Goal: Task Accomplishment & Management: Use online tool/utility

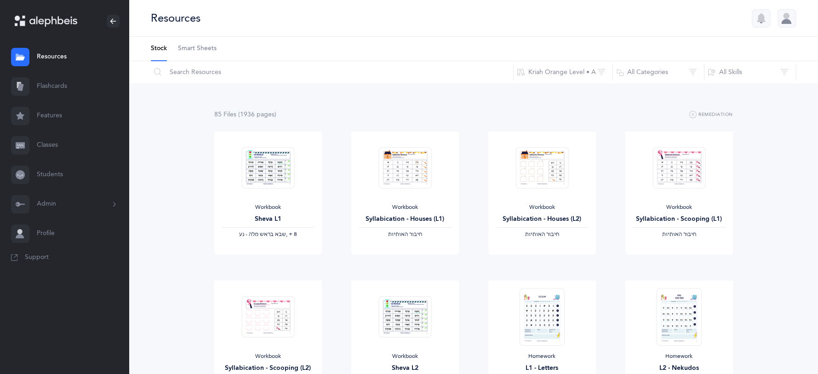
click at [57, 87] on link "Flashcards" at bounding box center [64, 86] width 129 height 29
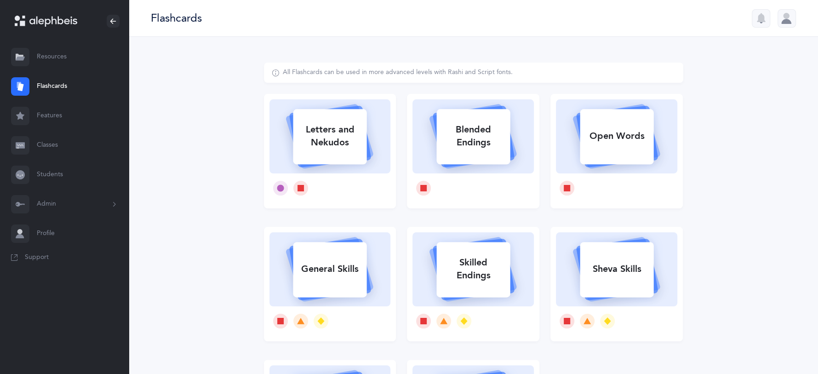
click at [343, 144] on div "Letters and Nekudos" at bounding box center [330, 136] width 74 height 37
select select
select select "single"
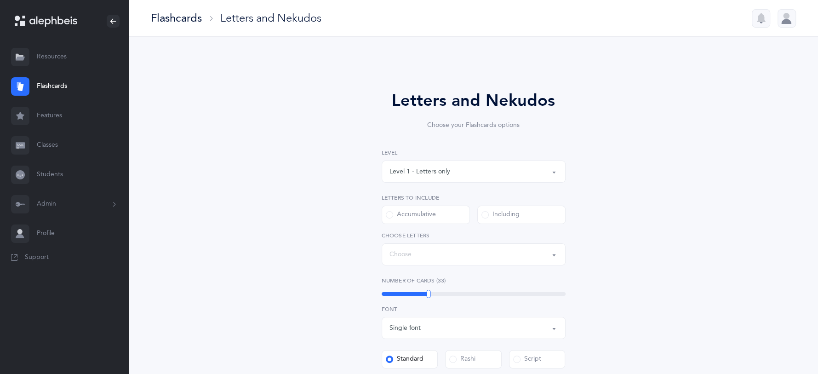
select select "27"
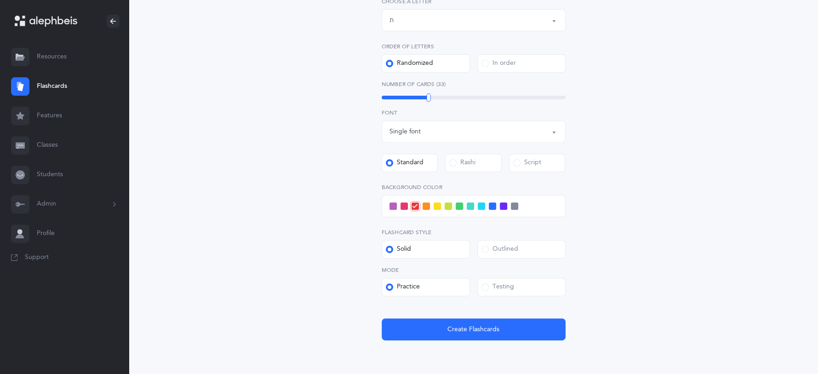
scroll to position [235, 0]
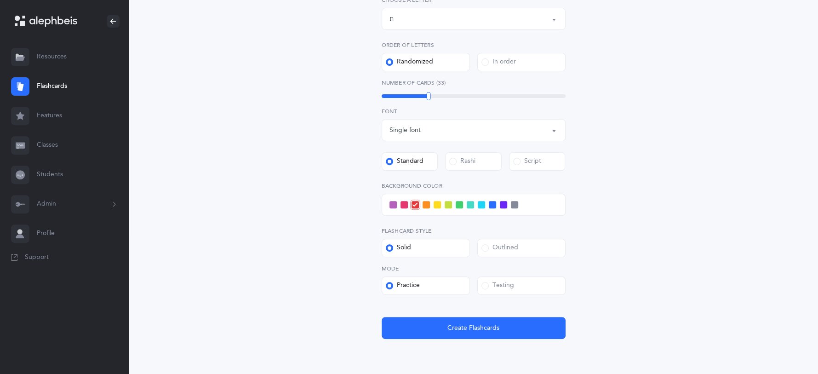
click at [485, 287] on span at bounding box center [484, 285] width 7 height 7
click at [0, 0] on input "Testing" at bounding box center [0, 0] width 0 height 0
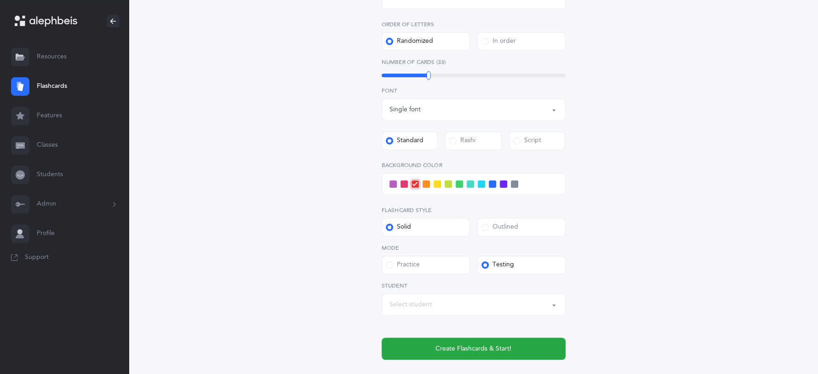
scroll to position [257, 0]
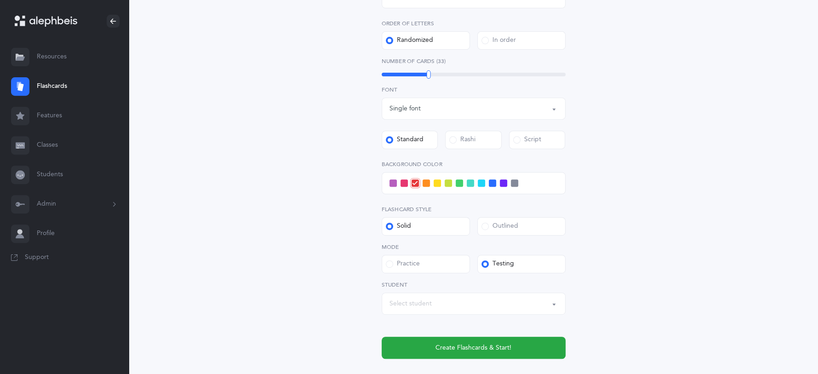
click at [550, 303] on button "Select student" at bounding box center [474, 303] width 184 height 22
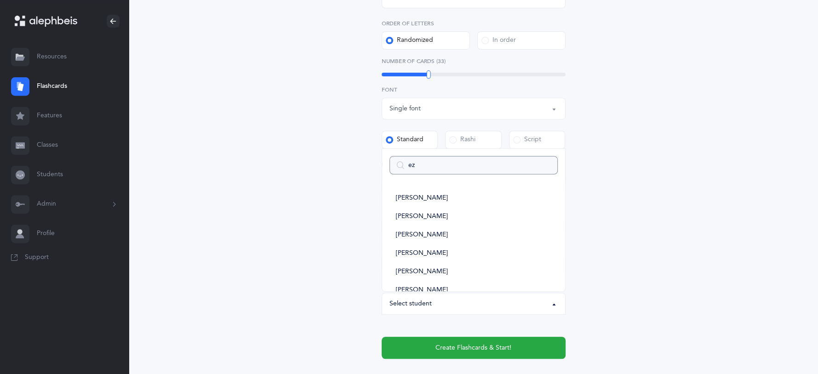
type input "ezr"
select select
type input "ezr"
click at [429, 256] on link "[PERSON_NAME]" at bounding box center [473, 256] width 168 height 18
select select "3739"
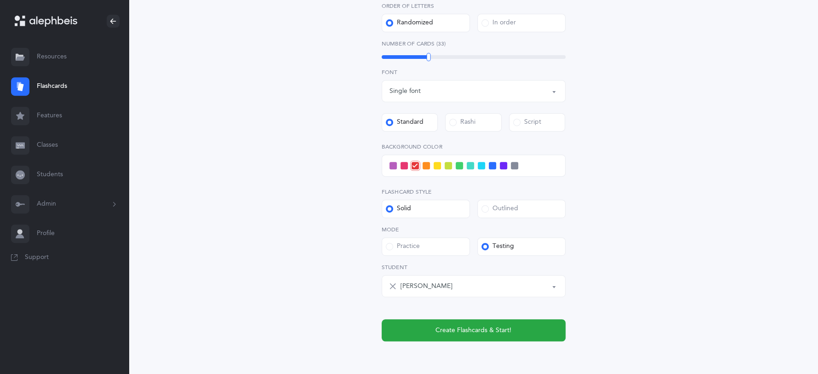
scroll to position [315, 0]
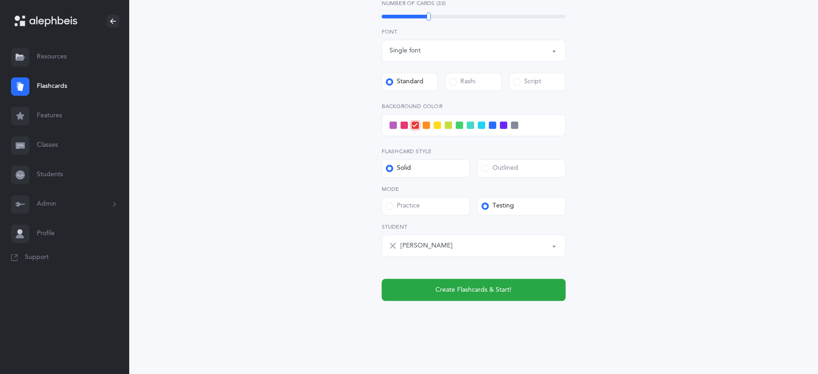
click at [483, 125] on span at bounding box center [481, 124] width 7 height 7
click at [0, 0] on input "checkbox" at bounding box center [0, 0] width 0 height 0
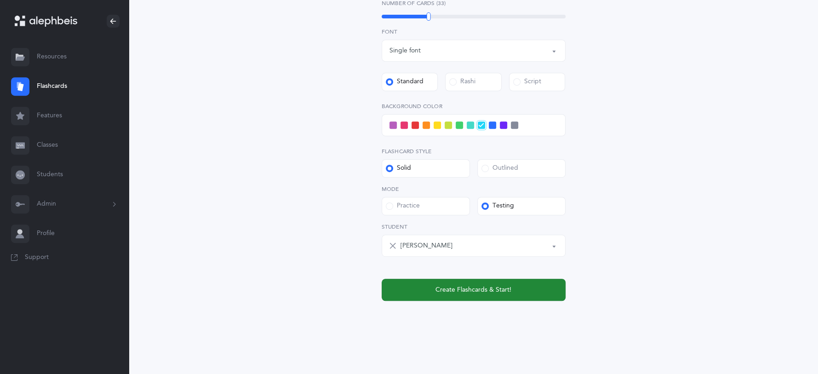
click at [486, 280] on button "Create Flashcards & Start!" at bounding box center [474, 290] width 184 height 22
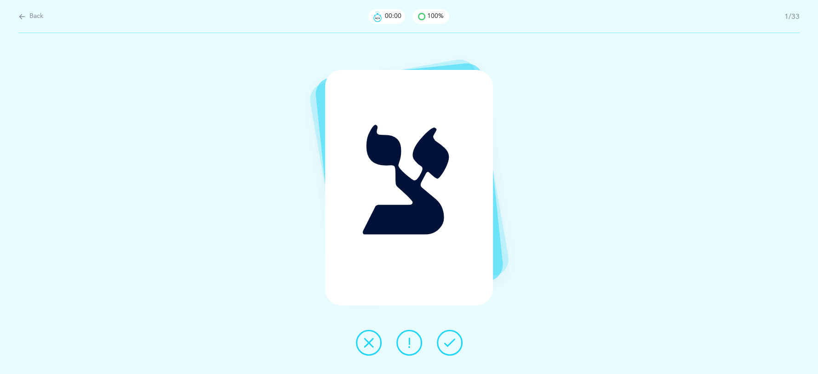
scroll to position [0, 0]
click at [453, 342] on icon at bounding box center [449, 342] width 11 height 11
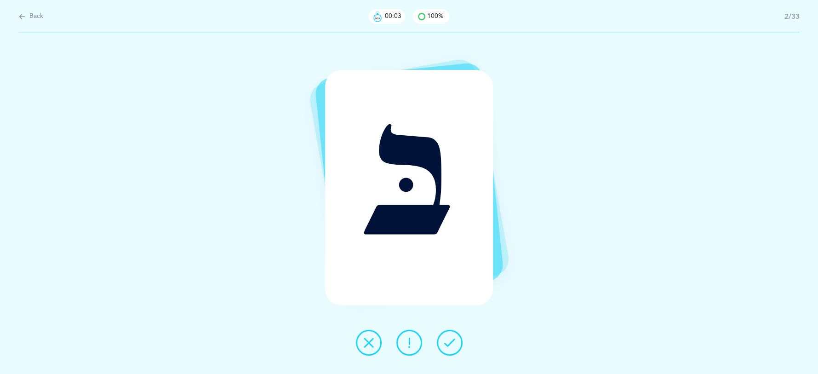
click at [453, 342] on icon at bounding box center [449, 342] width 11 height 11
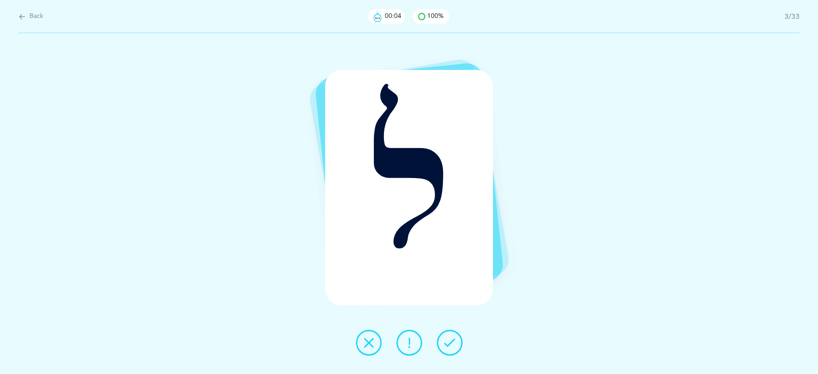
click at [453, 342] on icon at bounding box center [449, 342] width 11 height 11
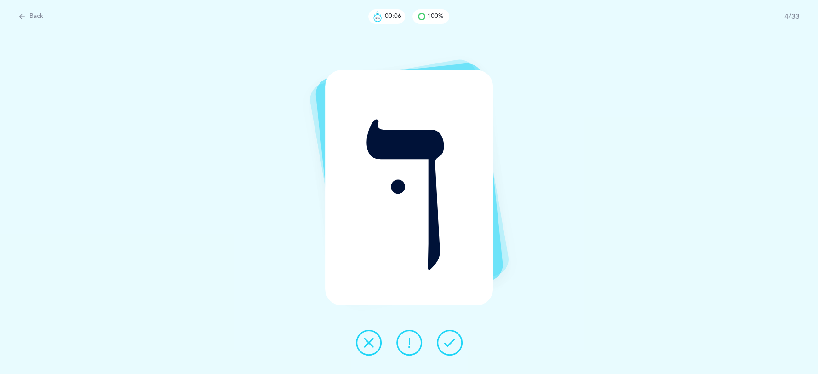
click at [453, 342] on icon at bounding box center [449, 342] width 11 height 11
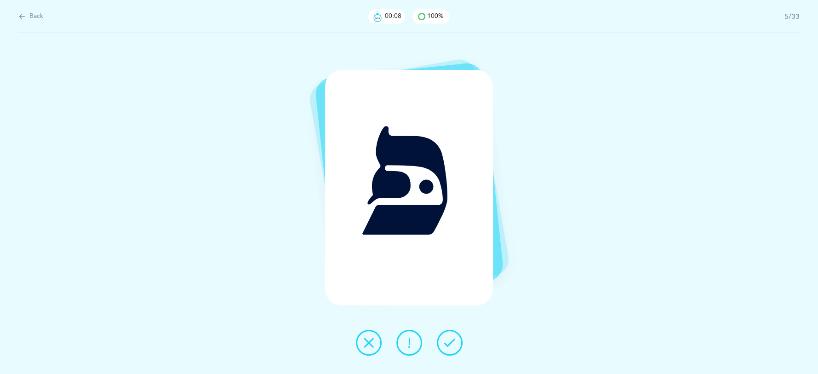
click at [453, 342] on icon at bounding box center [449, 342] width 11 height 11
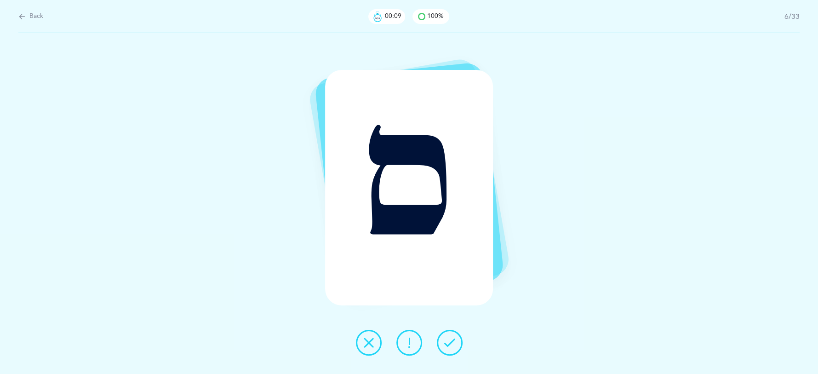
click at [453, 342] on icon at bounding box center [449, 342] width 11 height 11
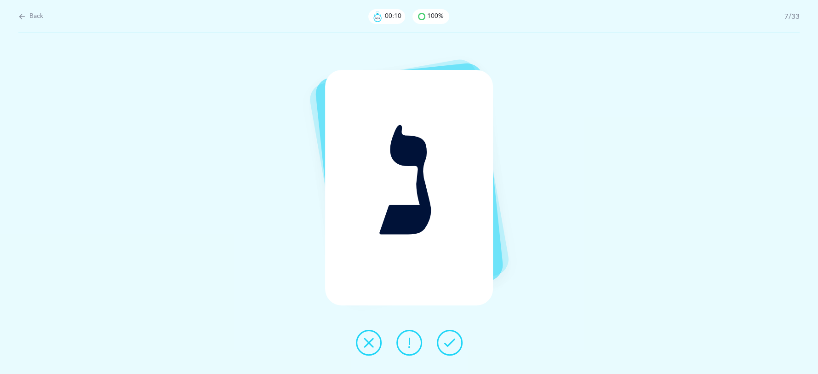
click at [453, 342] on icon at bounding box center [449, 342] width 11 height 11
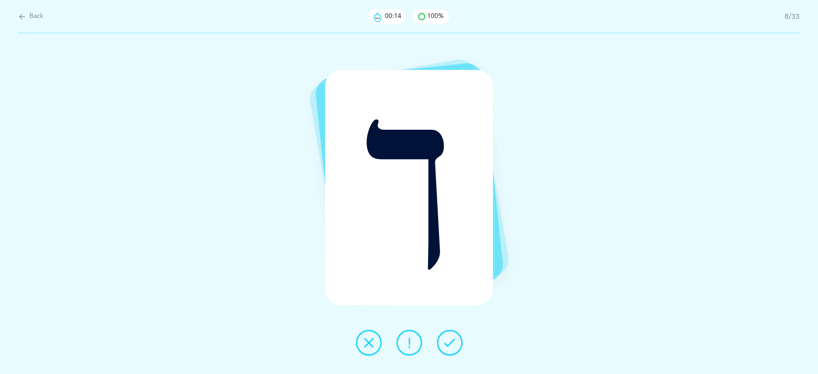
click at [414, 337] on icon at bounding box center [409, 342] width 11 height 11
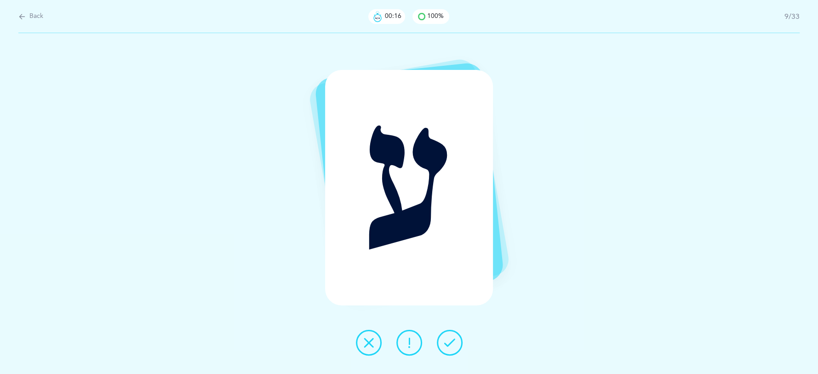
click at [457, 347] on button at bounding box center [450, 343] width 26 height 26
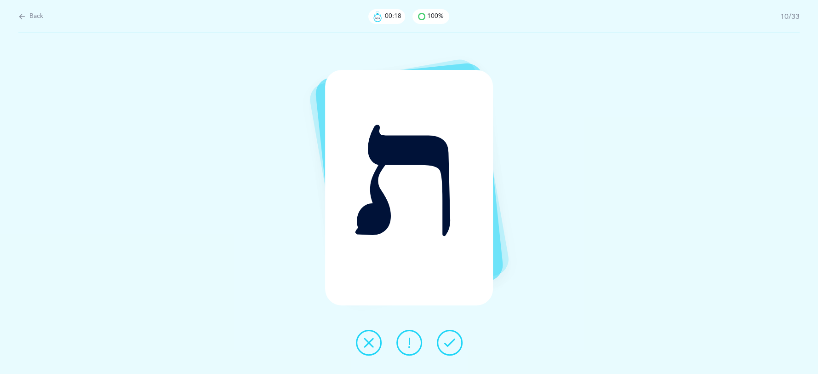
click at [455, 346] on icon at bounding box center [449, 342] width 11 height 11
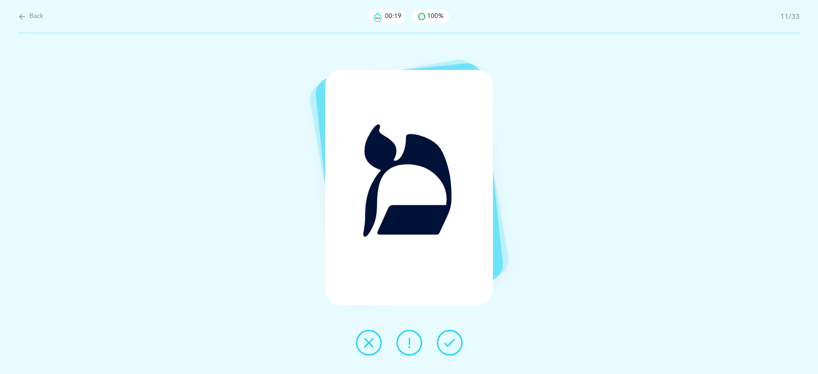
click at [455, 346] on icon at bounding box center [449, 342] width 11 height 11
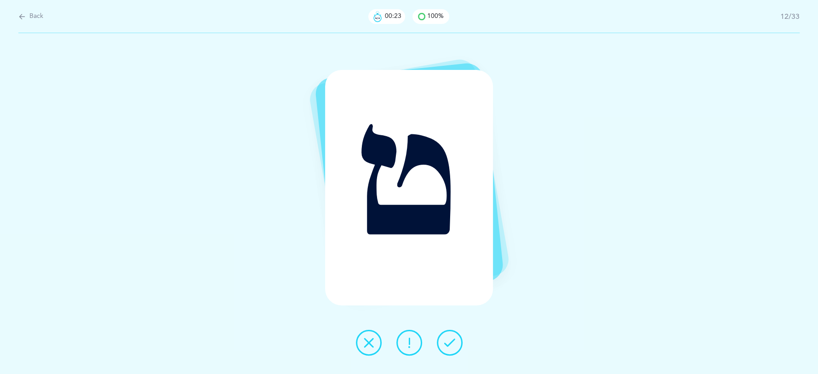
click at [372, 344] on icon at bounding box center [368, 342] width 11 height 11
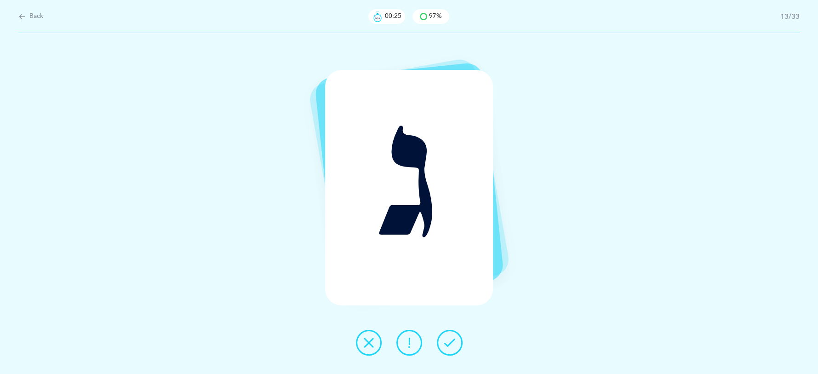
click at [457, 340] on button at bounding box center [450, 343] width 26 height 26
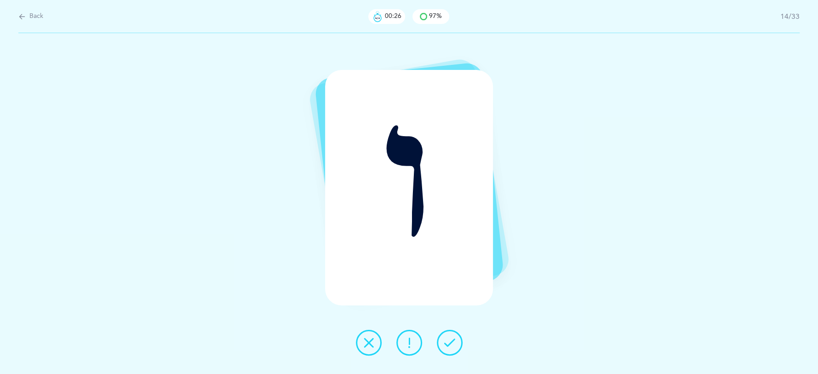
click at [457, 341] on button at bounding box center [450, 343] width 26 height 26
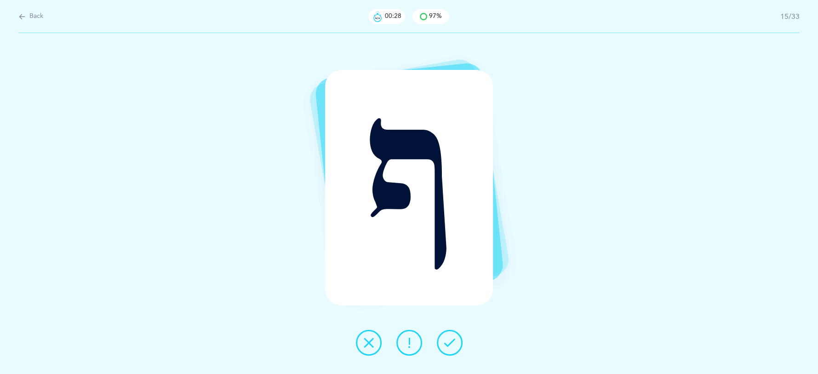
click at [457, 341] on button at bounding box center [450, 343] width 26 height 26
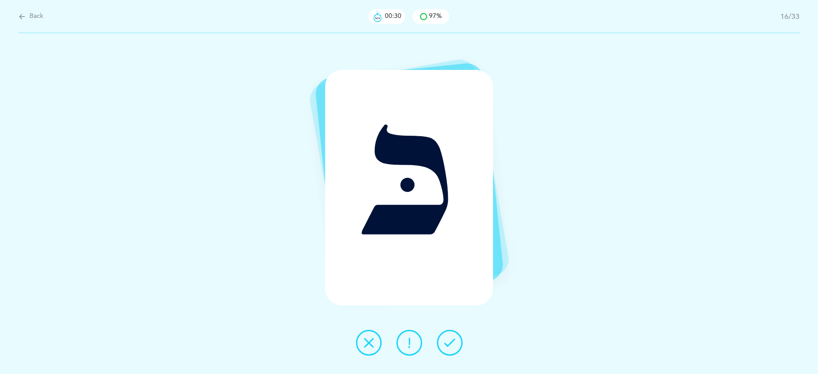
click at [457, 341] on button at bounding box center [450, 343] width 26 height 26
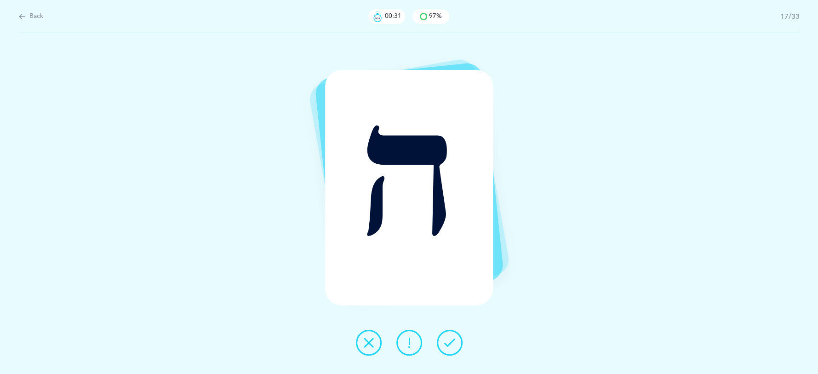
click at [457, 341] on button at bounding box center [450, 343] width 26 height 26
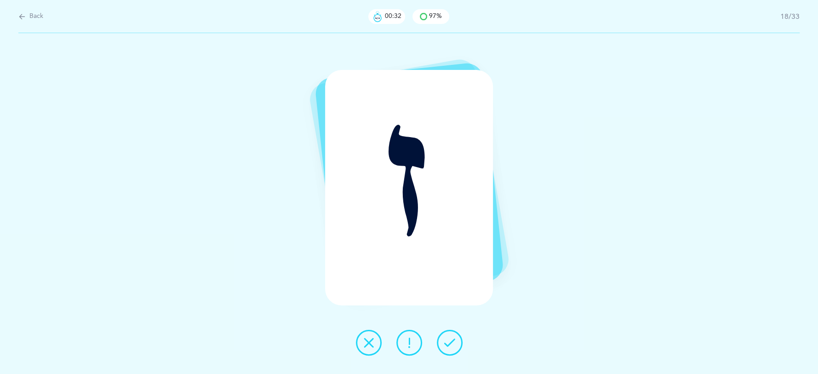
click at [457, 341] on button at bounding box center [450, 343] width 26 height 26
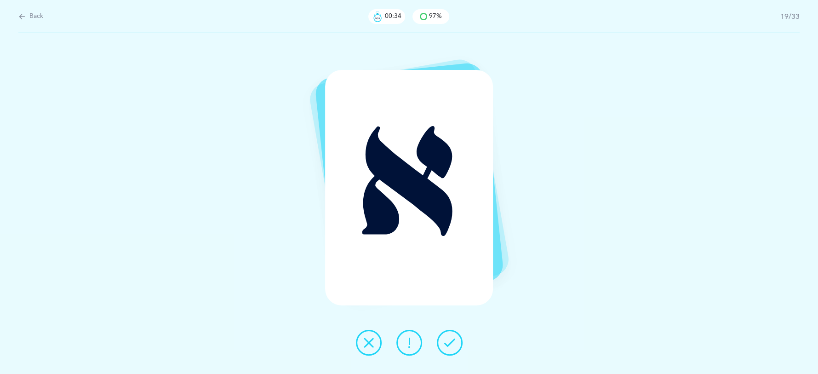
click at [457, 341] on button at bounding box center [450, 343] width 26 height 26
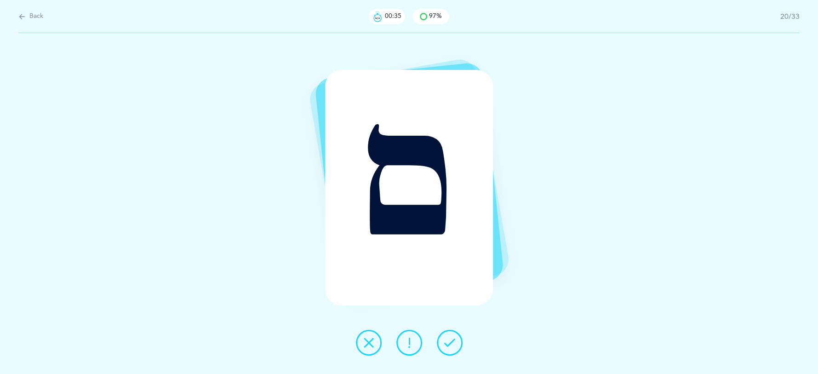
click at [457, 341] on button at bounding box center [450, 343] width 26 height 26
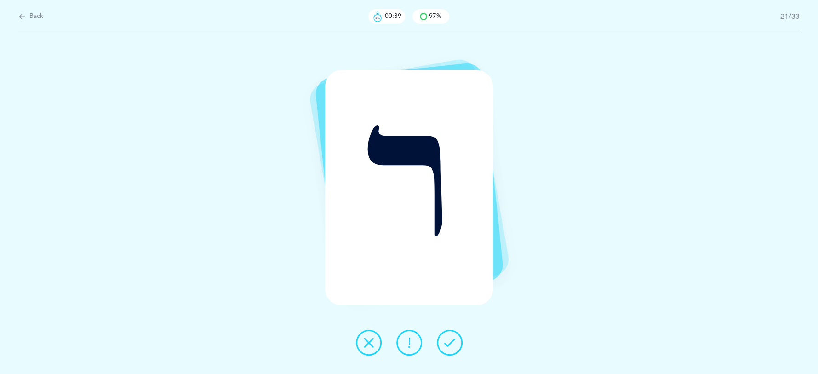
click at [448, 352] on button at bounding box center [450, 343] width 26 height 26
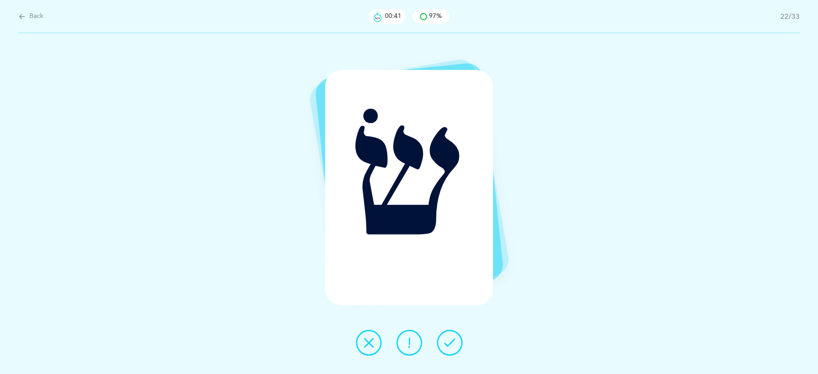
click at [370, 348] on button at bounding box center [369, 343] width 26 height 26
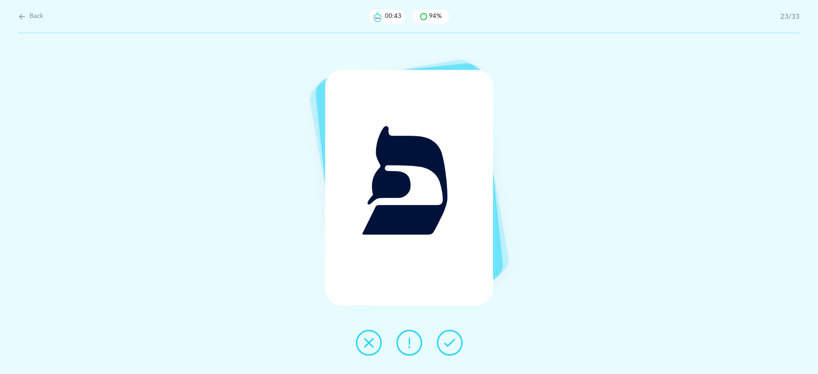
click at [448, 346] on icon at bounding box center [449, 342] width 11 height 11
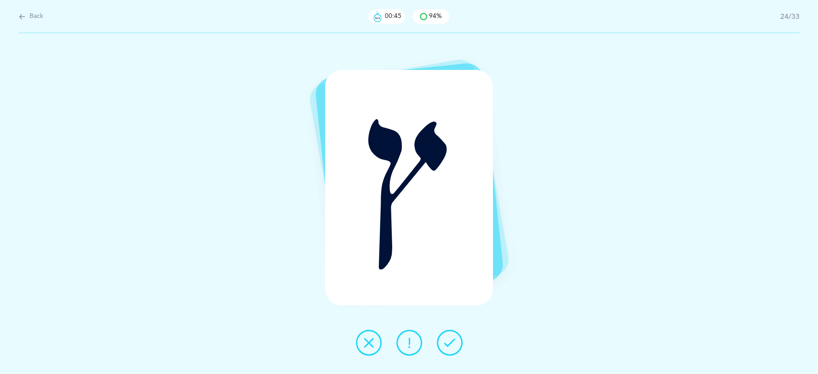
click at [448, 346] on icon at bounding box center [449, 342] width 11 height 11
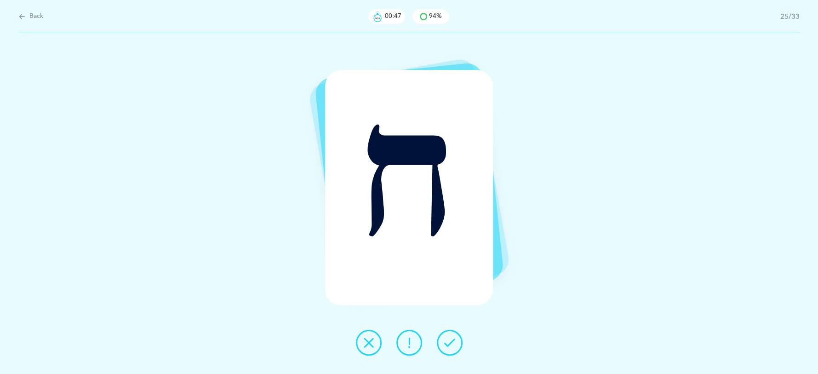
click at [448, 346] on icon at bounding box center [449, 342] width 11 height 11
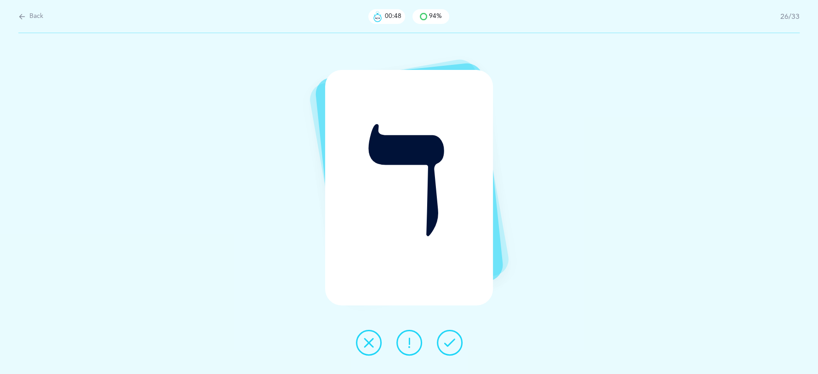
click at [448, 346] on icon at bounding box center [449, 342] width 11 height 11
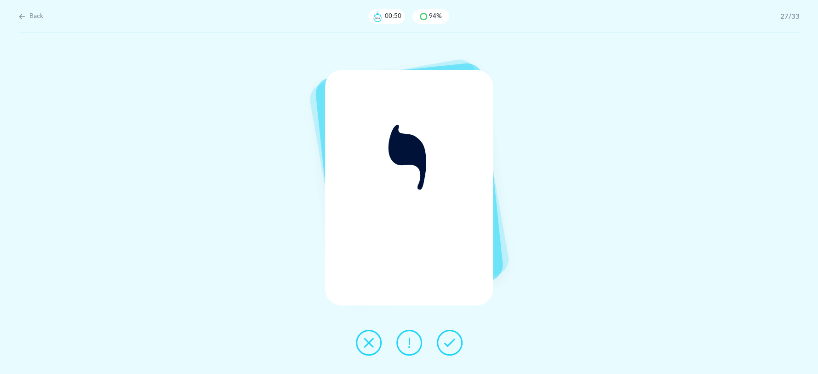
click at [448, 346] on icon at bounding box center [449, 342] width 11 height 11
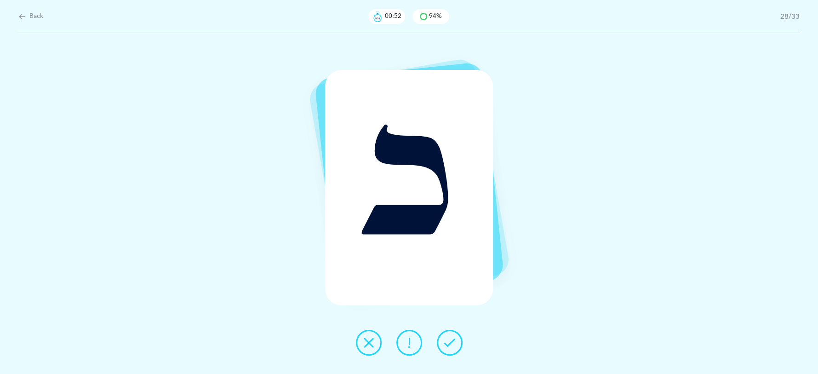
click at [361, 348] on button at bounding box center [369, 343] width 26 height 26
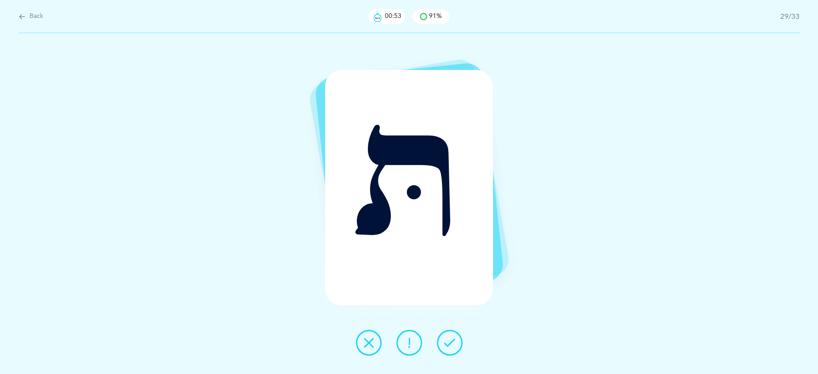
click at [448, 345] on icon at bounding box center [449, 342] width 11 height 11
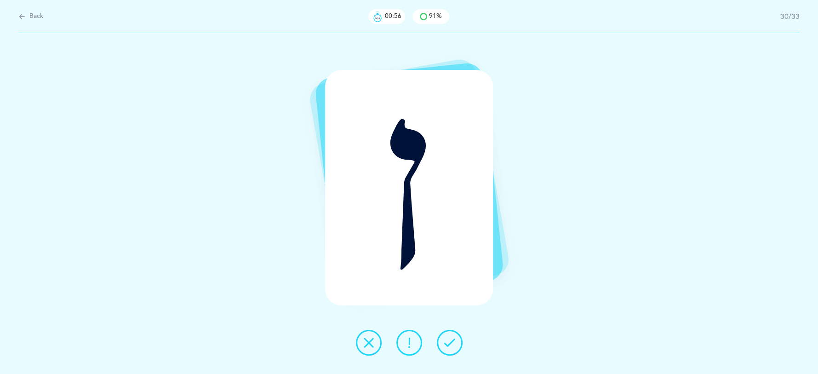
click at [450, 336] on button at bounding box center [450, 343] width 26 height 26
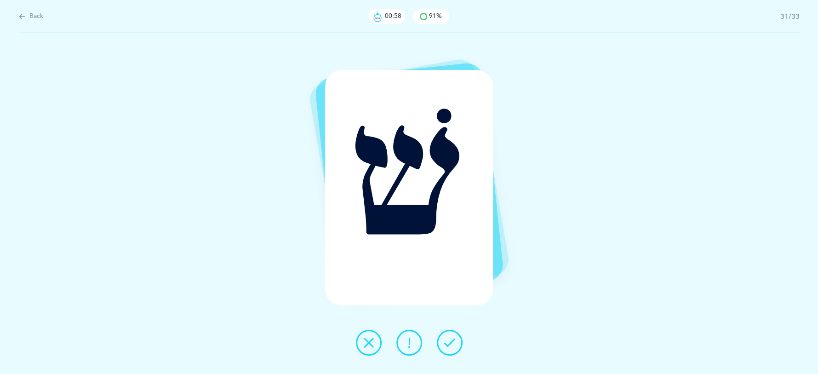
click at [450, 336] on button at bounding box center [450, 343] width 26 height 26
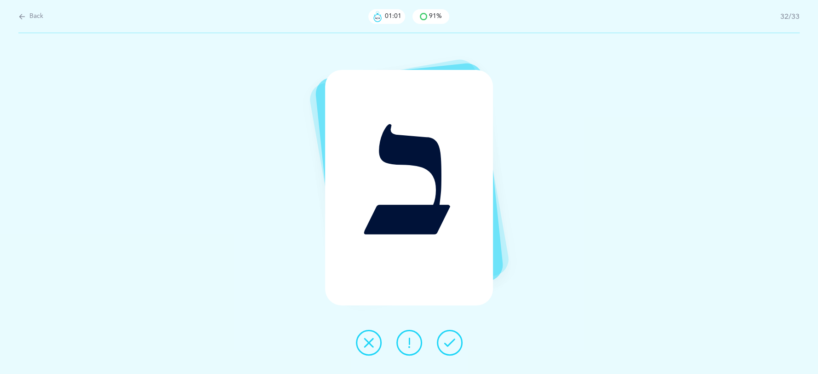
click at [367, 345] on icon at bounding box center [368, 342] width 11 height 11
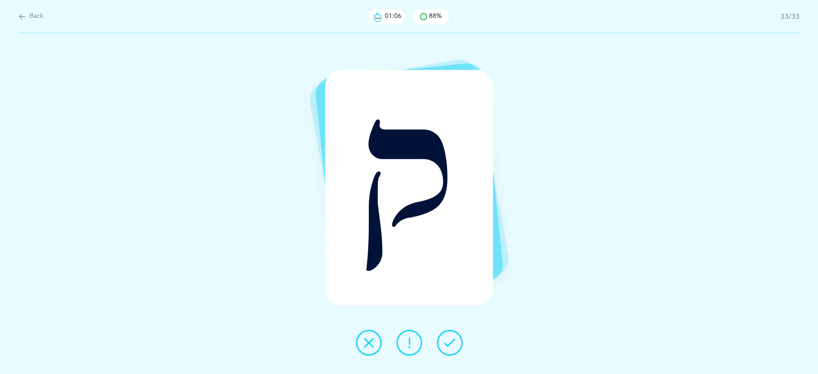
click at [363, 343] on icon at bounding box center [368, 342] width 11 height 11
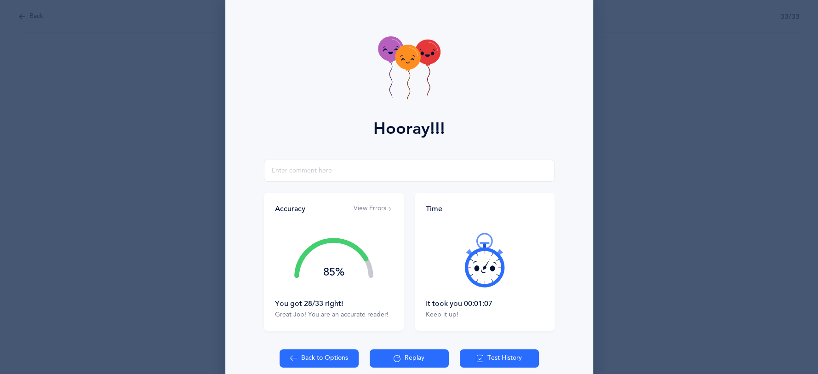
scroll to position [31, 0]
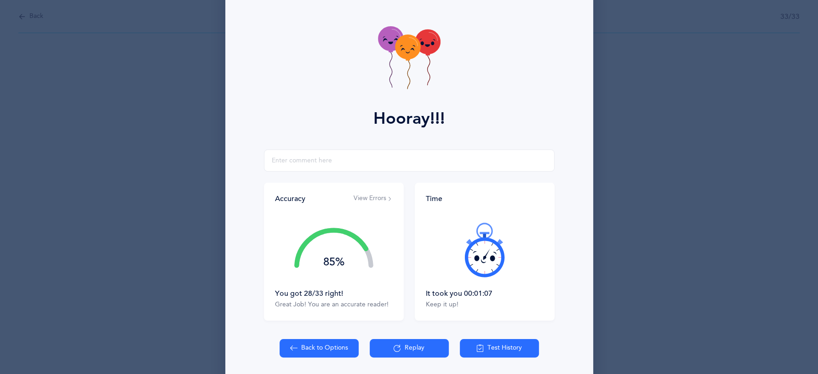
click at [366, 198] on button "View Errors" at bounding box center [373, 198] width 39 height 9
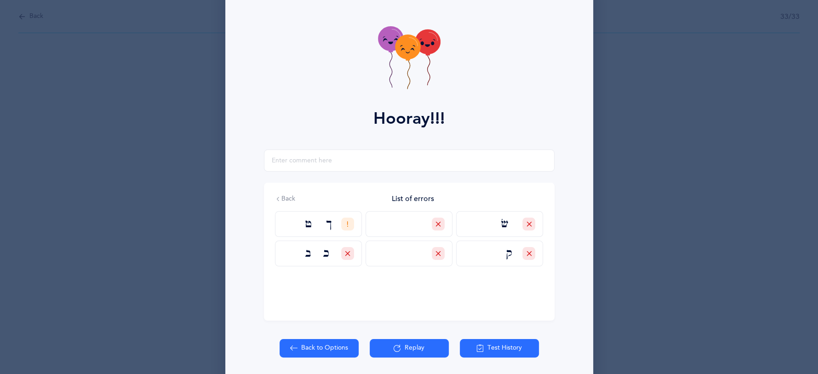
click at [418, 349] on button "Replay" at bounding box center [409, 348] width 79 height 18
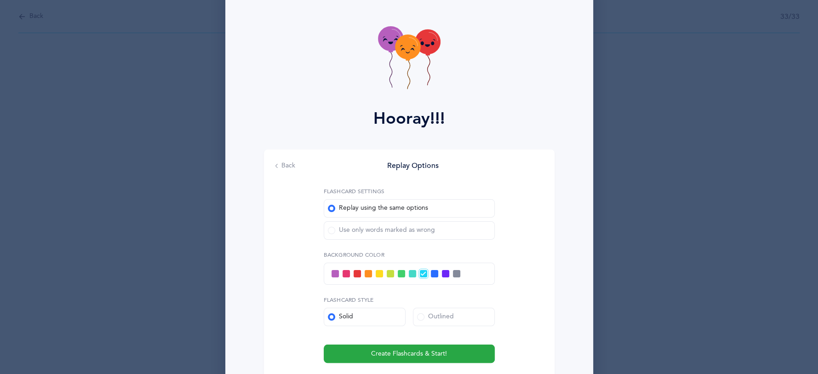
click at [328, 228] on span at bounding box center [331, 230] width 7 height 7
click at [0, 0] on input "Use only words marked as wrong" at bounding box center [0, 0] width 0 height 0
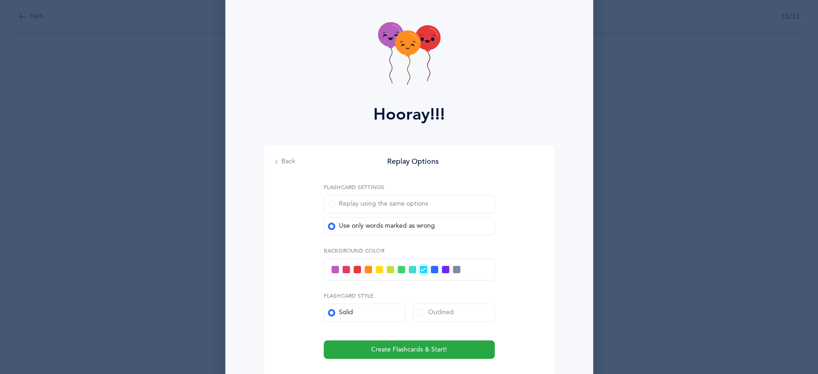
scroll to position [36, 0]
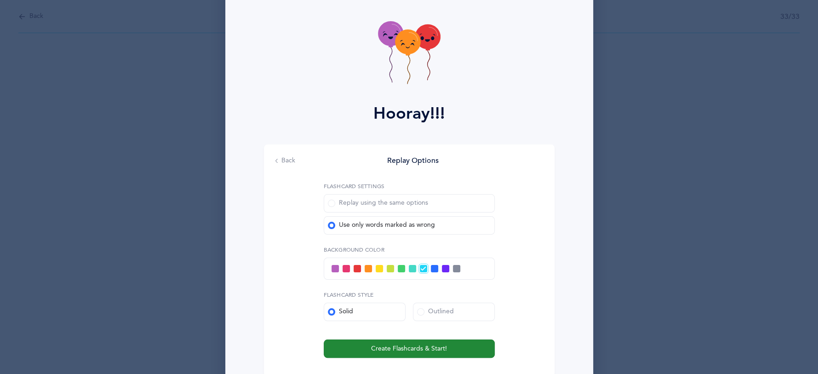
click at [420, 348] on span "Create Flashcards & Start!" at bounding box center [409, 349] width 76 height 10
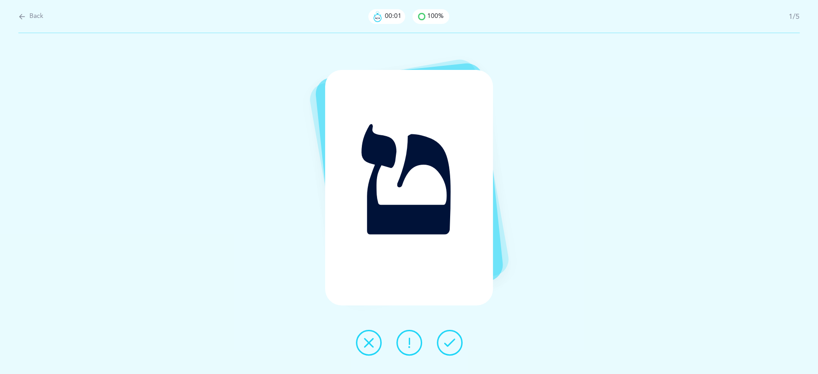
click at [449, 346] on icon at bounding box center [449, 342] width 11 height 11
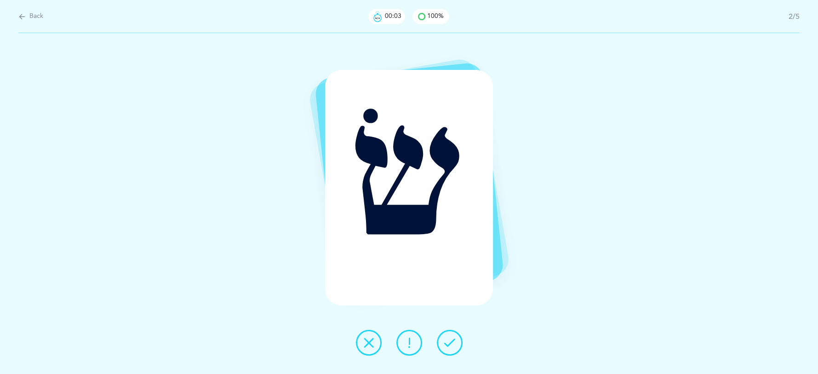
click at [449, 346] on icon at bounding box center [449, 342] width 11 height 11
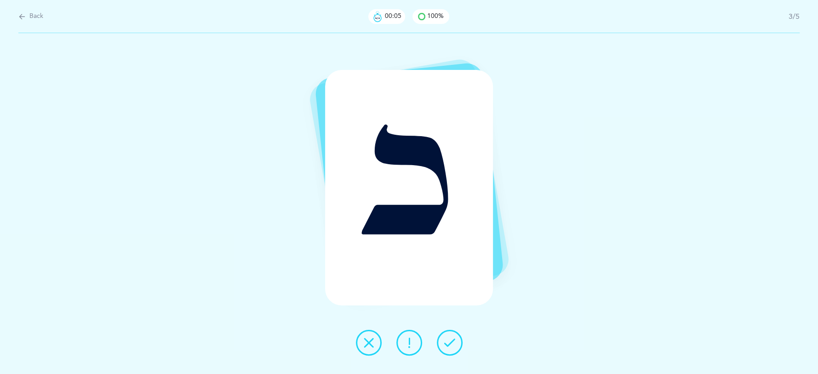
click at [449, 346] on icon at bounding box center [449, 342] width 11 height 11
click at [446, 342] on icon at bounding box center [449, 342] width 11 height 11
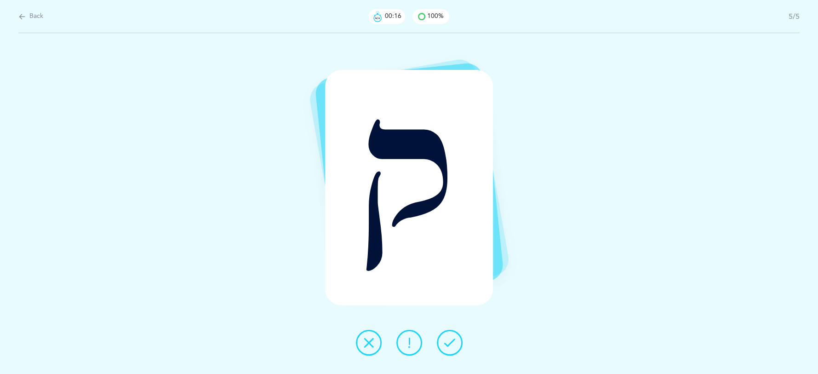
click at [362, 348] on button at bounding box center [369, 343] width 26 height 26
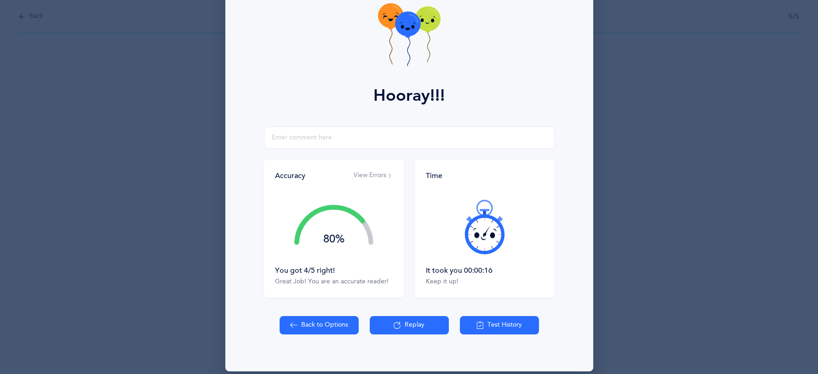
scroll to position [63, 0]
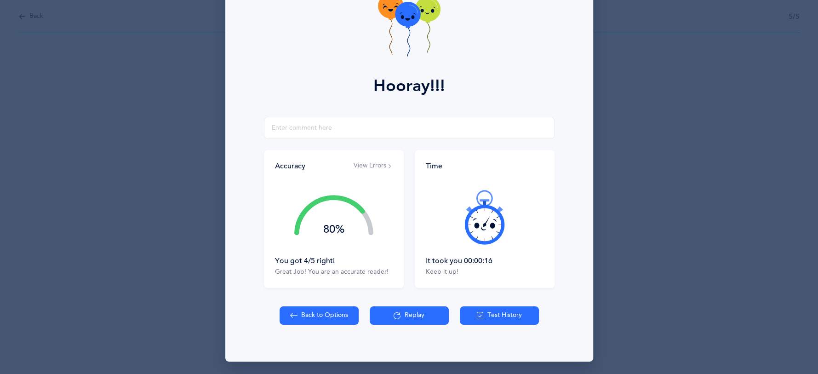
click at [418, 317] on button "Replay" at bounding box center [409, 315] width 79 height 18
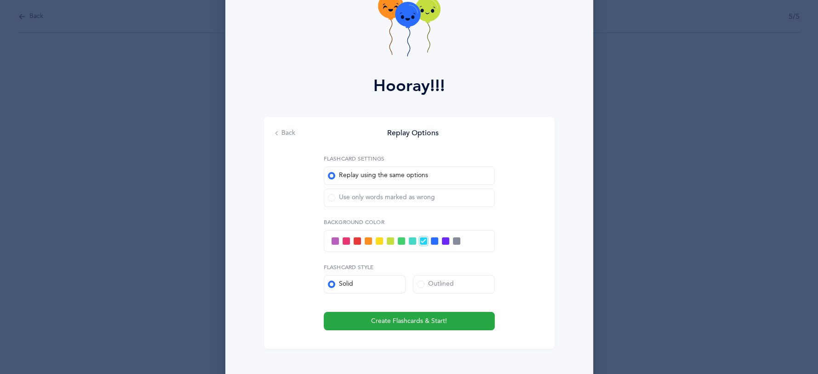
click at [330, 194] on span at bounding box center [331, 197] width 7 height 7
click at [0, 0] on input "Use only words marked as wrong" at bounding box center [0, 0] width 0 height 0
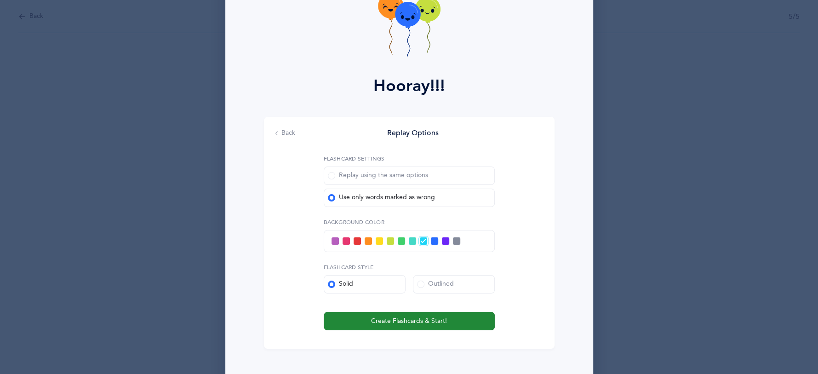
click at [399, 322] on span "Create Flashcards & Start!" at bounding box center [409, 321] width 76 height 10
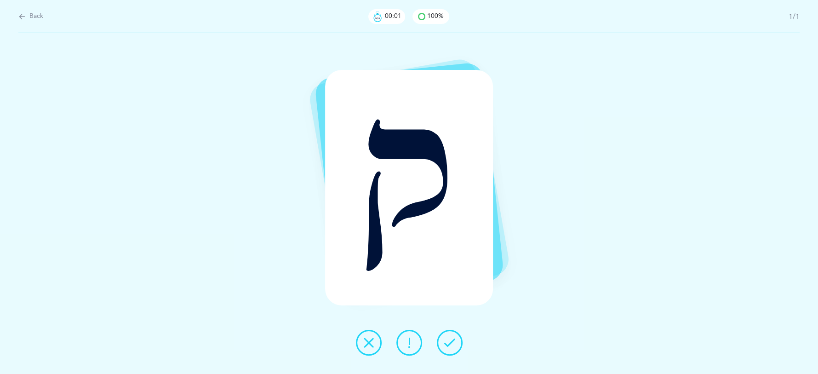
click at [450, 337] on icon at bounding box center [449, 342] width 11 height 11
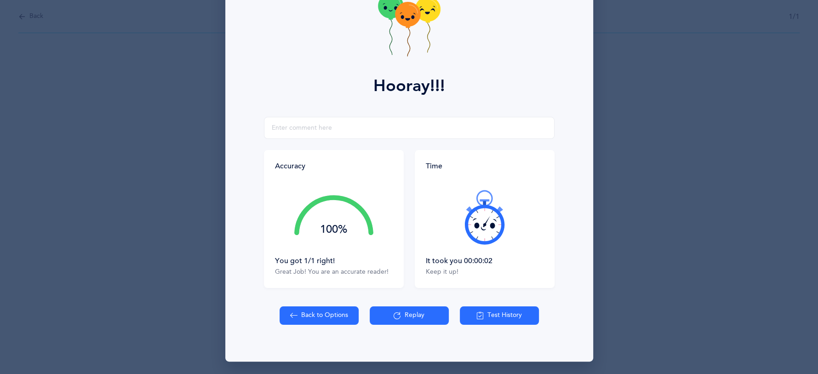
click at [317, 317] on button "Back to Options" at bounding box center [318, 315] width 79 height 18
select select "27"
select select "single"
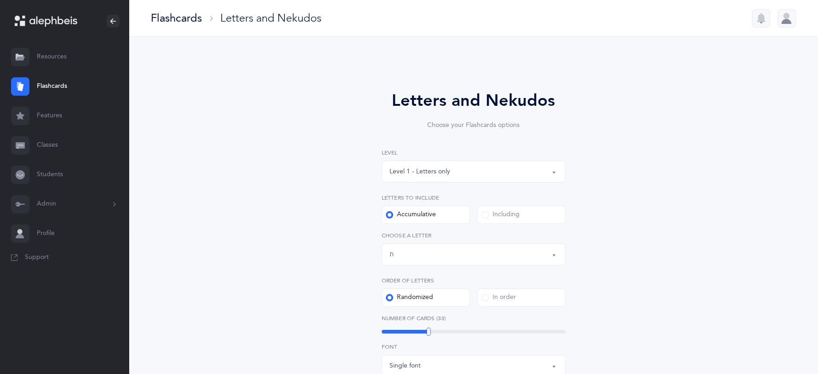
click at [554, 174] on button "Level 1 - Letters only" at bounding box center [474, 171] width 184 height 22
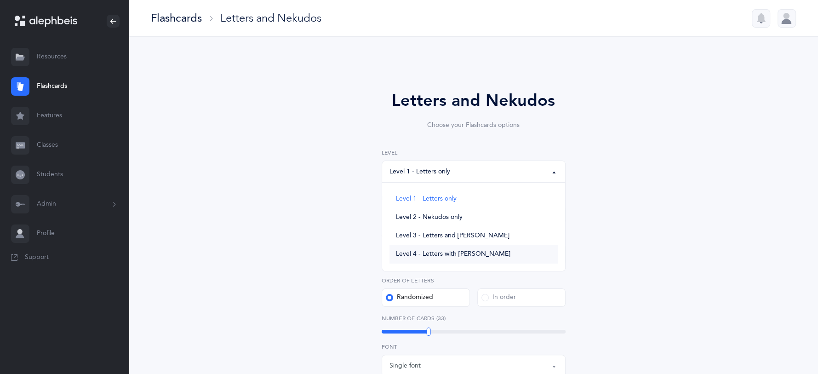
click at [452, 255] on span "Level 4 - Letters with [PERSON_NAME]" at bounding box center [453, 254] width 114 height 8
select select "4"
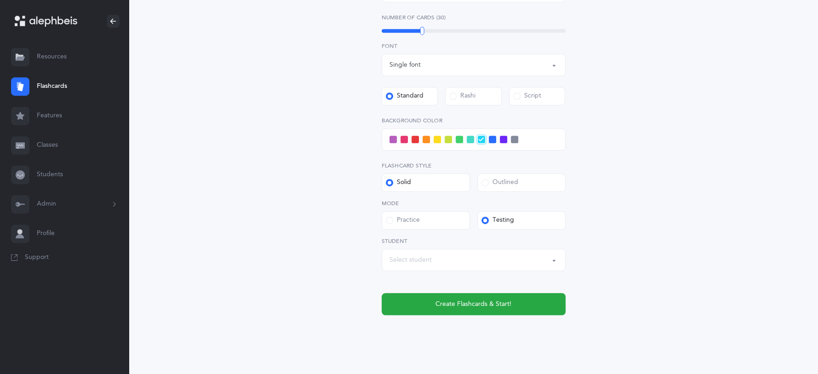
scroll to position [355, 0]
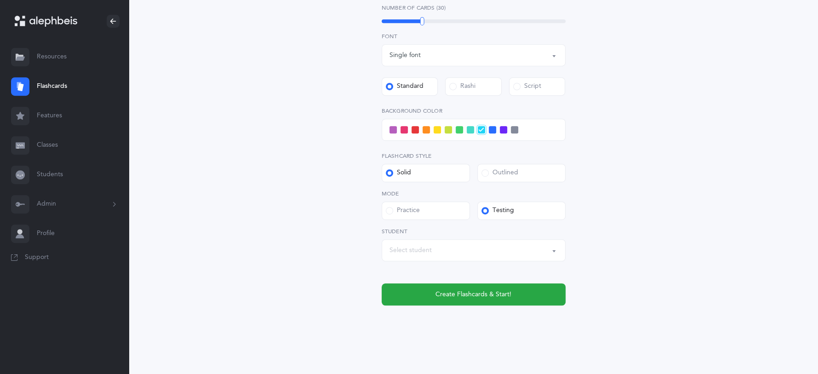
click at [553, 251] on button "Select student" at bounding box center [474, 250] width 184 height 22
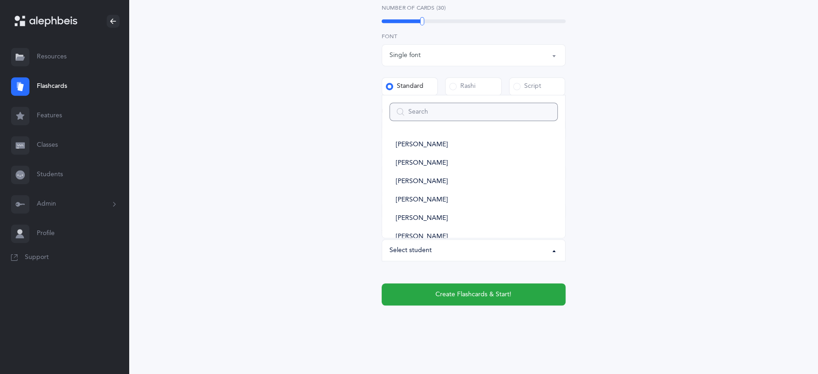
type input "e"
select select
type input "ez"
select select
type input "ez"
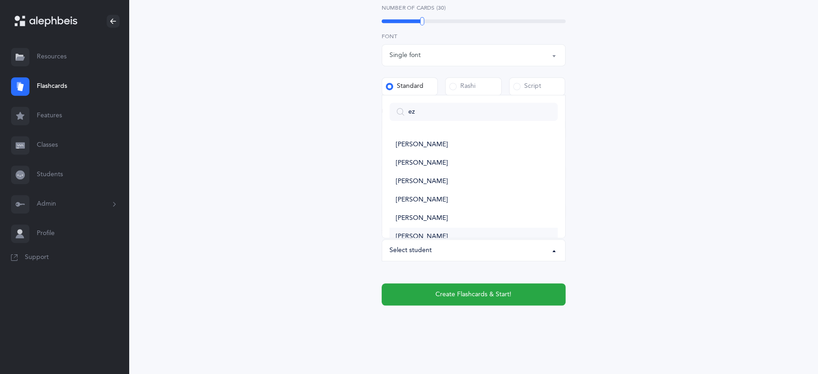
click at [448, 232] on link "[PERSON_NAME]" at bounding box center [473, 237] width 168 height 18
select select "3739"
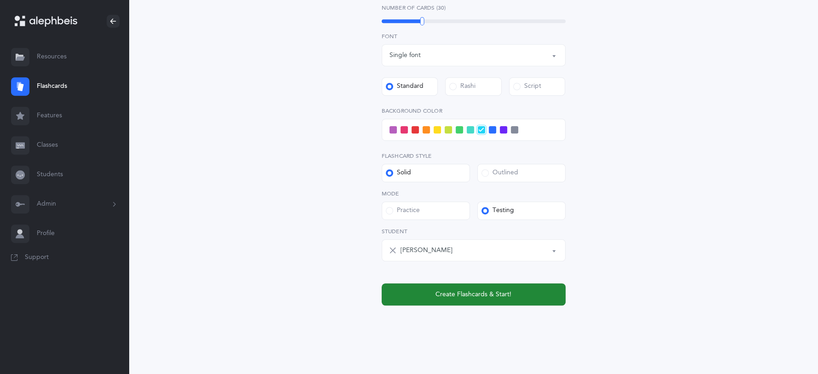
click at [474, 292] on span "Create Flashcards & Start!" at bounding box center [473, 295] width 76 height 10
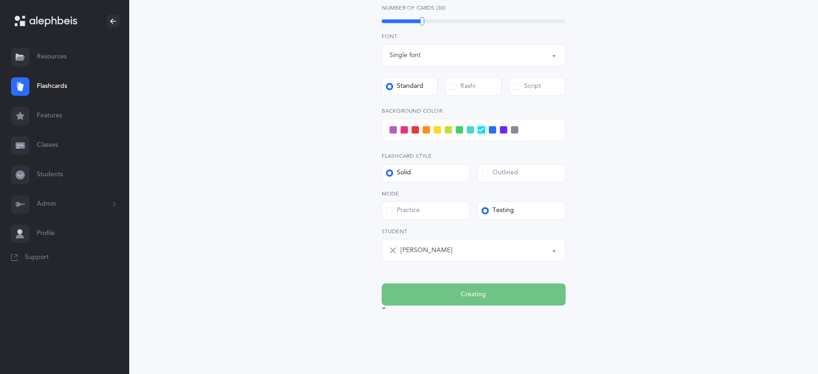
scroll to position [0, 0]
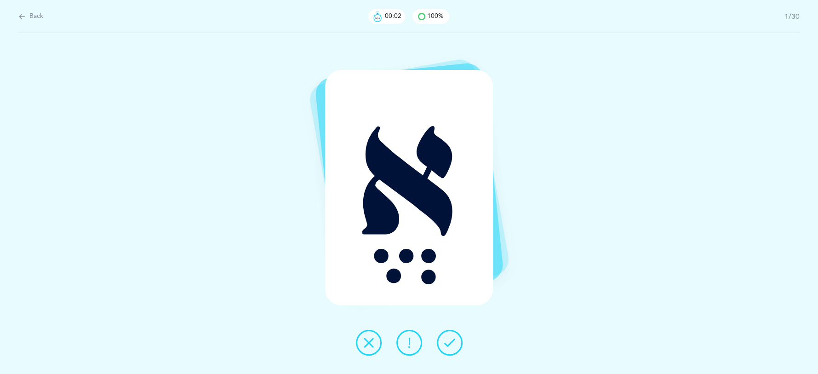
click at [40, 17] on span "Back" at bounding box center [36, 16] width 14 height 9
select select "4"
select select "27"
select select "single"
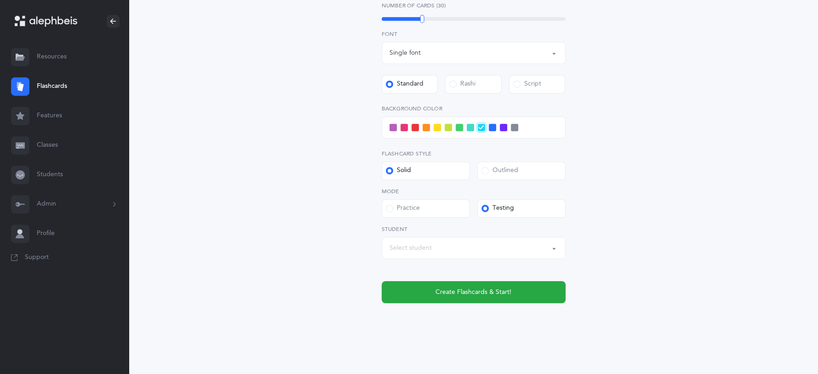
scroll to position [360, 0]
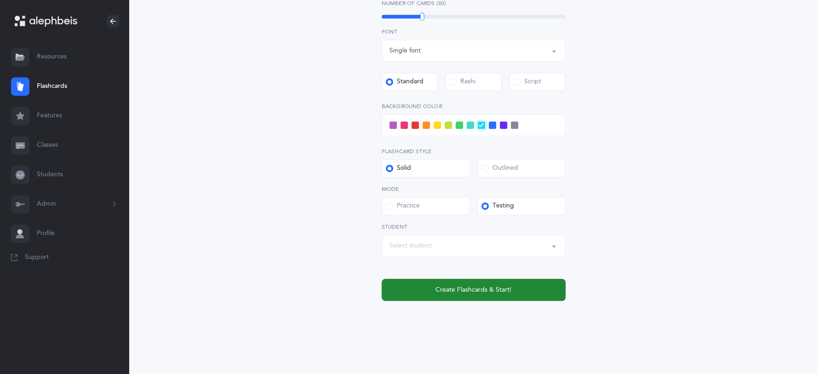
click at [491, 287] on span "Create Flashcards & Start!" at bounding box center [473, 290] width 76 height 10
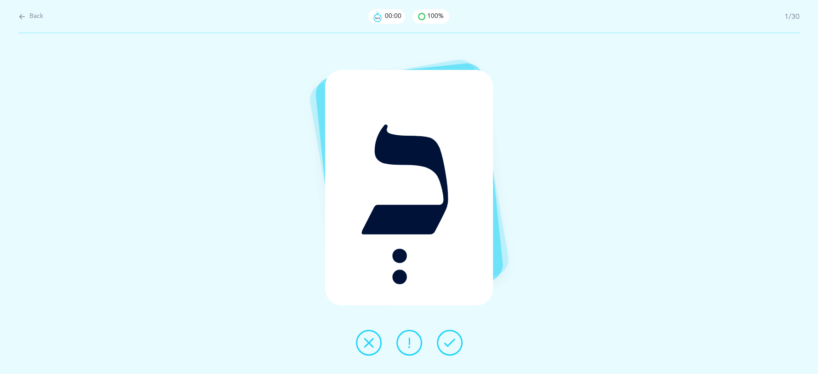
scroll to position [0, 0]
click at [446, 346] on icon at bounding box center [449, 342] width 11 height 11
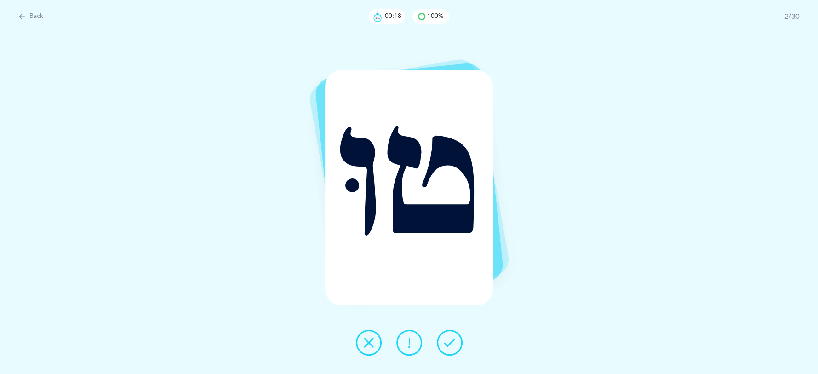
click at [446, 345] on icon at bounding box center [449, 342] width 11 height 11
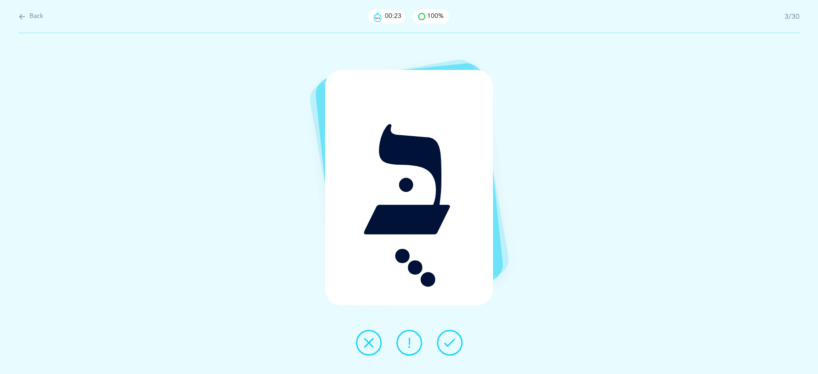
click at [446, 344] on icon at bounding box center [449, 342] width 11 height 11
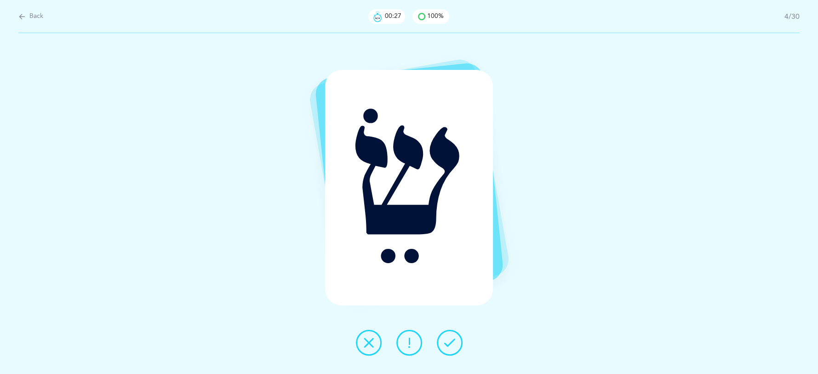
click at [455, 353] on button at bounding box center [450, 343] width 26 height 26
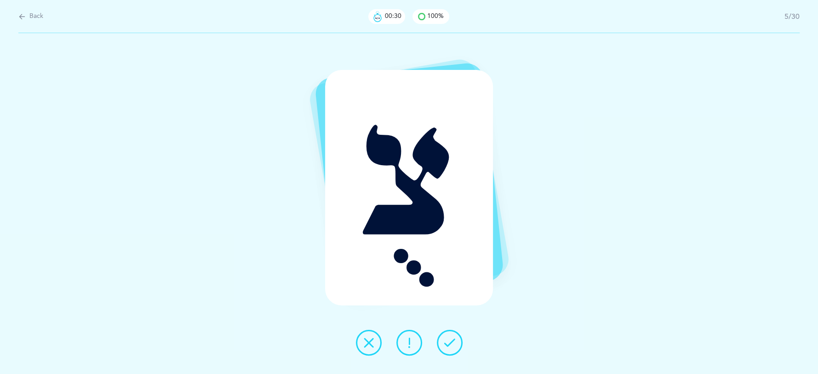
click at [455, 353] on button at bounding box center [450, 343] width 26 height 26
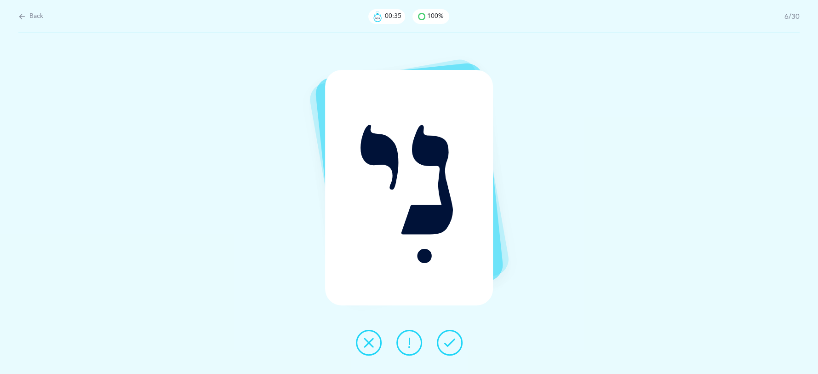
click at [450, 341] on icon at bounding box center [449, 342] width 11 height 11
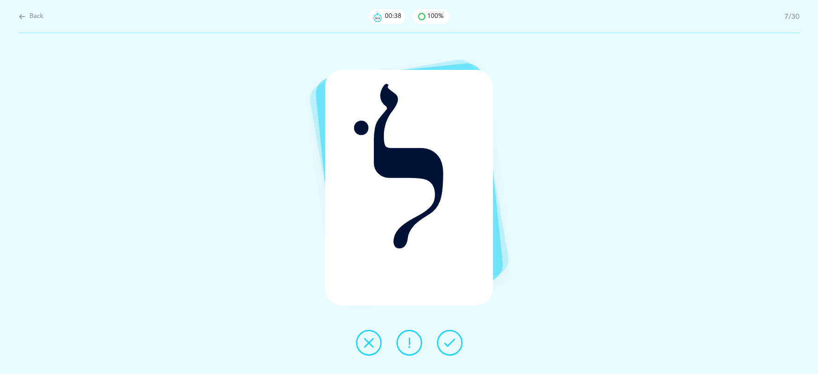
click at [450, 341] on icon at bounding box center [449, 342] width 11 height 11
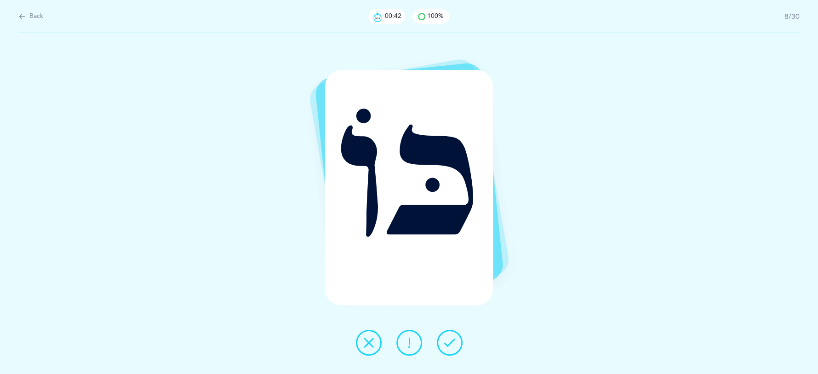
click at [450, 341] on icon at bounding box center [449, 342] width 11 height 11
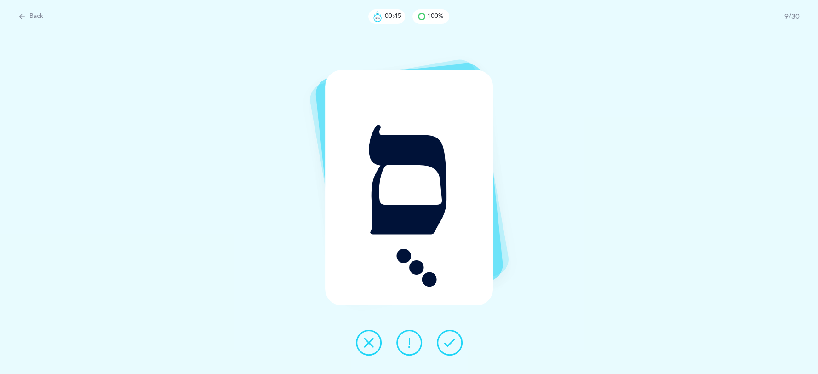
click at [450, 341] on icon at bounding box center [449, 342] width 11 height 11
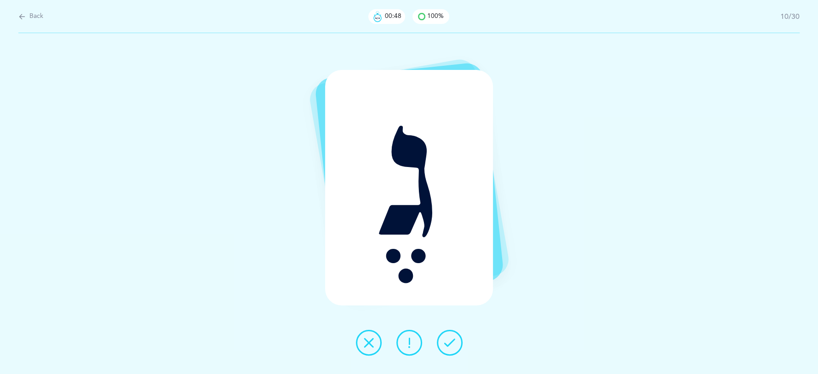
click at [450, 341] on icon at bounding box center [449, 342] width 11 height 11
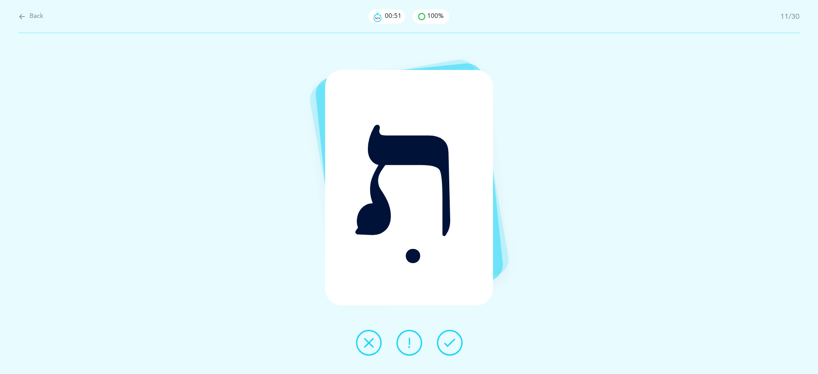
click at [450, 341] on icon at bounding box center [449, 342] width 11 height 11
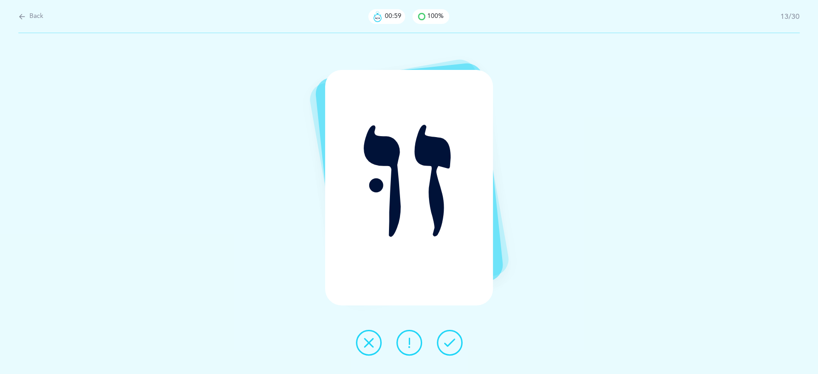
click at [450, 340] on icon at bounding box center [449, 342] width 11 height 11
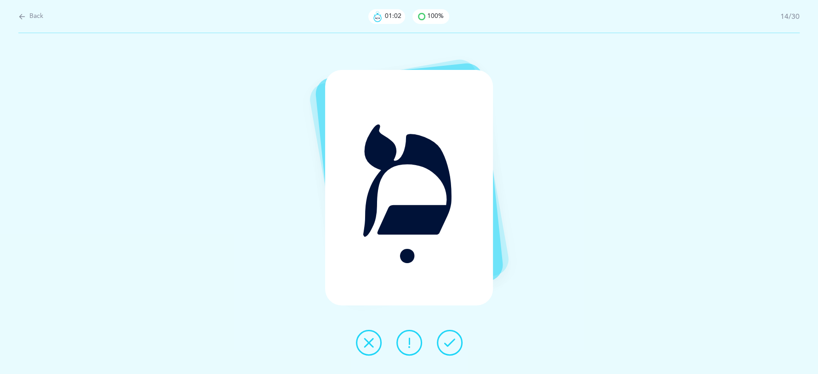
click at [450, 340] on icon at bounding box center [449, 342] width 11 height 11
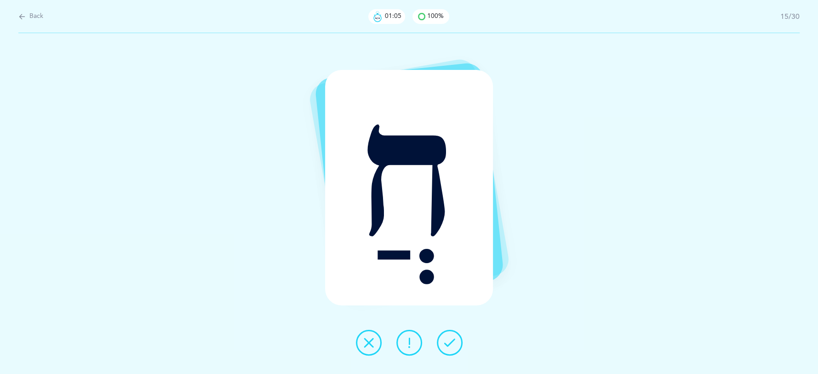
click at [449, 337] on icon at bounding box center [449, 342] width 11 height 11
click at [447, 335] on button at bounding box center [450, 343] width 26 height 26
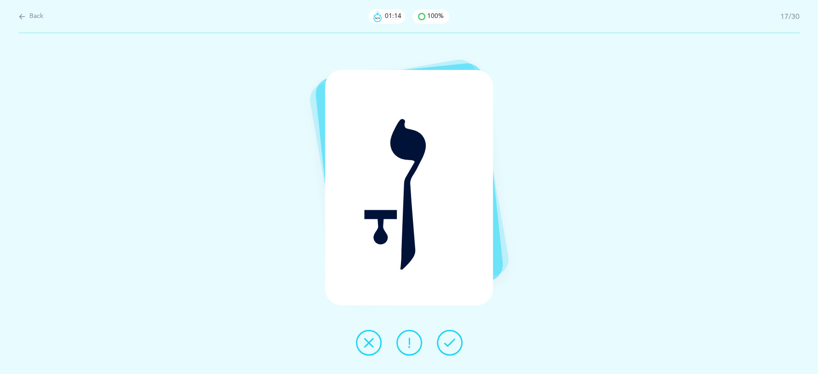
click at [445, 336] on button at bounding box center [450, 343] width 26 height 26
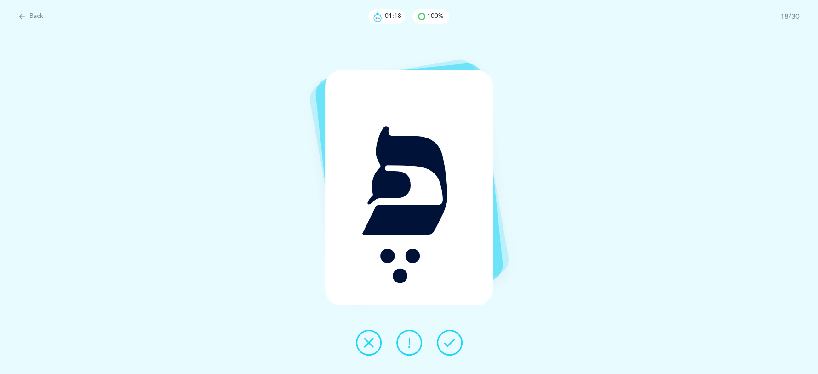
click at [445, 335] on button at bounding box center [450, 343] width 26 height 26
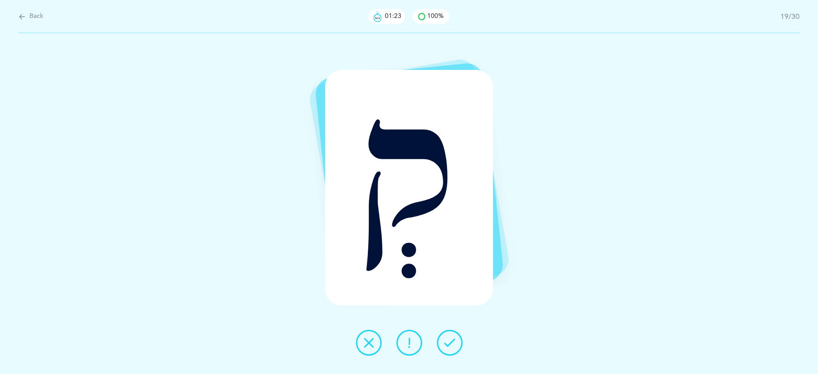
click at [445, 335] on button at bounding box center [450, 343] width 26 height 26
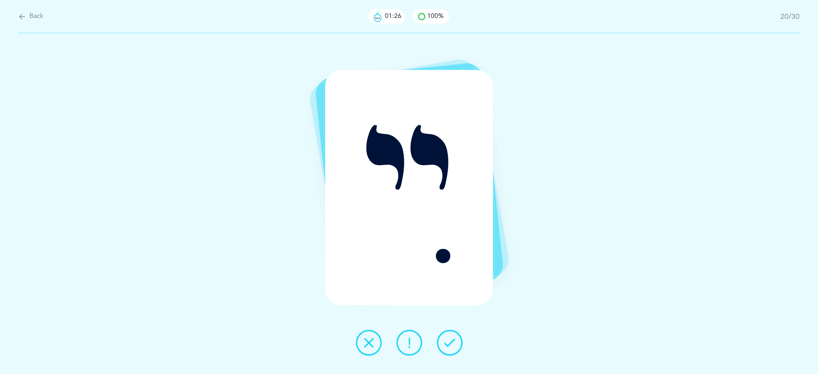
click at [450, 342] on icon at bounding box center [449, 342] width 11 height 11
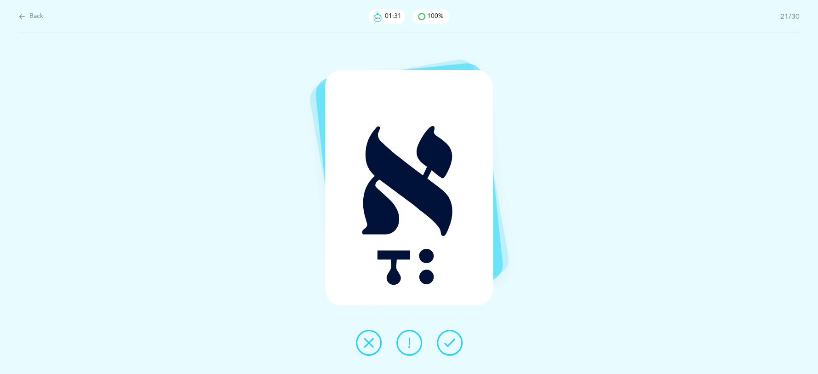
click at [450, 342] on icon at bounding box center [449, 342] width 11 height 11
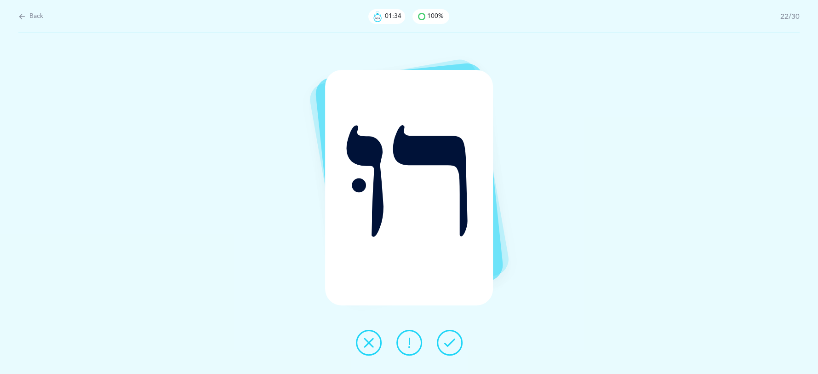
click at [450, 342] on icon at bounding box center [449, 342] width 11 height 11
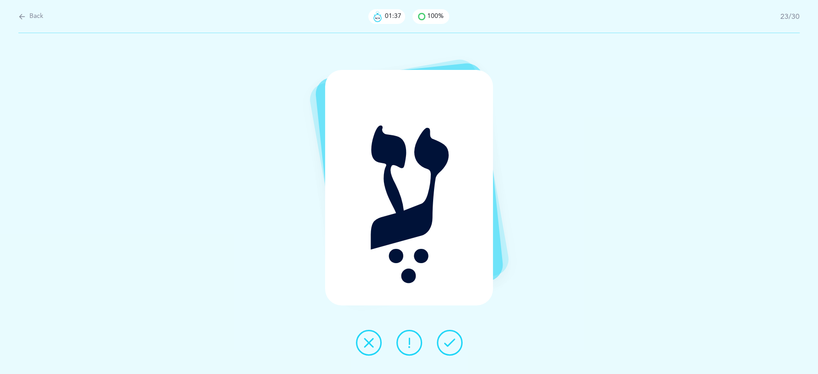
click at [450, 342] on icon at bounding box center [449, 342] width 11 height 11
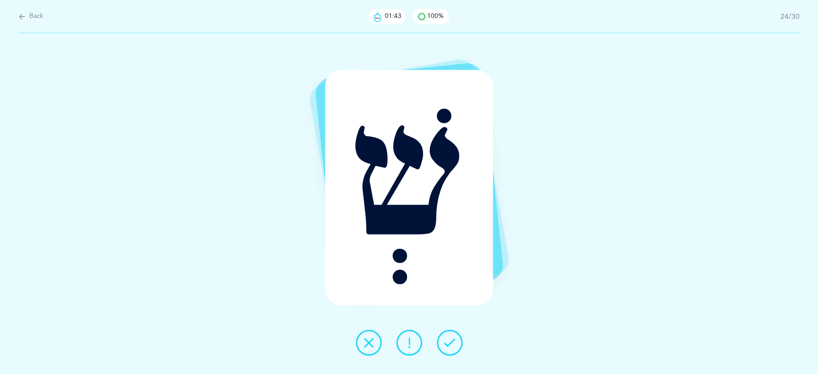
click at [453, 341] on icon at bounding box center [449, 342] width 11 height 11
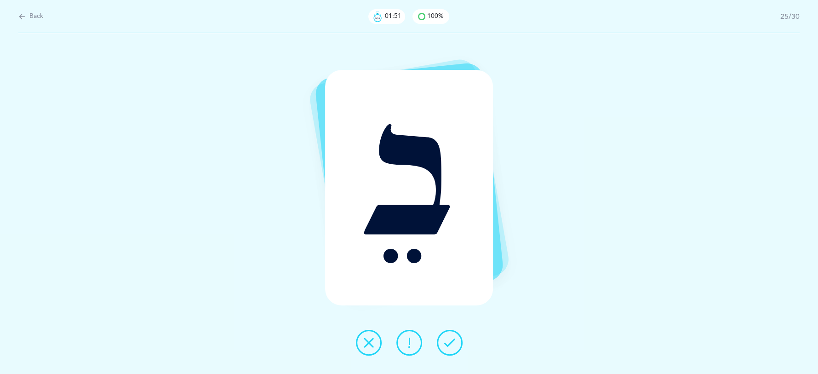
click at [454, 345] on icon at bounding box center [449, 342] width 11 height 11
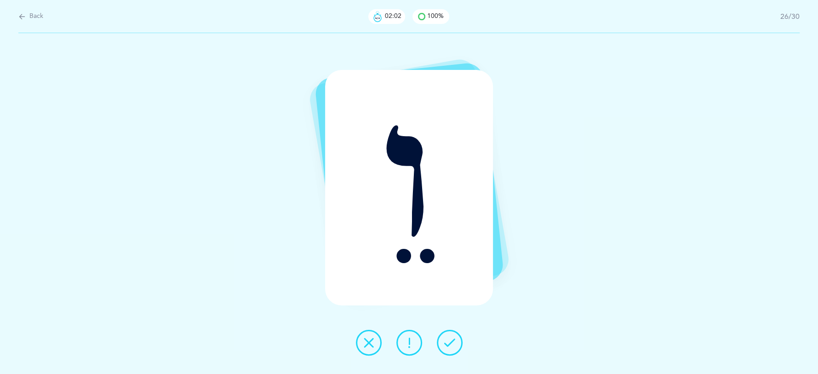
click at [452, 342] on icon at bounding box center [449, 342] width 11 height 11
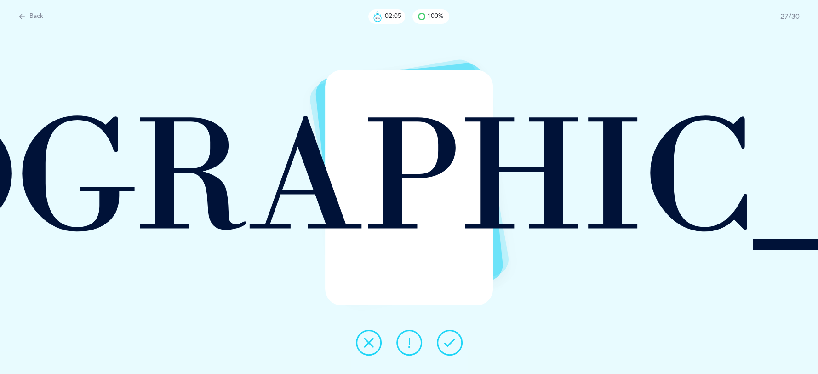
click at [452, 342] on icon at bounding box center [449, 342] width 11 height 11
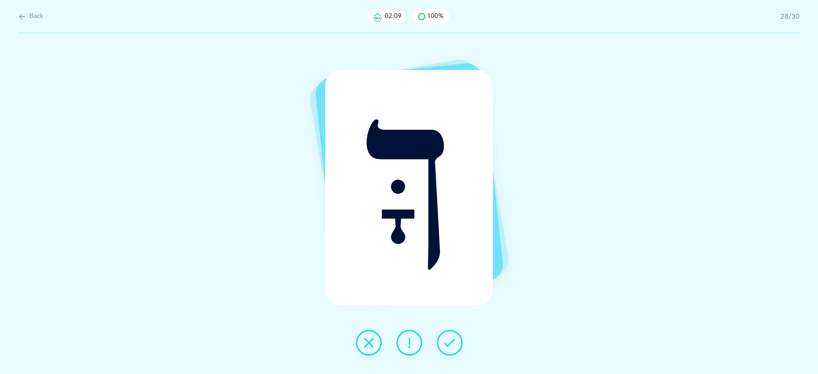
click at [454, 345] on icon at bounding box center [449, 342] width 11 height 11
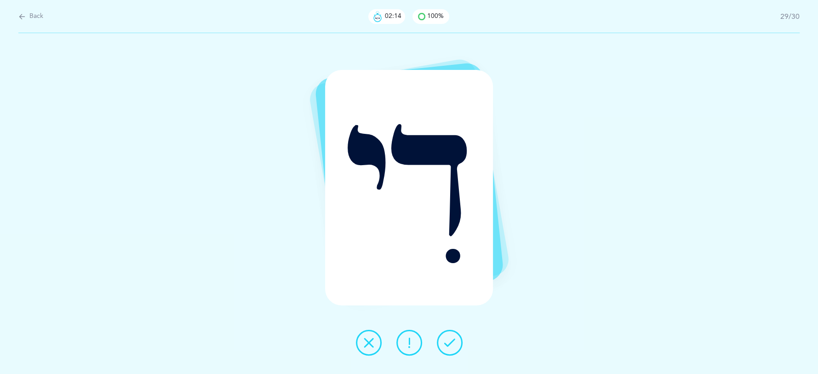
click at [454, 344] on icon at bounding box center [449, 342] width 11 height 11
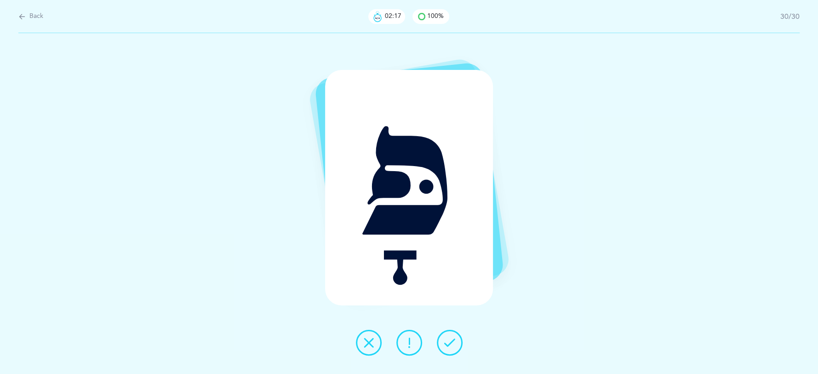
click at [454, 344] on icon at bounding box center [449, 342] width 11 height 11
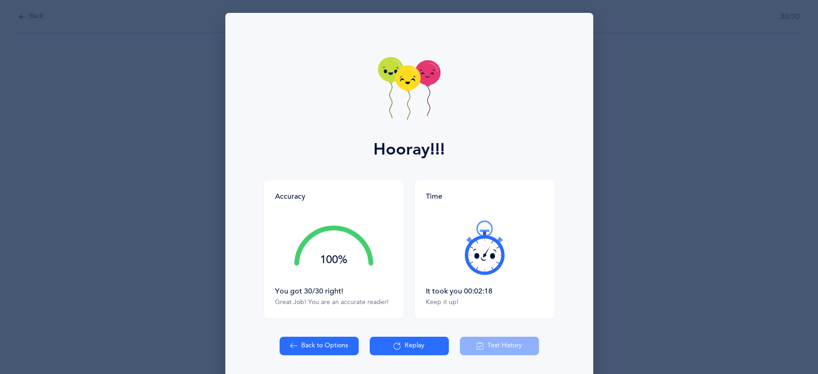
click at [322, 352] on button "Back to Options" at bounding box center [318, 345] width 79 height 18
select select "4"
select select "27"
select select "single"
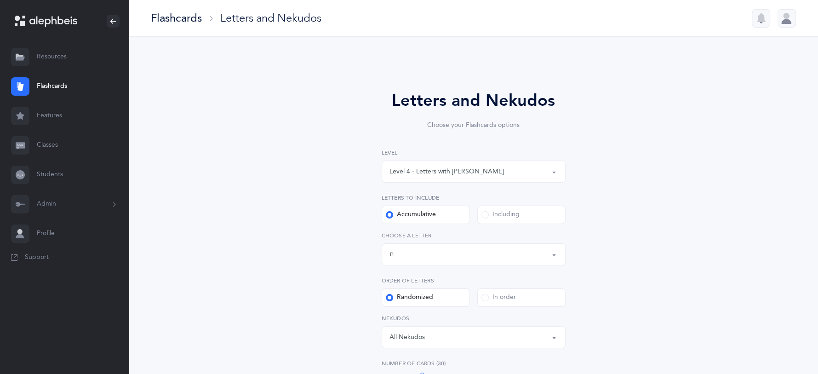
click at [553, 171] on button "Level 4 - Letters with [PERSON_NAME]" at bounding box center [474, 171] width 184 height 22
click at [487, 202] on link "Level 1 - Letters only" at bounding box center [473, 199] width 168 height 18
select select "1"
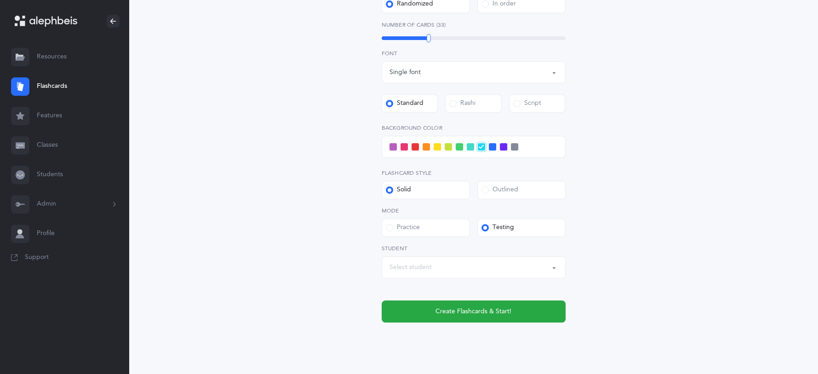
scroll to position [298, 0]
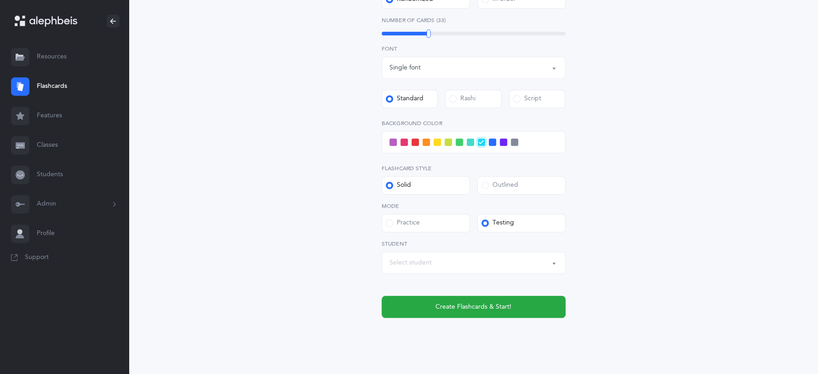
click at [553, 264] on button "Select student" at bounding box center [474, 262] width 184 height 22
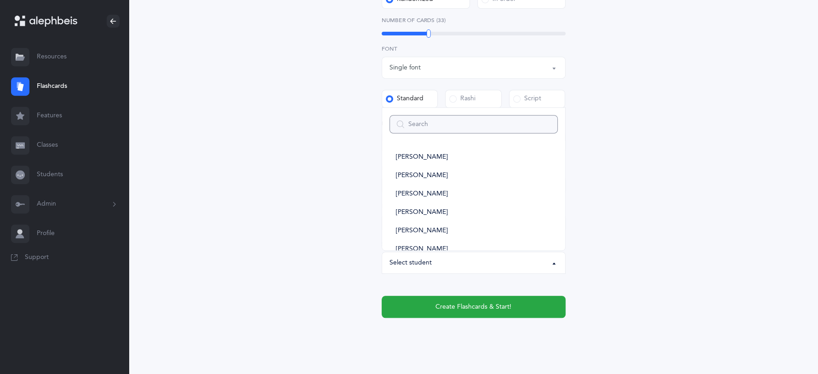
type input "r"
select select
type input "rna"
select select
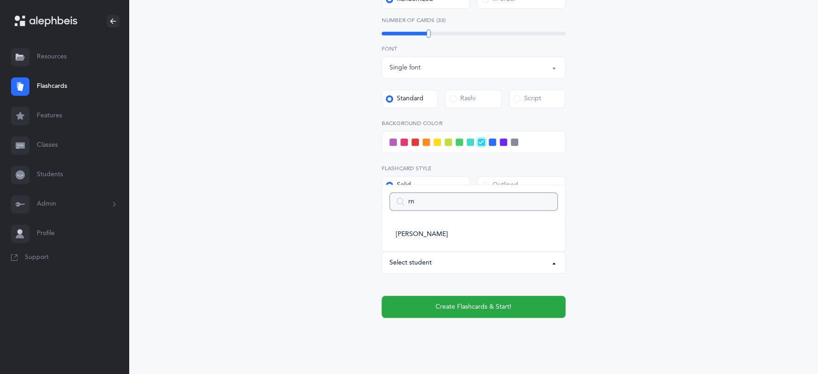
type input "r"
select select
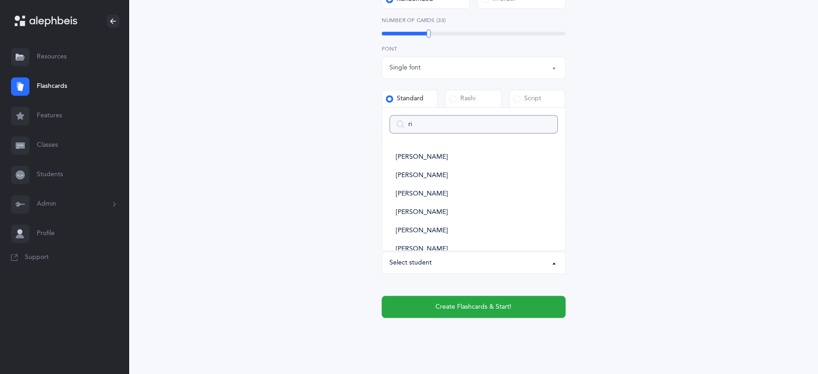
type input "rin"
select select
type input "rin"
click at [449, 212] on link "[PERSON_NAME]" at bounding box center [473, 215] width 168 height 18
select select "3727"
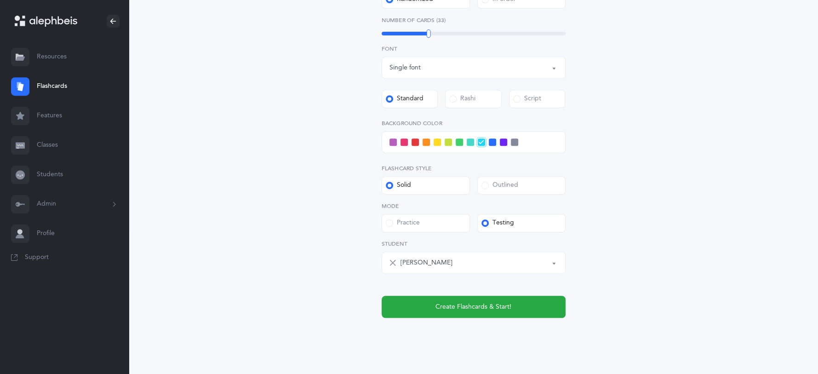
click at [405, 138] on span at bounding box center [403, 141] width 7 height 7
click at [0, 0] on input "checkbox" at bounding box center [0, 0] width 0 height 0
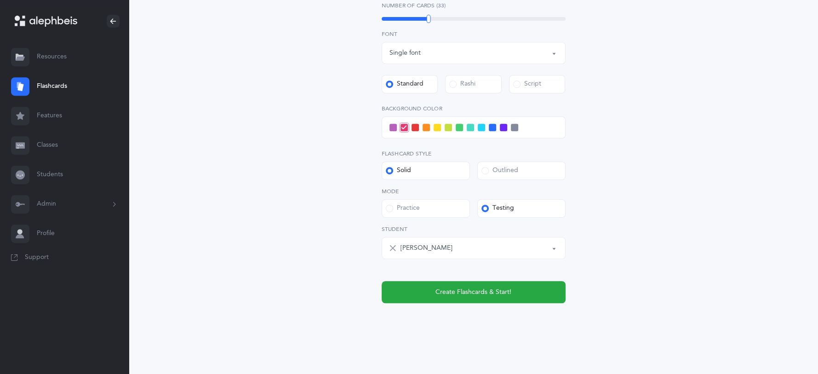
scroll to position [315, 0]
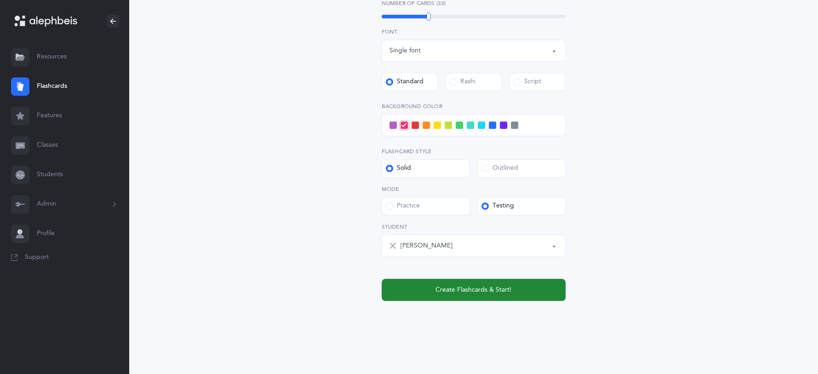
click at [489, 287] on span "Create Flashcards & Start!" at bounding box center [473, 290] width 76 height 10
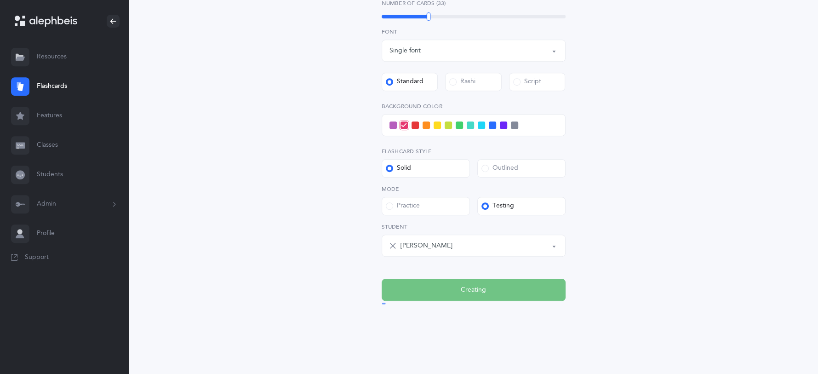
scroll to position [0, 0]
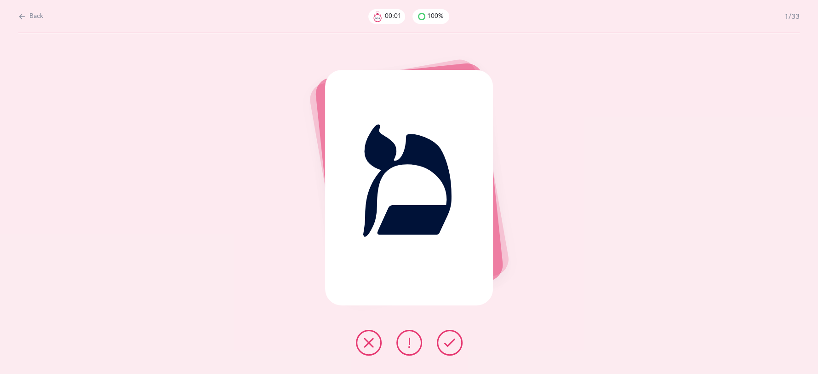
click at [453, 339] on icon at bounding box center [449, 342] width 11 height 11
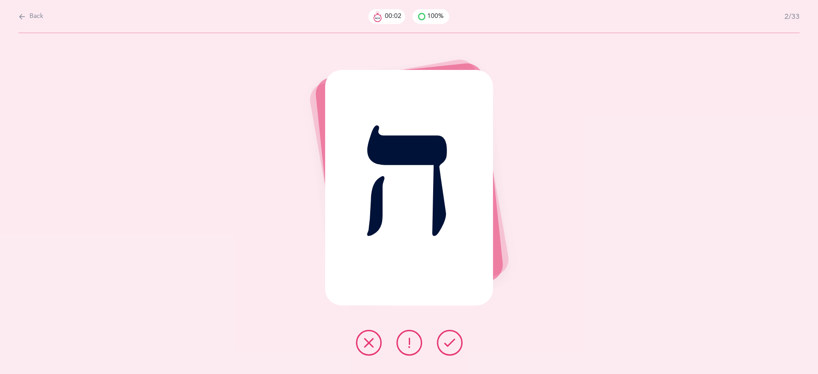
click at [452, 339] on icon at bounding box center [449, 342] width 11 height 11
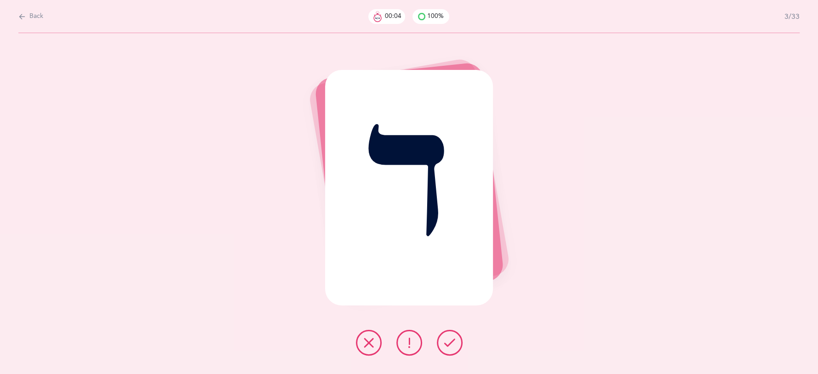
click at [452, 339] on icon at bounding box center [449, 342] width 11 height 11
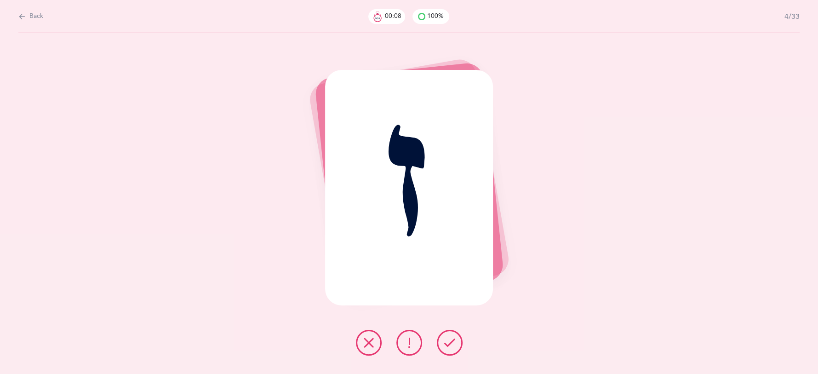
click at [366, 348] on button at bounding box center [369, 343] width 26 height 26
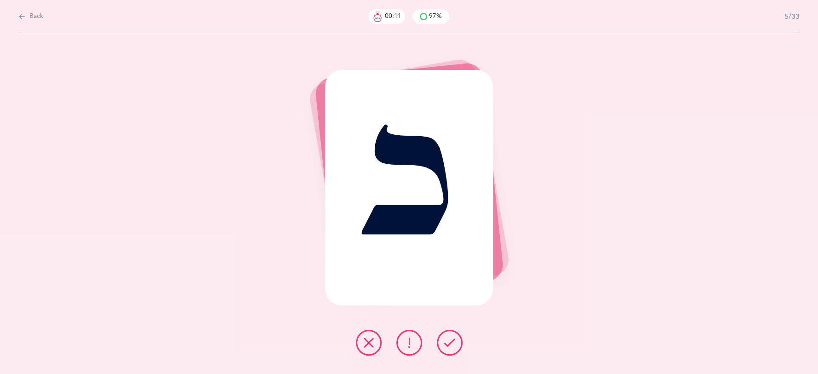
click at [444, 342] on icon at bounding box center [449, 342] width 11 height 11
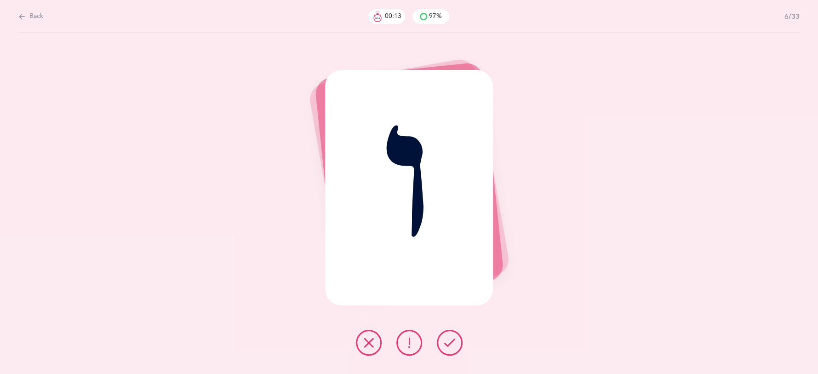
click at [444, 342] on icon at bounding box center [449, 342] width 11 height 11
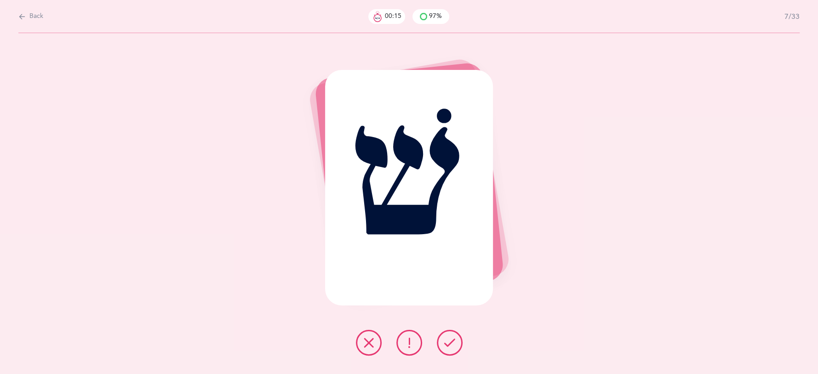
click at [444, 341] on icon at bounding box center [449, 342] width 11 height 11
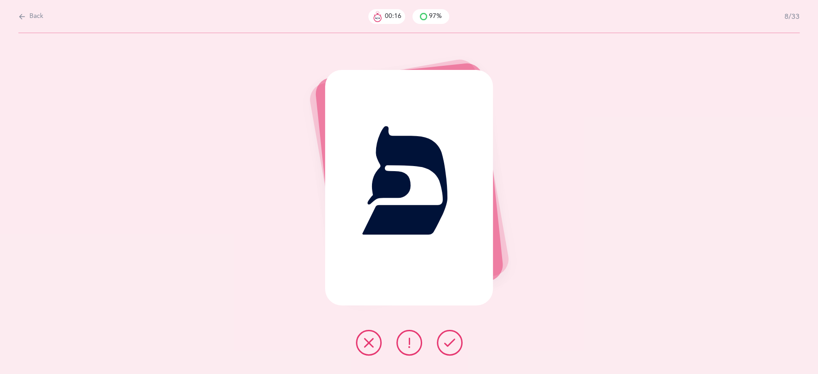
click at [444, 341] on icon at bounding box center [449, 342] width 11 height 11
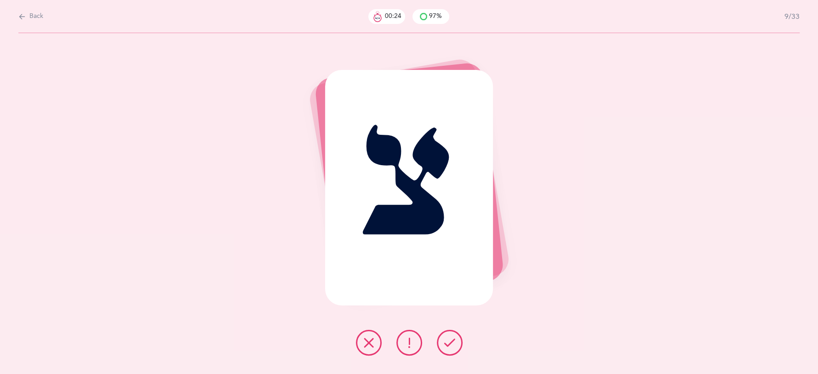
click at [37, 16] on span "Back" at bounding box center [36, 16] width 14 height 9
select select "27"
select select "single"
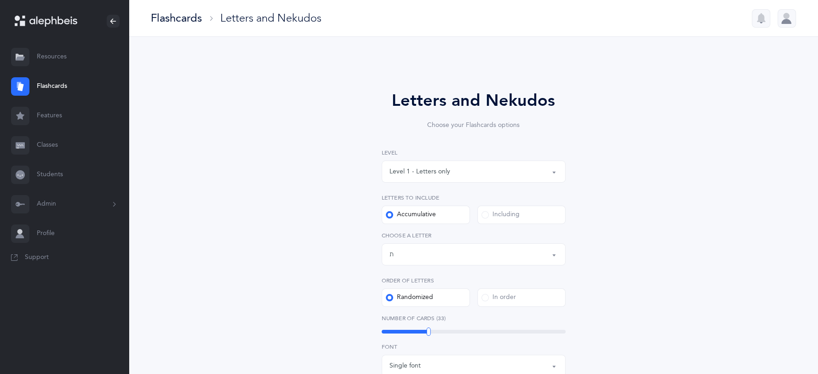
click at [661, 102] on div "Letters and Nekudos Choose your Flashcards options Level 1 - Letters only Level…" at bounding box center [473, 358] width 419 height 590
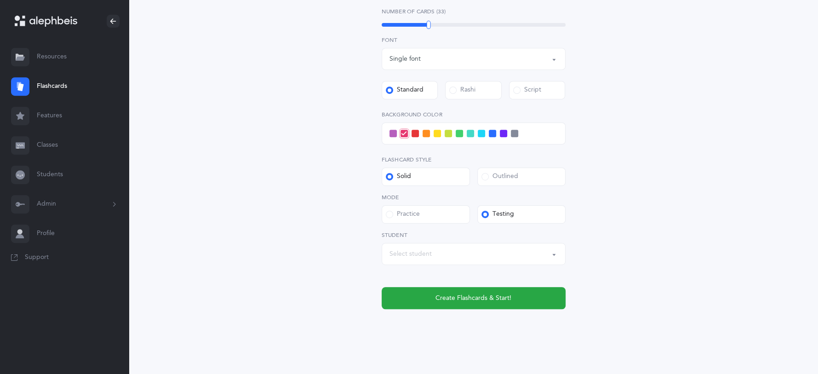
scroll to position [315, 0]
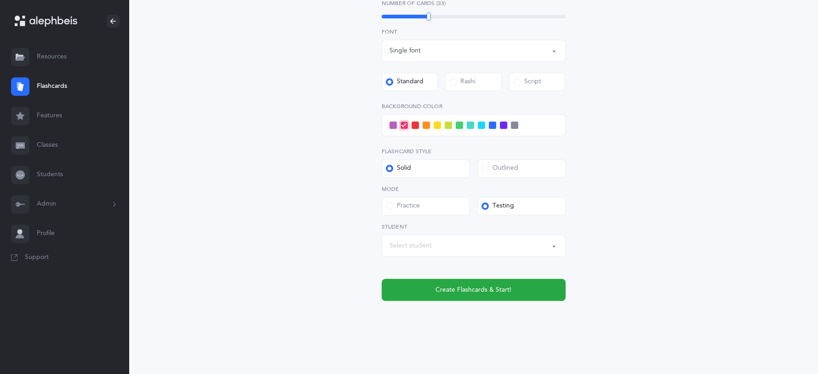
click at [553, 246] on button "Select student" at bounding box center [474, 245] width 184 height 22
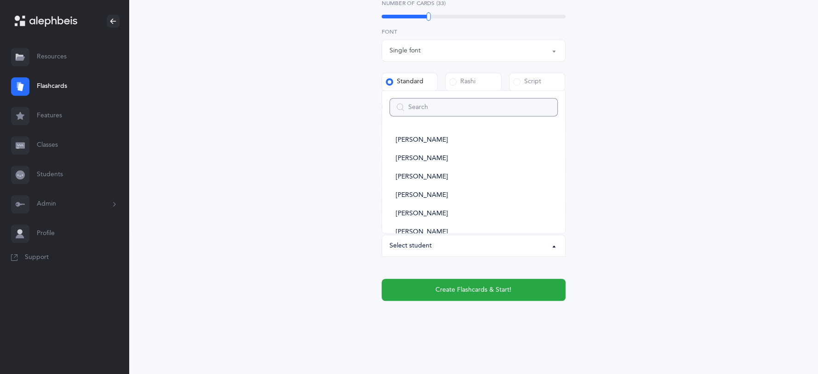
type input "r"
select select
type input "rina"
select select
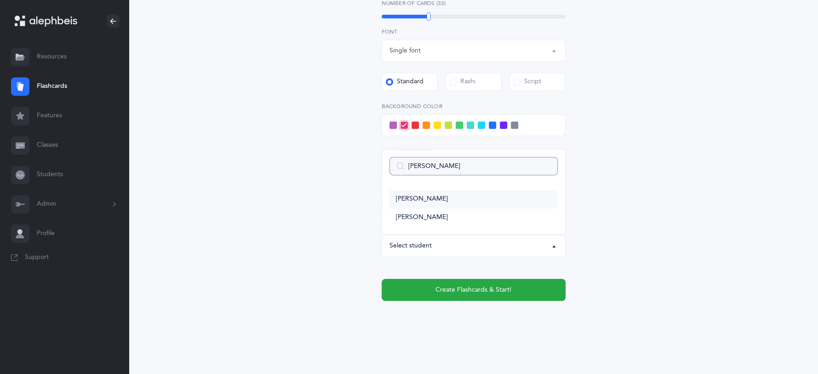
type input "rina"
click at [429, 195] on span "[PERSON_NAME]" at bounding box center [422, 199] width 52 height 8
select select "3727"
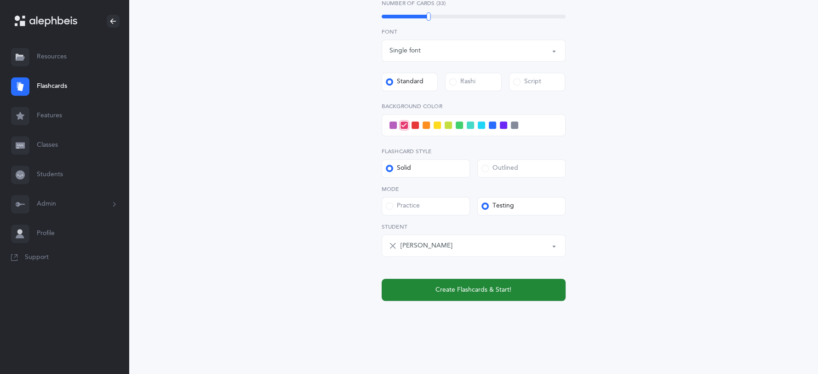
click at [469, 292] on span "Create Flashcards & Start!" at bounding box center [473, 290] width 76 height 10
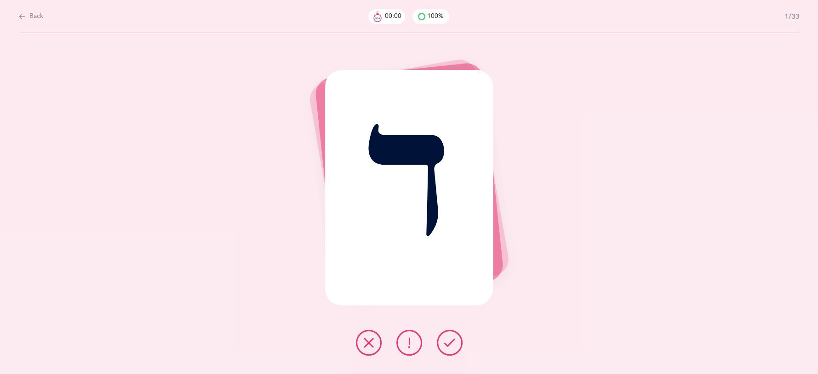
scroll to position [0, 0]
click at [451, 342] on icon at bounding box center [449, 342] width 11 height 11
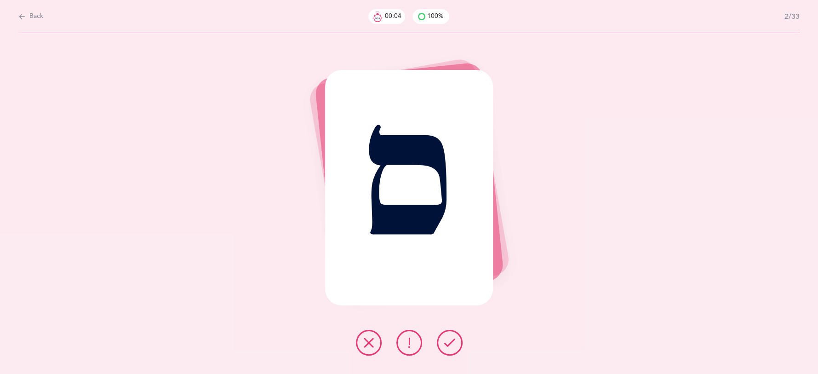
click at [451, 342] on icon at bounding box center [449, 342] width 11 height 11
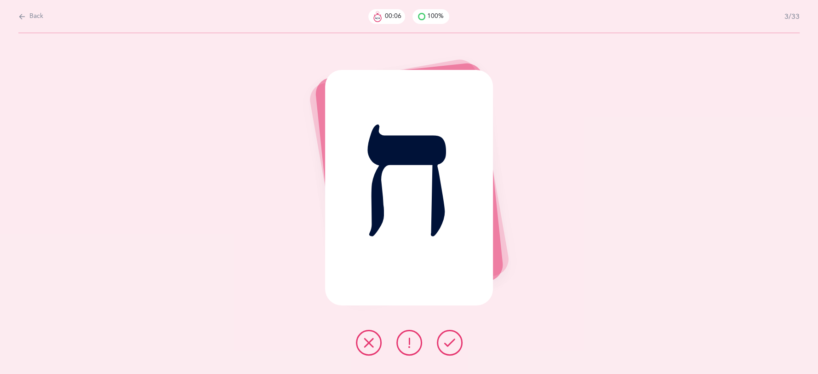
click at [460, 348] on button at bounding box center [450, 343] width 26 height 26
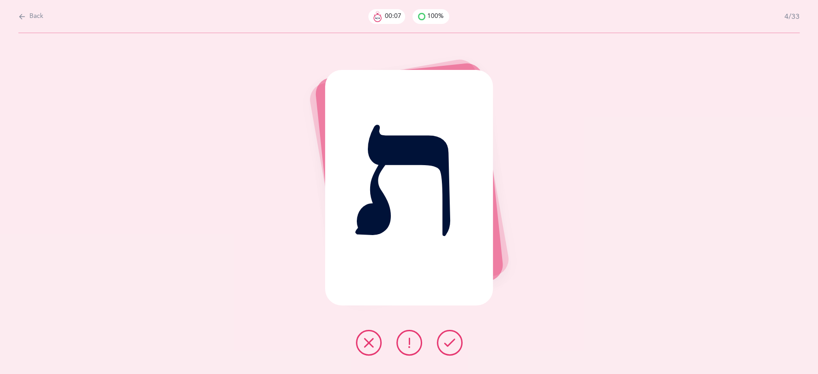
click at [454, 336] on button at bounding box center [450, 343] width 26 height 26
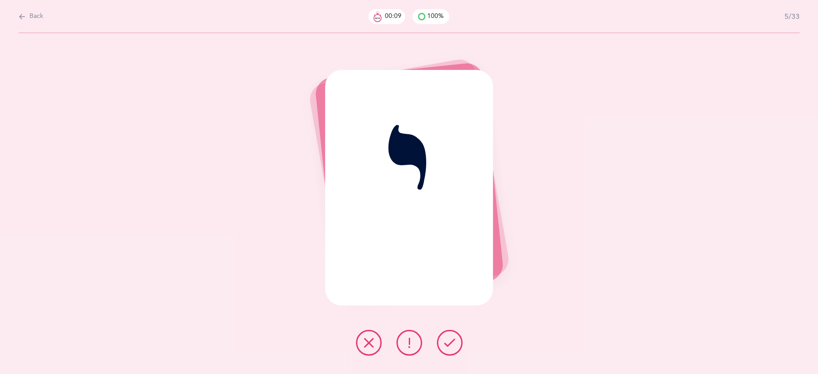
click at [455, 334] on button at bounding box center [450, 343] width 26 height 26
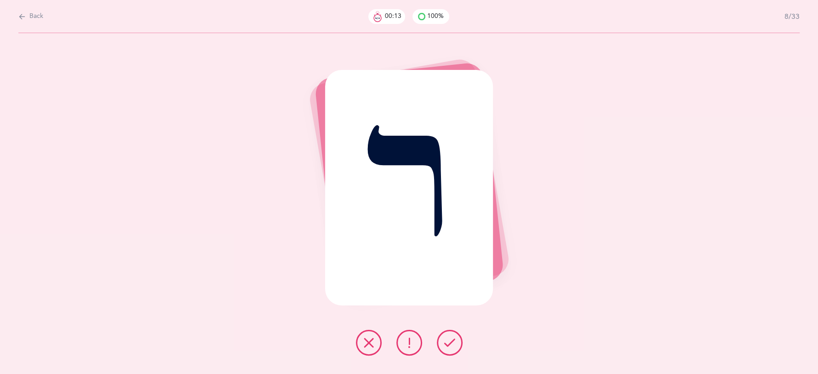
click at [455, 334] on button at bounding box center [450, 343] width 26 height 26
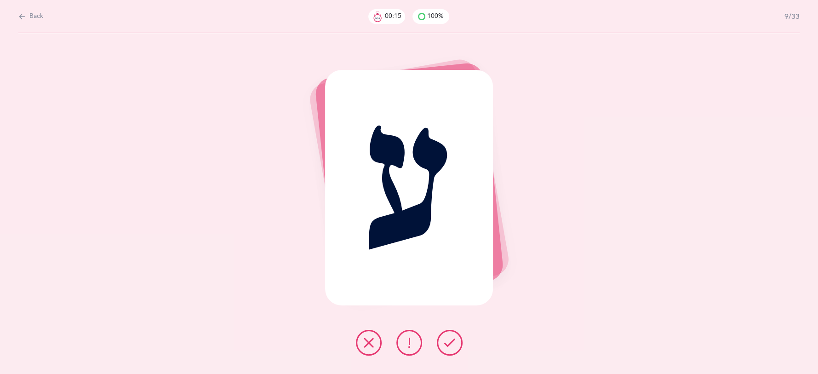
click at [455, 334] on button at bounding box center [450, 343] width 26 height 26
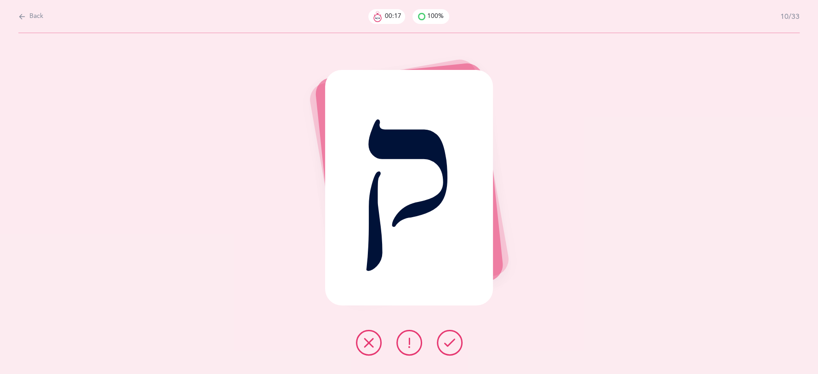
click at [455, 334] on button at bounding box center [450, 343] width 26 height 26
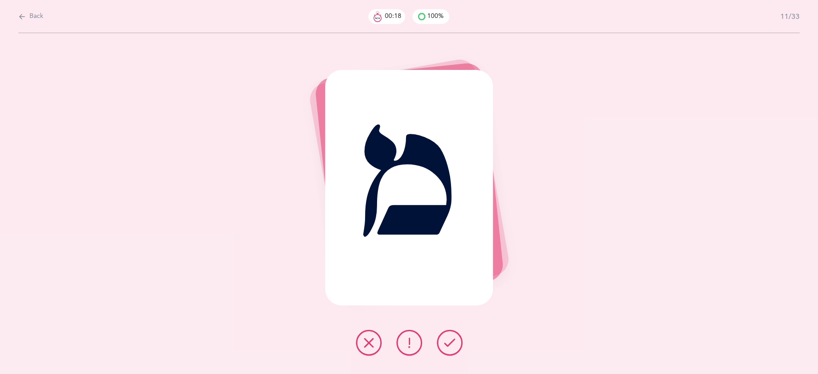
click at [455, 334] on button at bounding box center [450, 343] width 26 height 26
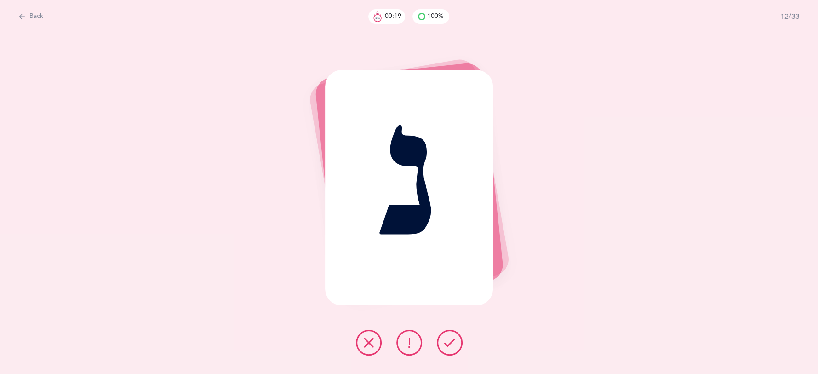
click at [455, 334] on button at bounding box center [450, 343] width 26 height 26
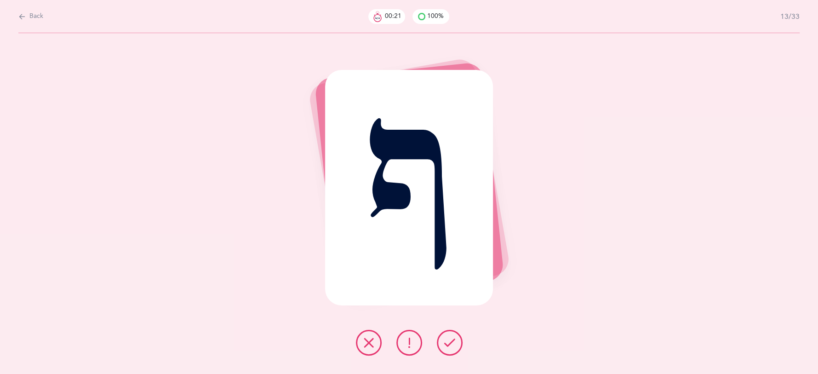
click at [455, 334] on button at bounding box center [450, 343] width 26 height 26
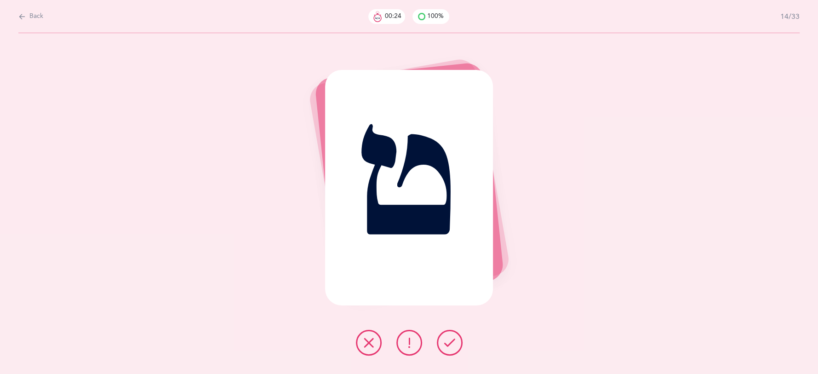
click at [455, 334] on button at bounding box center [450, 343] width 26 height 26
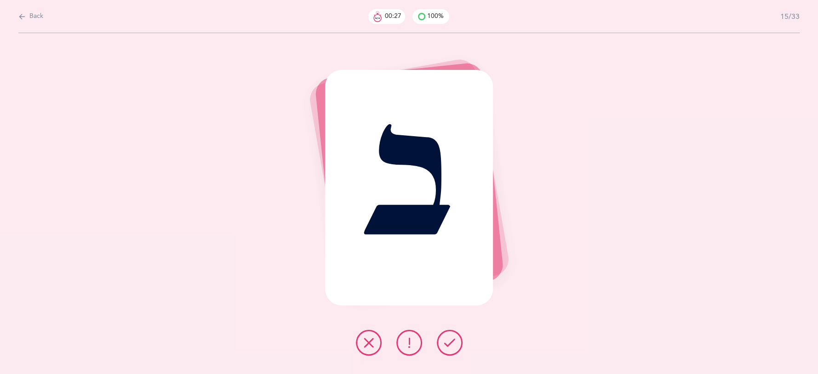
click at [455, 334] on button at bounding box center [450, 343] width 26 height 26
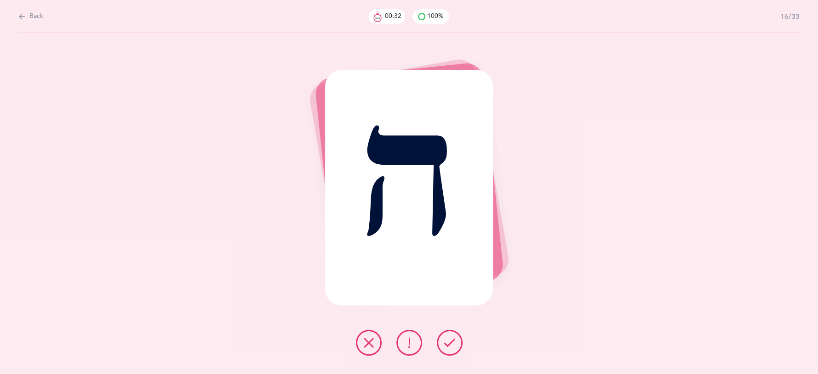
click at [452, 338] on icon at bounding box center [449, 342] width 11 height 11
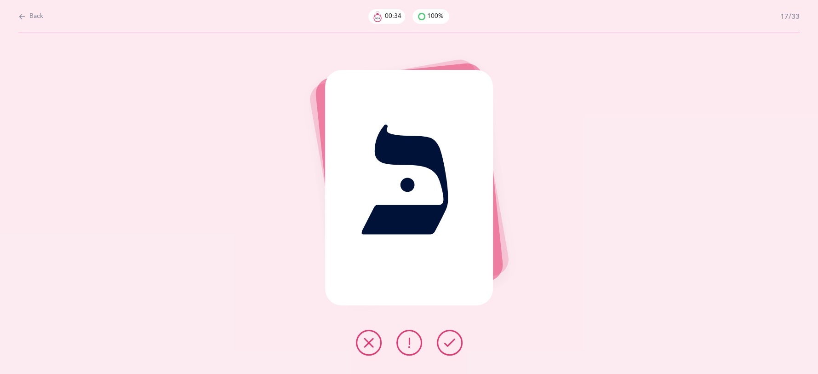
click at [455, 336] on button at bounding box center [450, 343] width 26 height 26
click at [456, 336] on button at bounding box center [450, 343] width 26 height 26
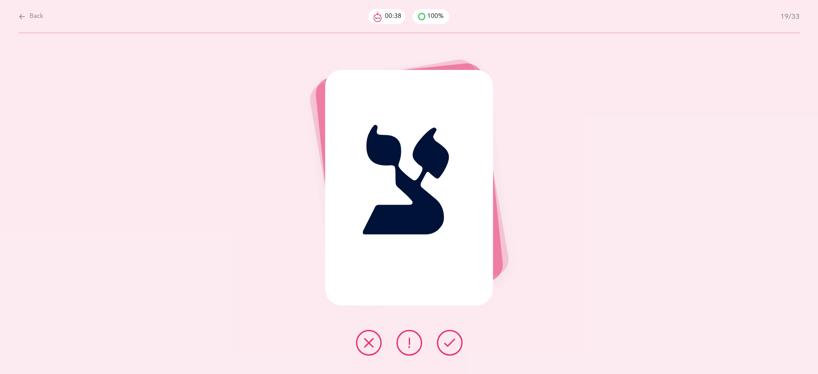
click at [450, 331] on button at bounding box center [450, 343] width 26 height 26
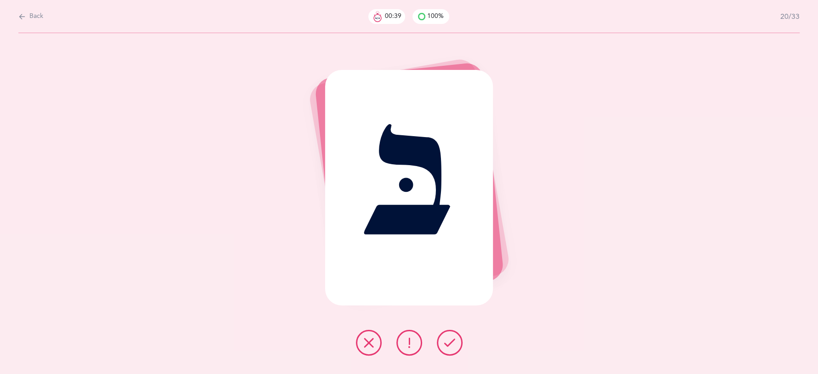
click at [451, 328] on div "בּ" at bounding box center [409, 203] width 818 height 341
click at [454, 345] on icon at bounding box center [449, 342] width 11 height 11
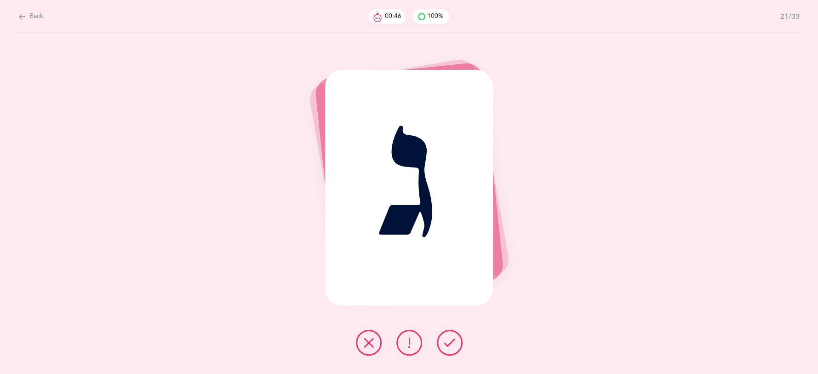
click at [454, 342] on icon at bounding box center [449, 342] width 11 height 11
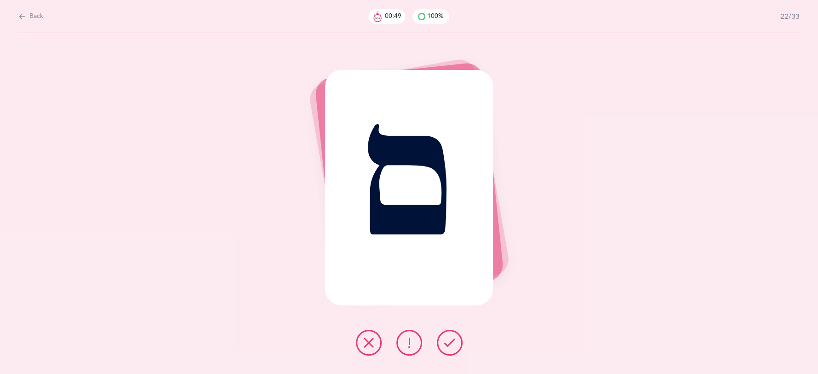
click at [454, 342] on icon at bounding box center [449, 342] width 11 height 11
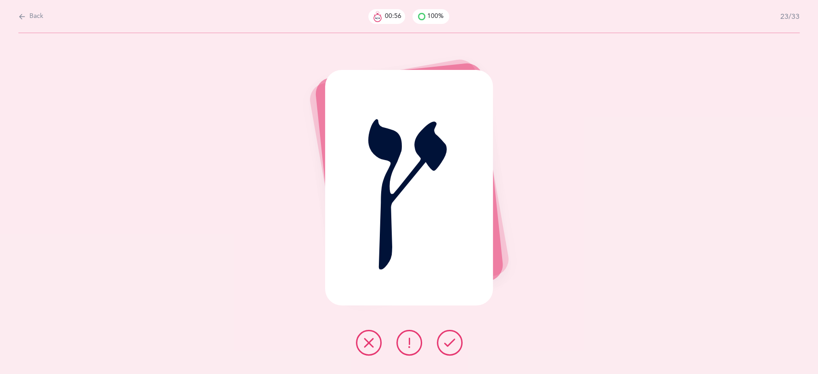
click at [454, 342] on icon at bounding box center [449, 342] width 11 height 11
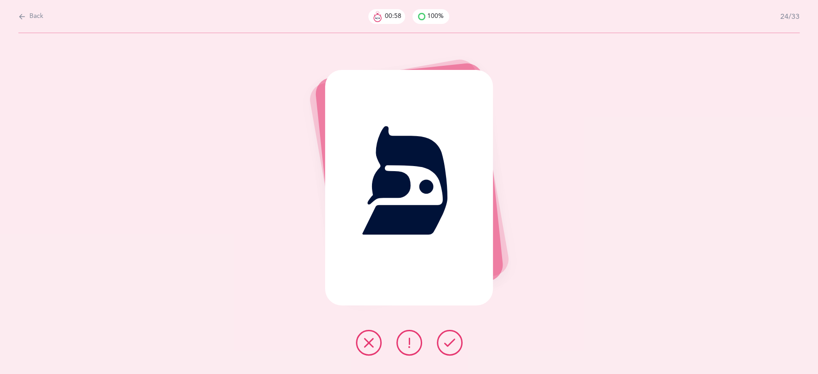
click at [454, 342] on icon at bounding box center [449, 342] width 11 height 11
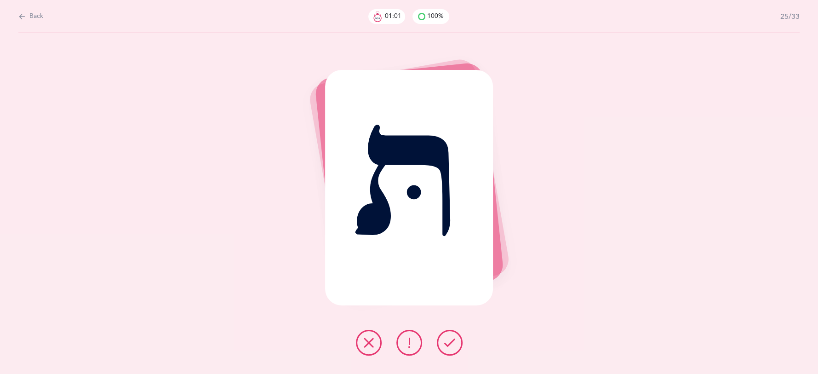
click at [454, 342] on icon at bounding box center [449, 342] width 11 height 11
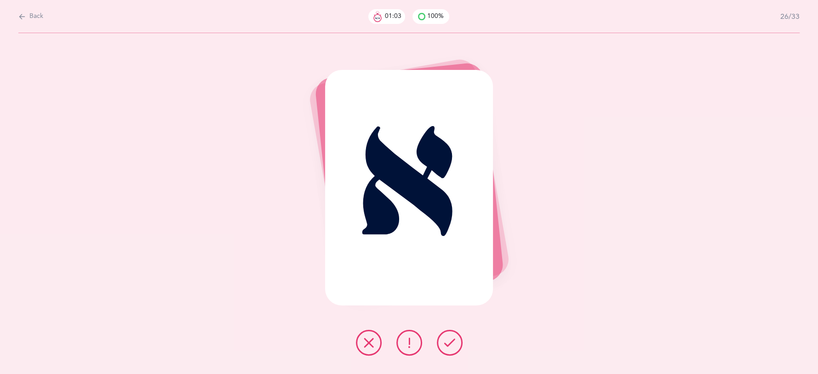
click at [454, 342] on icon at bounding box center [449, 342] width 11 height 11
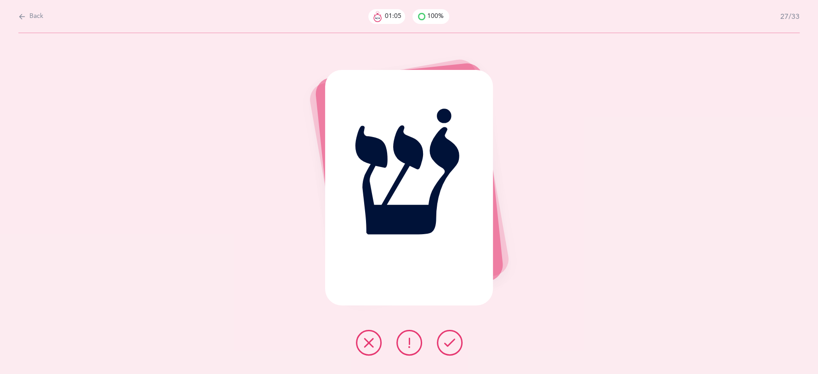
click at [454, 342] on icon at bounding box center [449, 342] width 11 height 11
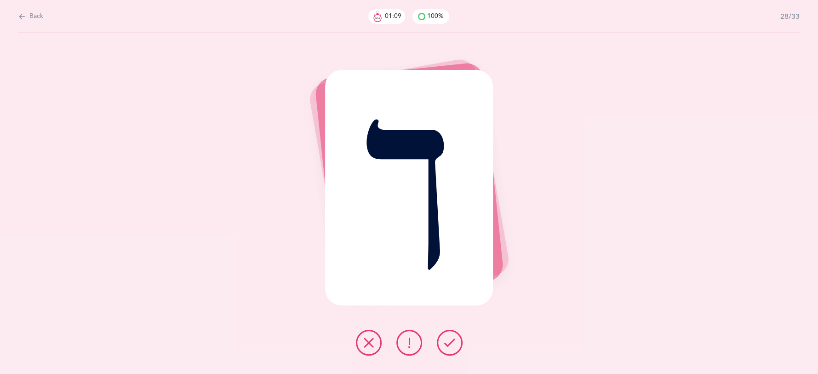
click at [454, 342] on icon at bounding box center [449, 342] width 11 height 11
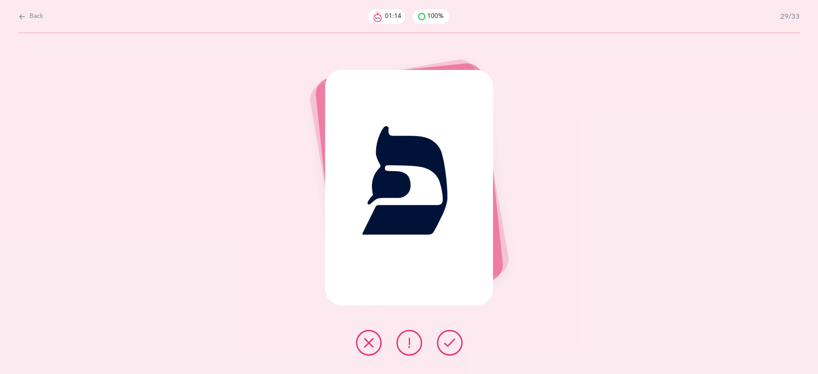
click at [454, 341] on icon at bounding box center [449, 342] width 11 height 11
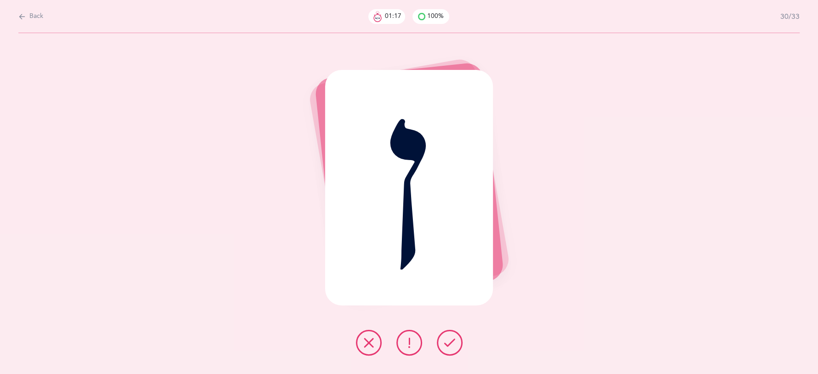
click at [454, 340] on icon at bounding box center [449, 342] width 11 height 11
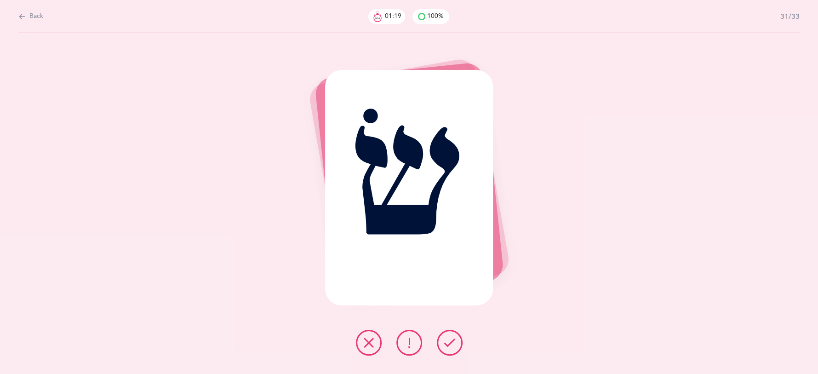
click at [454, 340] on icon at bounding box center [449, 342] width 11 height 11
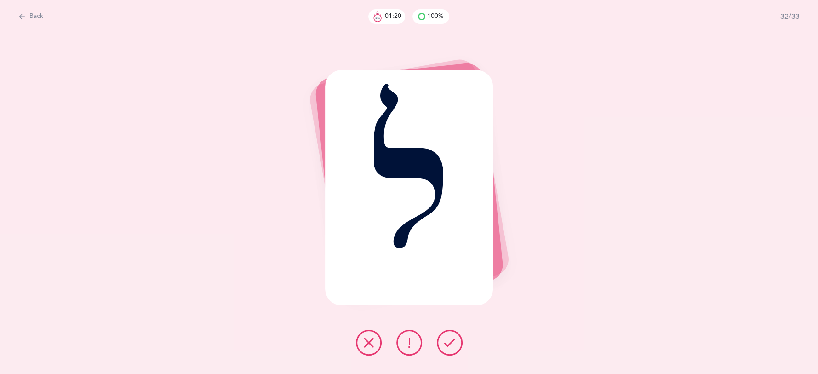
click at [454, 340] on icon at bounding box center [449, 342] width 11 height 11
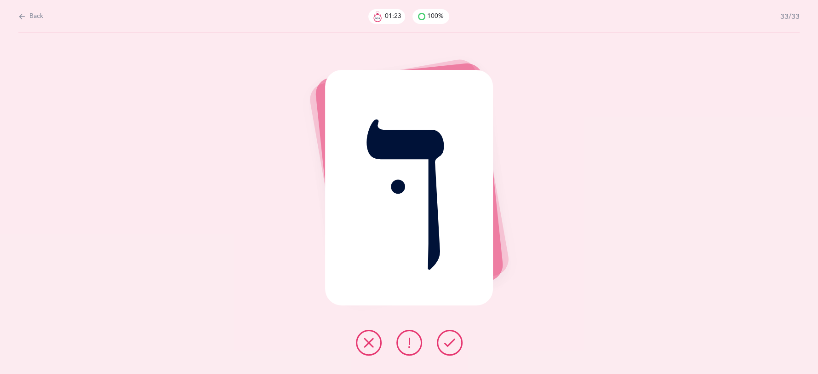
click at [454, 340] on icon at bounding box center [449, 342] width 11 height 11
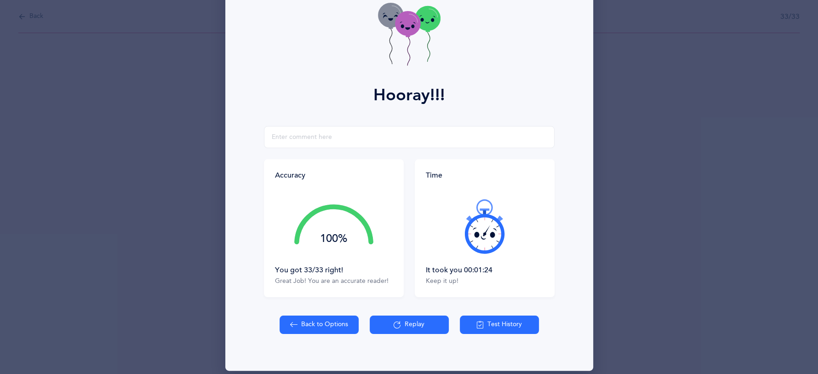
scroll to position [63, 0]
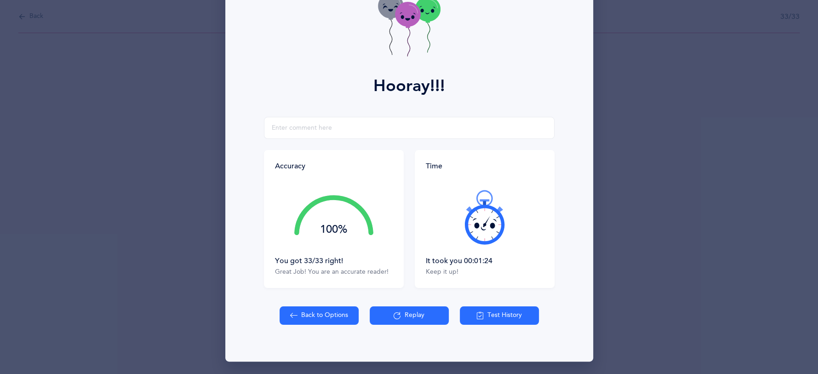
click at [314, 319] on button "Back to Options" at bounding box center [318, 315] width 79 height 18
select select "27"
select select "single"
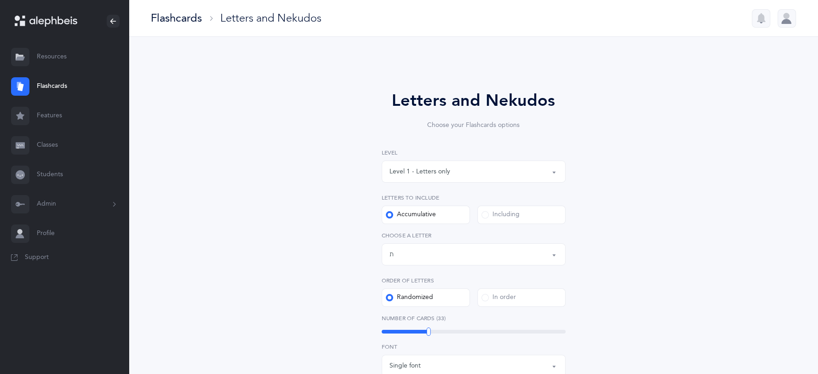
click at [540, 168] on div "Level 1 - Letters only" at bounding box center [473, 172] width 168 height 16
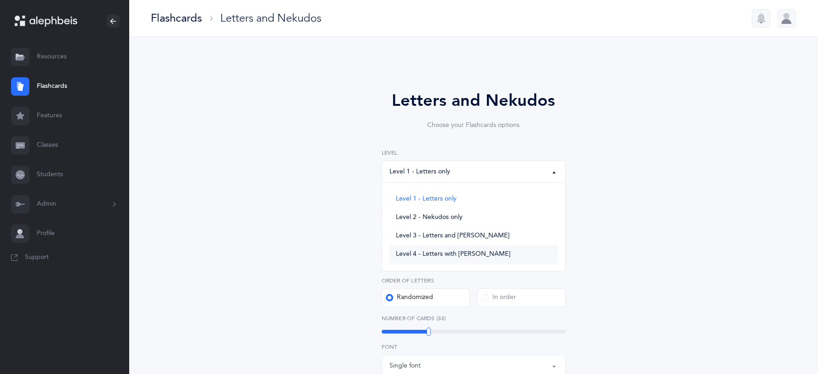
click at [449, 249] on link "Level 4 - Letters with [PERSON_NAME]" at bounding box center [473, 254] width 168 height 18
select select "4"
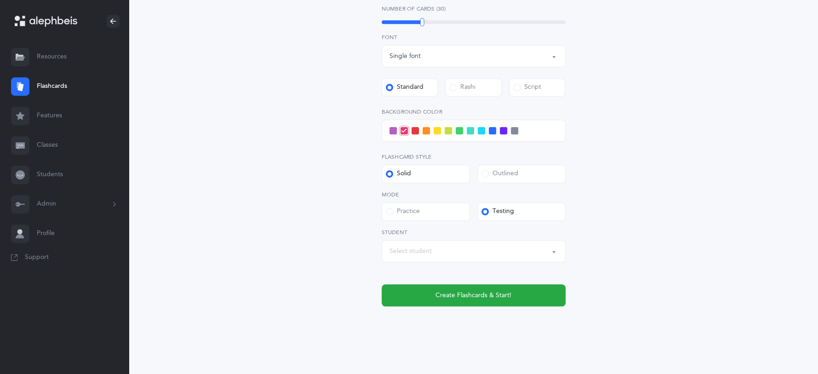
scroll to position [360, 0]
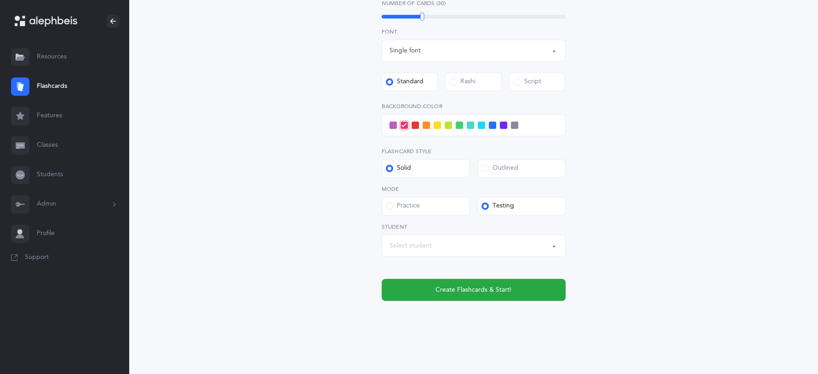
click at [553, 247] on button "Select student" at bounding box center [474, 245] width 184 height 22
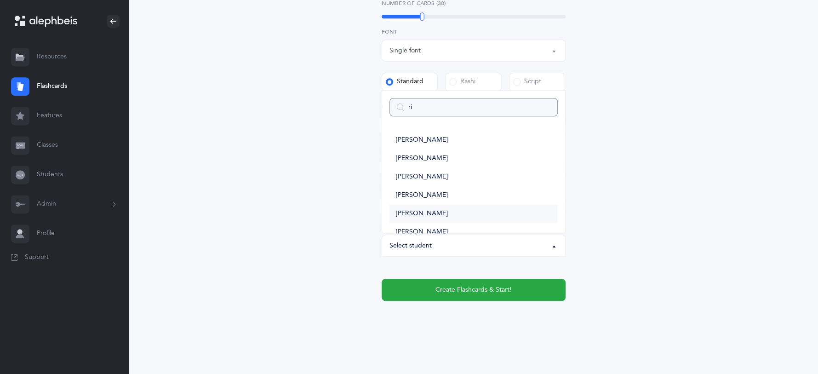
type input "rin"
select select
type input "rin"
click at [438, 195] on link "[PERSON_NAME]" at bounding box center [473, 199] width 168 height 18
select select "3727"
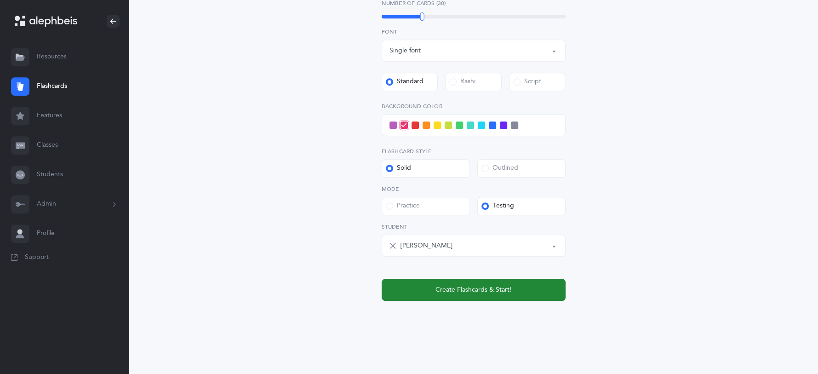
click at [448, 286] on span "Create Flashcards & Start!" at bounding box center [473, 290] width 76 height 10
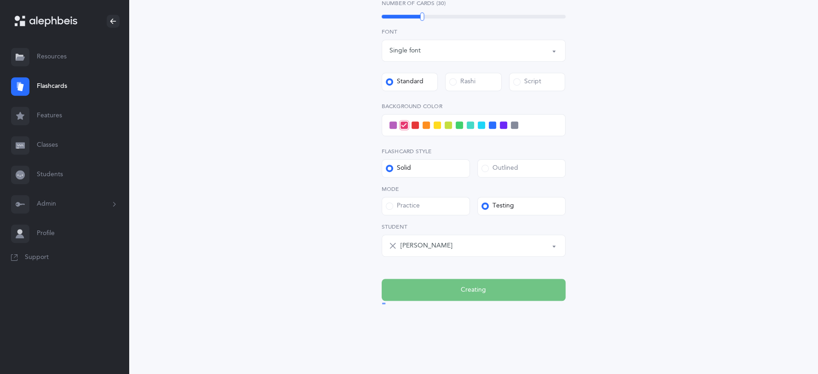
scroll to position [0, 0]
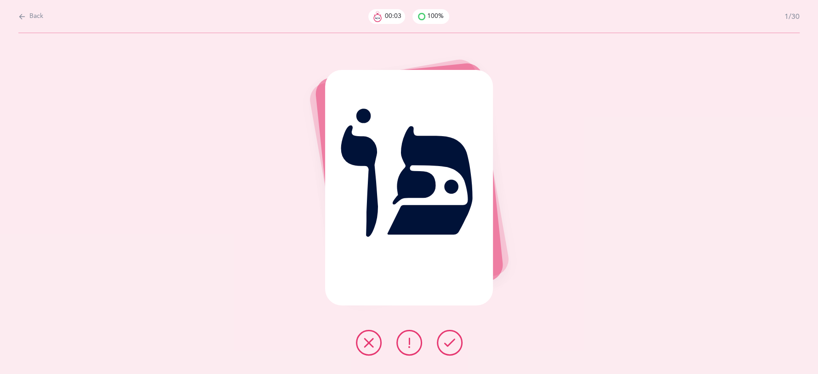
click at [445, 343] on icon at bounding box center [449, 342] width 11 height 11
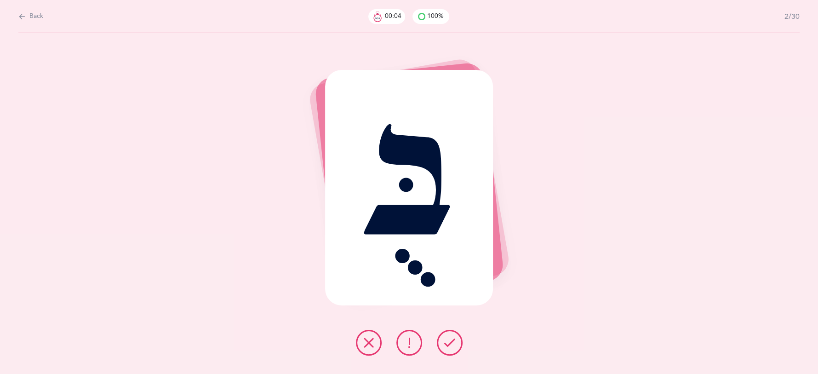
click at [445, 343] on icon at bounding box center [449, 342] width 11 height 11
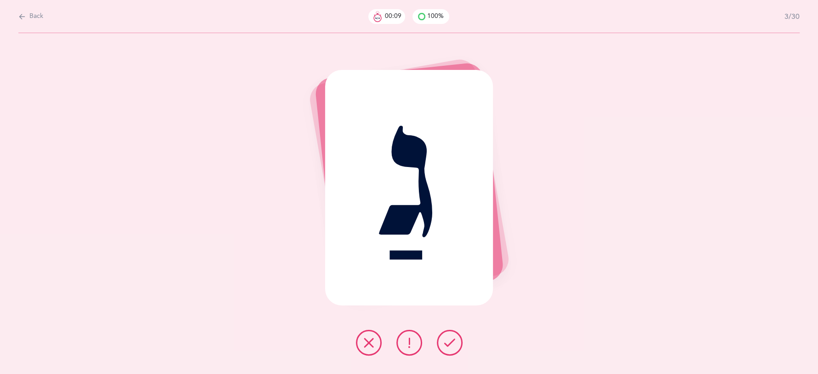
click at [445, 343] on icon at bounding box center [449, 342] width 11 height 11
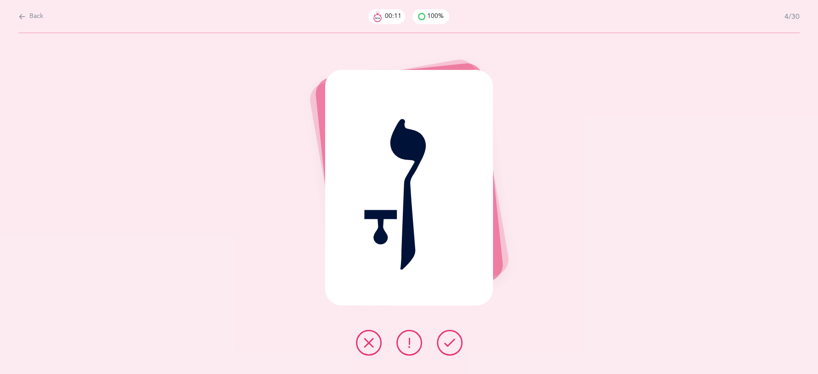
click at [445, 343] on icon at bounding box center [449, 342] width 11 height 11
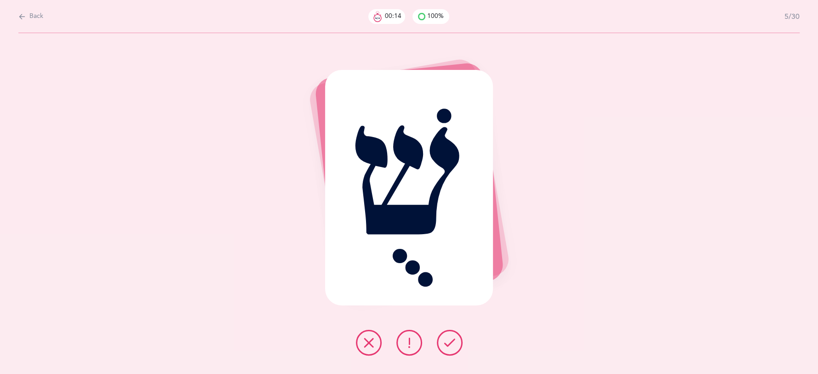
click at [445, 343] on icon at bounding box center [449, 342] width 11 height 11
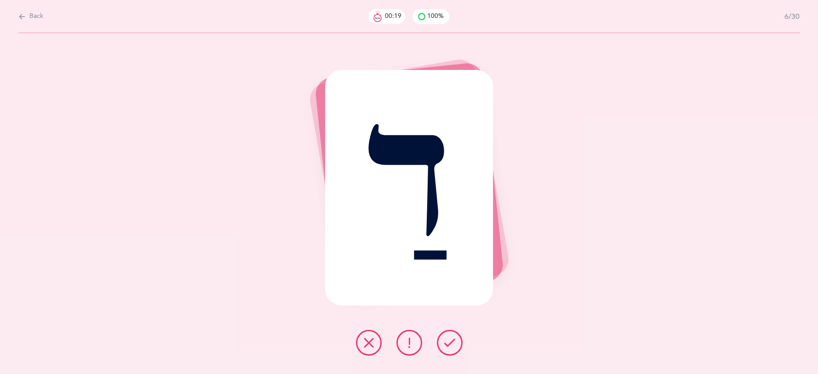
click at [445, 344] on icon at bounding box center [449, 342] width 11 height 11
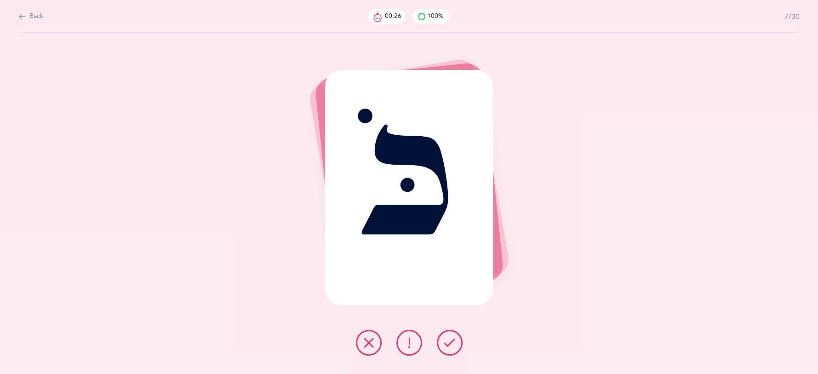
click at [445, 344] on icon at bounding box center [449, 342] width 11 height 11
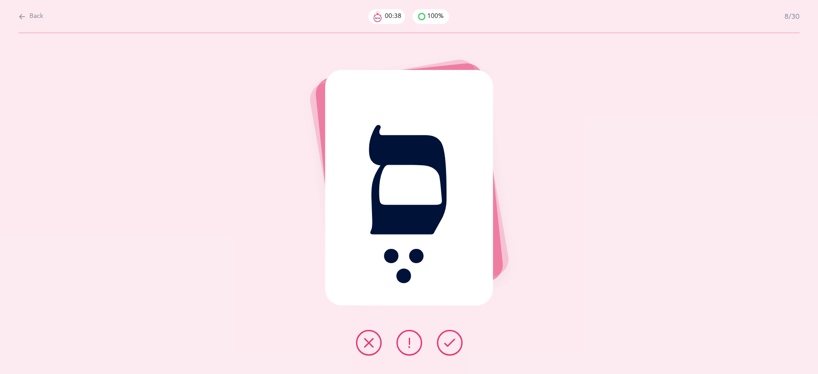
click at [455, 344] on button at bounding box center [450, 343] width 26 height 26
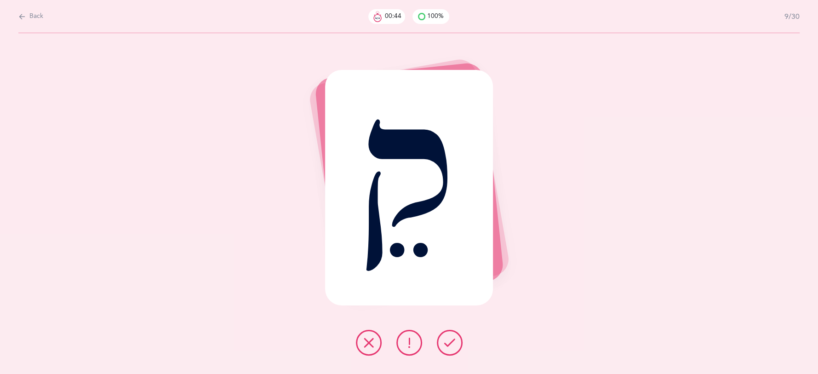
click at [454, 341] on icon at bounding box center [449, 342] width 11 height 11
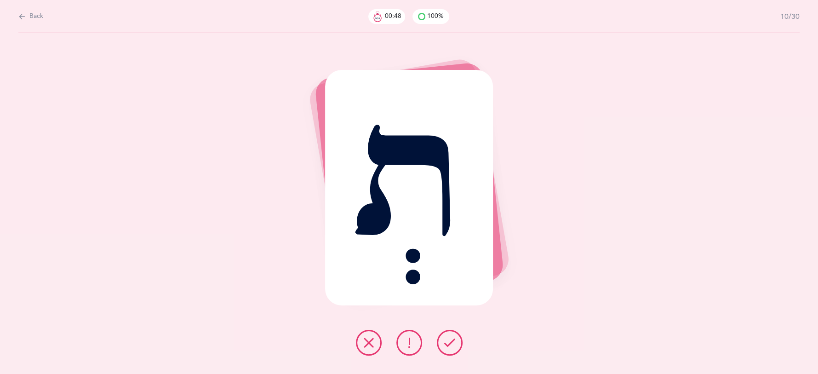
click at [454, 341] on icon at bounding box center [449, 342] width 11 height 11
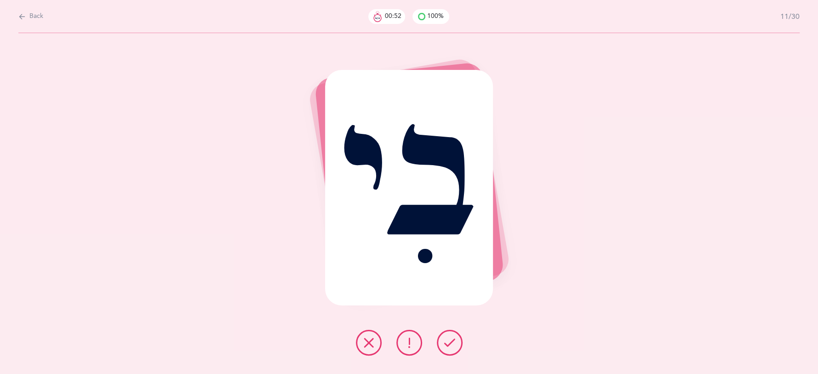
click at [454, 341] on icon at bounding box center [449, 342] width 11 height 11
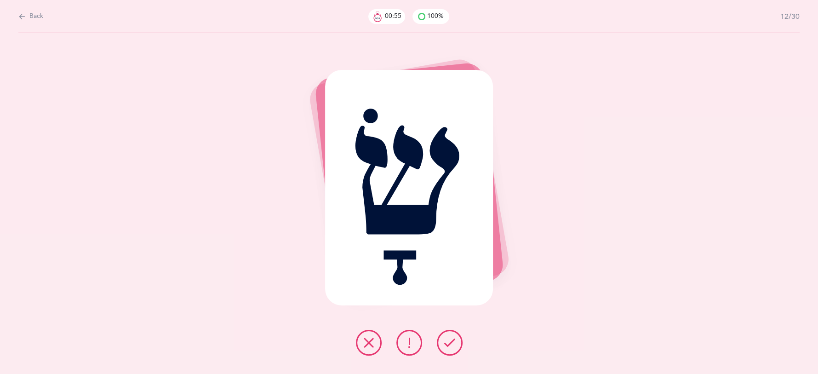
click at [454, 341] on icon at bounding box center [449, 342] width 11 height 11
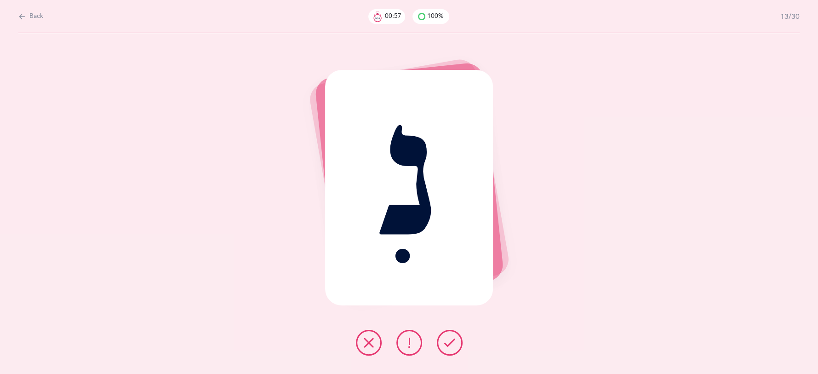
click at [454, 341] on icon at bounding box center [449, 342] width 11 height 11
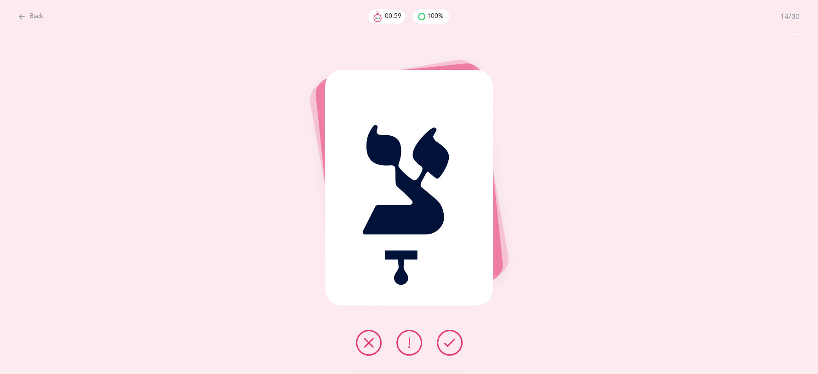
click at [454, 341] on icon at bounding box center [449, 342] width 11 height 11
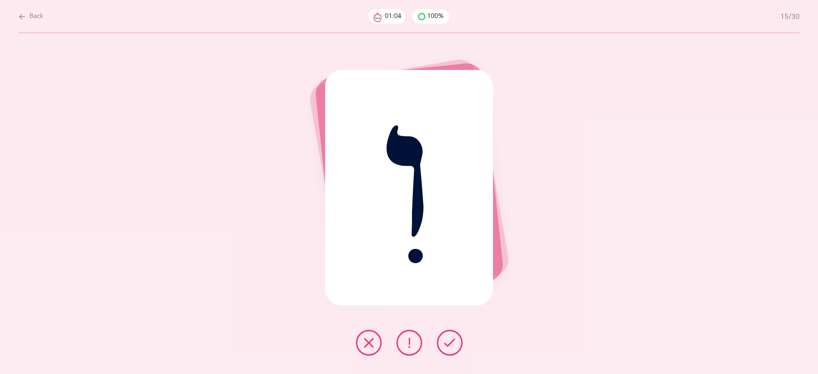
click at [454, 341] on icon at bounding box center [449, 342] width 11 height 11
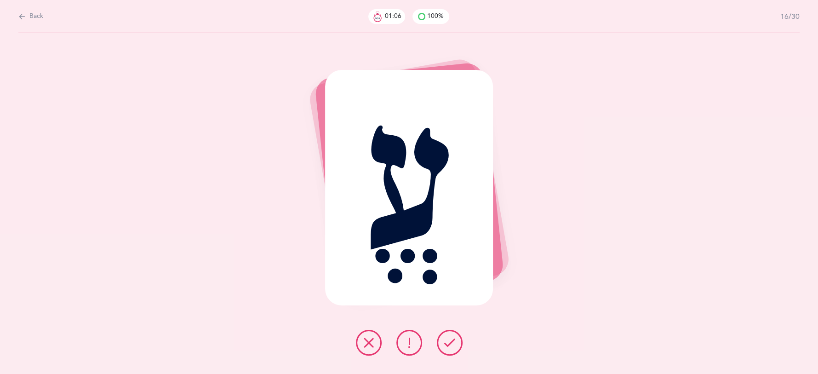
click at [454, 341] on icon at bounding box center [449, 342] width 11 height 11
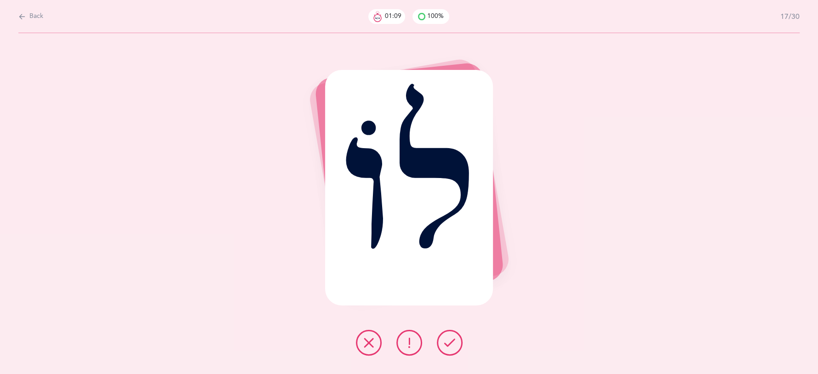
click at [454, 341] on icon at bounding box center [449, 342] width 11 height 11
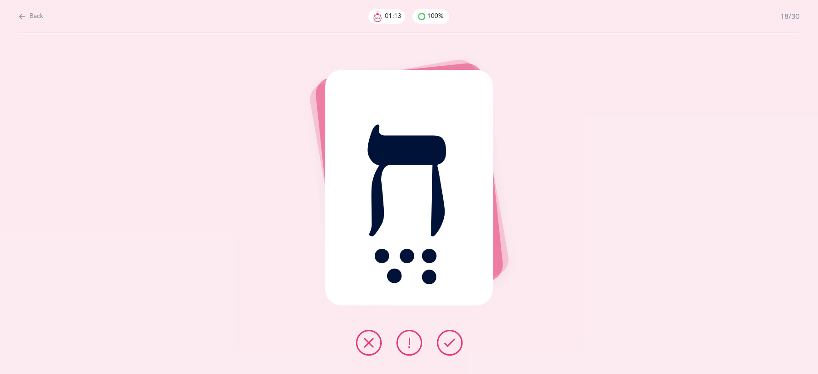
click at [454, 341] on icon at bounding box center [449, 342] width 11 height 11
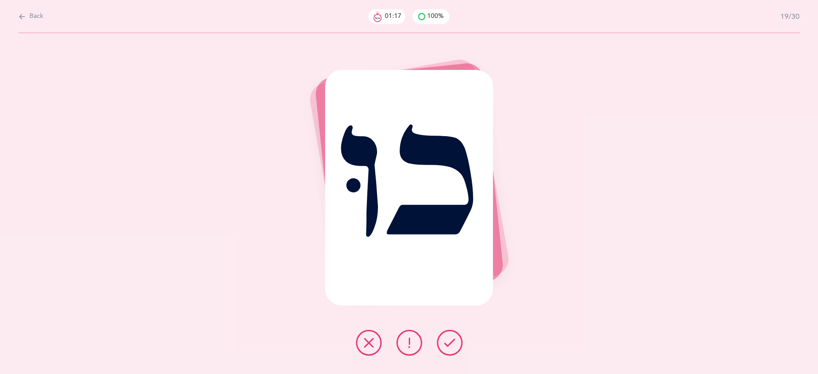
click at [454, 341] on icon at bounding box center [449, 342] width 11 height 11
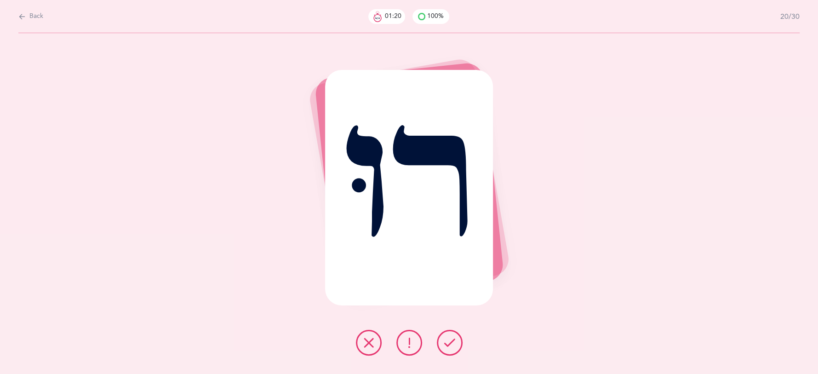
click at [454, 341] on icon at bounding box center [449, 342] width 11 height 11
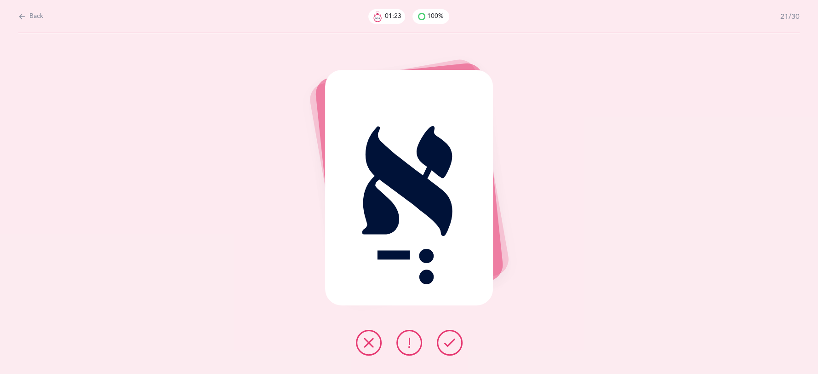
click at [454, 341] on icon at bounding box center [449, 342] width 11 height 11
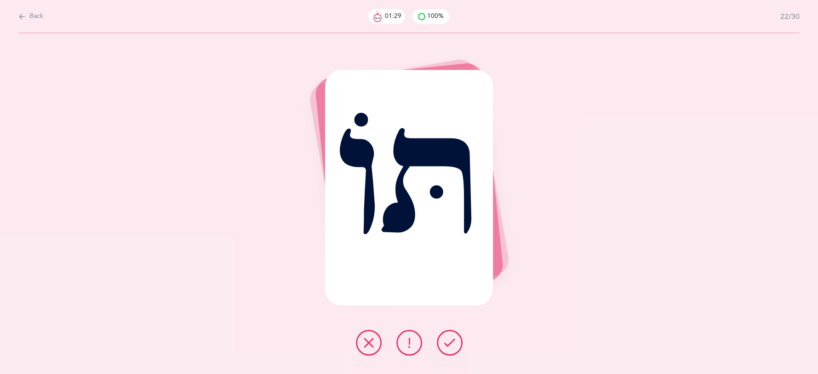
click at [454, 341] on icon at bounding box center [449, 342] width 11 height 11
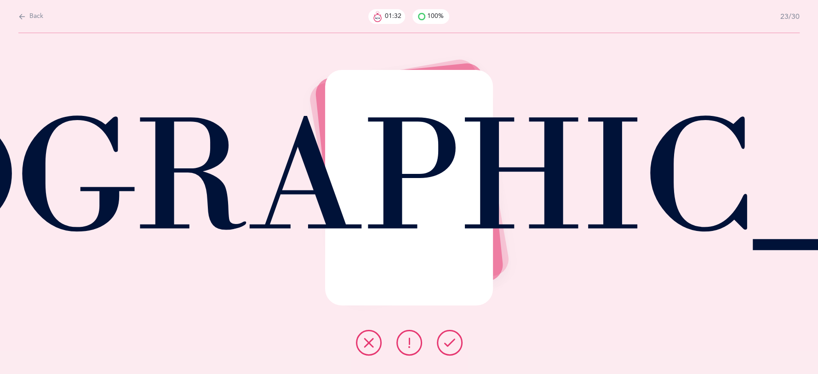
click at [454, 341] on icon at bounding box center [449, 342] width 11 height 11
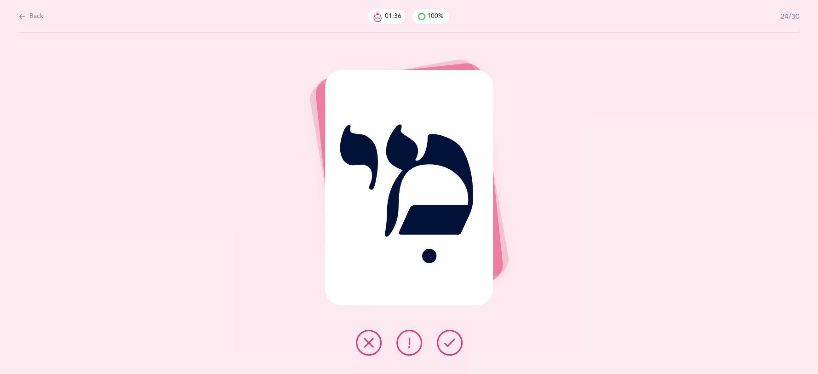
click at [451, 339] on icon at bounding box center [449, 342] width 11 height 11
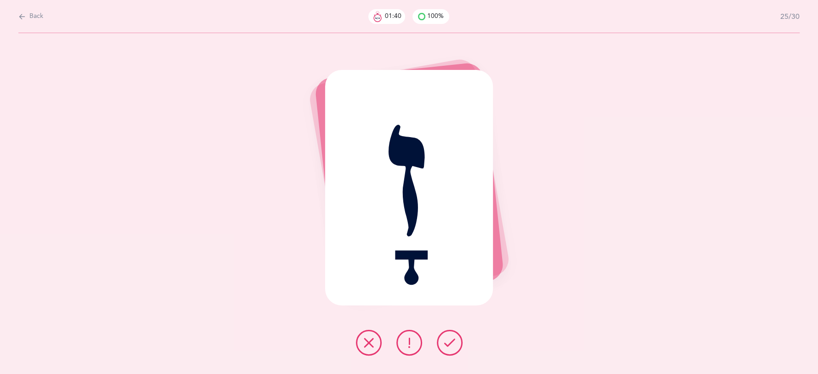
click at [451, 339] on icon at bounding box center [449, 342] width 11 height 11
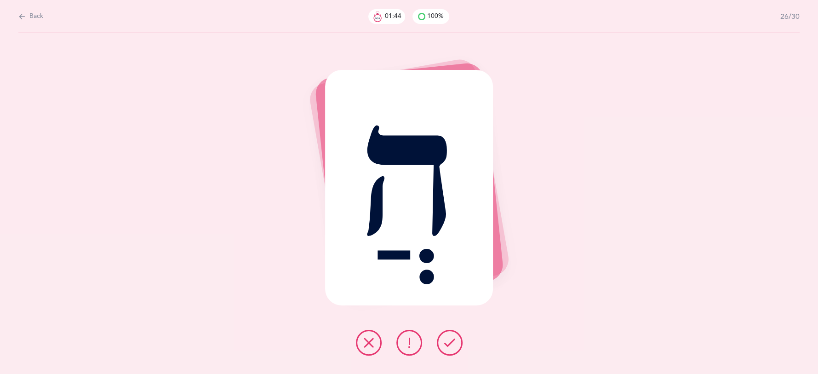
click at [451, 339] on icon at bounding box center [449, 342] width 11 height 11
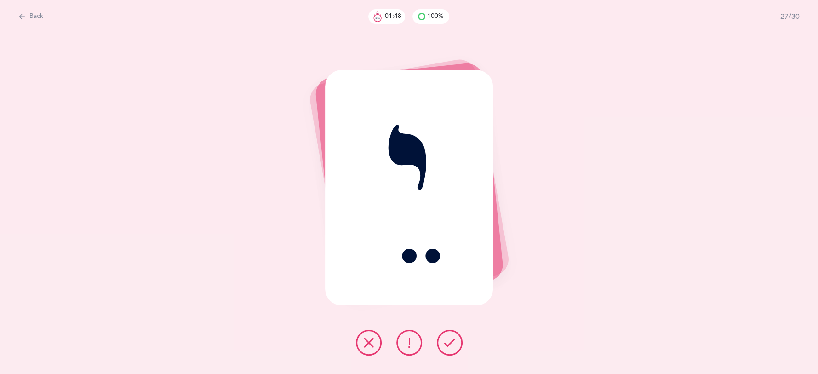
click at [451, 338] on icon at bounding box center [449, 342] width 11 height 11
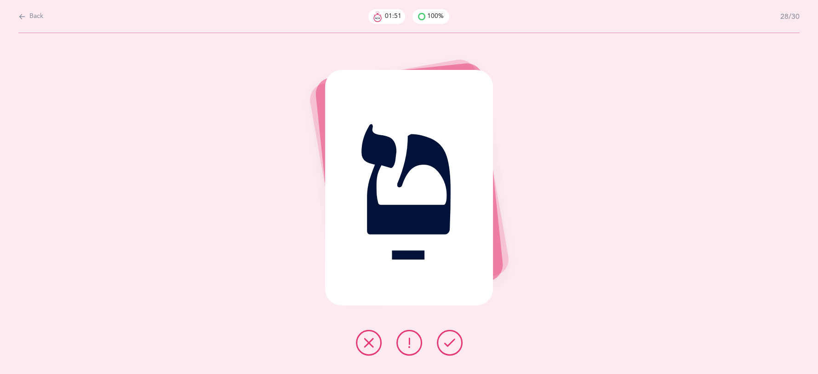
click at [451, 342] on icon at bounding box center [449, 342] width 11 height 11
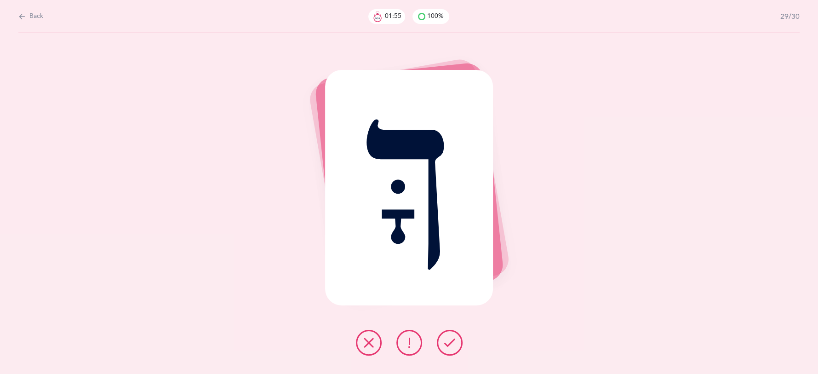
click at [451, 342] on icon at bounding box center [449, 342] width 11 height 11
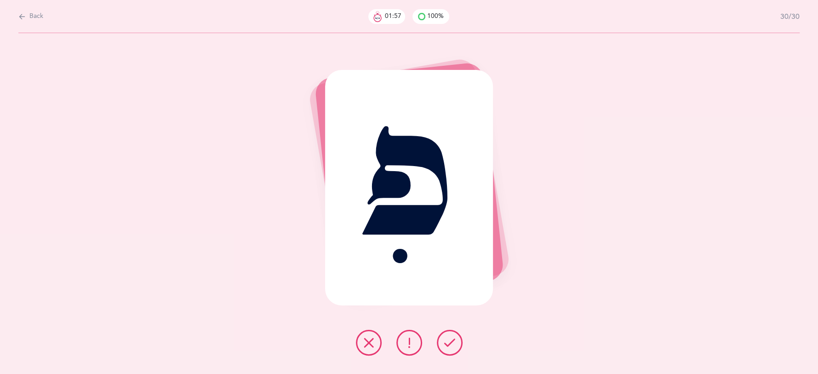
click at [451, 342] on icon at bounding box center [449, 342] width 11 height 11
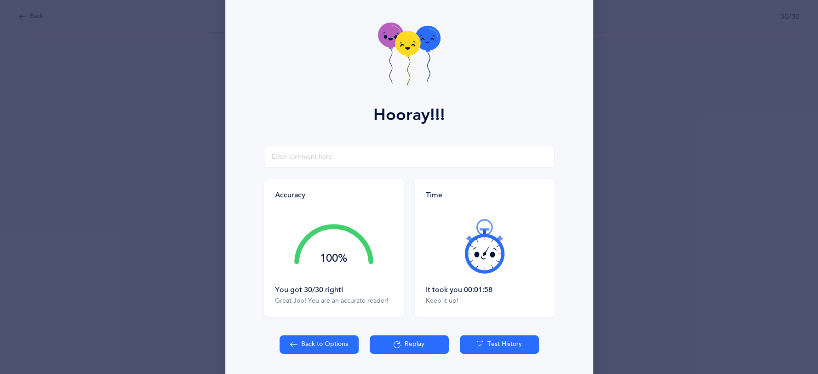
scroll to position [56, 0]
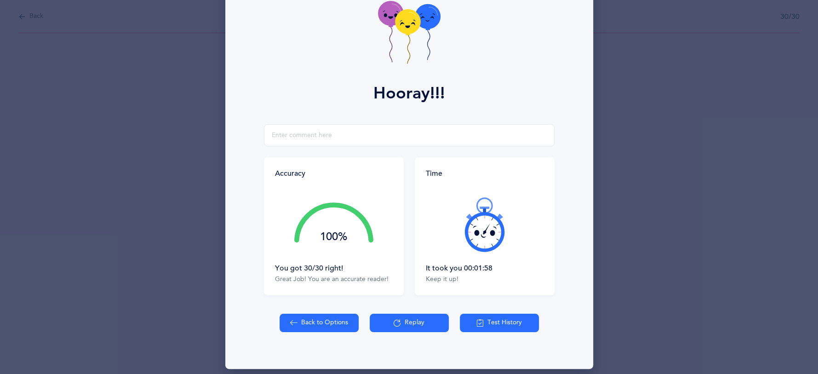
click at [320, 323] on button "Back to Options" at bounding box center [318, 323] width 79 height 18
select select "4"
select select "27"
select select "single"
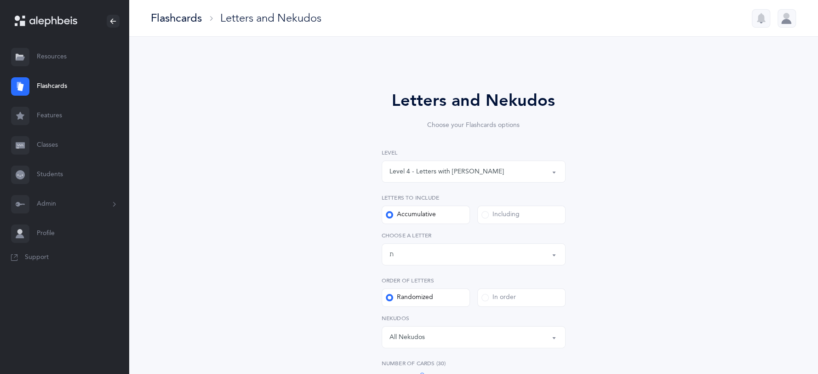
click at [559, 171] on button "Level 4 - Letters with [PERSON_NAME]" at bounding box center [474, 171] width 184 height 22
click at [478, 200] on link "Level 1 - Letters only" at bounding box center [473, 199] width 168 height 18
select select "1"
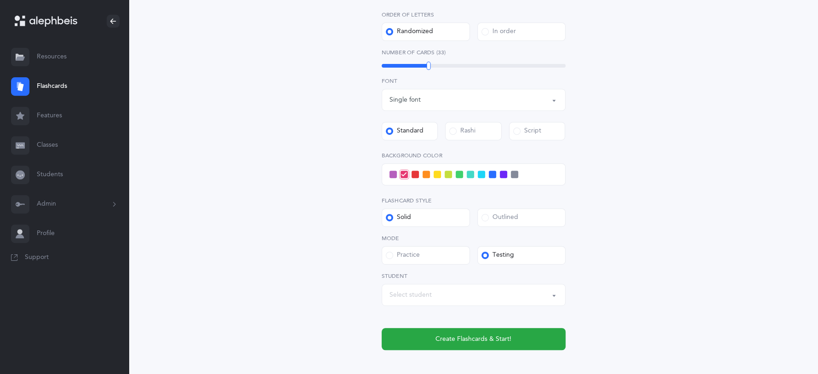
scroll to position [315, 0]
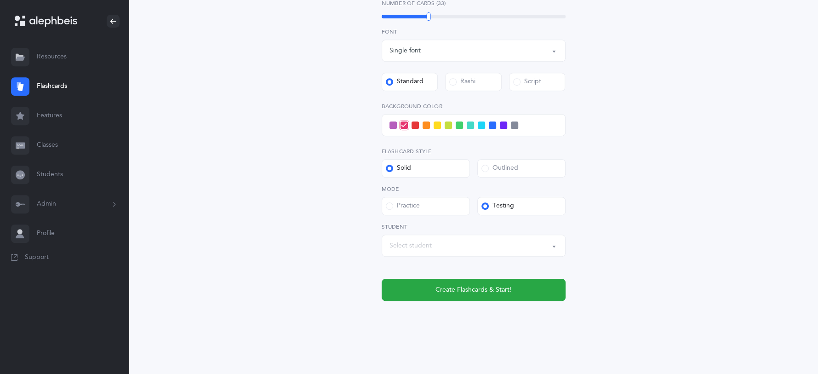
click at [550, 244] on button "Select student" at bounding box center [474, 245] width 184 height 22
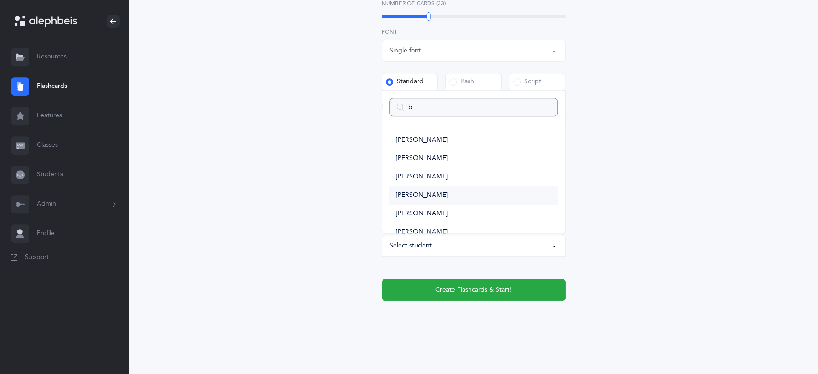
type input "be"
select select
type input "benk"
select select
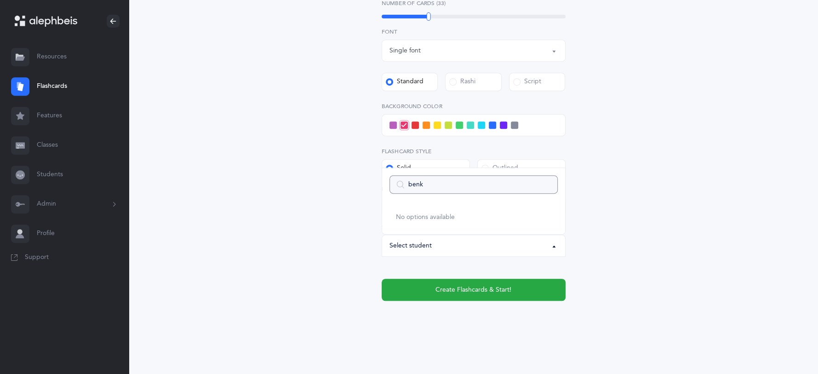
type input "ben"
select select
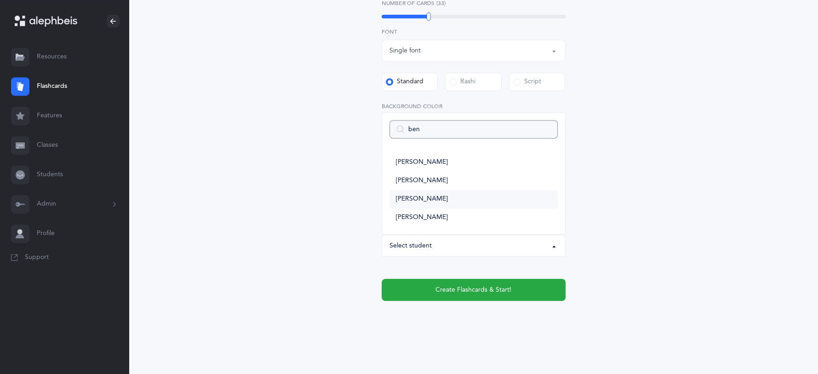
type input "ben"
click at [425, 200] on span "[PERSON_NAME]" at bounding box center [422, 199] width 52 height 8
select select "8594"
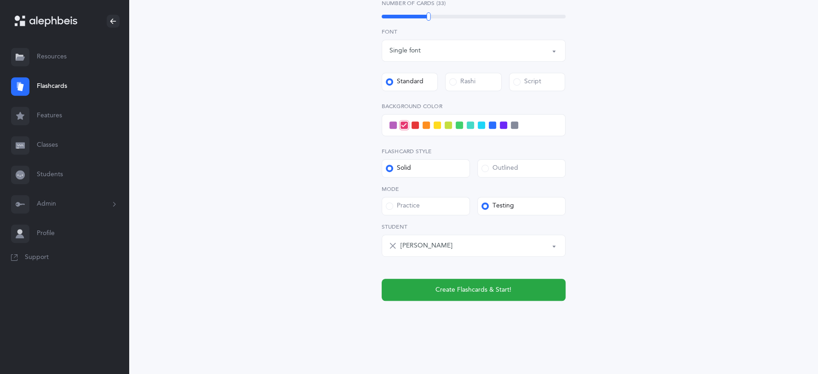
click at [480, 124] on span at bounding box center [481, 124] width 7 height 7
click at [0, 0] on input "checkbox" at bounding box center [0, 0] width 0 height 0
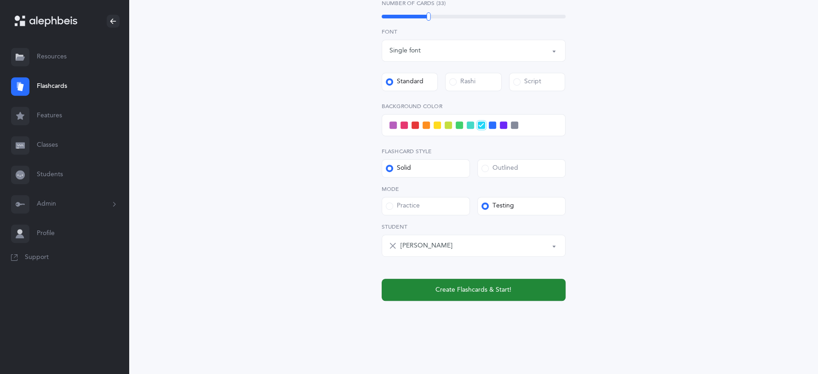
click at [481, 286] on span "Create Flashcards & Start!" at bounding box center [473, 290] width 76 height 10
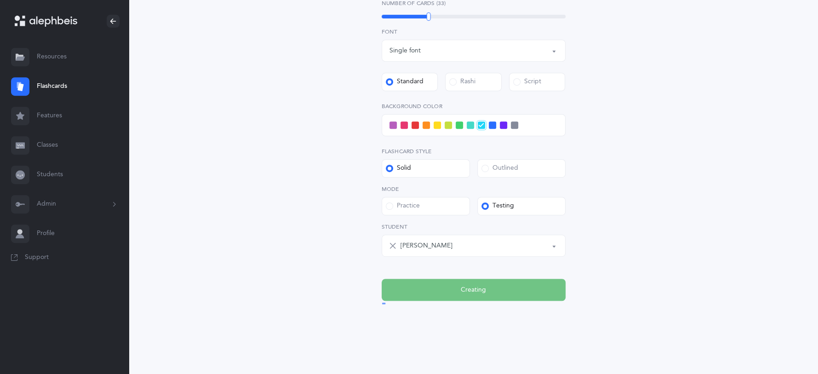
scroll to position [0, 0]
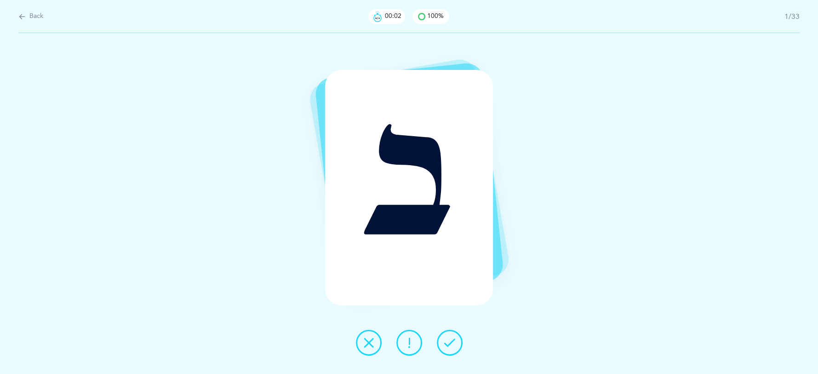
click at [448, 340] on icon at bounding box center [449, 342] width 11 height 11
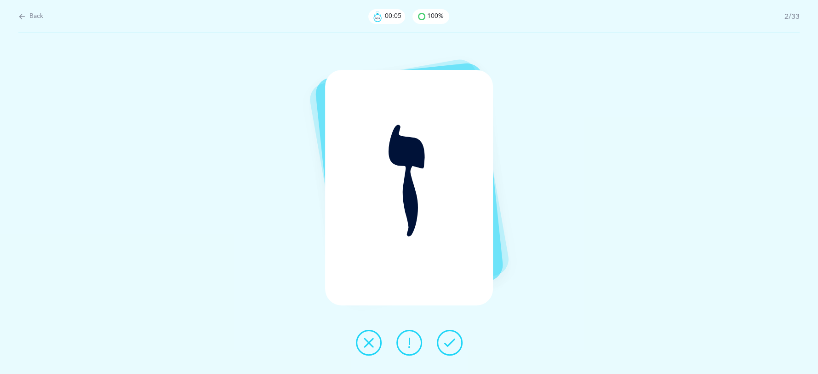
click at [453, 341] on icon at bounding box center [449, 342] width 11 height 11
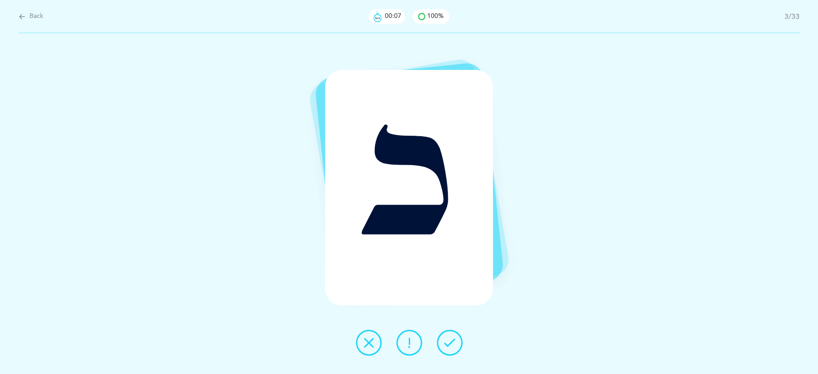
click at [375, 347] on button at bounding box center [369, 343] width 26 height 26
click at [450, 348] on button at bounding box center [450, 343] width 26 height 26
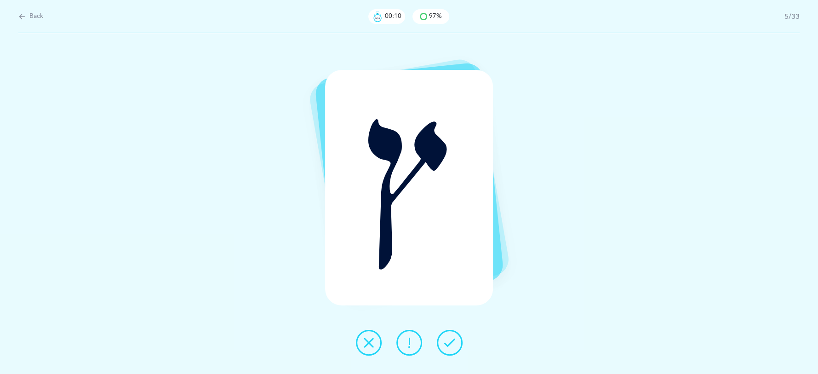
click at [450, 346] on icon at bounding box center [449, 342] width 11 height 11
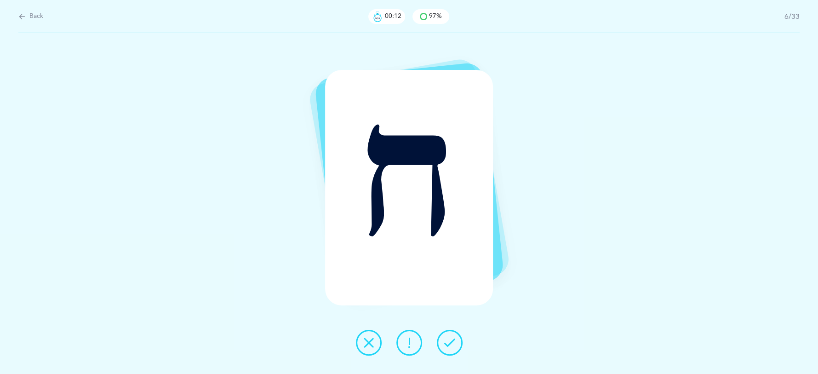
click at [462, 334] on div at bounding box center [408, 343] width 121 height 26
click at [401, 336] on button at bounding box center [409, 343] width 26 height 26
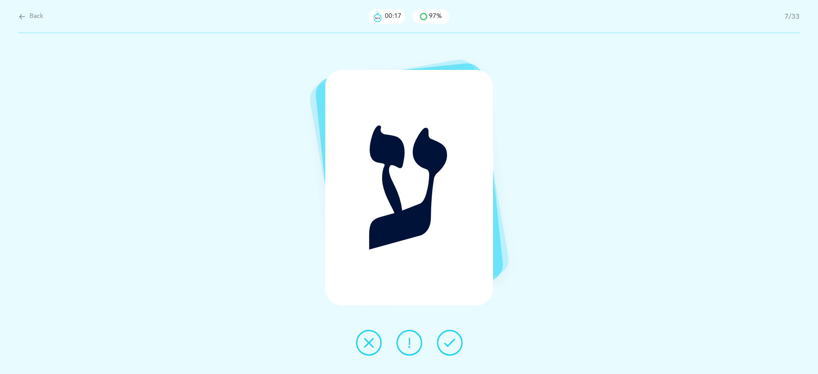
click at [452, 344] on icon at bounding box center [449, 342] width 11 height 11
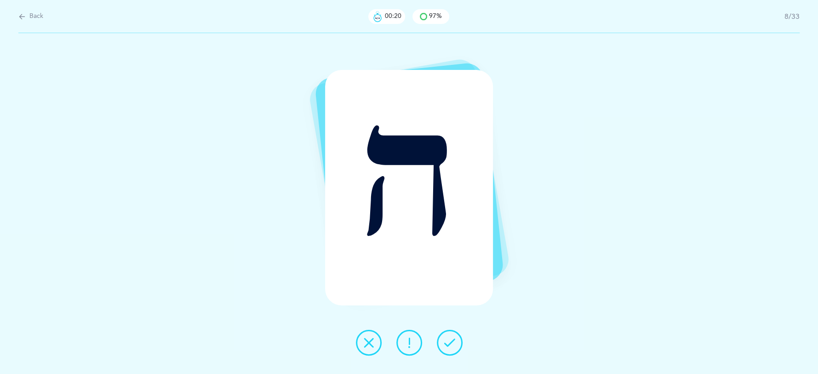
click at [450, 340] on icon at bounding box center [449, 342] width 11 height 11
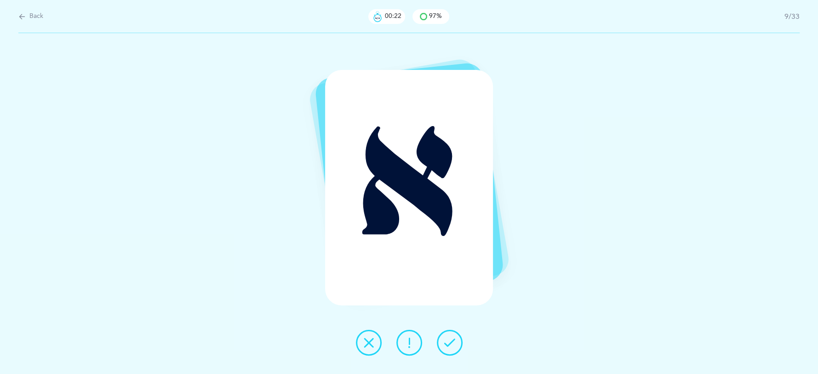
click at [450, 337] on icon at bounding box center [449, 342] width 11 height 11
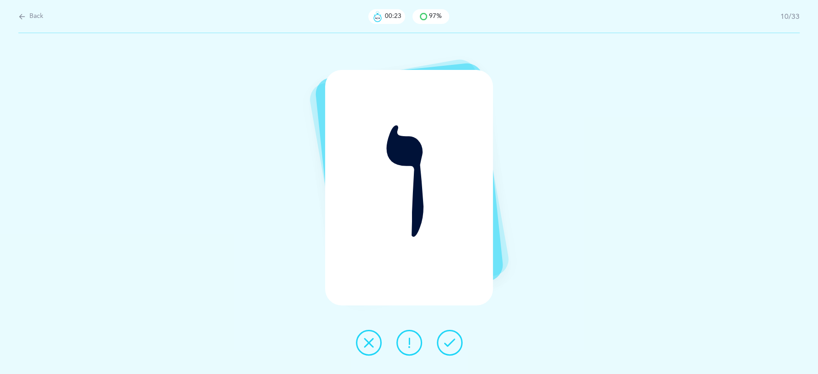
click at [450, 337] on icon at bounding box center [449, 342] width 11 height 11
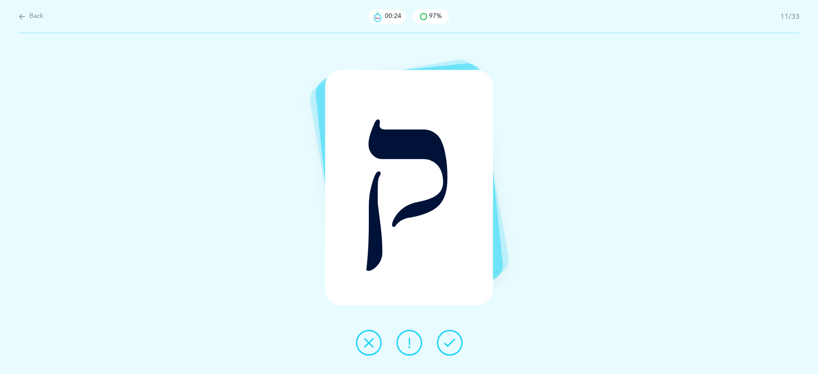
click at [450, 337] on icon at bounding box center [449, 342] width 11 height 11
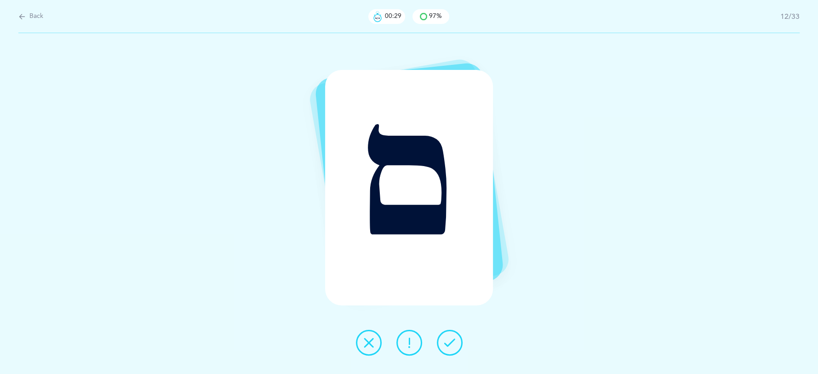
click at [404, 342] on icon at bounding box center [409, 342] width 11 height 11
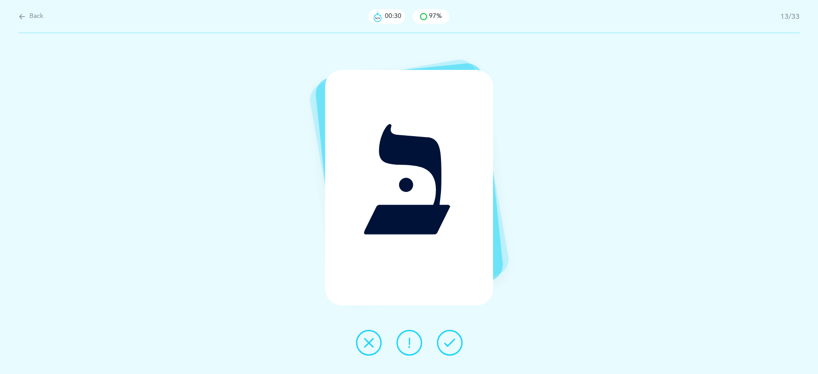
click at [451, 342] on icon at bounding box center [449, 342] width 11 height 11
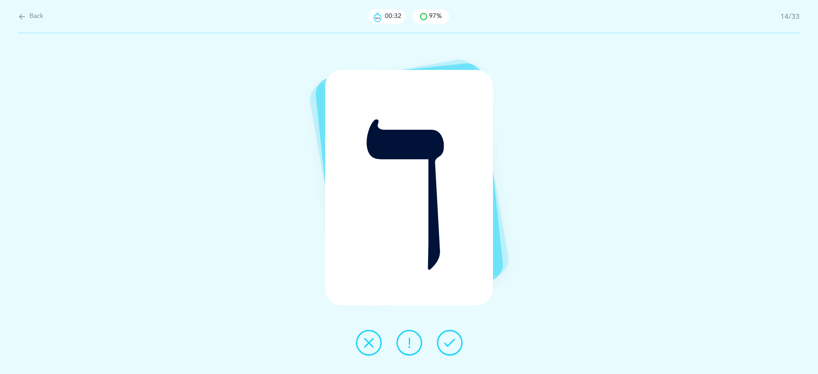
click at [451, 342] on icon at bounding box center [449, 342] width 11 height 11
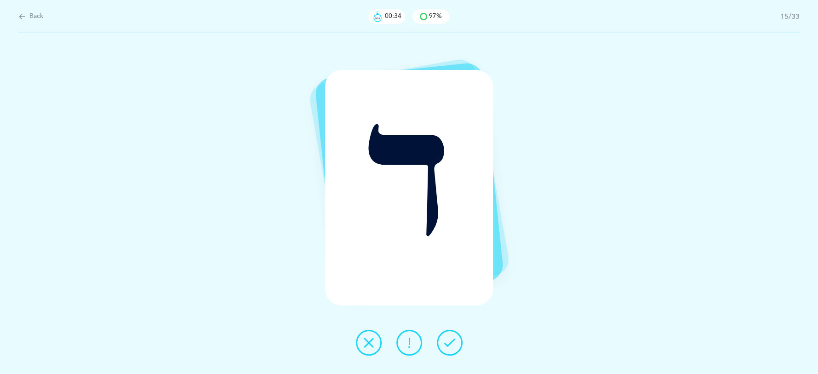
click at [451, 342] on icon at bounding box center [449, 342] width 11 height 11
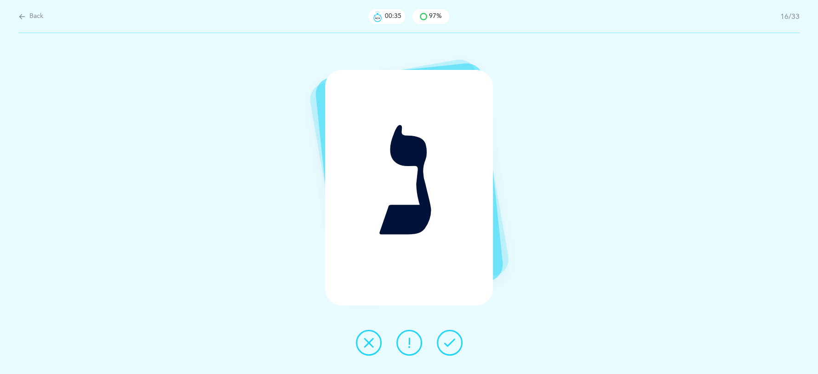
click at [452, 345] on icon at bounding box center [449, 342] width 11 height 11
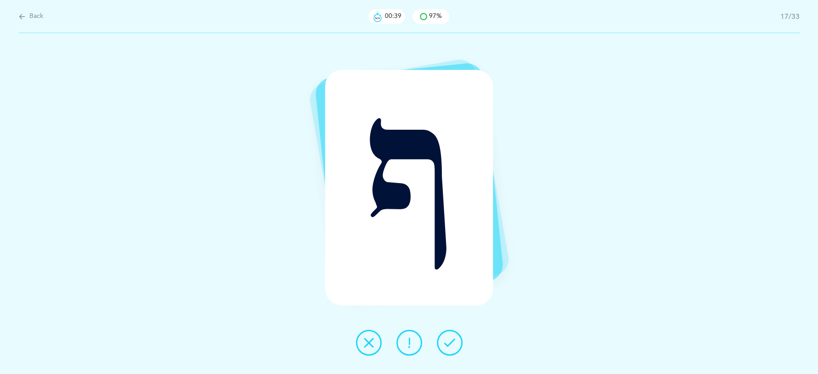
click at [454, 345] on icon at bounding box center [449, 342] width 11 height 11
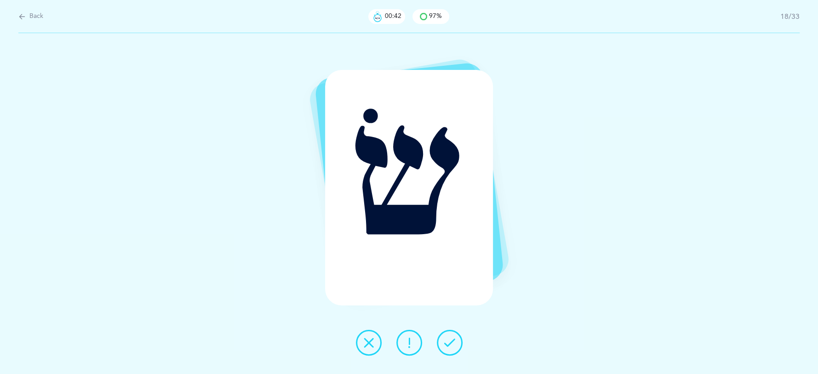
click at [449, 346] on icon at bounding box center [449, 342] width 11 height 11
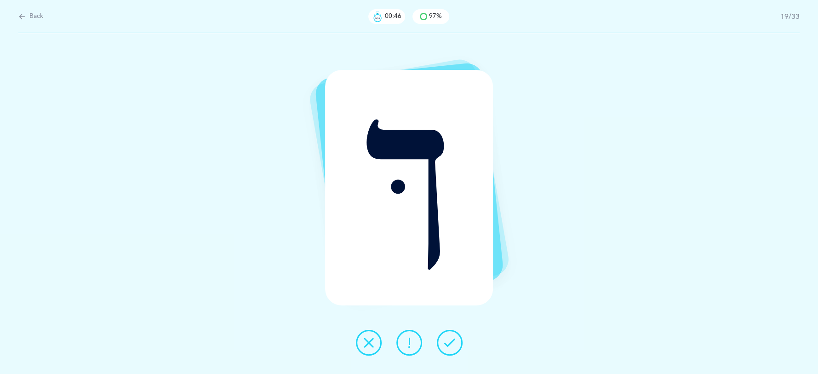
click at [447, 342] on icon at bounding box center [449, 342] width 11 height 11
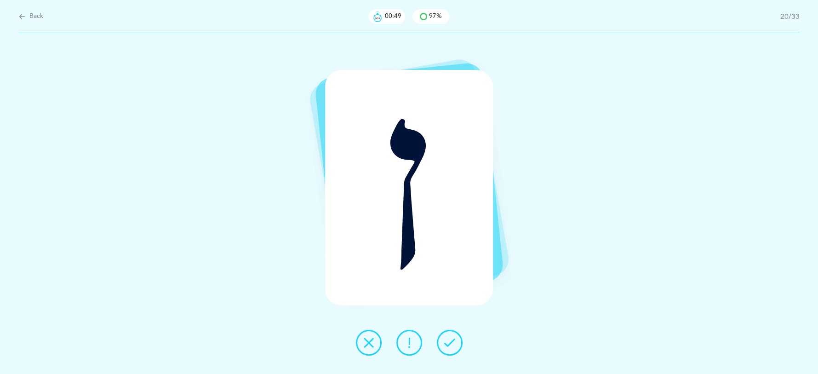
click at [454, 335] on button at bounding box center [450, 343] width 26 height 26
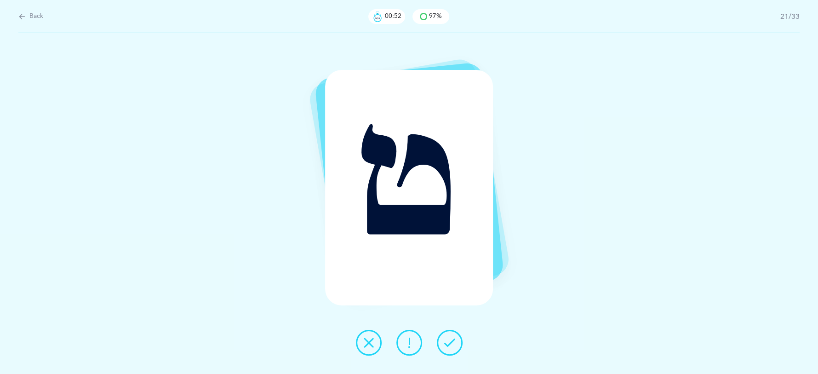
click at [377, 341] on button at bounding box center [369, 343] width 26 height 26
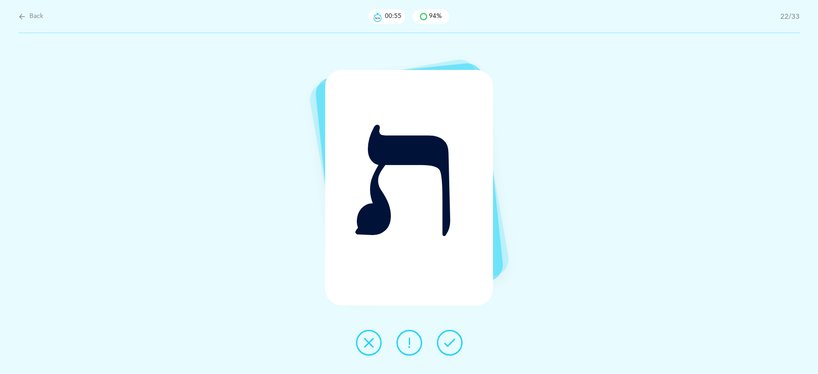
click at [454, 348] on icon at bounding box center [449, 342] width 11 height 11
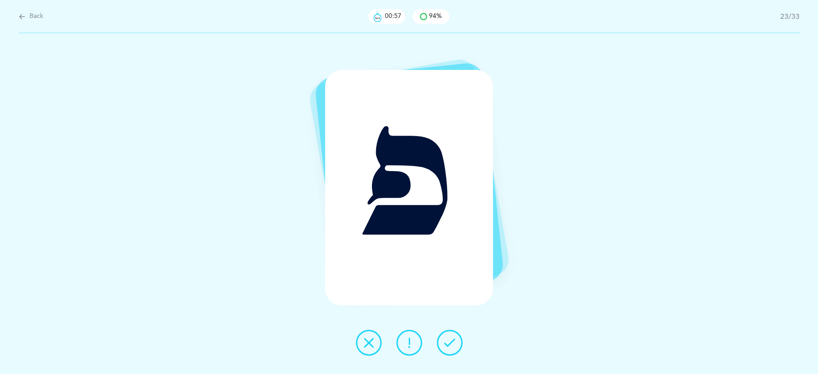
click at [451, 345] on icon at bounding box center [449, 342] width 11 height 11
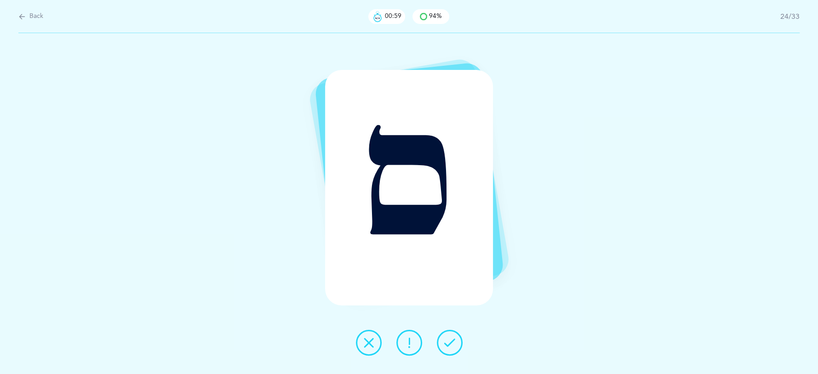
click at [450, 342] on icon at bounding box center [449, 342] width 11 height 11
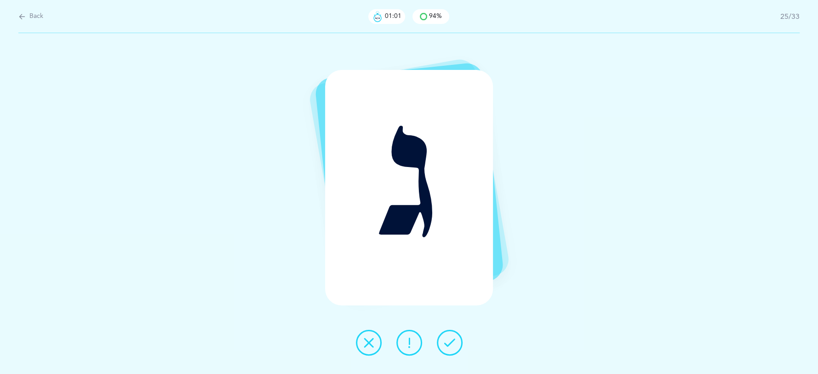
click at [453, 341] on icon at bounding box center [449, 342] width 11 height 11
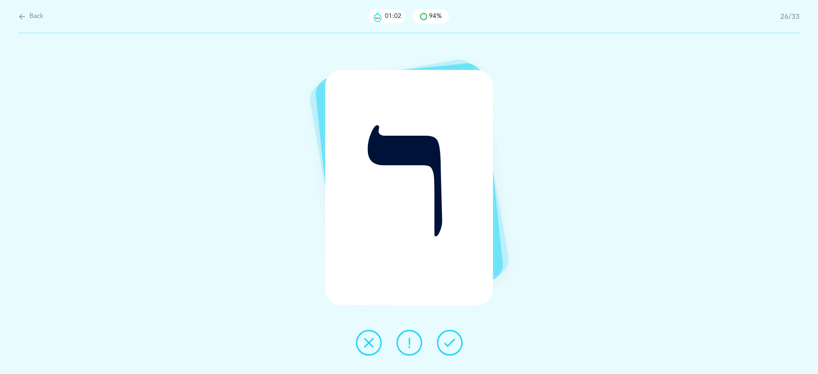
click at [458, 337] on button at bounding box center [450, 343] width 26 height 26
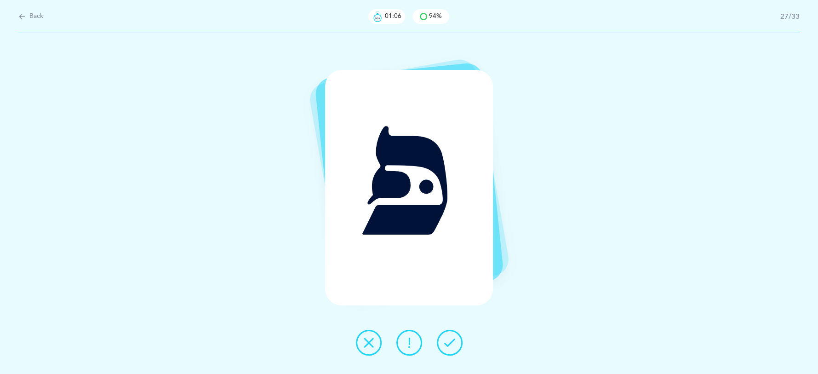
click at [371, 348] on icon at bounding box center [368, 342] width 11 height 11
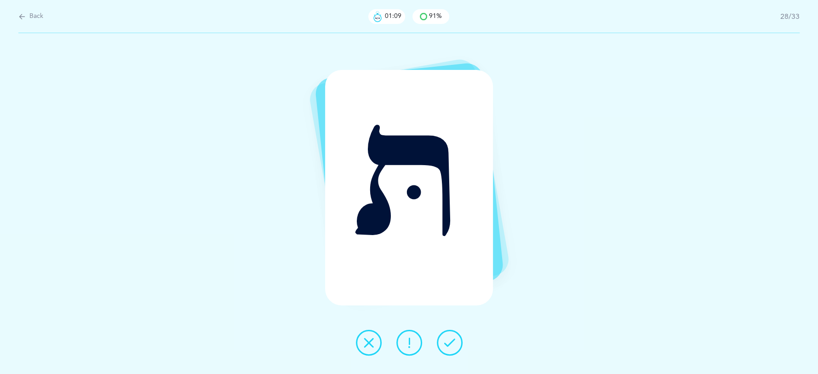
click at [447, 344] on icon at bounding box center [449, 342] width 11 height 11
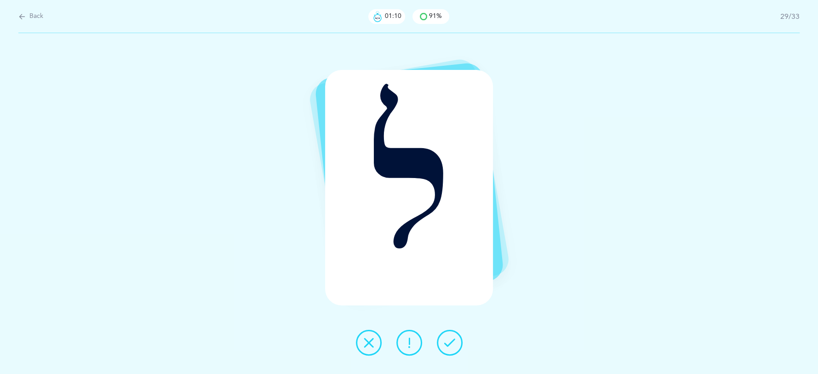
click at [447, 344] on icon at bounding box center [449, 342] width 11 height 11
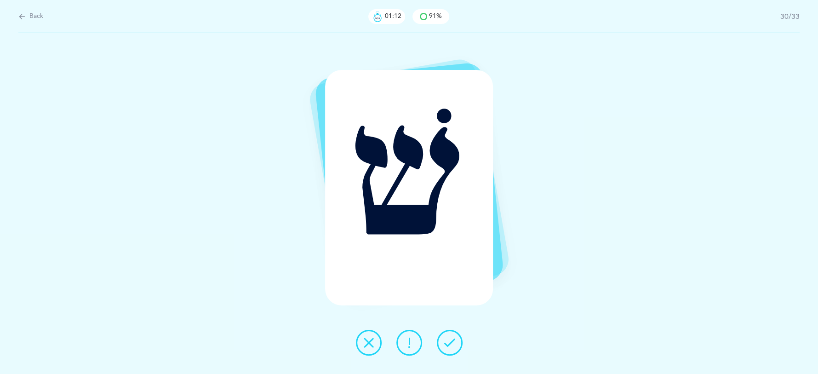
click at [447, 344] on icon at bounding box center [449, 342] width 11 height 11
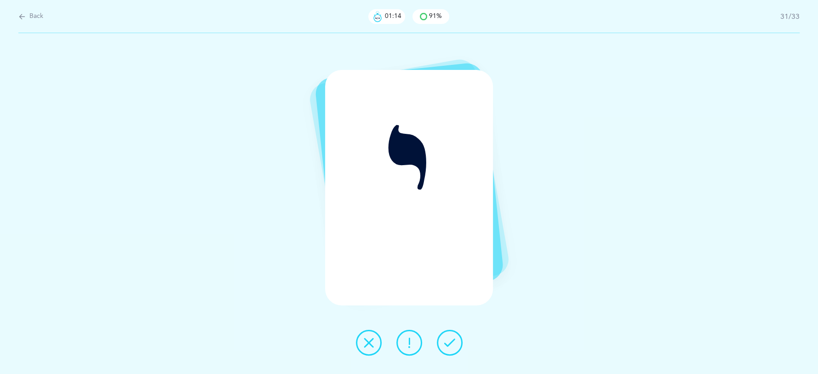
click at [447, 344] on icon at bounding box center [449, 342] width 11 height 11
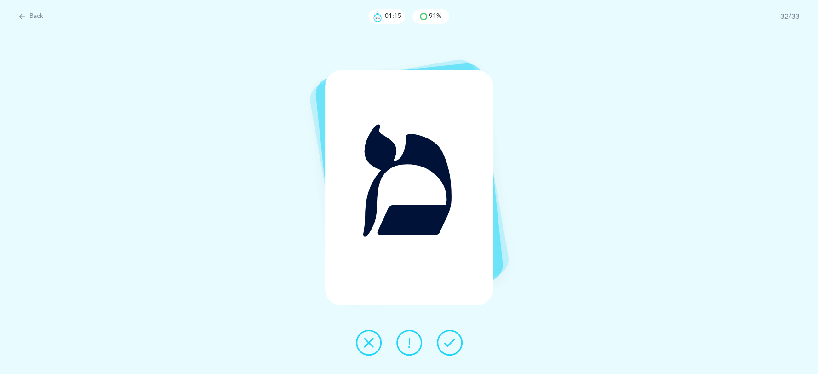
click at [447, 344] on icon at bounding box center [449, 342] width 11 height 11
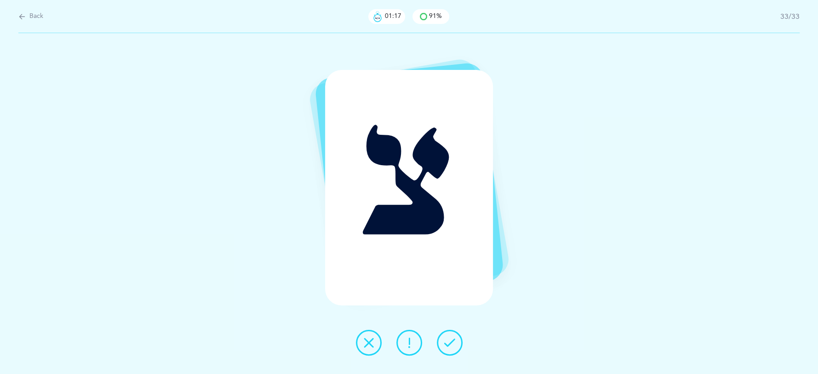
click at [447, 344] on icon at bounding box center [449, 342] width 11 height 11
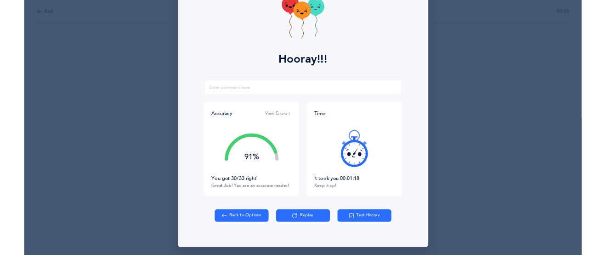
scroll to position [63, 0]
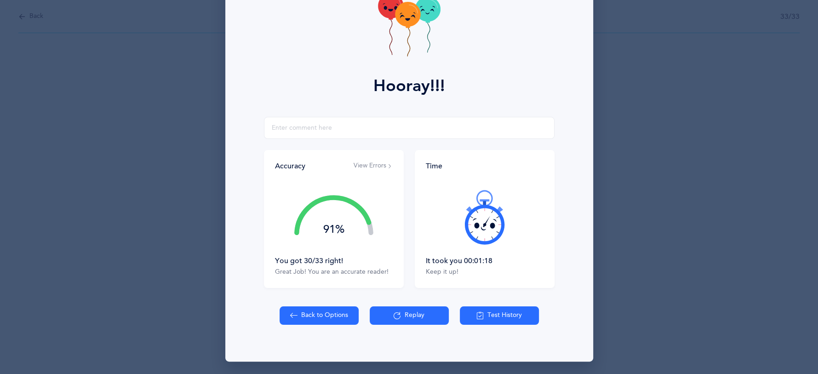
click at [364, 165] on button "View Errors" at bounding box center [373, 165] width 39 height 9
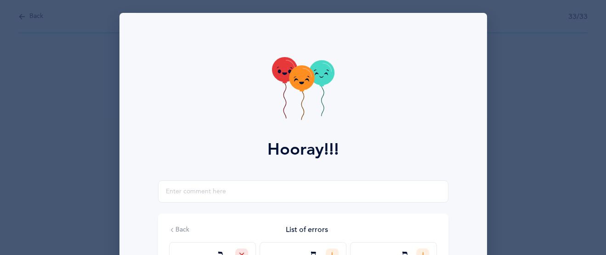
scroll to position [182, 0]
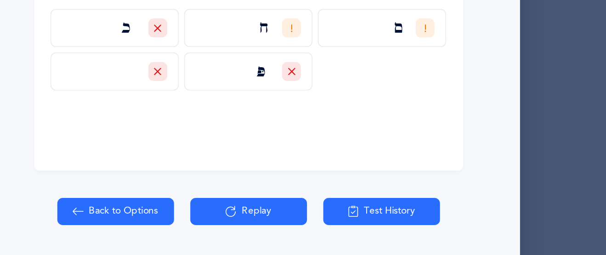
drag, startPoint x: 308, startPoint y: 76, endPoint x: 325, endPoint y: 83, distance: 17.9
click at [319, 85] on div "כ ח ם ט פּ" at bounding box center [303, 86] width 268 height 55
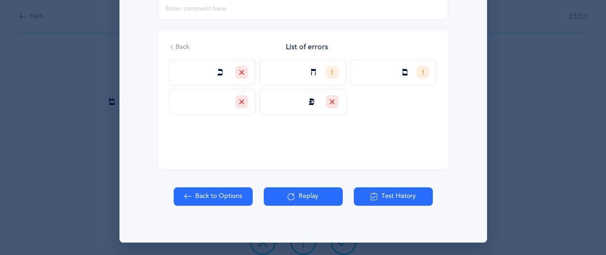
click at [296, 197] on button "Replay" at bounding box center [303, 196] width 79 height 18
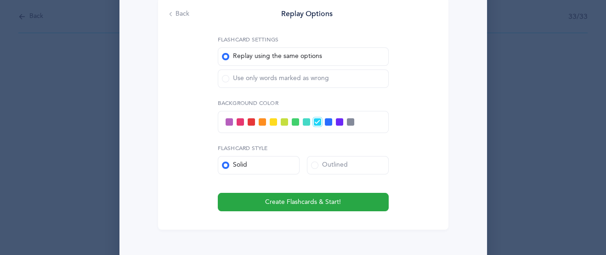
click at [227, 78] on span at bounding box center [225, 78] width 7 height 7
click at [0, 0] on input "Use only words marked as wrong" at bounding box center [0, 0] width 0 height 0
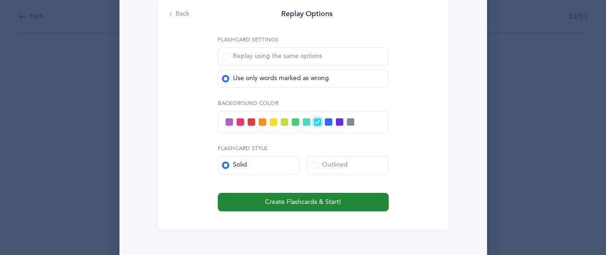
click at [315, 204] on span "Create Flashcards & Start!" at bounding box center [303, 202] width 76 height 10
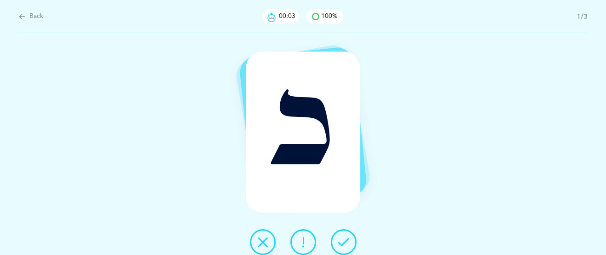
click at [307, 240] on icon at bounding box center [303, 241] width 11 height 11
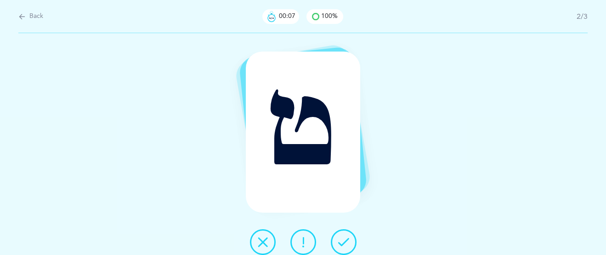
click at [303, 237] on icon at bounding box center [303, 241] width 11 height 11
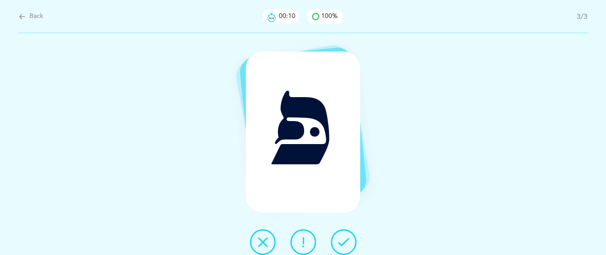
click at [348, 239] on icon at bounding box center [343, 241] width 11 height 11
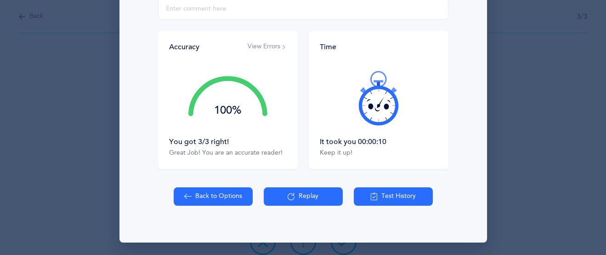
click at [300, 198] on button "Replay" at bounding box center [303, 196] width 79 height 18
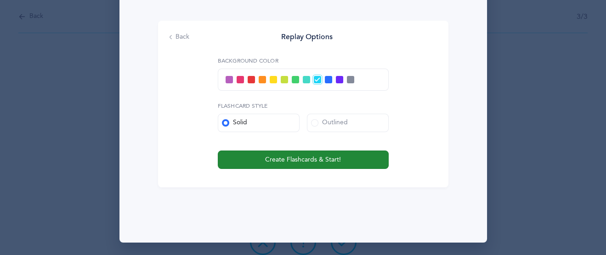
click at [288, 160] on span "Create Flashcards & Start!" at bounding box center [303, 160] width 76 height 10
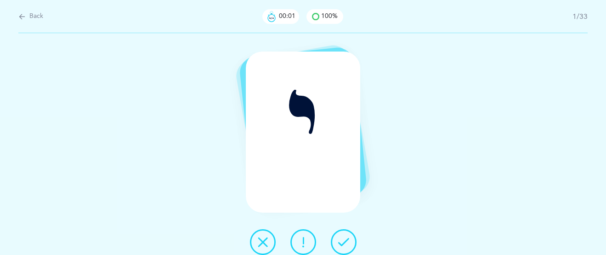
click at [345, 236] on icon at bounding box center [343, 241] width 11 height 11
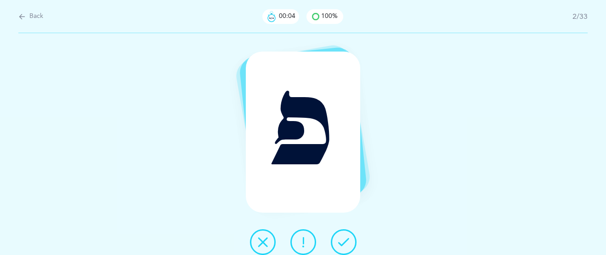
click at [261, 240] on icon at bounding box center [262, 241] width 11 height 11
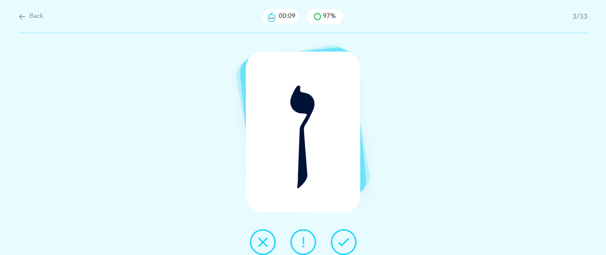
click at [339, 236] on icon at bounding box center [343, 241] width 11 height 11
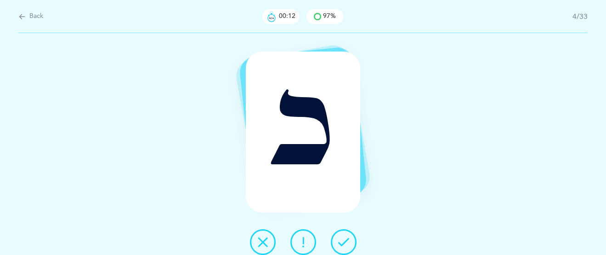
click at [248, 239] on div at bounding box center [303, 242] width 121 height 26
click at [244, 247] on div at bounding box center [303, 242] width 121 height 26
click at [260, 245] on icon at bounding box center [262, 241] width 11 height 11
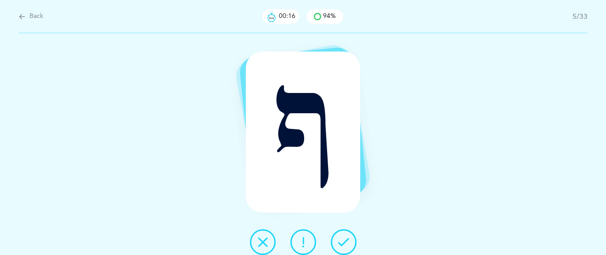
click at [342, 240] on icon at bounding box center [343, 241] width 11 height 11
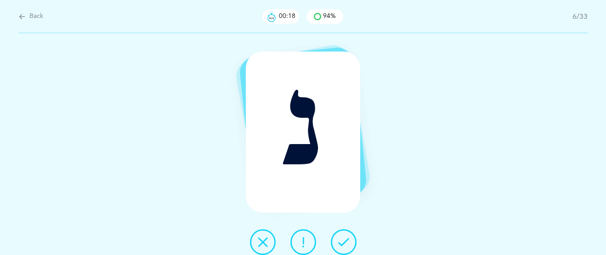
click at [342, 240] on icon at bounding box center [343, 241] width 11 height 11
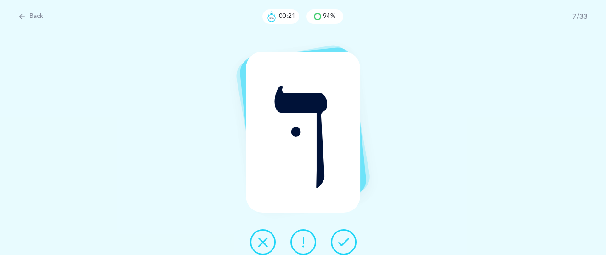
click at [267, 236] on icon at bounding box center [262, 241] width 11 height 11
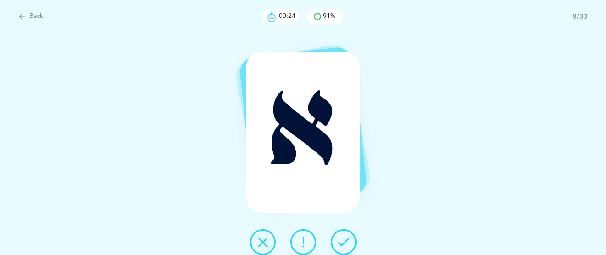
click at [347, 239] on icon at bounding box center [343, 241] width 11 height 11
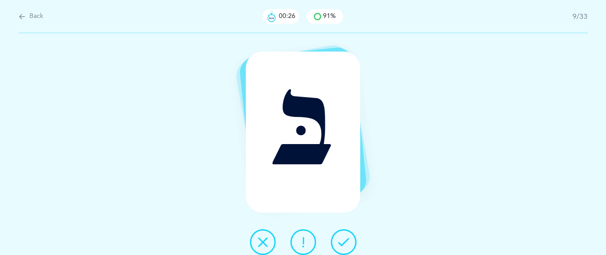
click at [347, 239] on icon at bounding box center [343, 241] width 11 height 11
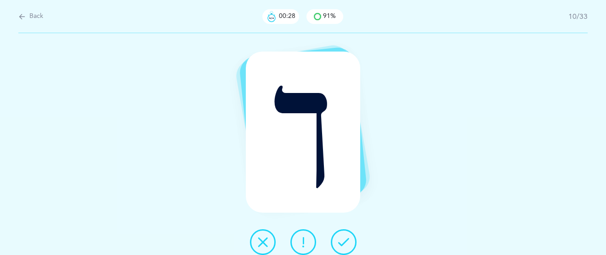
click at [347, 239] on icon at bounding box center [343, 241] width 11 height 11
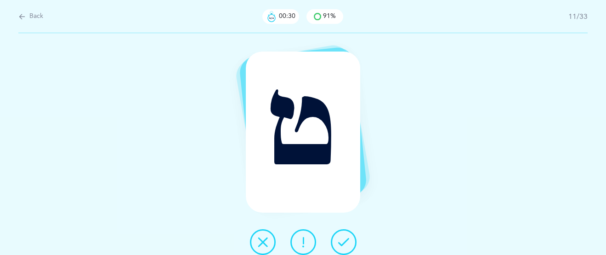
click at [347, 238] on icon at bounding box center [343, 241] width 11 height 11
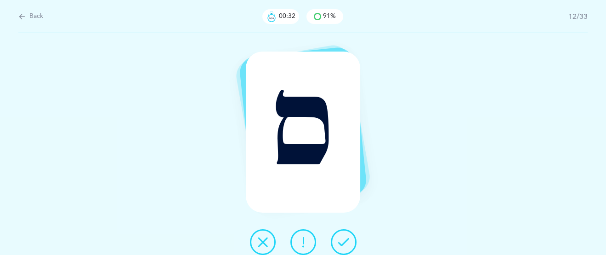
click at [347, 238] on icon at bounding box center [343, 241] width 11 height 11
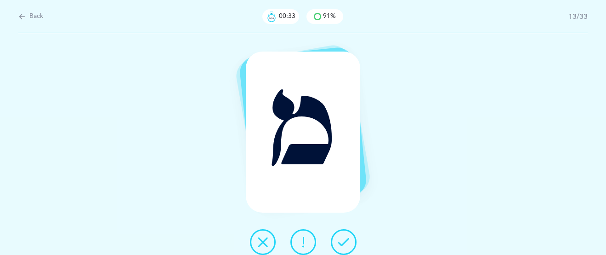
click at [347, 238] on icon at bounding box center [343, 241] width 11 height 11
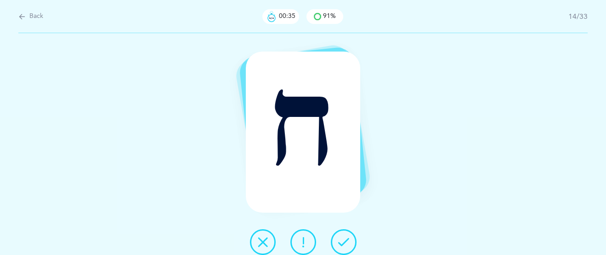
click at [347, 238] on icon at bounding box center [343, 241] width 11 height 11
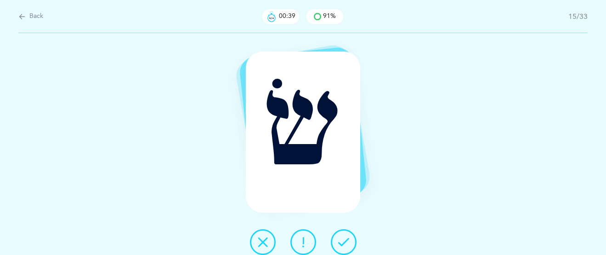
click at [337, 240] on button at bounding box center [344, 242] width 26 height 26
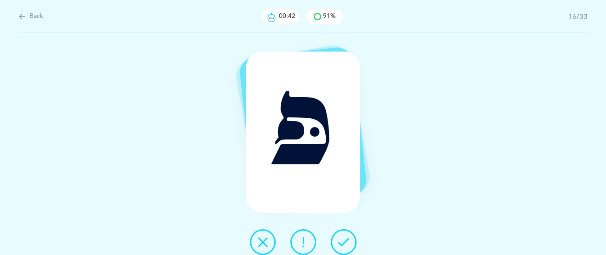
click at [308, 240] on icon at bounding box center [303, 241] width 11 height 11
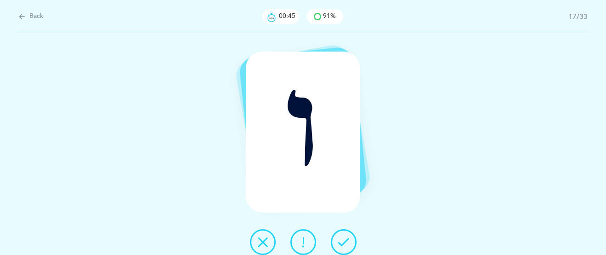
click at [349, 238] on icon at bounding box center [343, 241] width 11 height 11
click at [348, 238] on icon at bounding box center [343, 241] width 11 height 11
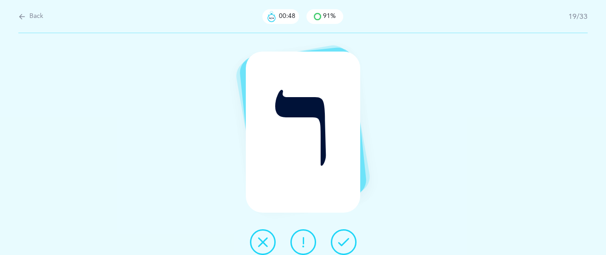
click at [348, 238] on icon at bounding box center [343, 241] width 11 height 11
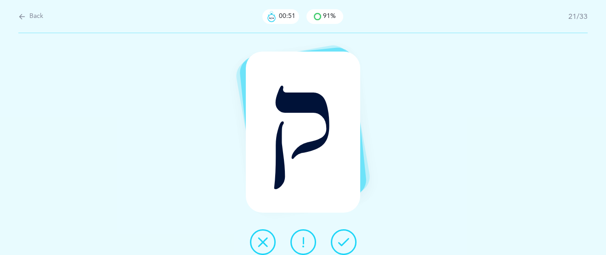
click at [348, 238] on icon at bounding box center [343, 241] width 11 height 11
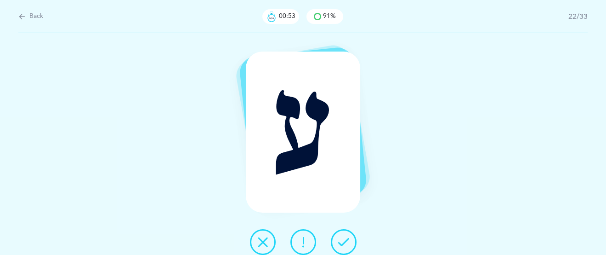
click at [348, 238] on icon at bounding box center [343, 241] width 11 height 11
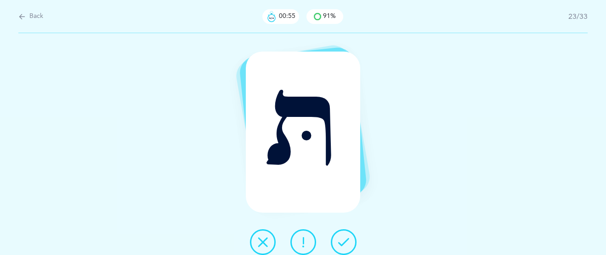
click at [348, 238] on icon at bounding box center [343, 241] width 11 height 11
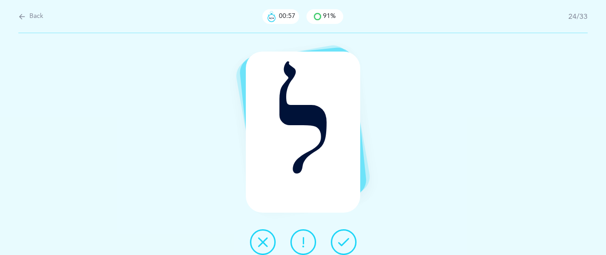
click at [348, 238] on icon at bounding box center [343, 241] width 11 height 11
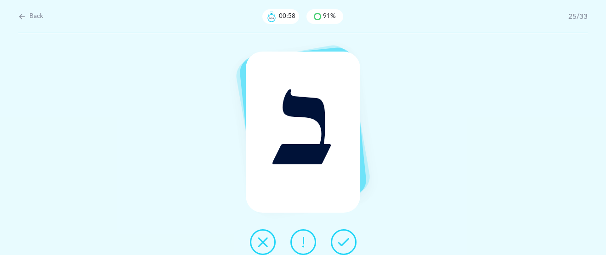
click at [348, 238] on icon at bounding box center [343, 241] width 11 height 11
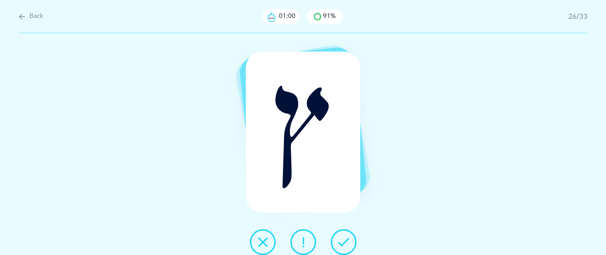
click at [348, 238] on icon at bounding box center [343, 241] width 11 height 11
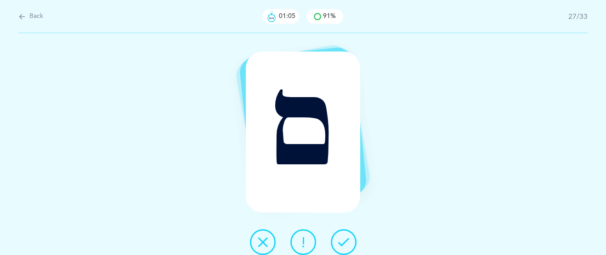
click at [348, 238] on icon at bounding box center [343, 241] width 11 height 11
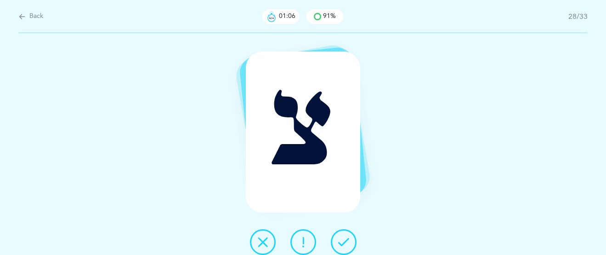
click at [348, 238] on icon at bounding box center [343, 241] width 11 height 11
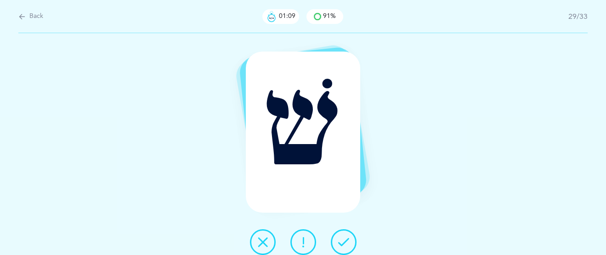
click at [348, 238] on icon at bounding box center [343, 241] width 11 height 11
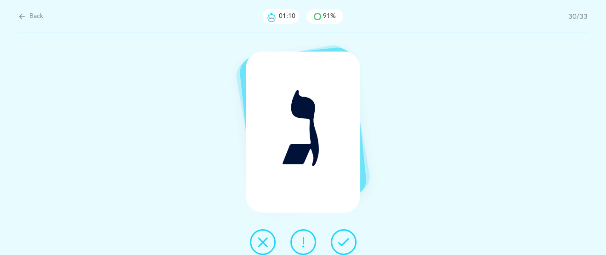
click at [348, 238] on icon at bounding box center [343, 241] width 11 height 11
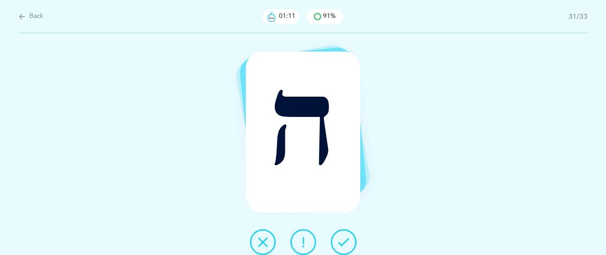
click at [348, 238] on icon at bounding box center [343, 241] width 11 height 11
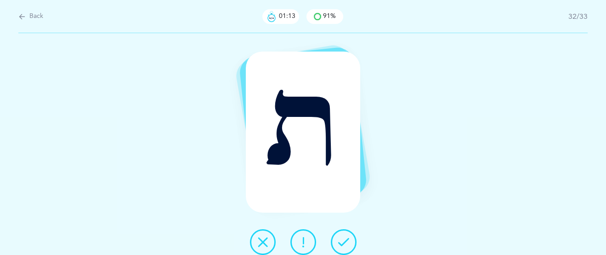
click at [348, 238] on icon at bounding box center [343, 241] width 11 height 11
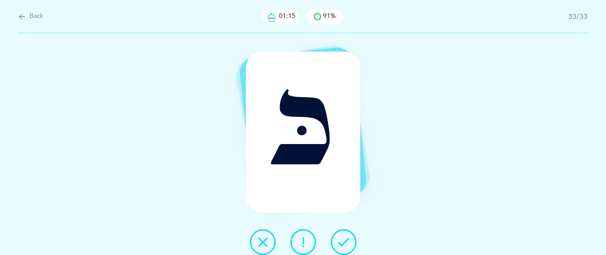
click at [253, 242] on button at bounding box center [263, 242] width 26 height 26
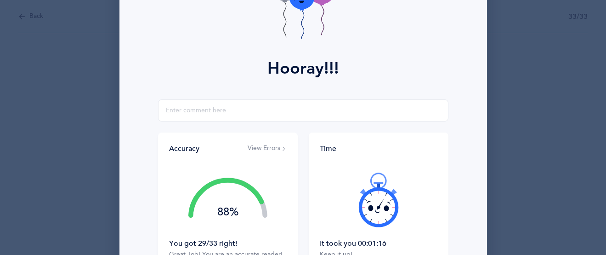
scroll to position [182, 0]
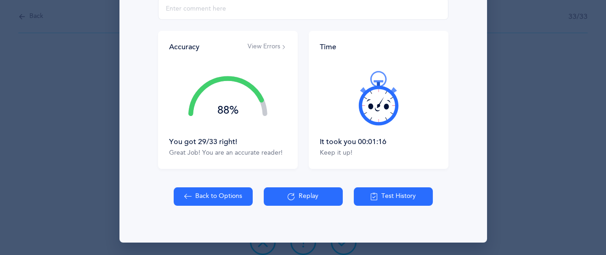
click at [198, 188] on button "Back to Options" at bounding box center [213, 196] width 79 height 18
select select "27"
select select "single"
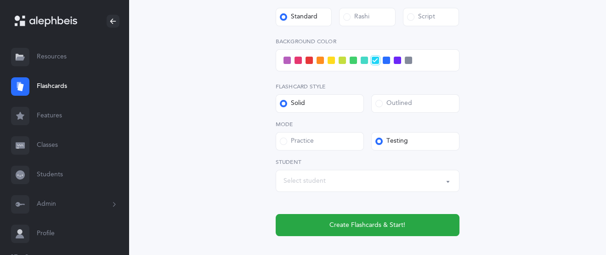
scroll to position [381, 0]
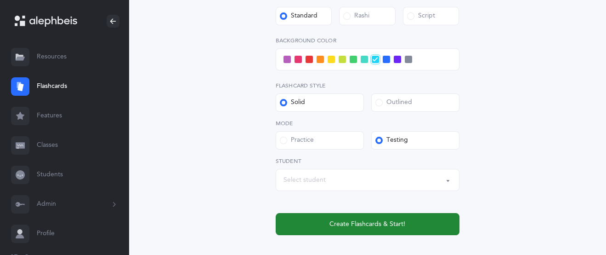
click at [351, 227] on span "Create Flashcards & Start!" at bounding box center [368, 224] width 76 height 10
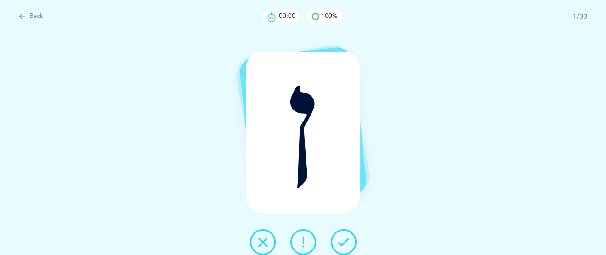
scroll to position [0, 0]
click at [344, 236] on icon at bounding box center [343, 241] width 11 height 11
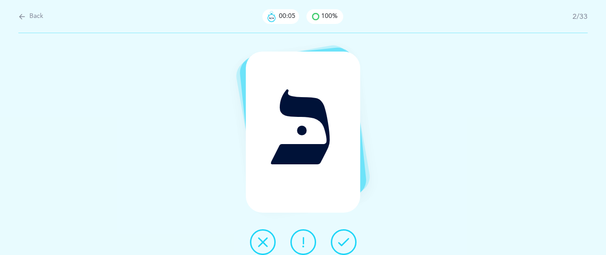
click at [344, 236] on icon at bounding box center [343, 241] width 11 height 11
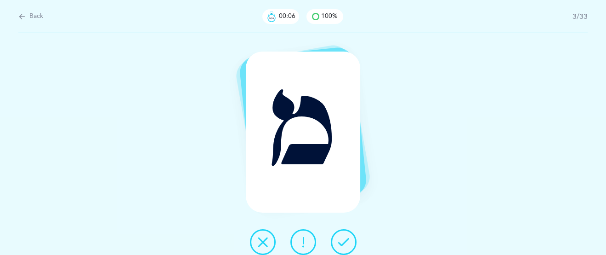
click at [344, 236] on icon at bounding box center [343, 241] width 11 height 11
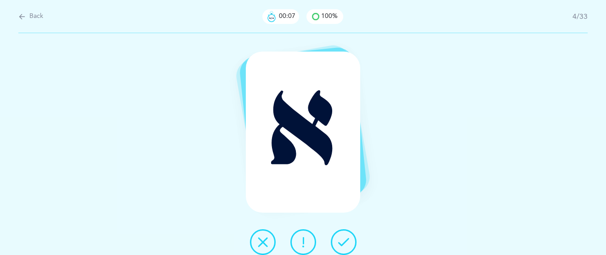
click at [344, 236] on icon at bounding box center [343, 241] width 11 height 11
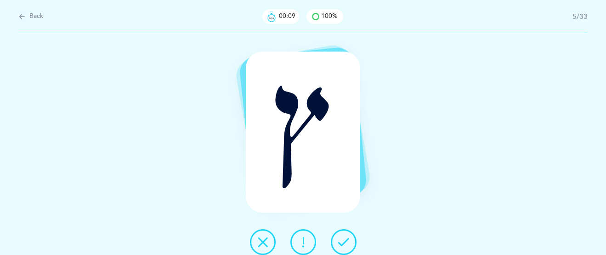
click at [344, 236] on icon at bounding box center [343, 241] width 11 height 11
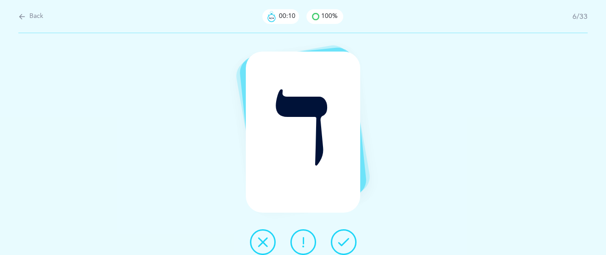
click at [344, 236] on icon at bounding box center [343, 241] width 11 height 11
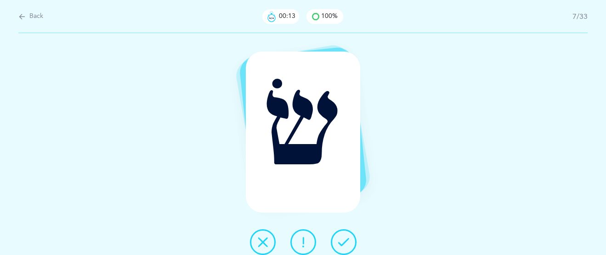
click at [344, 236] on icon at bounding box center [343, 241] width 11 height 11
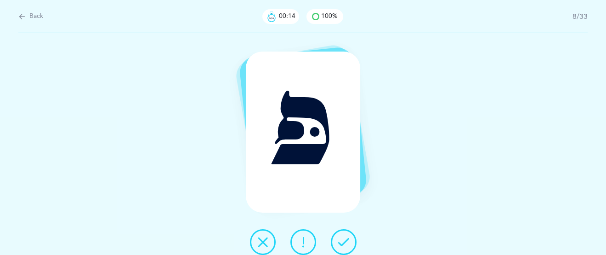
click at [344, 236] on icon at bounding box center [343, 241] width 11 height 11
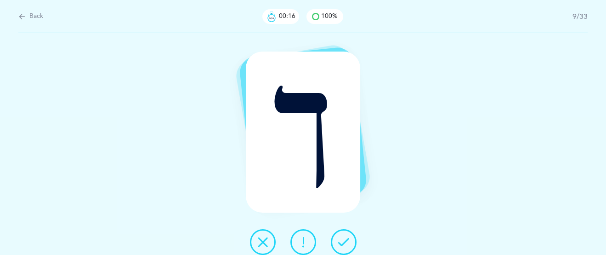
click at [344, 236] on icon at bounding box center [343, 241] width 11 height 11
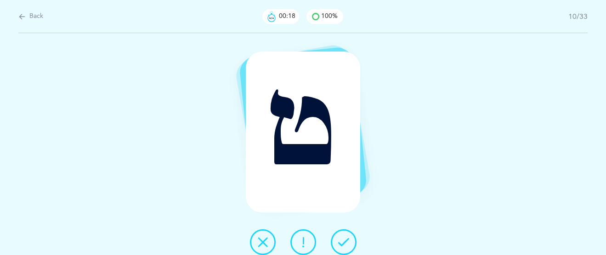
click at [343, 237] on icon at bounding box center [343, 241] width 11 height 11
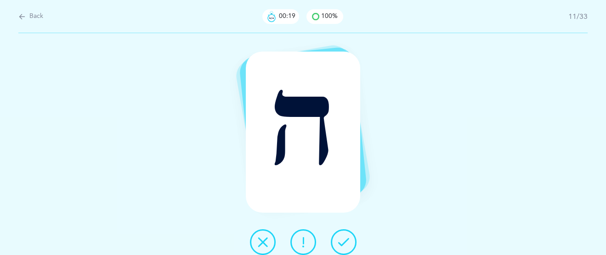
click at [343, 236] on icon at bounding box center [343, 241] width 11 height 11
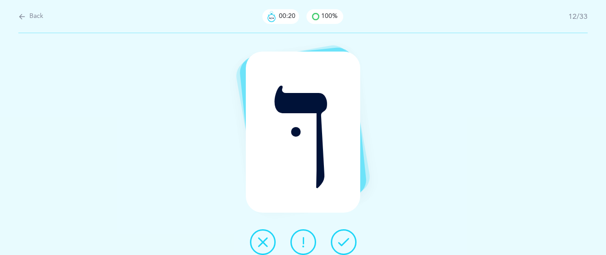
click at [343, 236] on icon at bounding box center [343, 241] width 11 height 11
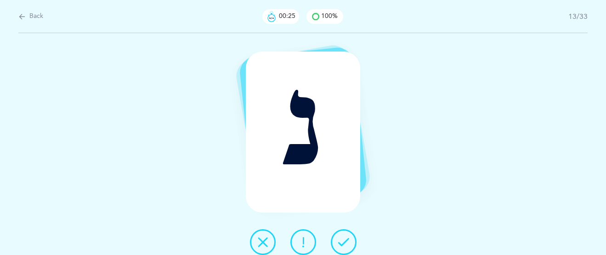
click at [305, 237] on icon at bounding box center [303, 241] width 11 height 11
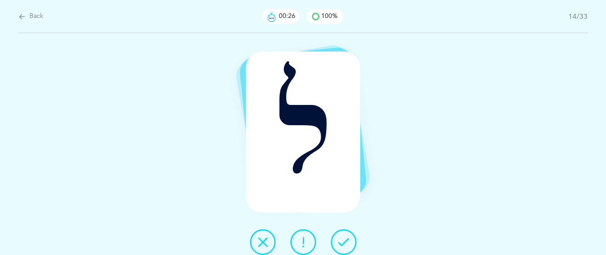
click at [339, 236] on icon at bounding box center [343, 241] width 11 height 11
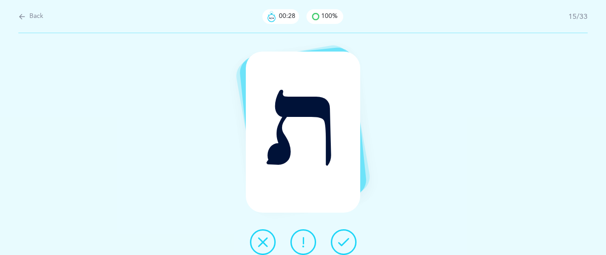
click at [340, 236] on icon at bounding box center [343, 241] width 11 height 11
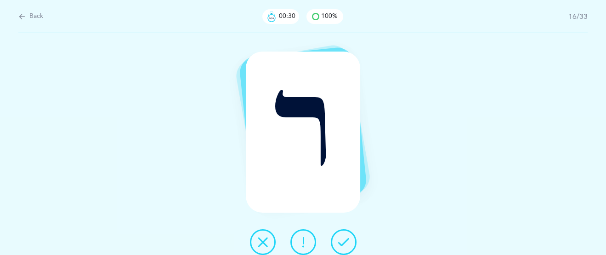
click at [340, 236] on icon at bounding box center [343, 241] width 11 height 11
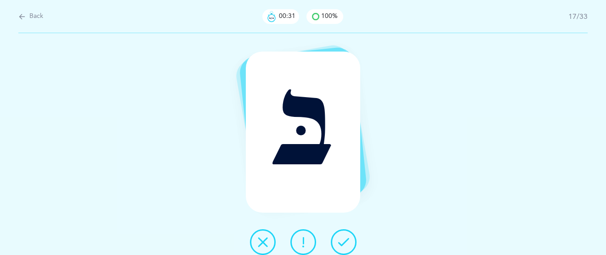
click at [340, 236] on icon at bounding box center [343, 241] width 11 height 11
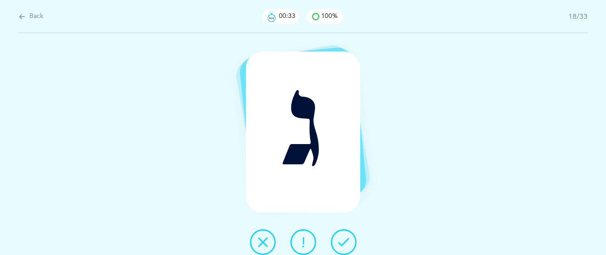
click at [340, 236] on icon at bounding box center [343, 241] width 11 height 11
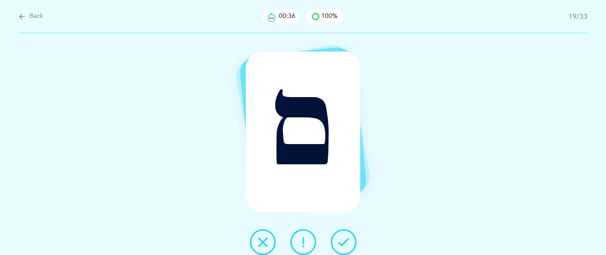
click at [340, 236] on icon at bounding box center [343, 241] width 11 height 11
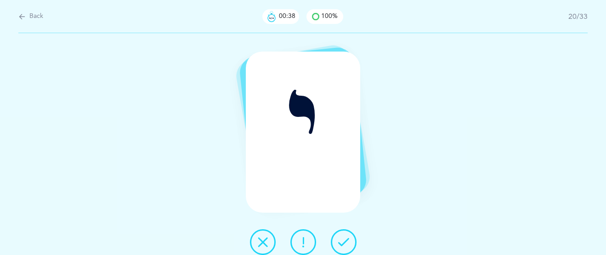
click at [341, 235] on button at bounding box center [344, 242] width 26 height 26
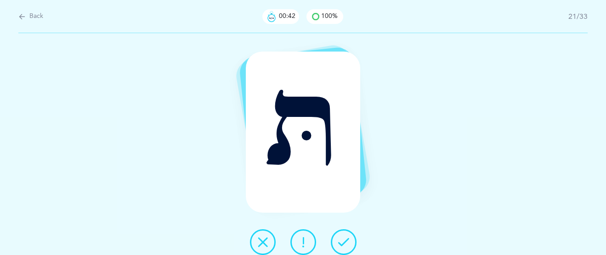
click at [306, 242] on icon at bounding box center [303, 241] width 11 height 11
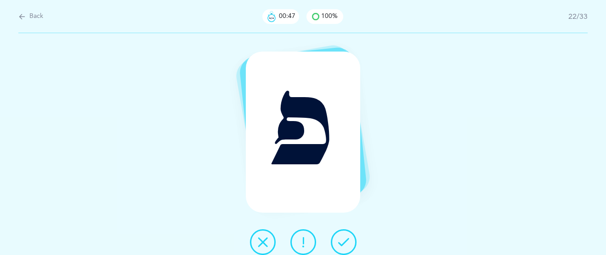
click at [345, 238] on icon at bounding box center [343, 241] width 11 height 11
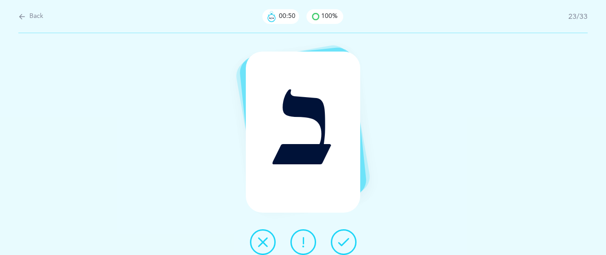
click at [345, 238] on icon at bounding box center [343, 241] width 11 height 11
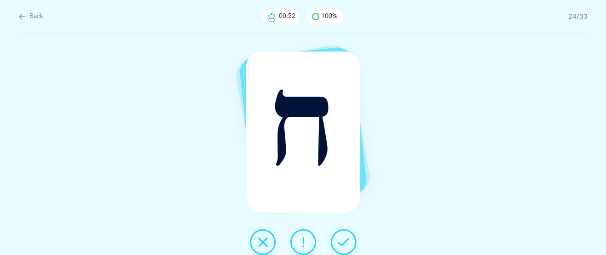
click at [346, 236] on icon at bounding box center [343, 241] width 11 height 11
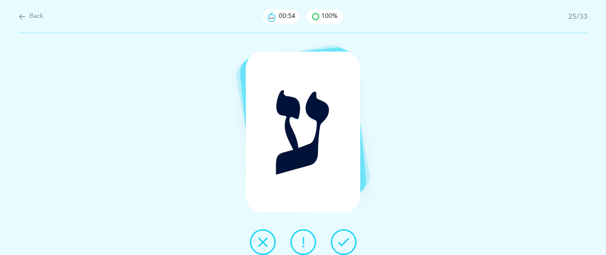
click at [346, 236] on icon at bounding box center [343, 241] width 11 height 11
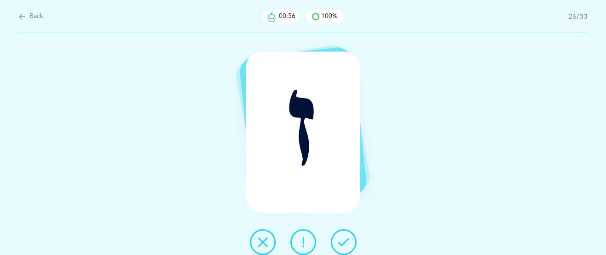
click at [346, 236] on icon at bounding box center [343, 241] width 11 height 11
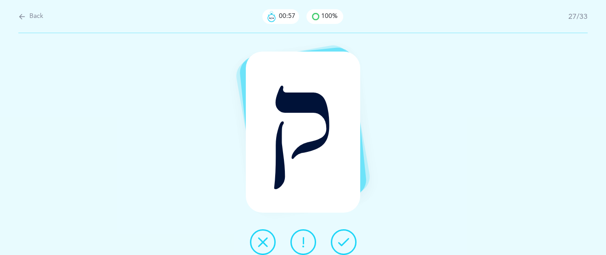
click at [346, 237] on icon at bounding box center [343, 241] width 11 height 11
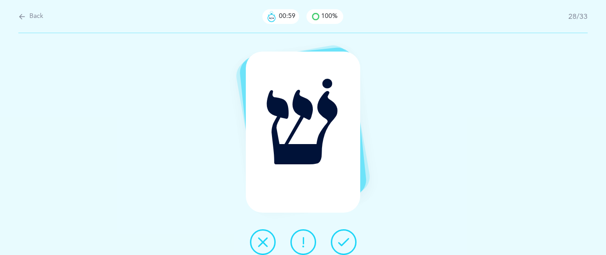
click at [346, 238] on icon at bounding box center [343, 241] width 11 height 11
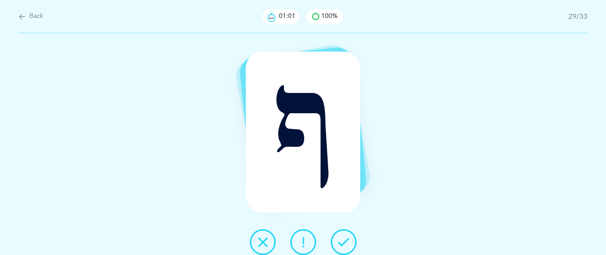
click at [346, 238] on icon at bounding box center [343, 241] width 11 height 11
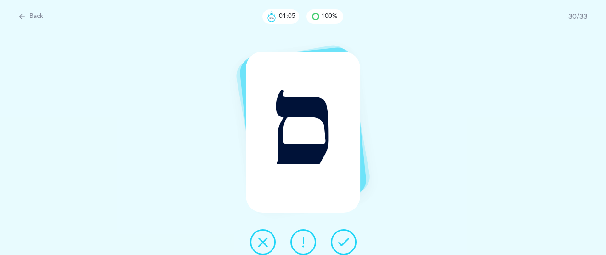
click at [347, 237] on icon at bounding box center [343, 241] width 11 height 11
click at [348, 236] on icon at bounding box center [343, 241] width 11 height 11
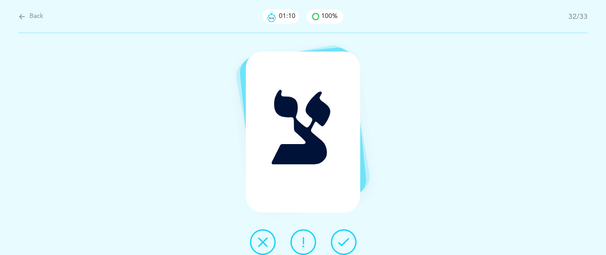
click at [347, 238] on icon at bounding box center [343, 241] width 11 height 11
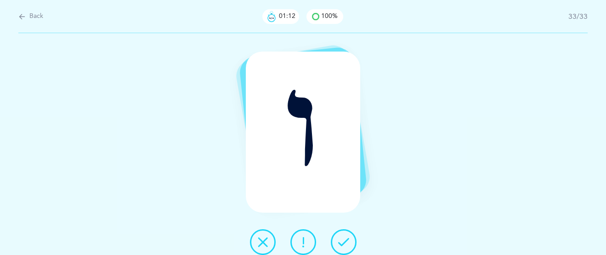
click at [347, 238] on icon at bounding box center [343, 241] width 11 height 11
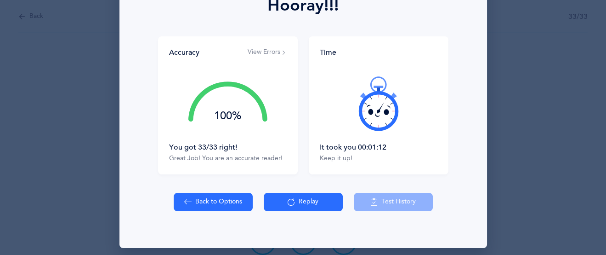
scroll to position [149, 0]
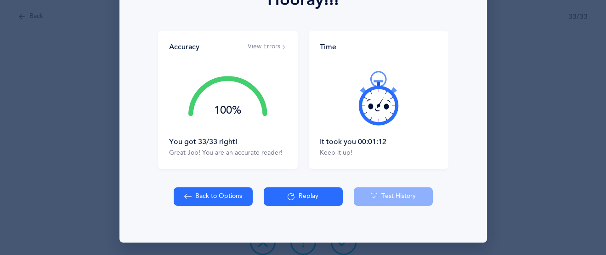
click at [228, 196] on button "Back to Options" at bounding box center [213, 196] width 79 height 18
select select "27"
select select "single"
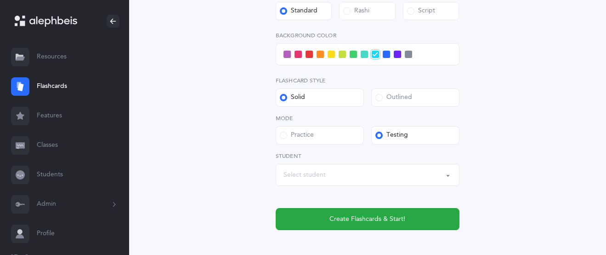
scroll to position [388, 0]
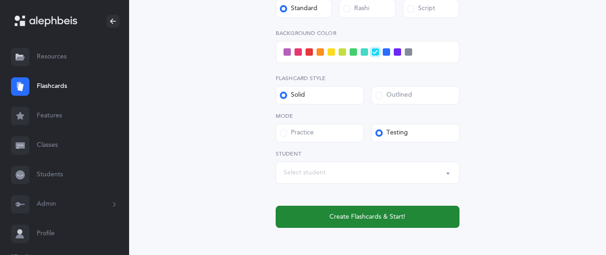
click at [366, 218] on span "Create Flashcards & Start!" at bounding box center [368, 217] width 76 height 10
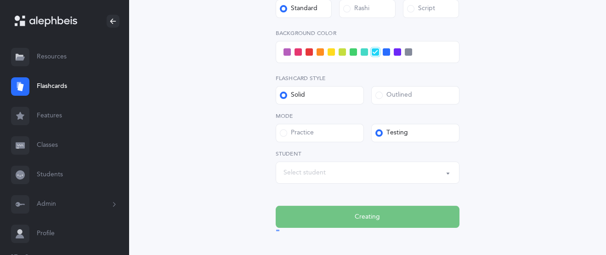
scroll to position [0, 0]
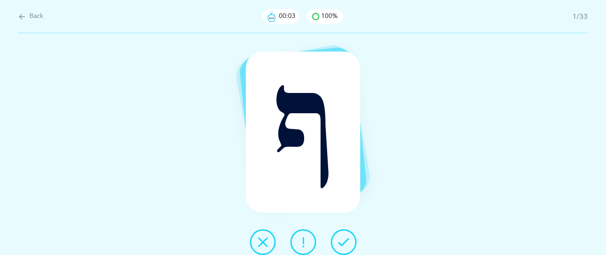
click at [340, 240] on icon at bounding box center [343, 241] width 11 height 11
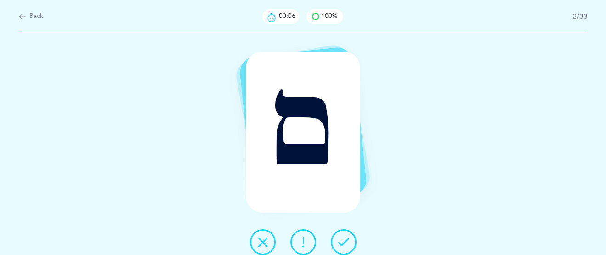
click at [342, 240] on icon at bounding box center [343, 241] width 11 height 11
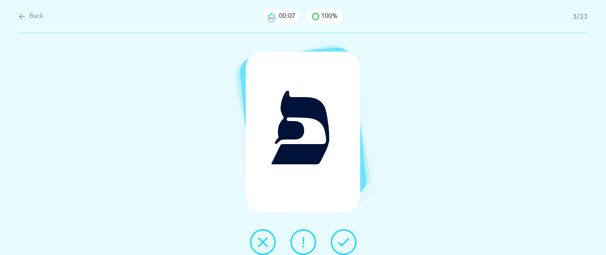
click at [342, 240] on icon at bounding box center [343, 241] width 11 height 11
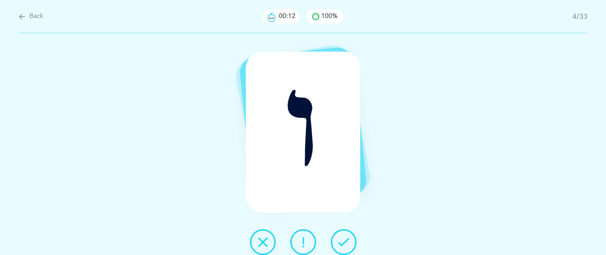
click at [342, 240] on icon at bounding box center [343, 241] width 11 height 11
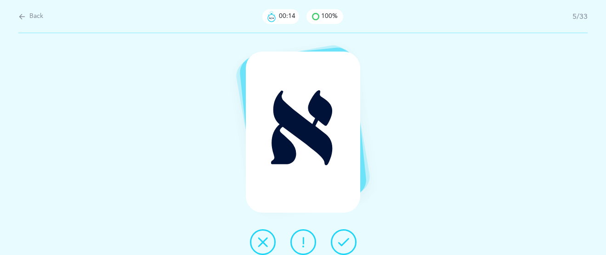
click at [342, 240] on icon at bounding box center [343, 241] width 11 height 11
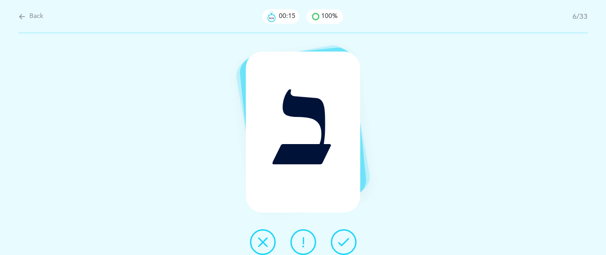
click at [342, 240] on icon at bounding box center [343, 241] width 11 height 11
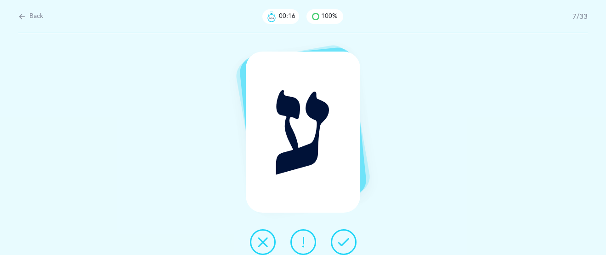
click at [343, 240] on icon at bounding box center [343, 241] width 11 height 11
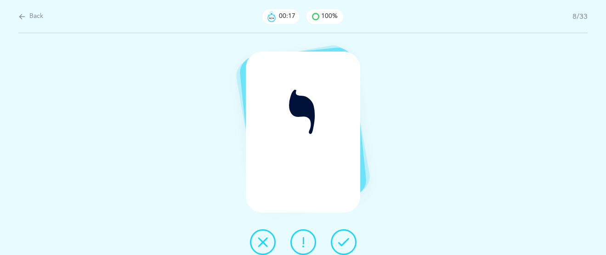
click at [343, 240] on icon at bounding box center [343, 241] width 11 height 11
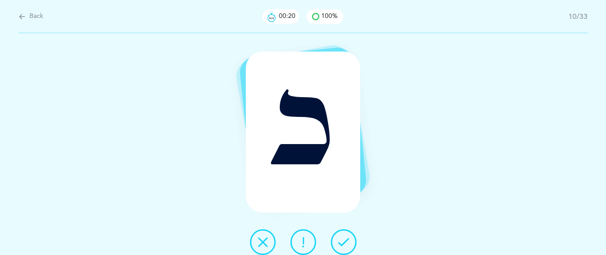
click at [343, 240] on icon at bounding box center [343, 241] width 11 height 11
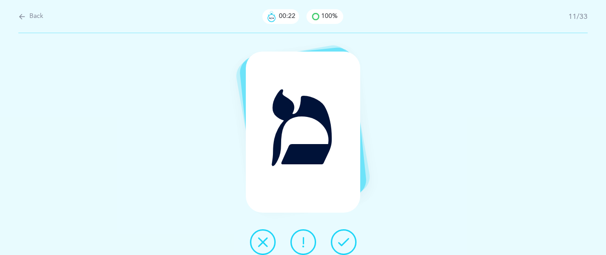
click at [343, 240] on icon at bounding box center [343, 241] width 11 height 11
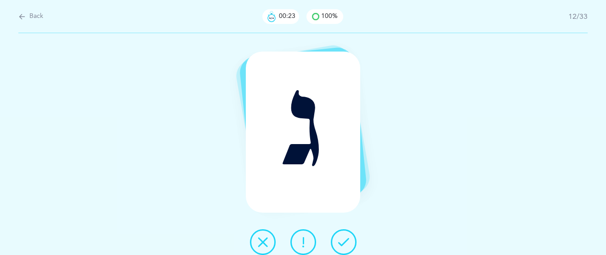
click at [344, 240] on icon at bounding box center [343, 241] width 11 height 11
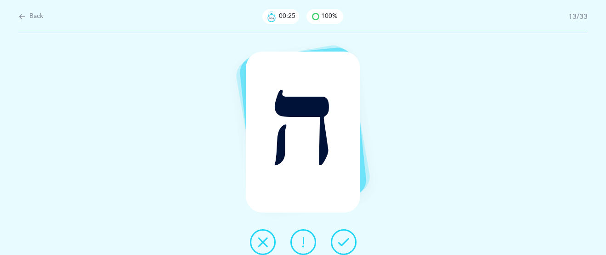
click at [344, 240] on icon at bounding box center [343, 241] width 11 height 11
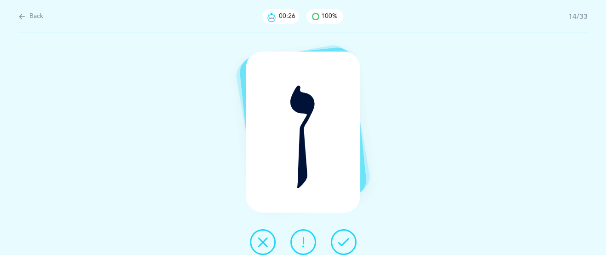
click at [345, 239] on icon at bounding box center [343, 241] width 11 height 11
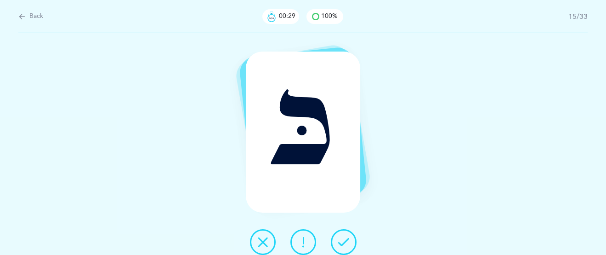
click at [345, 239] on icon at bounding box center [343, 241] width 11 height 11
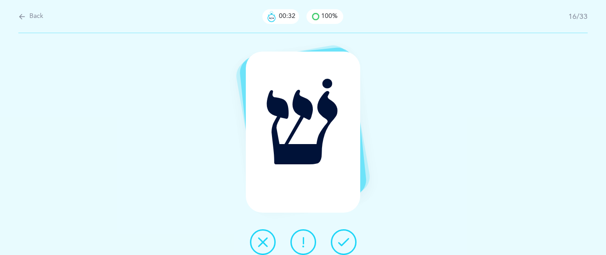
click at [345, 240] on icon at bounding box center [343, 241] width 11 height 11
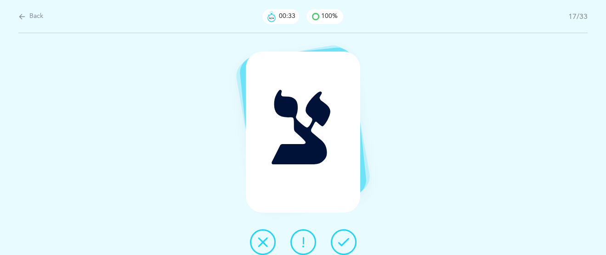
click at [345, 240] on icon at bounding box center [343, 241] width 11 height 11
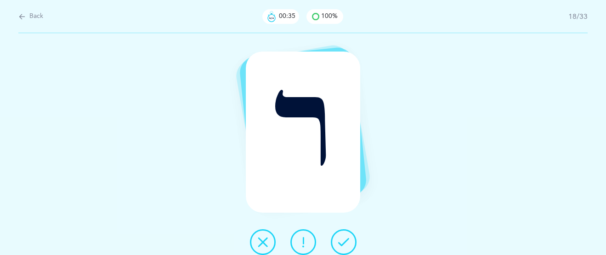
click at [345, 240] on icon at bounding box center [343, 241] width 11 height 11
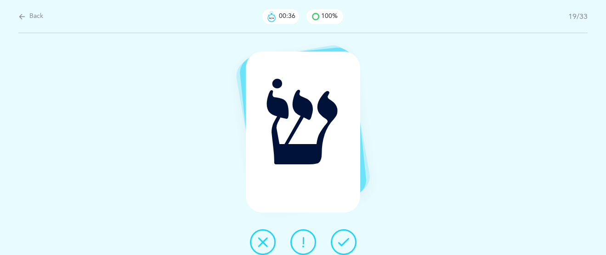
click at [345, 240] on icon at bounding box center [343, 241] width 11 height 11
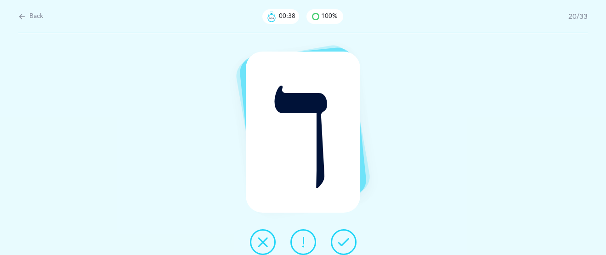
click at [345, 240] on icon at bounding box center [343, 241] width 11 height 11
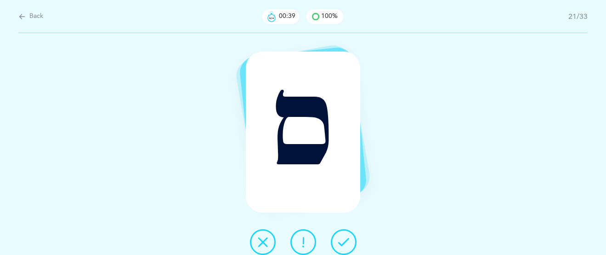
click at [345, 240] on icon at bounding box center [343, 241] width 11 height 11
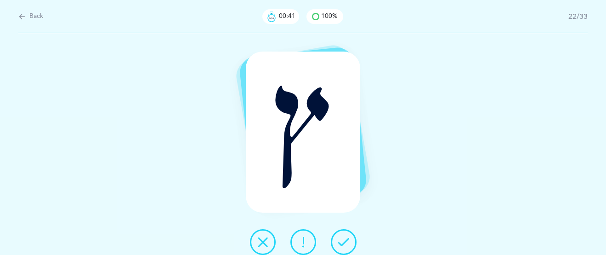
click at [345, 240] on icon at bounding box center [343, 241] width 11 height 11
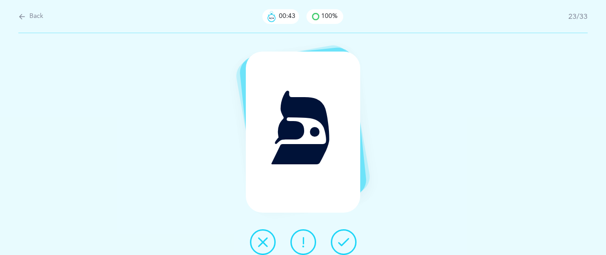
click at [345, 240] on icon at bounding box center [343, 241] width 11 height 11
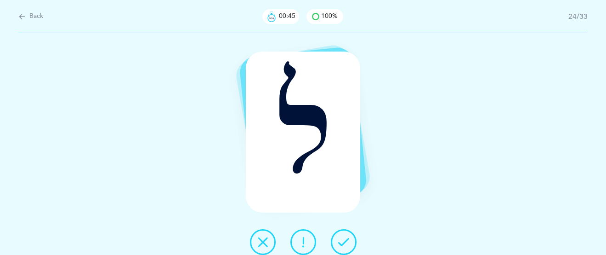
click at [345, 240] on icon at bounding box center [343, 241] width 11 height 11
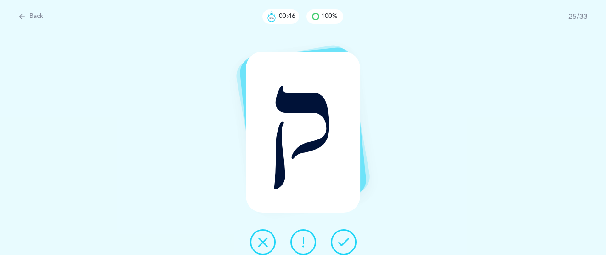
click at [345, 240] on icon at bounding box center [343, 241] width 11 height 11
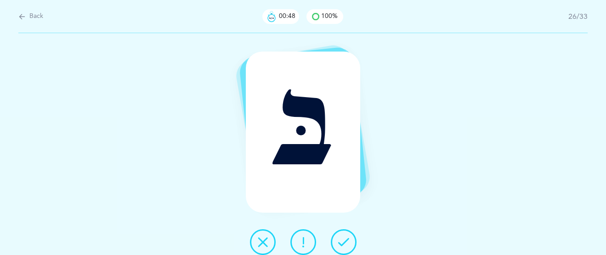
click at [345, 240] on icon at bounding box center [343, 241] width 11 height 11
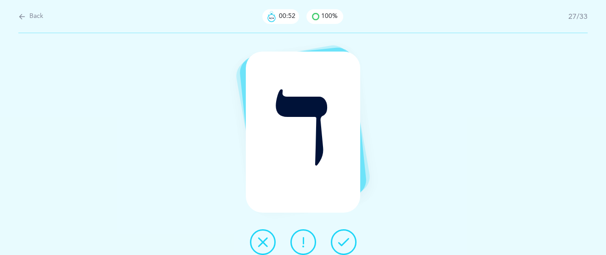
click at [345, 240] on icon at bounding box center [343, 241] width 11 height 11
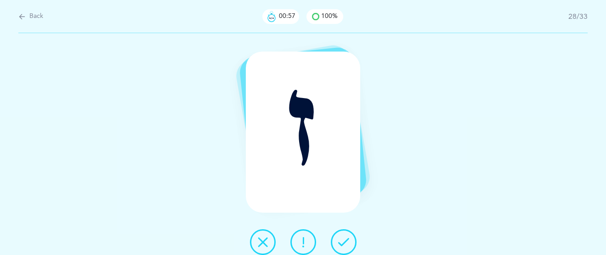
click at [299, 239] on icon at bounding box center [303, 241] width 11 height 11
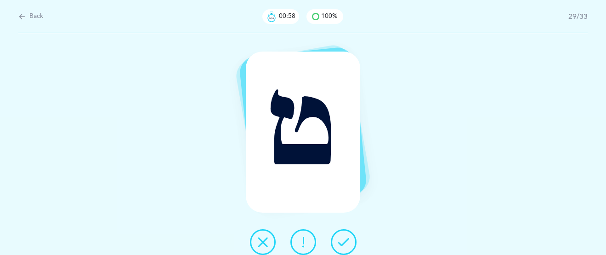
click at [343, 240] on icon at bounding box center [343, 241] width 11 height 11
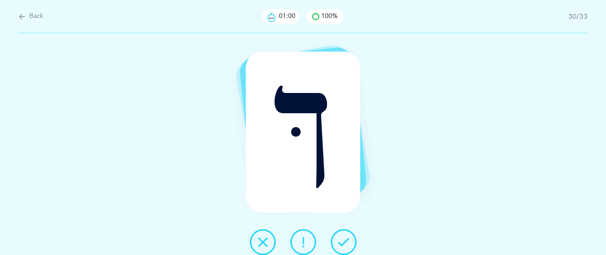
click at [343, 239] on icon at bounding box center [343, 241] width 11 height 11
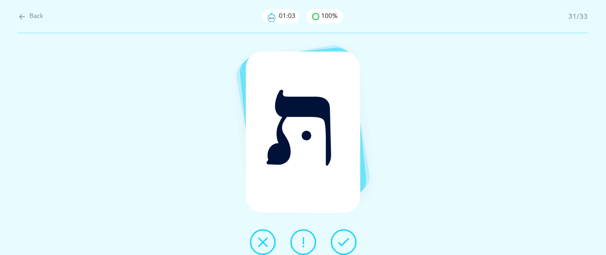
click at [291, 234] on div at bounding box center [303, 242] width 121 height 26
click at [303, 240] on icon at bounding box center [303, 241] width 11 height 11
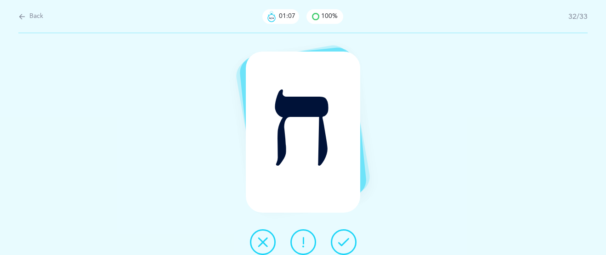
click at [300, 241] on icon at bounding box center [303, 241] width 11 height 11
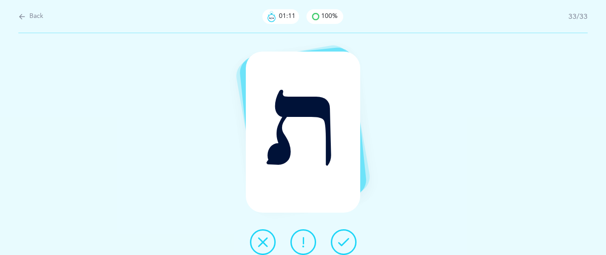
click at [345, 242] on icon at bounding box center [343, 241] width 11 height 11
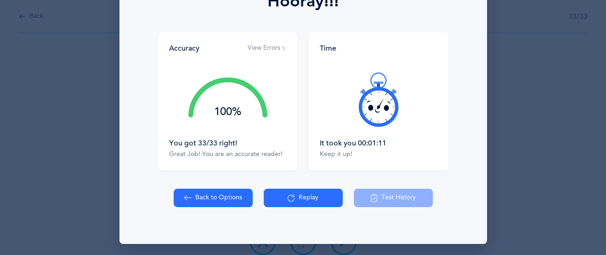
scroll to position [149, 0]
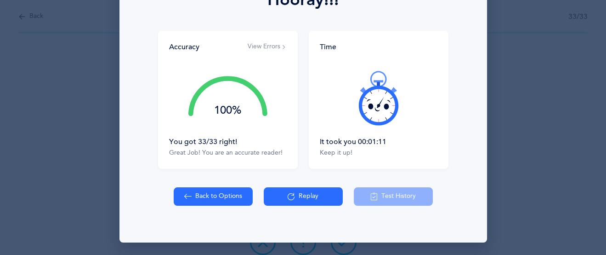
click at [421, 194] on div "Back to Options Replay Test History" at bounding box center [303, 196] width 259 height 18
click at [404, 195] on div "Back to Options Replay Test History" at bounding box center [303, 196] width 259 height 18
click at [208, 194] on button "Back to Options" at bounding box center [213, 196] width 79 height 18
select select "27"
select select "single"
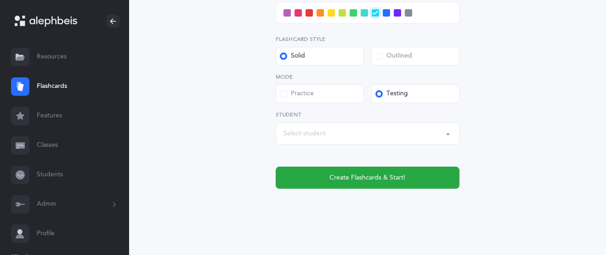
scroll to position [434, 0]
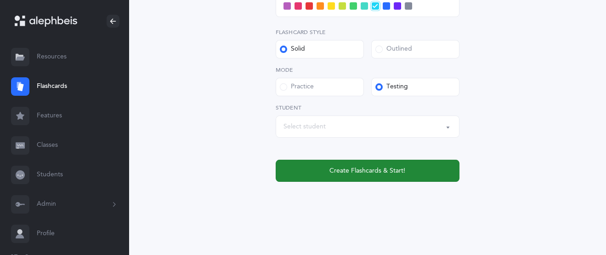
click at [361, 169] on span "Create Flashcards & Start!" at bounding box center [368, 171] width 76 height 10
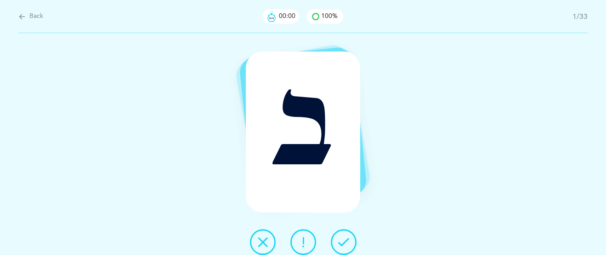
scroll to position [0, 0]
click at [346, 243] on icon at bounding box center [343, 241] width 11 height 11
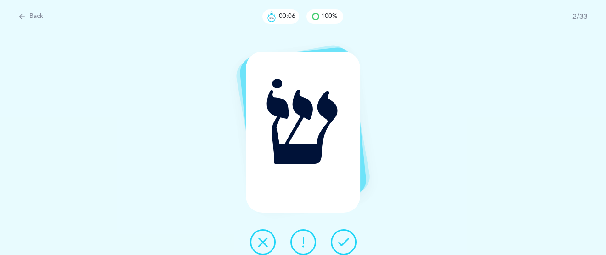
click at [311, 239] on button at bounding box center [304, 242] width 26 height 26
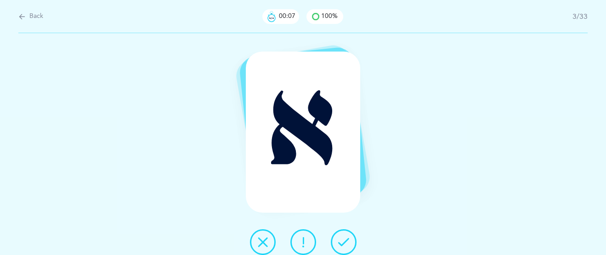
click at [347, 242] on icon at bounding box center [343, 241] width 11 height 11
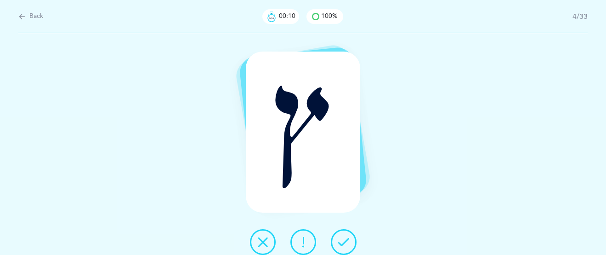
click at [347, 242] on icon at bounding box center [343, 241] width 11 height 11
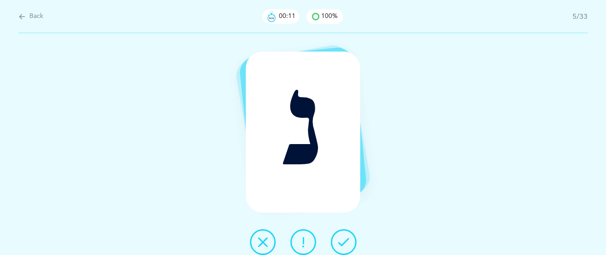
click at [347, 242] on icon at bounding box center [343, 241] width 11 height 11
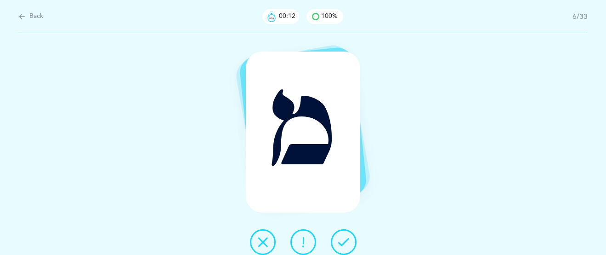
click at [347, 242] on icon at bounding box center [343, 241] width 11 height 11
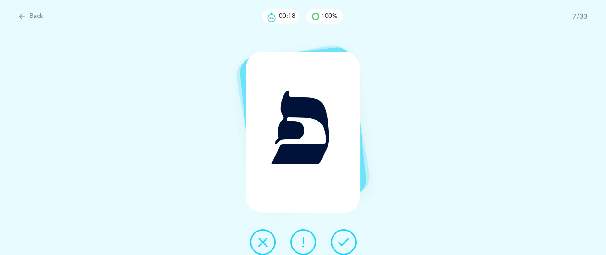
click at [267, 249] on button at bounding box center [263, 242] width 26 height 26
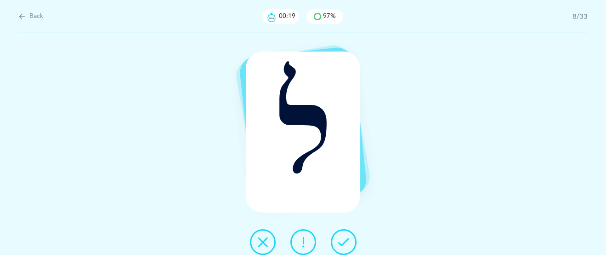
click at [343, 245] on icon at bounding box center [343, 241] width 11 height 11
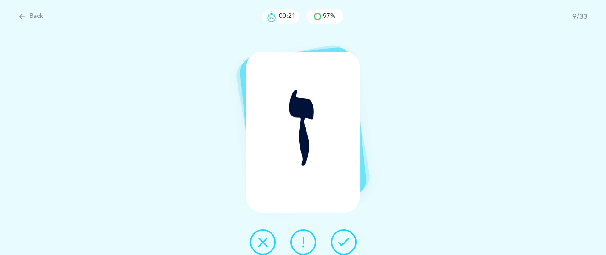
click at [345, 243] on icon at bounding box center [343, 241] width 11 height 11
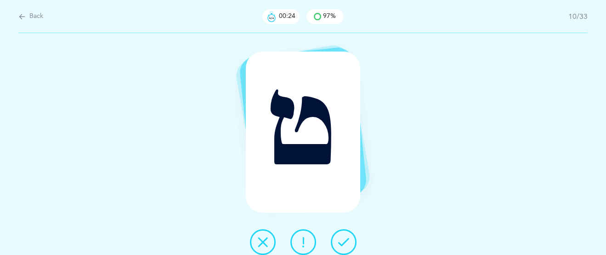
click at [346, 242] on icon at bounding box center [343, 241] width 11 height 11
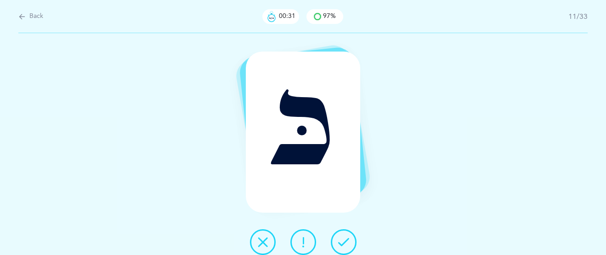
click at [302, 240] on icon at bounding box center [303, 241] width 11 height 11
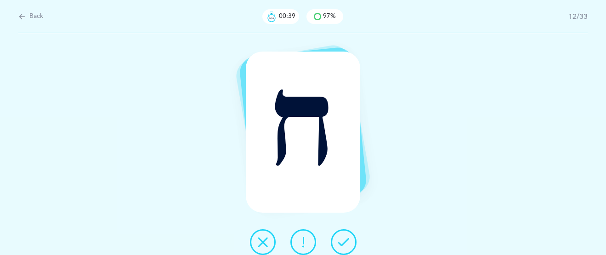
click at [342, 244] on icon at bounding box center [343, 241] width 11 height 11
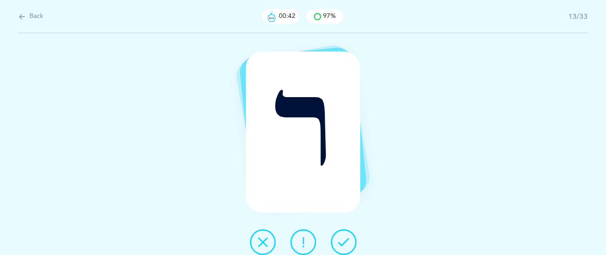
click at [341, 241] on icon at bounding box center [343, 241] width 11 height 11
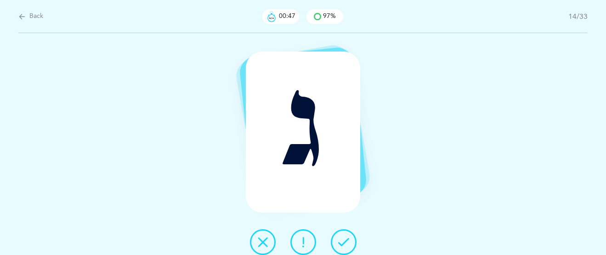
click at [305, 240] on icon at bounding box center [303, 241] width 11 height 11
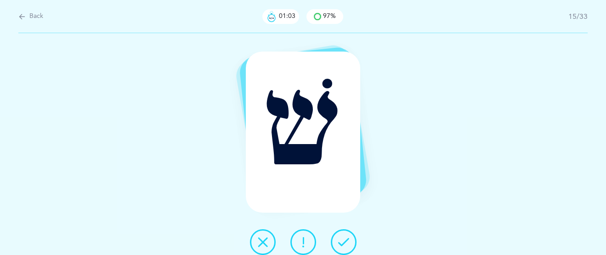
click at [337, 249] on button at bounding box center [344, 242] width 26 height 26
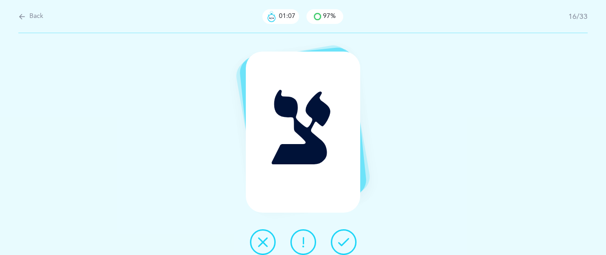
click at [343, 239] on icon at bounding box center [343, 241] width 11 height 11
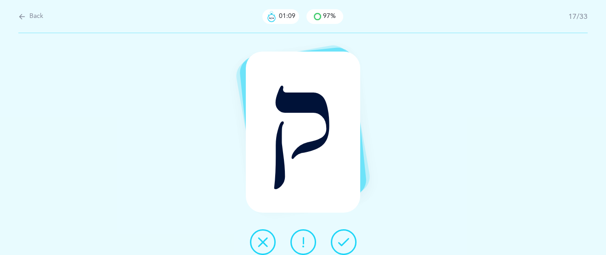
click at [349, 241] on button at bounding box center [344, 242] width 26 height 26
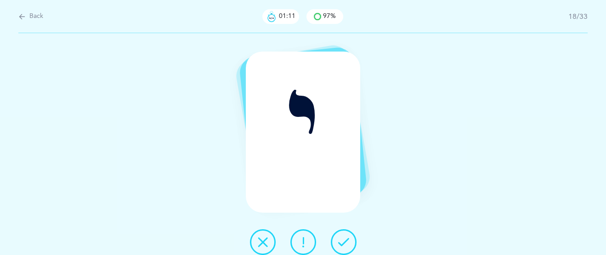
click at [348, 240] on icon at bounding box center [343, 241] width 11 height 11
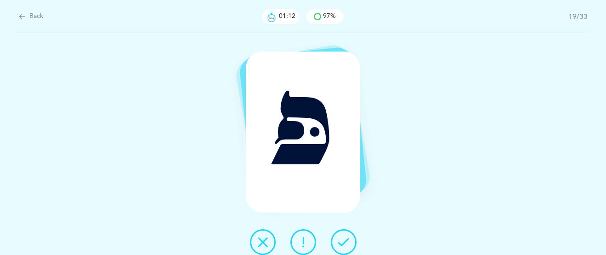
click at [347, 240] on icon at bounding box center [343, 241] width 11 height 11
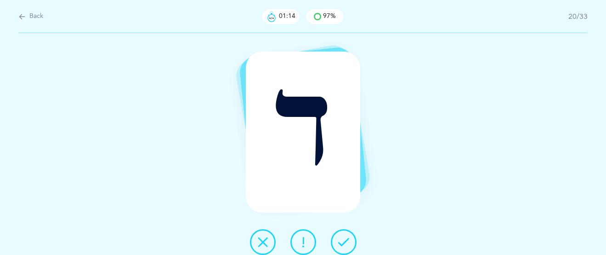
click at [347, 240] on icon at bounding box center [343, 241] width 11 height 11
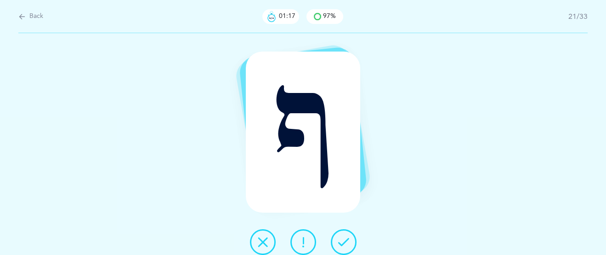
click at [347, 239] on icon at bounding box center [343, 241] width 11 height 11
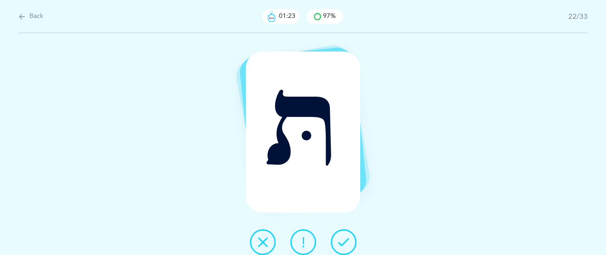
click at [342, 236] on icon at bounding box center [343, 241] width 11 height 11
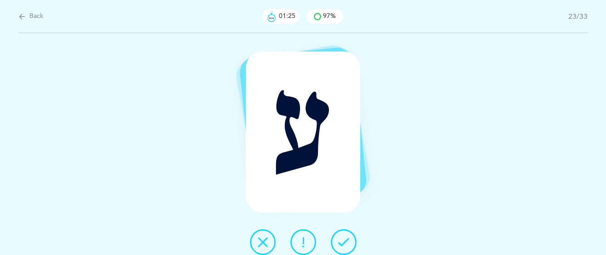
click at [342, 236] on icon at bounding box center [343, 241] width 11 height 11
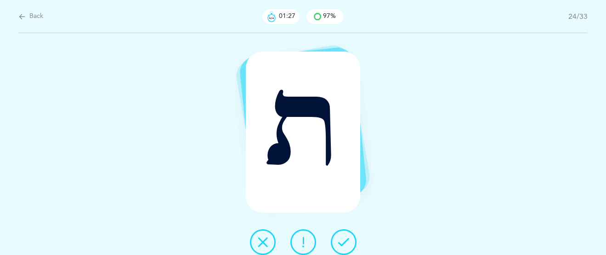
click at [342, 236] on icon at bounding box center [343, 241] width 11 height 11
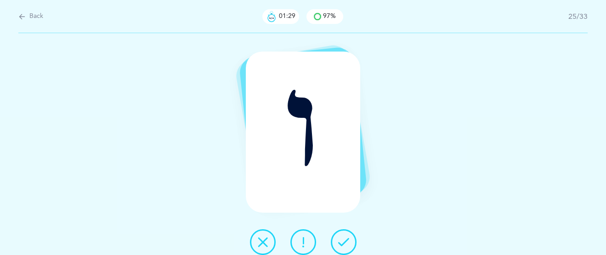
click at [342, 236] on icon at bounding box center [343, 241] width 11 height 11
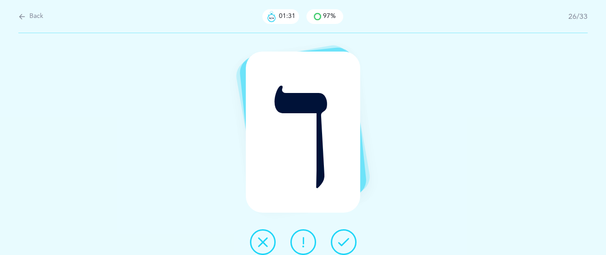
click at [342, 236] on icon at bounding box center [343, 241] width 11 height 11
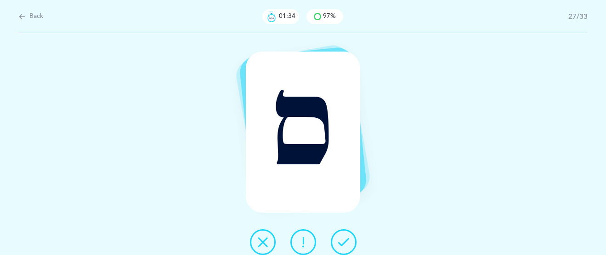
click at [342, 236] on icon at bounding box center [343, 241] width 11 height 11
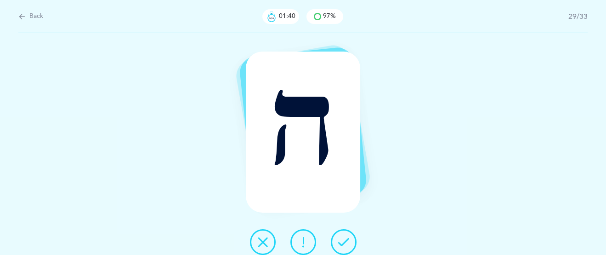
click at [340, 238] on icon at bounding box center [343, 241] width 11 height 11
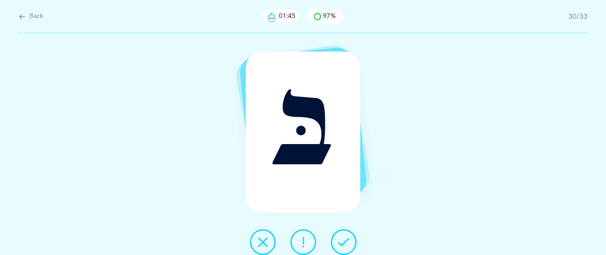
click at [342, 238] on icon at bounding box center [343, 241] width 11 height 11
click at [344, 236] on icon at bounding box center [343, 241] width 11 height 11
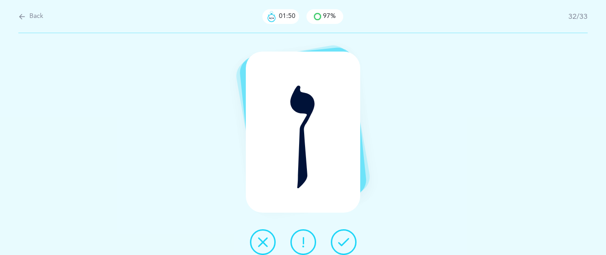
click at [345, 236] on icon at bounding box center [343, 241] width 11 height 11
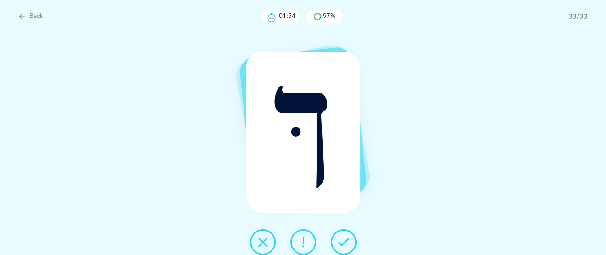
click at [306, 240] on icon at bounding box center [303, 241] width 11 height 11
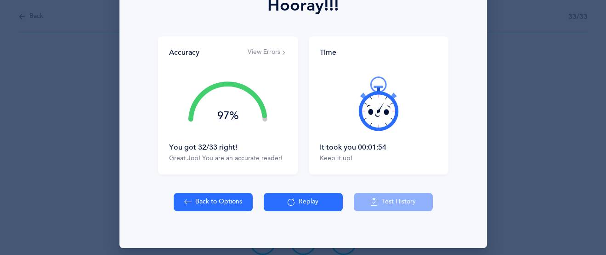
scroll to position [149, 0]
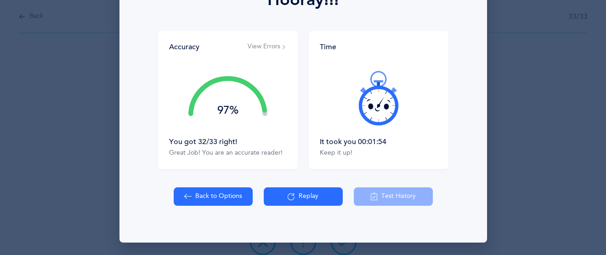
click at [198, 195] on button "Back to Options" at bounding box center [213, 196] width 79 height 18
select select "27"
select select "single"
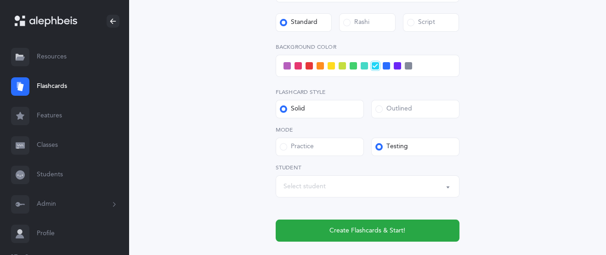
scroll to position [378, 0]
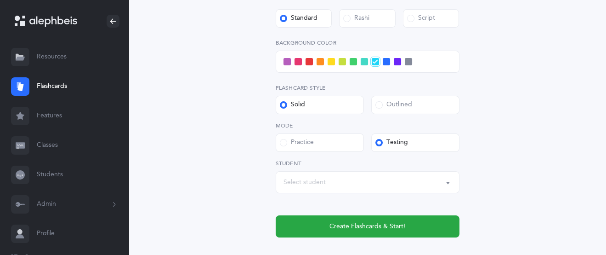
click at [445, 182] on button "Select student" at bounding box center [368, 182] width 184 height 22
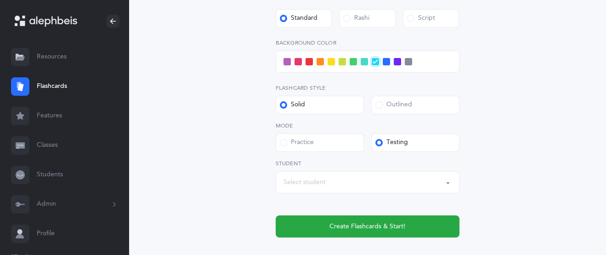
scroll to position [379, 0]
click at [286, 59] on span at bounding box center [287, 60] width 7 height 7
click at [0, 0] on input "checkbox" at bounding box center [0, 0] width 0 height 0
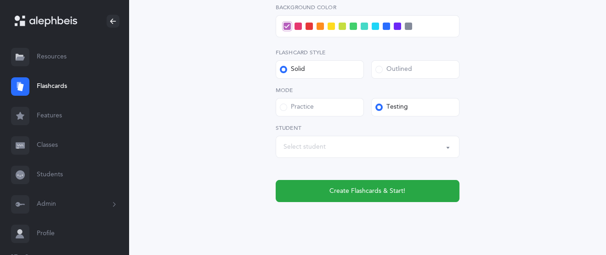
scroll to position [410, 0]
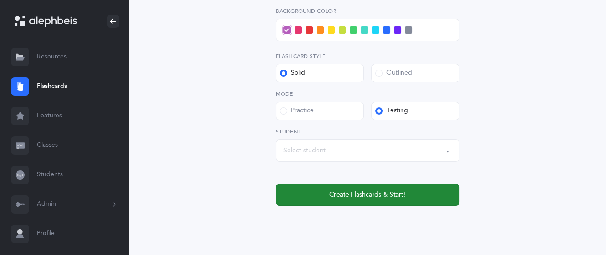
click at [365, 193] on span "Create Flashcards & Start!" at bounding box center [368, 195] width 76 height 10
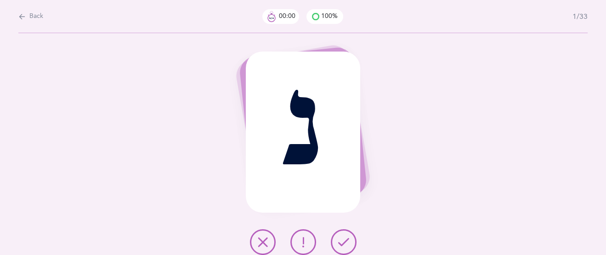
scroll to position [0, 0]
click at [346, 240] on icon at bounding box center [343, 241] width 11 height 11
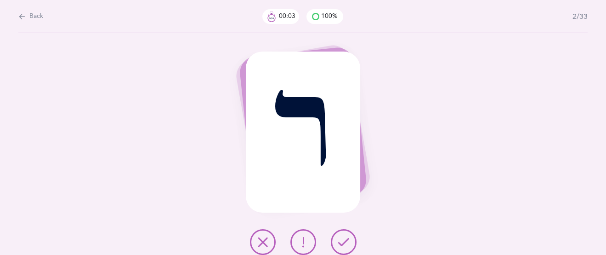
click at [345, 240] on icon at bounding box center [343, 241] width 11 height 11
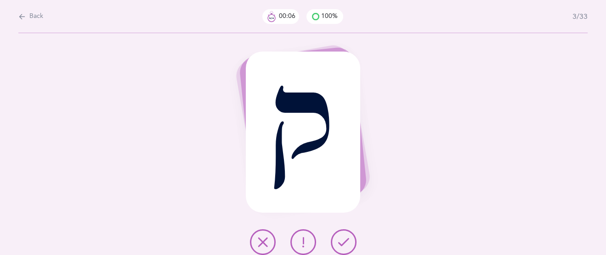
click at [301, 237] on icon at bounding box center [303, 241] width 11 height 11
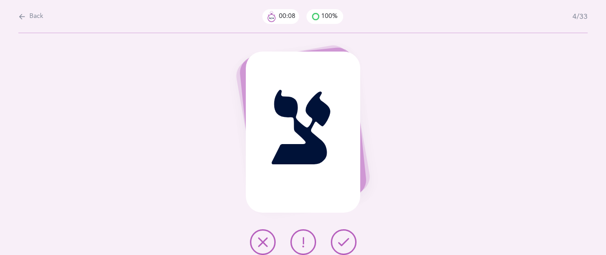
click at [347, 242] on icon at bounding box center [343, 241] width 11 height 11
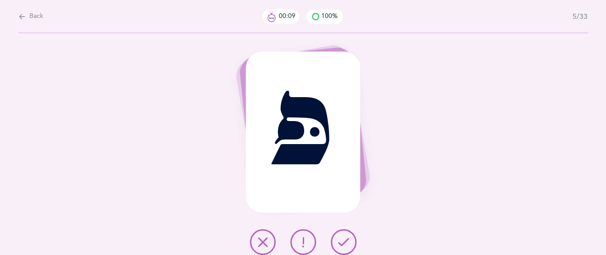
click at [346, 240] on icon at bounding box center [343, 241] width 11 height 11
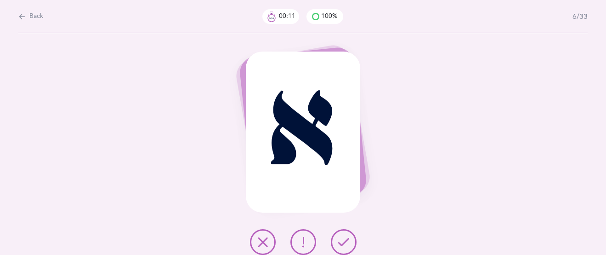
click at [346, 240] on icon at bounding box center [343, 241] width 11 height 11
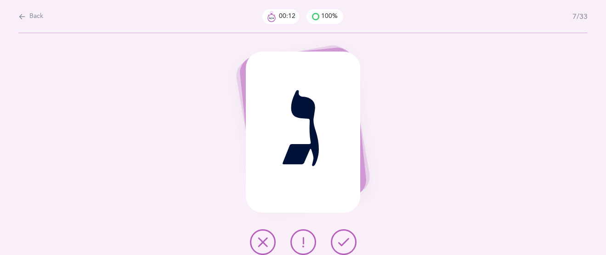
click at [346, 240] on icon at bounding box center [343, 241] width 11 height 11
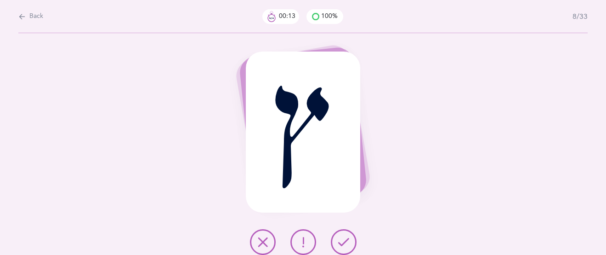
click at [346, 240] on icon at bounding box center [343, 241] width 11 height 11
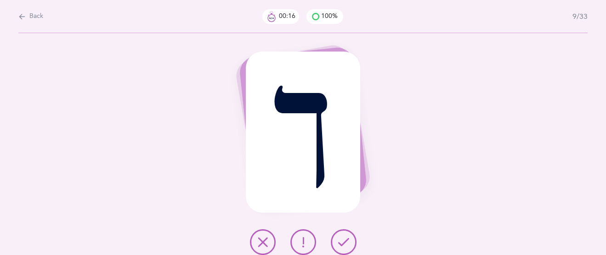
click at [339, 248] on button at bounding box center [344, 242] width 26 height 26
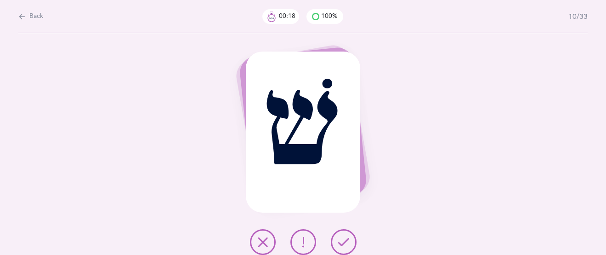
click at [351, 237] on button at bounding box center [344, 242] width 26 height 26
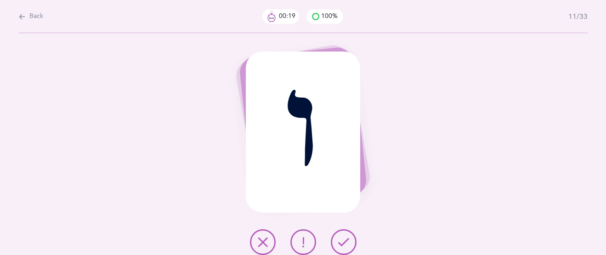
click at [349, 237] on button at bounding box center [344, 242] width 26 height 26
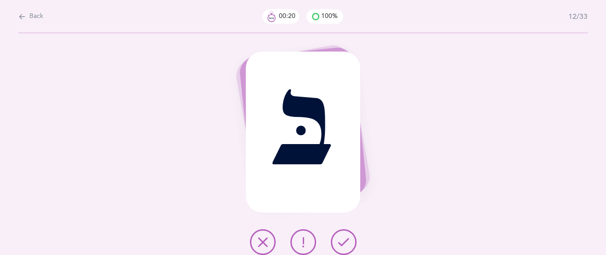
click at [347, 237] on icon at bounding box center [343, 241] width 11 height 11
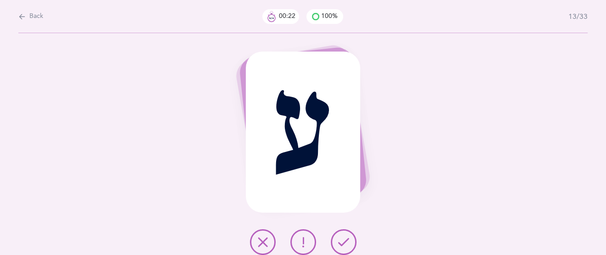
click at [346, 236] on icon at bounding box center [343, 241] width 11 height 11
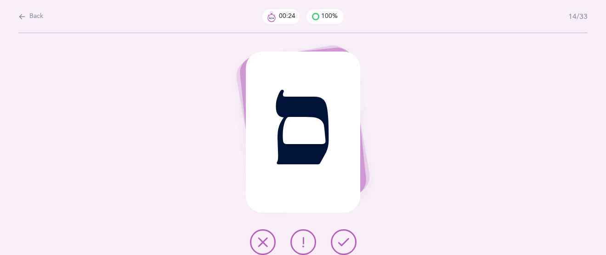
click at [346, 236] on icon at bounding box center [343, 241] width 11 height 11
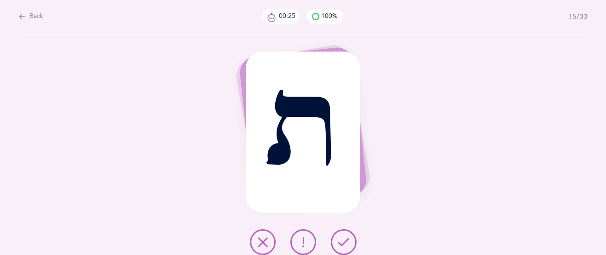
click at [346, 236] on icon at bounding box center [343, 241] width 11 height 11
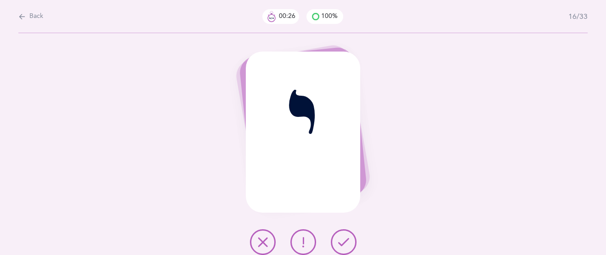
click at [346, 236] on icon at bounding box center [343, 241] width 11 height 11
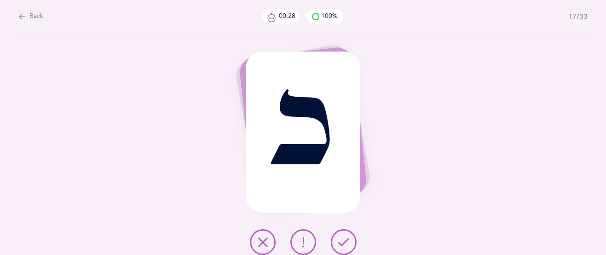
click at [346, 236] on icon at bounding box center [343, 241] width 11 height 11
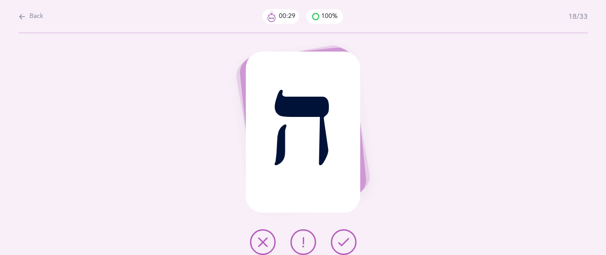
click at [346, 236] on icon at bounding box center [343, 241] width 11 height 11
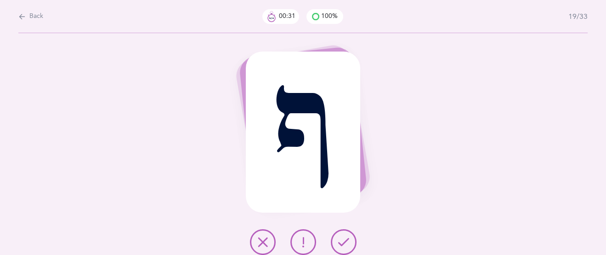
click at [346, 236] on icon at bounding box center [343, 241] width 11 height 11
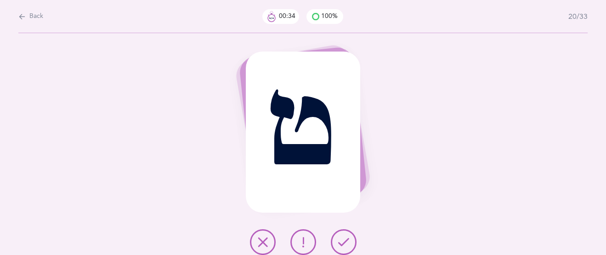
click at [346, 235] on button at bounding box center [344, 242] width 26 height 26
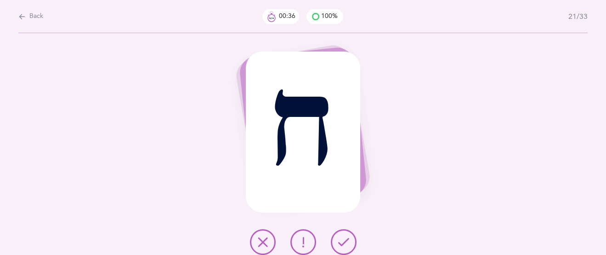
click at [346, 238] on icon at bounding box center [343, 241] width 11 height 11
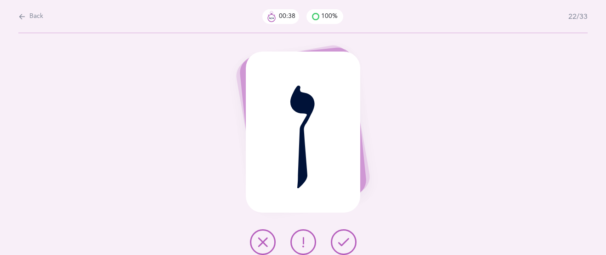
click at [345, 238] on icon at bounding box center [343, 241] width 11 height 11
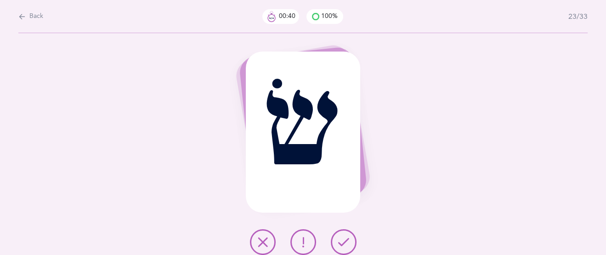
click at [345, 238] on icon at bounding box center [343, 241] width 11 height 11
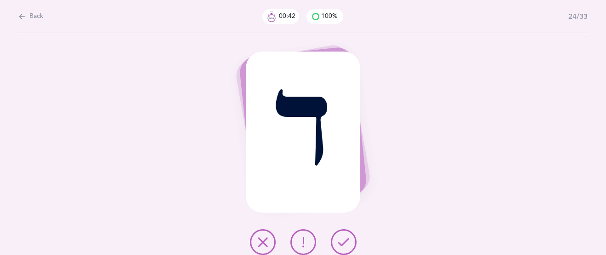
click at [345, 238] on icon at bounding box center [343, 241] width 11 height 11
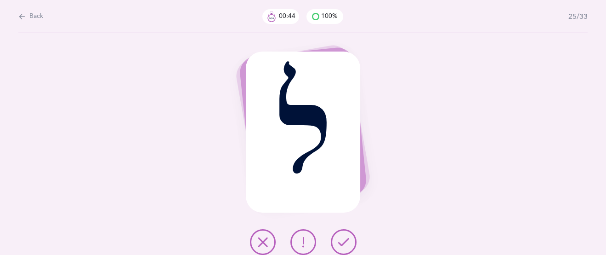
click at [345, 238] on icon at bounding box center [343, 241] width 11 height 11
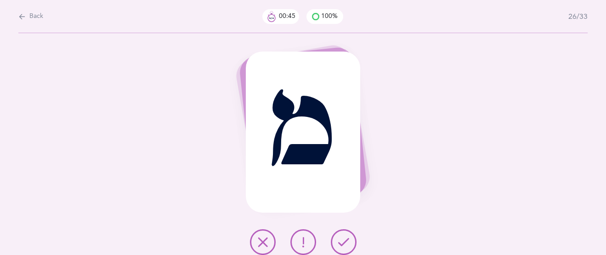
click at [345, 238] on icon at bounding box center [343, 241] width 11 height 11
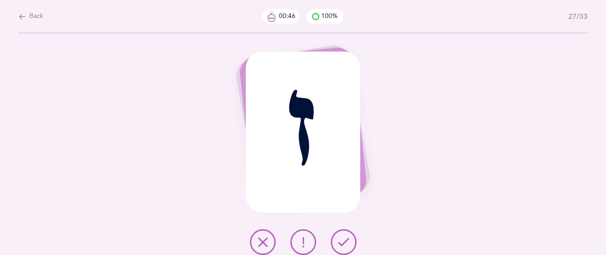
click at [345, 238] on icon at bounding box center [343, 241] width 11 height 11
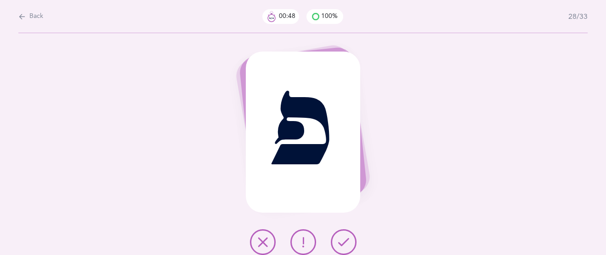
click at [345, 238] on icon at bounding box center [343, 241] width 11 height 11
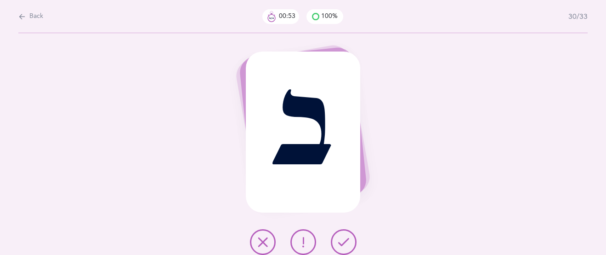
click at [338, 239] on icon at bounding box center [343, 241] width 11 height 11
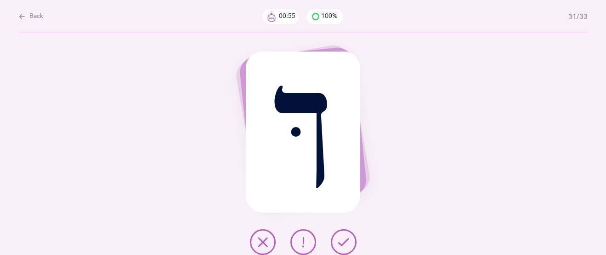
click at [338, 239] on icon at bounding box center [343, 241] width 11 height 11
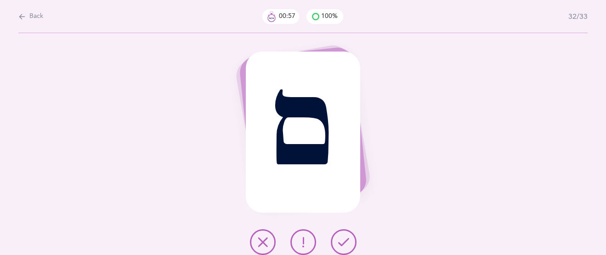
click at [338, 239] on icon at bounding box center [343, 241] width 11 height 11
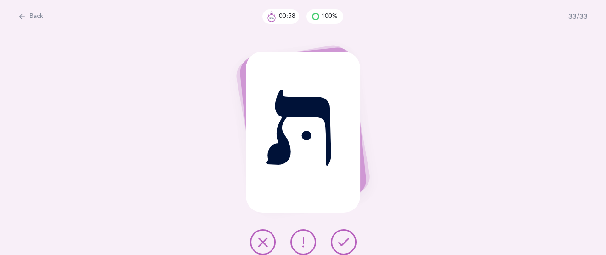
click at [338, 239] on icon at bounding box center [343, 241] width 11 height 11
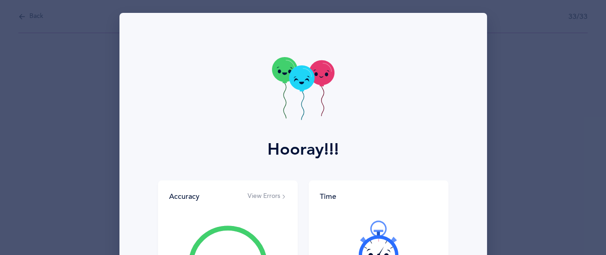
click at [317, 84] on icon at bounding box center [321, 72] width 25 height 25
click at [318, 80] on icon at bounding box center [321, 72] width 25 height 25
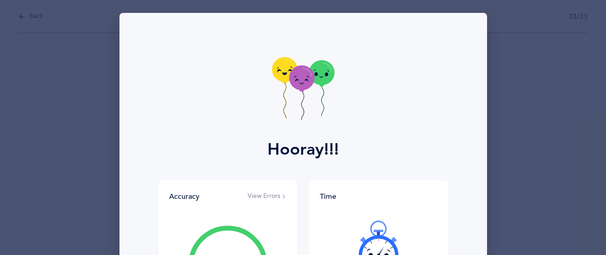
click at [318, 80] on icon at bounding box center [321, 72] width 25 height 25
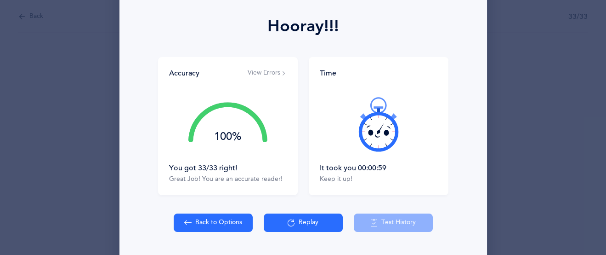
scroll to position [136, 0]
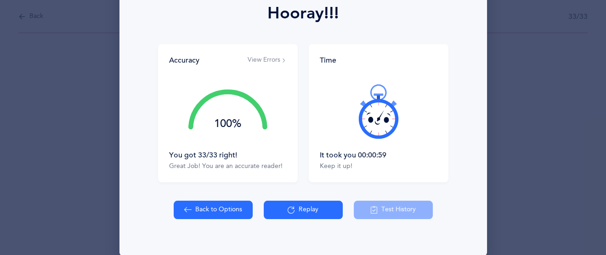
click at [363, 100] on icon at bounding box center [363, 103] width 7 height 7
click at [369, 108] on div at bounding box center [379, 111] width 118 height 77
click at [370, 108] on icon at bounding box center [378, 111] width 55 height 55
click at [307, 208] on button "Replay" at bounding box center [303, 209] width 79 height 18
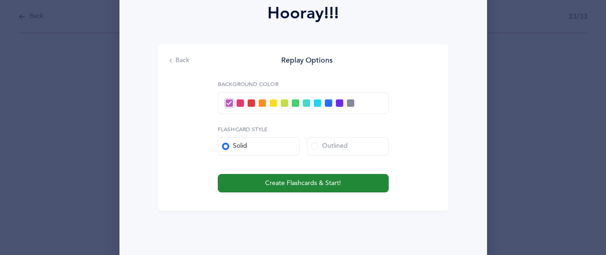
click at [307, 175] on button "Create Flashcards & Start!" at bounding box center [303, 183] width 171 height 18
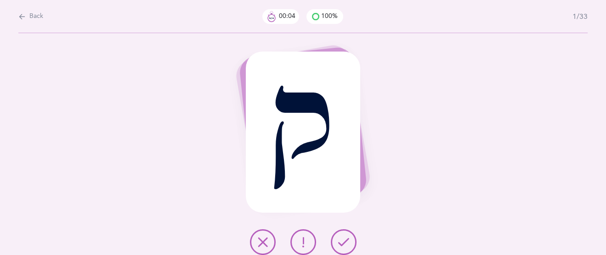
click at [341, 237] on icon at bounding box center [343, 241] width 11 height 11
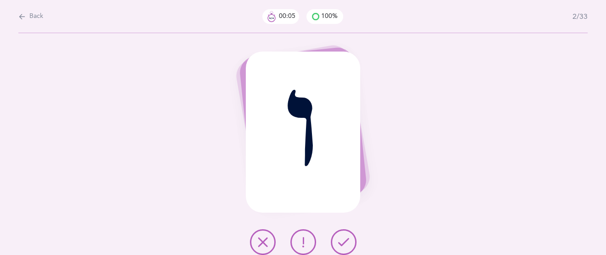
click at [341, 237] on icon at bounding box center [343, 241] width 11 height 11
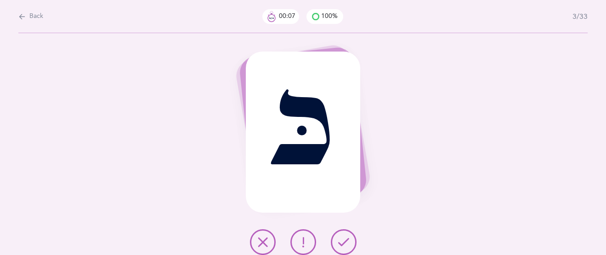
click at [341, 237] on icon at bounding box center [343, 241] width 11 height 11
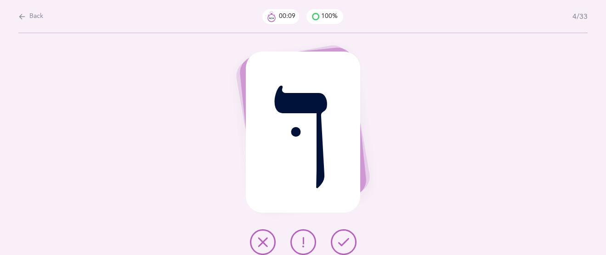
click at [341, 237] on icon at bounding box center [343, 241] width 11 height 11
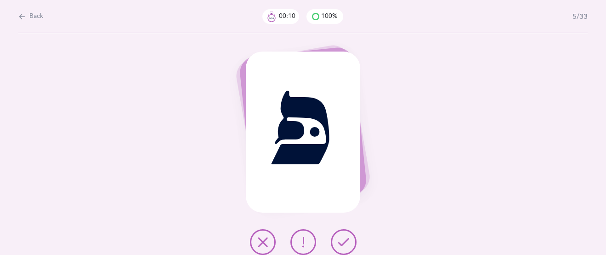
click at [342, 237] on icon at bounding box center [343, 241] width 11 height 11
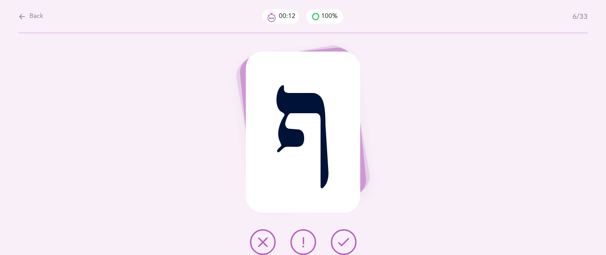
click at [343, 237] on icon at bounding box center [343, 241] width 11 height 11
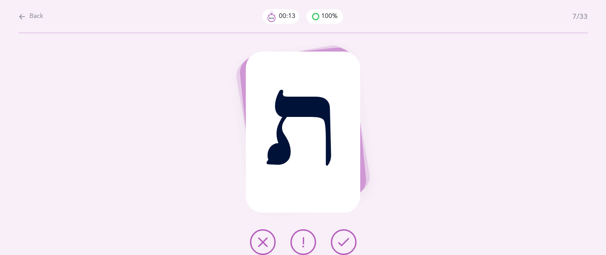
click at [343, 237] on icon at bounding box center [343, 241] width 11 height 11
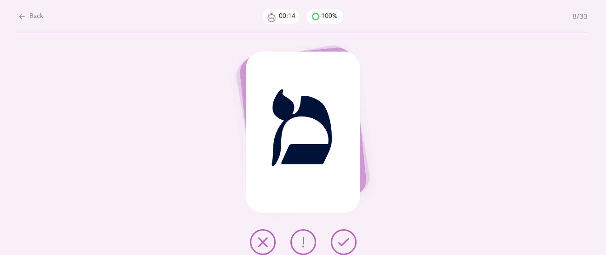
click at [343, 237] on icon at bounding box center [343, 241] width 11 height 11
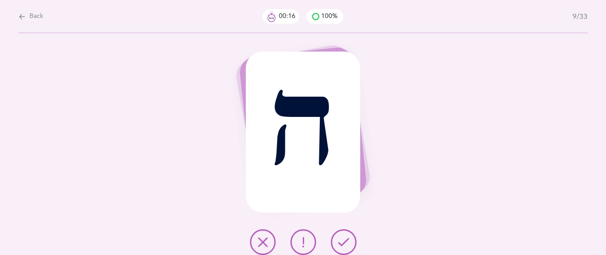
click at [343, 237] on icon at bounding box center [343, 241] width 11 height 11
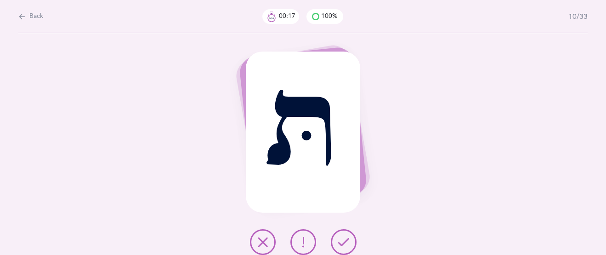
click at [343, 237] on icon at bounding box center [343, 241] width 11 height 11
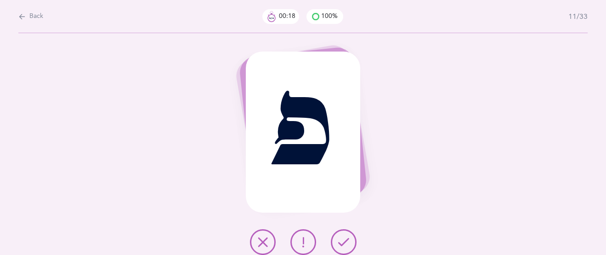
click at [343, 237] on icon at bounding box center [343, 241] width 11 height 11
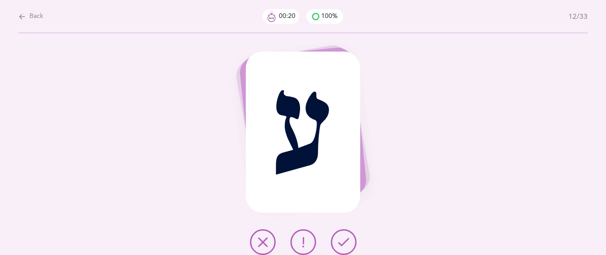
click at [343, 237] on icon at bounding box center [343, 241] width 11 height 11
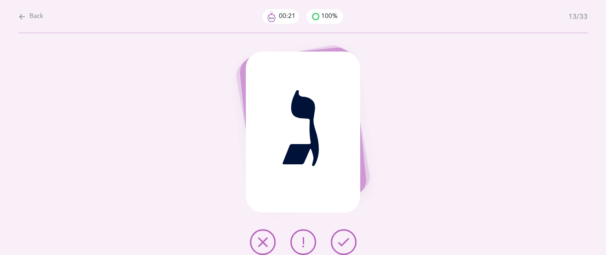
click at [343, 237] on icon at bounding box center [343, 241] width 11 height 11
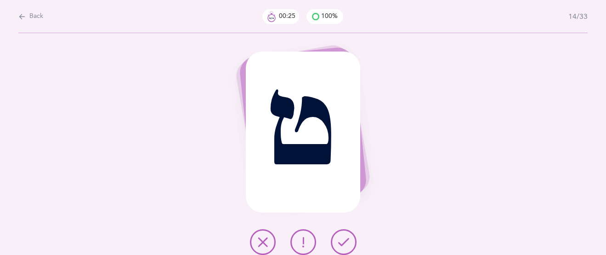
click at [307, 246] on icon at bounding box center [303, 241] width 11 height 11
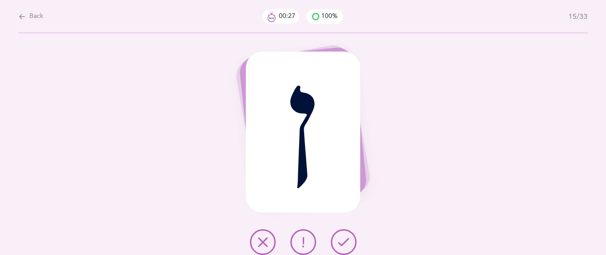
click at [349, 240] on icon at bounding box center [343, 241] width 11 height 11
click at [342, 244] on icon at bounding box center [343, 241] width 11 height 11
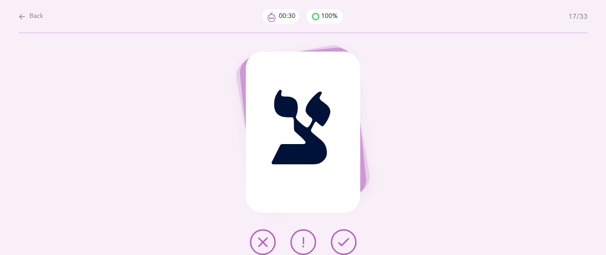
click at [342, 244] on icon at bounding box center [343, 241] width 11 height 11
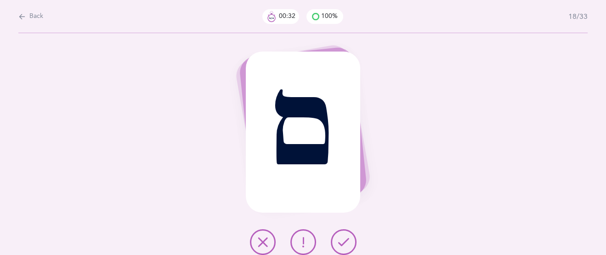
click at [342, 244] on icon at bounding box center [343, 241] width 11 height 11
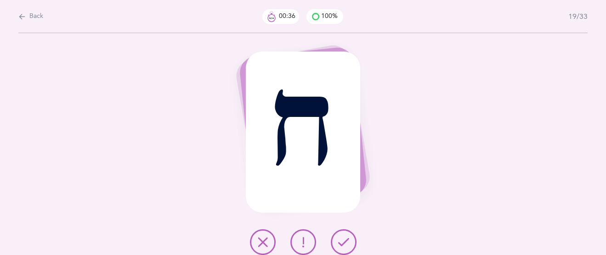
click at [305, 241] on icon at bounding box center [303, 241] width 11 height 11
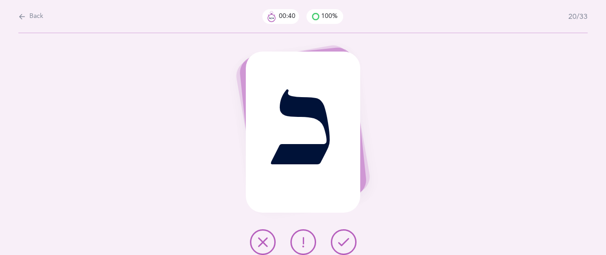
click at [354, 231] on div at bounding box center [303, 242] width 121 height 26
click at [350, 237] on button at bounding box center [344, 242] width 26 height 26
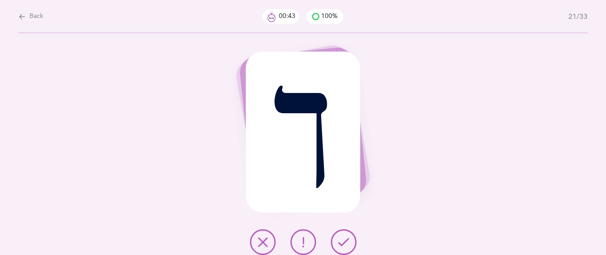
click at [349, 240] on button at bounding box center [344, 242] width 26 height 26
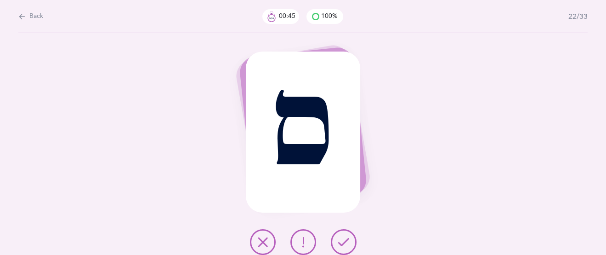
click at [346, 242] on icon at bounding box center [343, 241] width 11 height 11
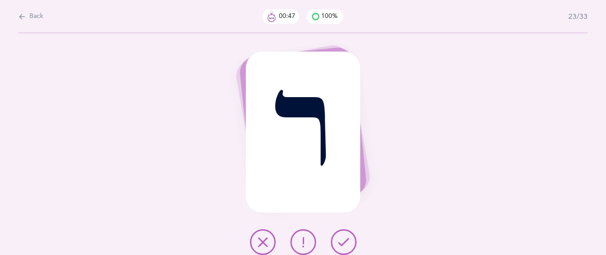
click at [346, 241] on icon at bounding box center [343, 241] width 11 height 11
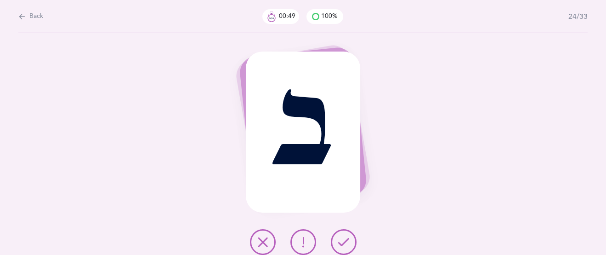
click at [346, 241] on icon at bounding box center [343, 241] width 11 height 11
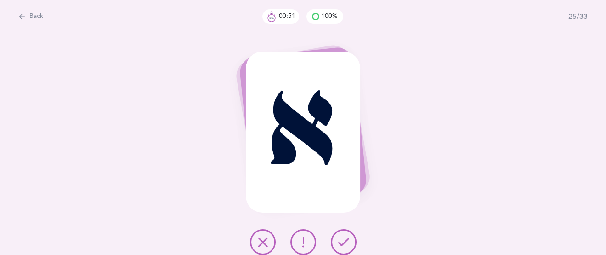
click at [346, 241] on icon at bounding box center [343, 241] width 11 height 11
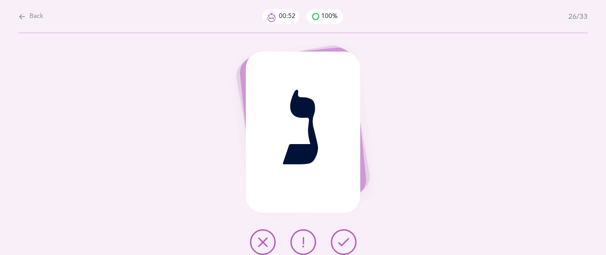
click at [346, 241] on icon at bounding box center [343, 241] width 11 height 11
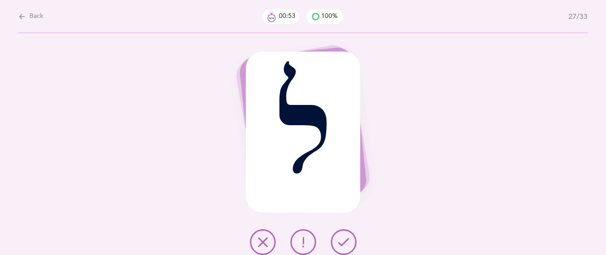
click at [346, 241] on icon at bounding box center [343, 241] width 11 height 11
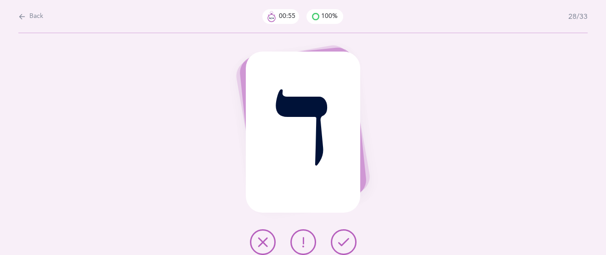
click at [346, 241] on icon at bounding box center [343, 241] width 11 height 11
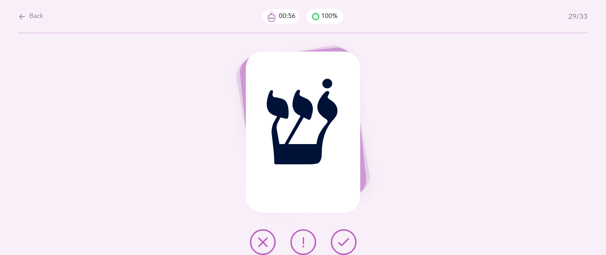
click at [345, 242] on icon at bounding box center [343, 241] width 11 height 11
click at [344, 242] on icon at bounding box center [343, 241] width 11 height 11
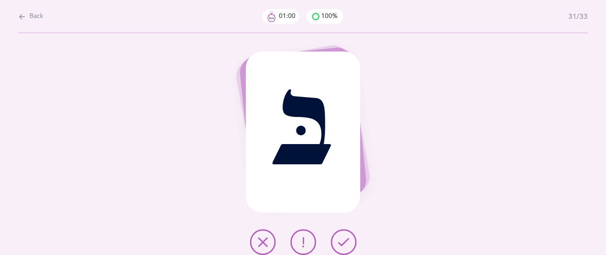
click at [344, 242] on icon at bounding box center [343, 241] width 11 height 11
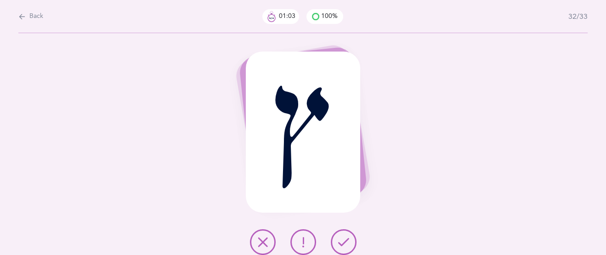
click at [344, 242] on icon at bounding box center [343, 241] width 11 height 11
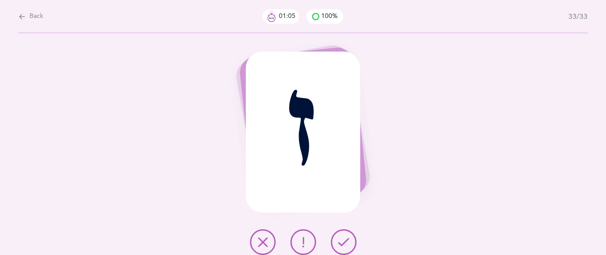
click at [344, 242] on icon at bounding box center [343, 241] width 11 height 11
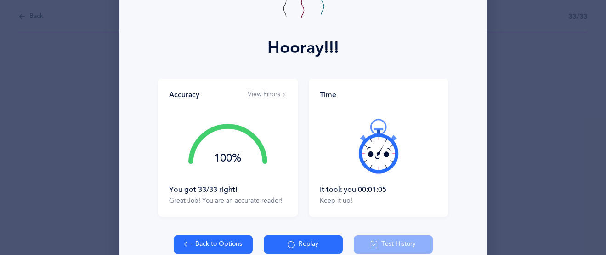
scroll to position [104, 0]
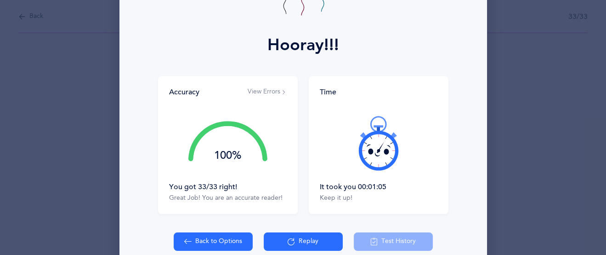
click at [218, 241] on button "Back to Options" at bounding box center [213, 241] width 79 height 18
select select "27"
select select "single"
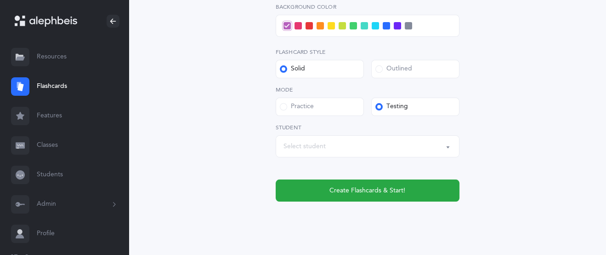
scroll to position [434, 0]
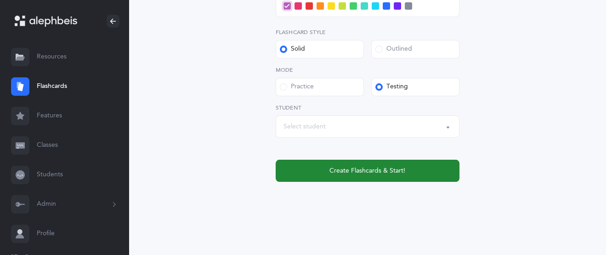
click at [378, 168] on span "Create Flashcards & Start!" at bounding box center [368, 171] width 76 height 10
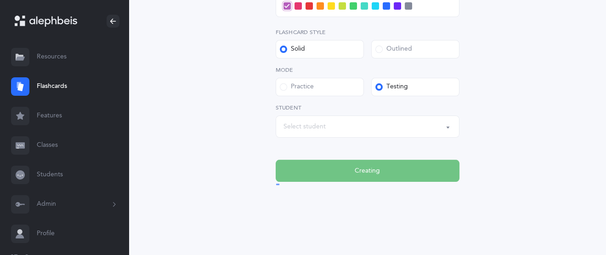
scroll to position [0, 0]
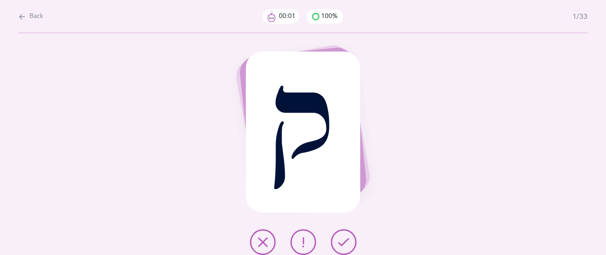
click at [343, 236] on icon at bounding box center [343, 241] width 11 height 11
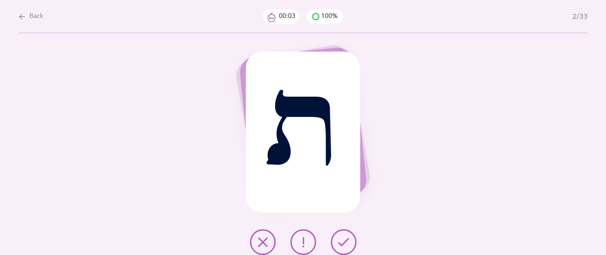
click at [343, 236] on icon at bounding box center [343, 241] width 11 height 11
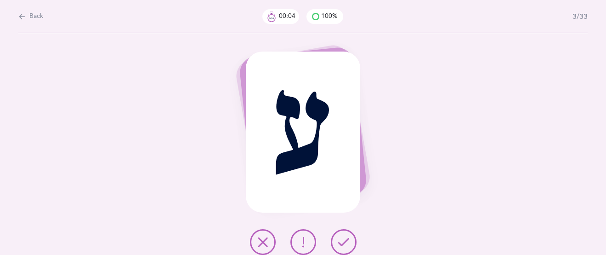
click at [343, 236] on icon at bounding box center [343, 241] width 11 height 11
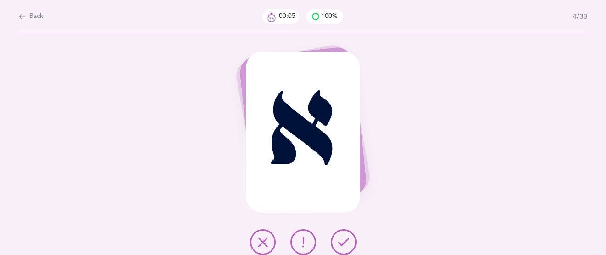
click at [343, 236] on icon at bounding box center [343, 241] width 11 height 11
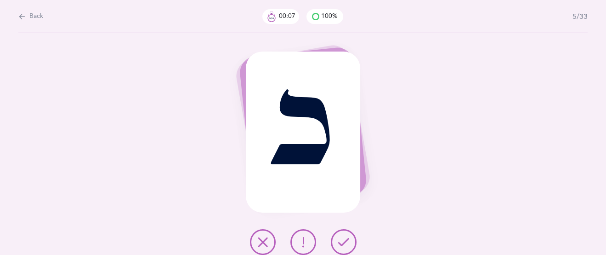
click at [343, 236] on icon at bounding box center [343, 241] width 11 height 11
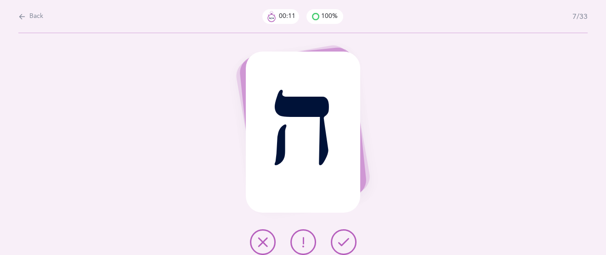
click at [344, 237] on icon at bounding box center [343, 241] width 11 height 11
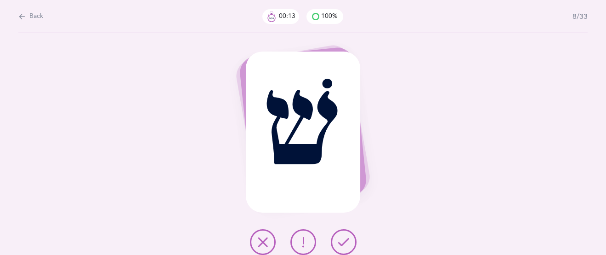
click at [345, 237] on icon at bounding box center [343, 241] width 11 height 11
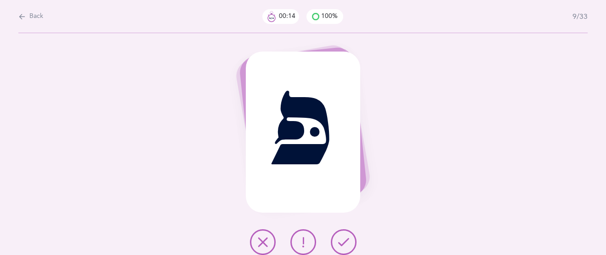
click at [345, 237] on icon at bounding box center [343, 241] width 11 height 11
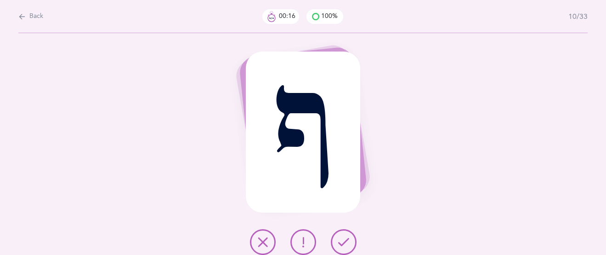
click at [344, 236] on icon at bounding box center [343, 241] width 11 height 11
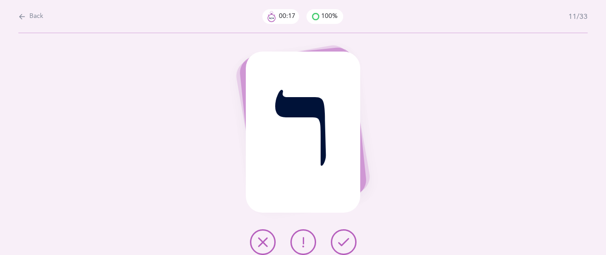
click at [344, 236] on icon at bounding box center [343, 241] width 11 height 11
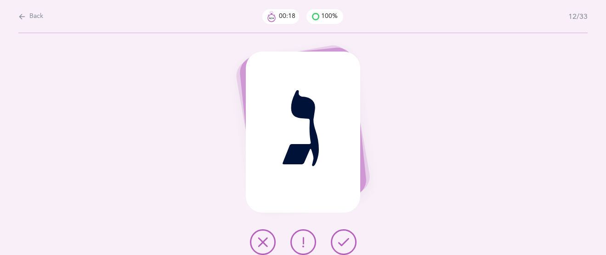
click at [344, 236] on icon at bounding box center [343, 241] width 11 height 11
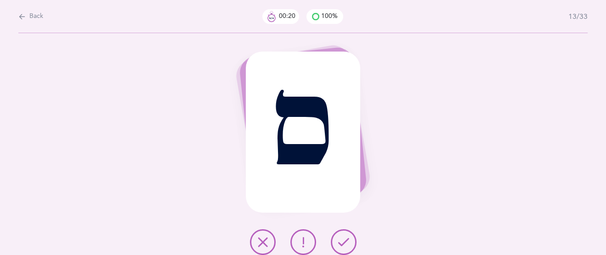
click at [344, 236] on icon at bounding box center [343, 241] width 11 height 11
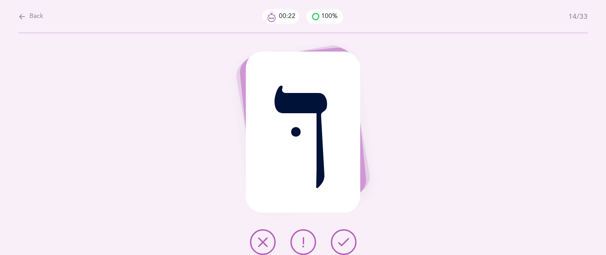
click at [344, 236] on icon at bounding box center [343, 241] width 11 height 11
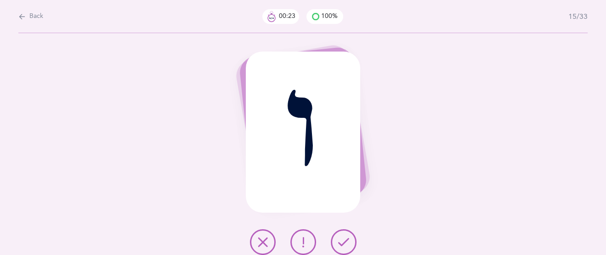
click at [344, 236] on icon at bounding box center [343, 241] width 11 height 11
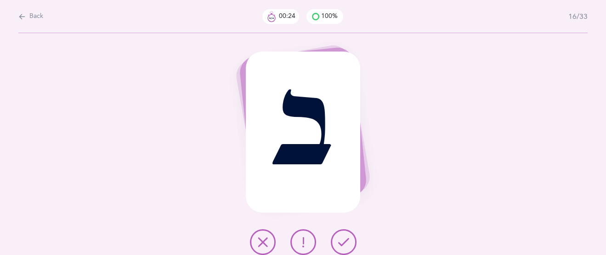
click at [344, 236] on icon at bounding box center [343, 241] width 11 height 11
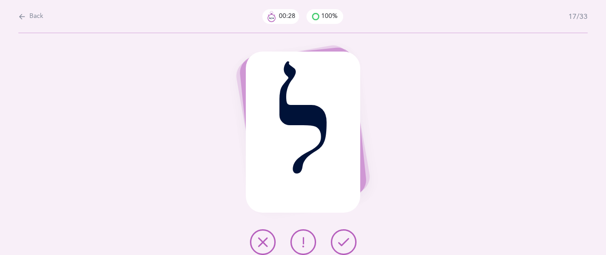
click at [344, 236] on icon at bounding box center [343, 241] width 11 height 11
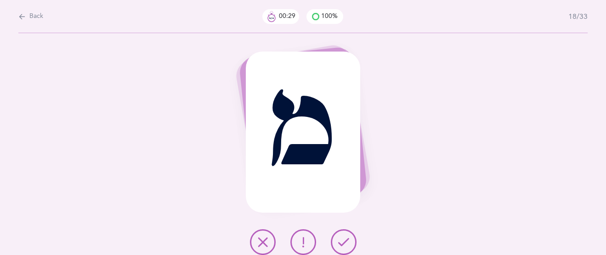
click at [344, 236] on icon at bounding box center [343, 241] width 11 height 11
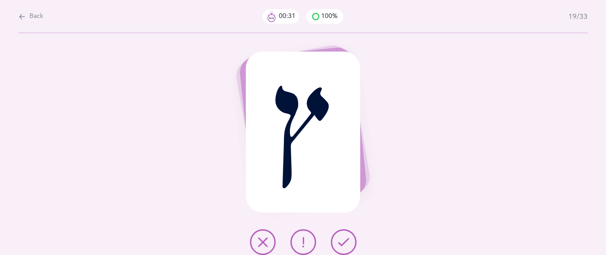
click at [344, 236] on icon at bounding box center [343, 241] width 11 height 11
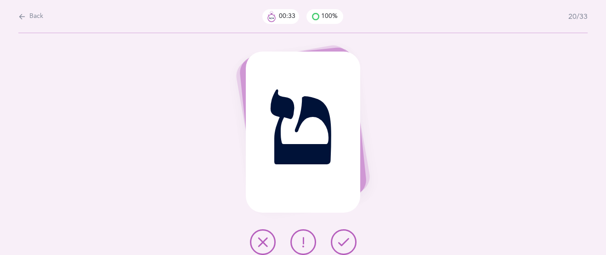
click at [344, 236] on icon at bounding box center [343, 241] width 11 height 11
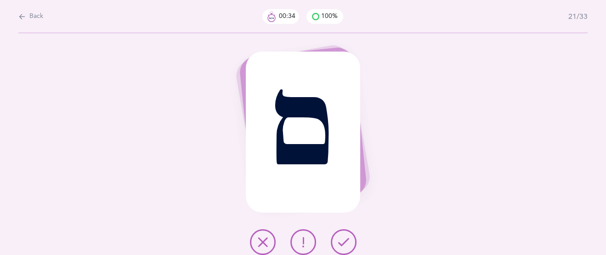
click at [344, 236] on icon at bounding box center [343, 241] width 11 height 11
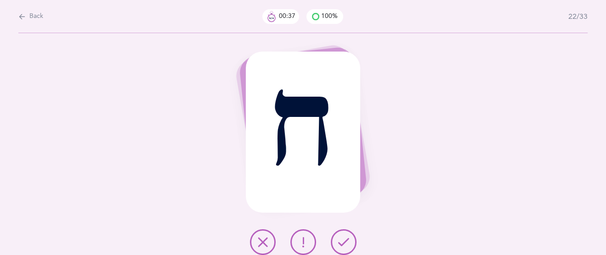
click at [344, 236] on icon at bounding box center [343, 241] width 11 height 11
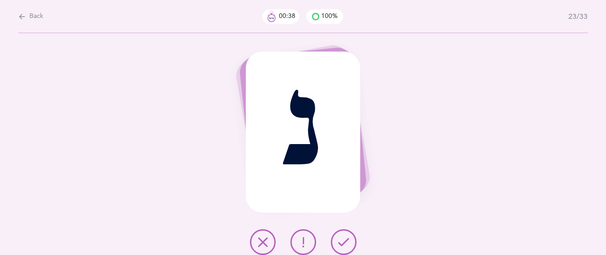
click at [344, 236] on icon at bounding box center [343, 241] width 11 height 11
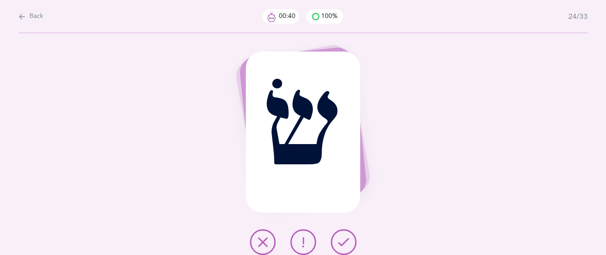
click at [344, 236] on icon at bounding box center [343, 241] width 11 height 11
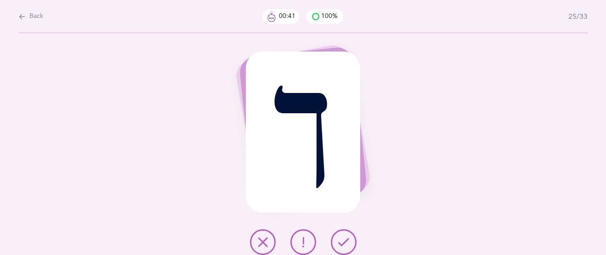
click at [344, 236] on icon at bounding box center [343, 241] width 11 height 11
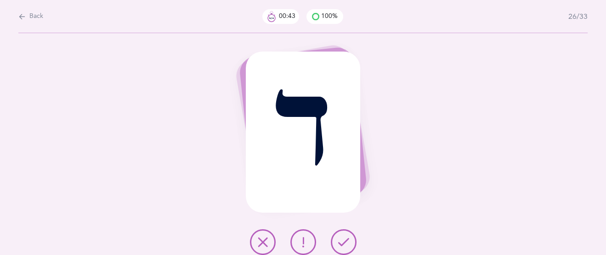
click at [344, 236] on icon at bounding box center [343, 241] width 11 height 11
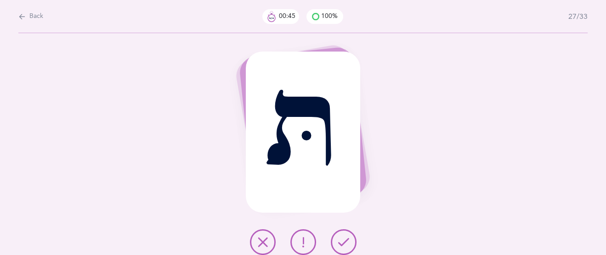
click at [344, 236] on icon at bounding box center [343, 241] width 11 height 11
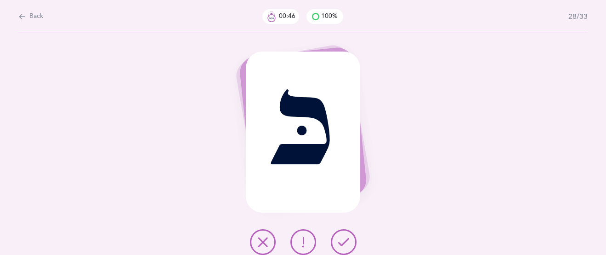
click at [344, 236] on icon at bounding box center [343, 241] width 11 height 11
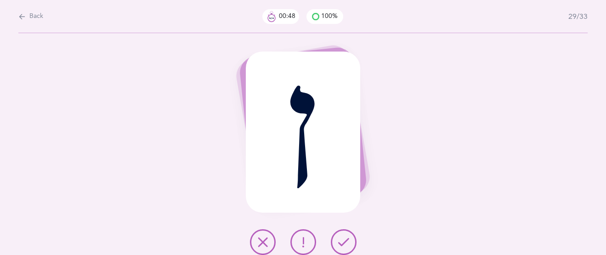
click at [344, 236] on icon at bounding box center [343, 241] width 11 height 11
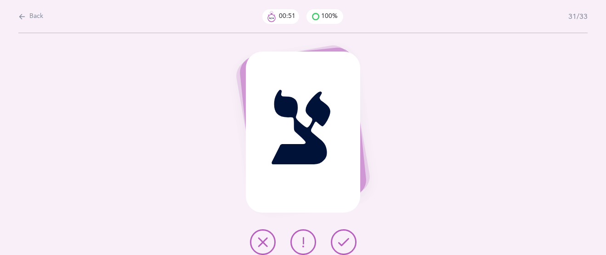
click at [344, 236] on icon at bounding box center [343, 241] width 11 height 11
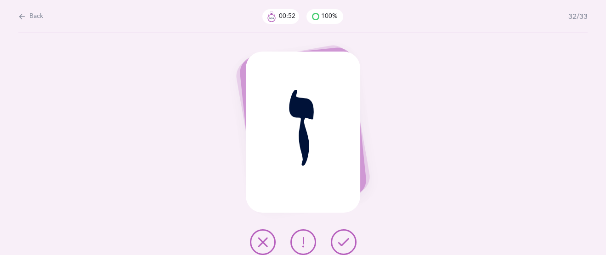
click at [344, 236] on icon at bounding box center [343, 241] width 11 height 11
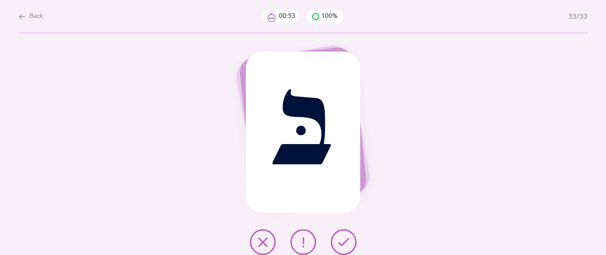
click at [344, 236] on icon at bounding box center [343, 241] width 11 height 11
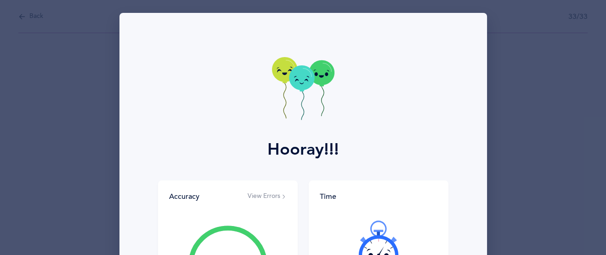
click at [302, 81] on icon at bounding box center [301, 77] width 25 height 25
click at [303, 82] on icon at bounding box center [301, 77] width 25 height 25
click at [320, 76] on icon at bounding box center [321, 72] width 25 height 25
click at [316, 80] on icon at bounding box center [321, 72] width 25 height 25
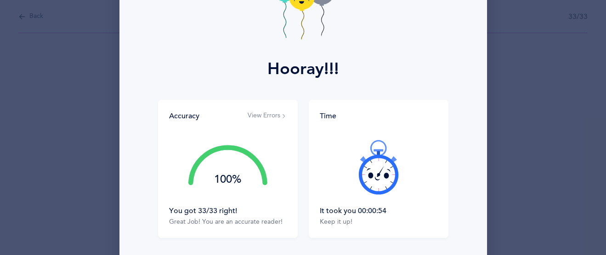
scroll to position [106, 0]
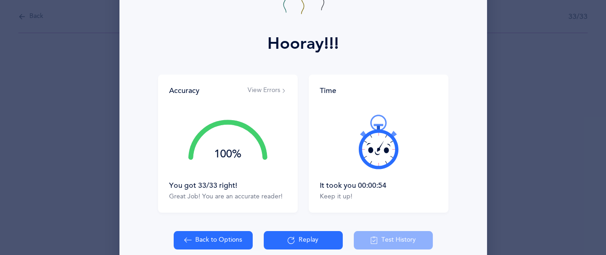
click at [382, 143] on icon at bounding box center [378, 141] width 55 height 55
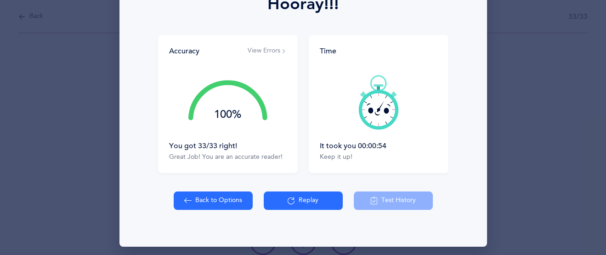
scroll to position [149, 0]
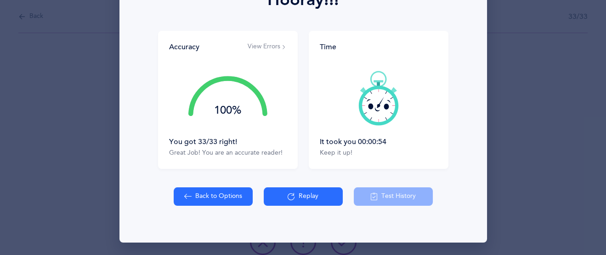
click at [389, 102] on icon at bounding box center [378, 97] width 55 height 55
click at [379, 97] on icon at bounding box center [378, 97] width 55 height 55
click at [386, 98] on icon at bounding box center [378, 97] width 55 height 55
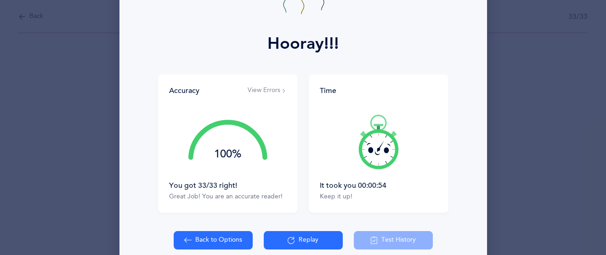
scroll to position [0, 0]
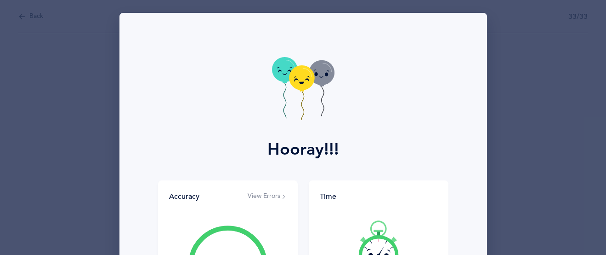
click at [296, 86] on icon at bounding box center [301, 77] width 25 height 25
click at [295, 86] on icon at bounding box center [301, 77] width 25 height 25
click at [295, 87] on icon at bounding box center [301, 77] width 25 height 25
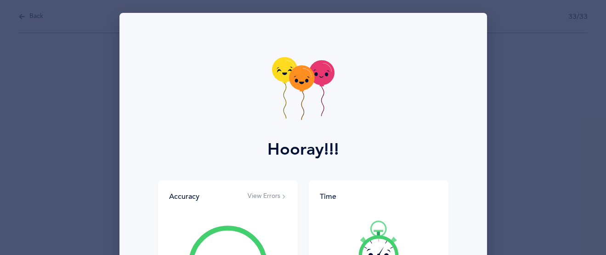
click at [295, 87] on icon at bounding box center [301, 77] width 25 height 25
click at [295, 88] on icon at bounding box center [301, 77] width 25 height 25
click at [294, 89] on icon at bounding box center [301, 77] width 25 height 25
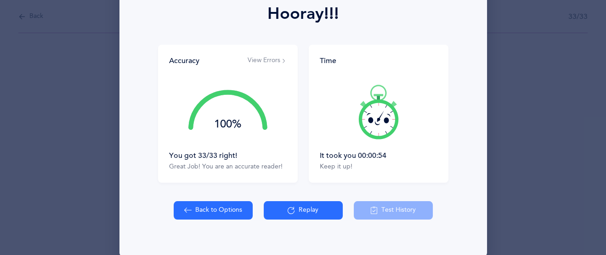
scroll to position [149, 0]
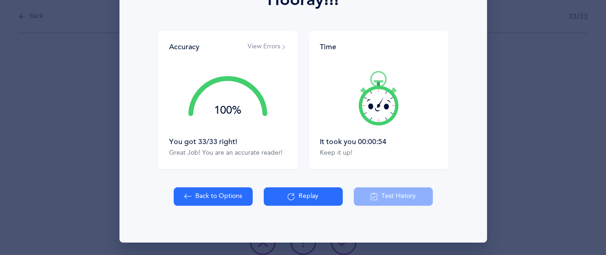
click at [317, 196] on button "Replay" at bounding box center [303, 196] width 79 height 18
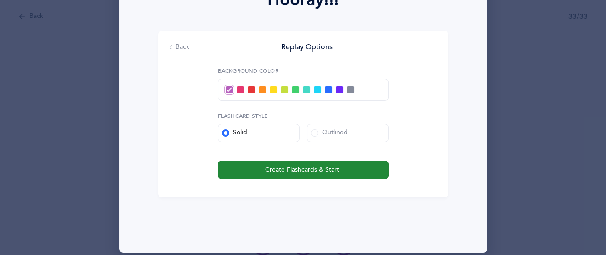
click at [312, 169] on span "Create Flashcards & Start!" at bounding box center [303, 170] width 76 height 10
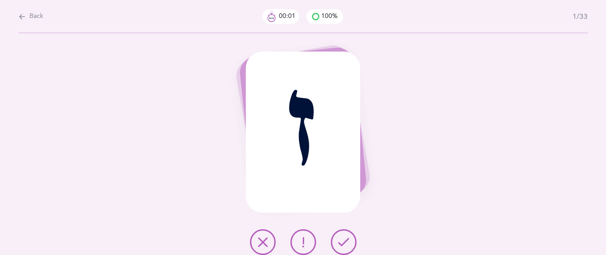
click at [339, 241] on icon at bounding box center [343, 241] width 11 height 11
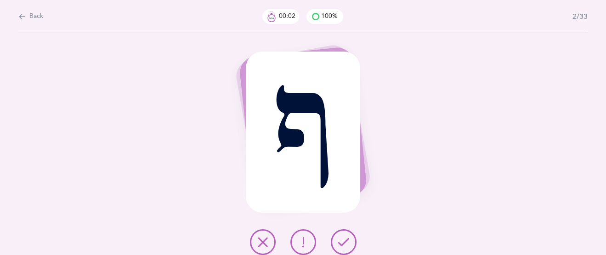
click at [339, 241] on icon at bounding box center [343, 241] width 11 height 11
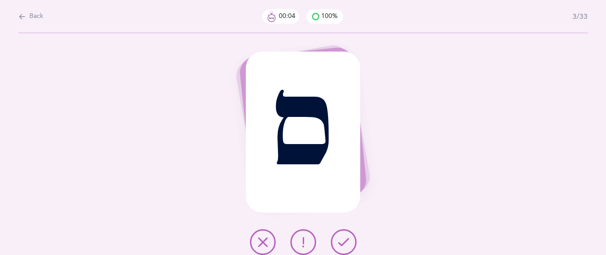
click at [339, 240] on icon at bounding box center [343, 241] width 11 height 11
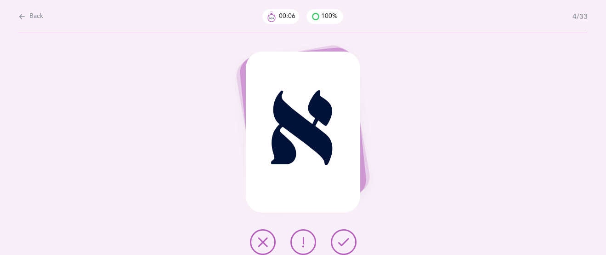
click at [339, 240] on icon at bounding box center [343, 241] width 11 height 11
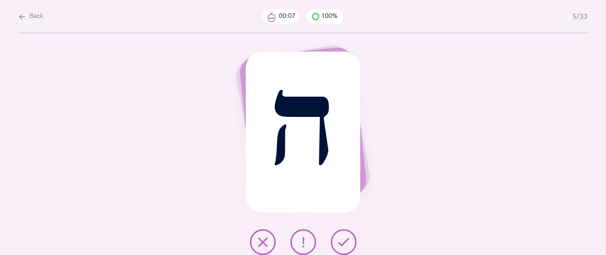
click at [339, 240] on icon at bounding box center [343, 241] width 11 height 11
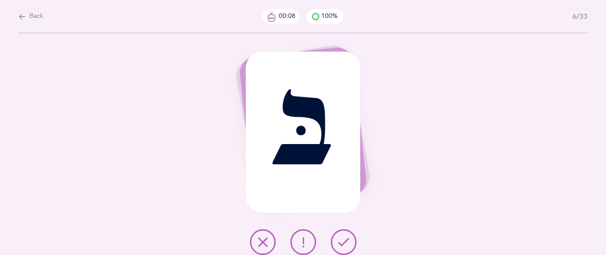
click at [339, 240] on icon at bounding box center [343, 241] width 11 height 11
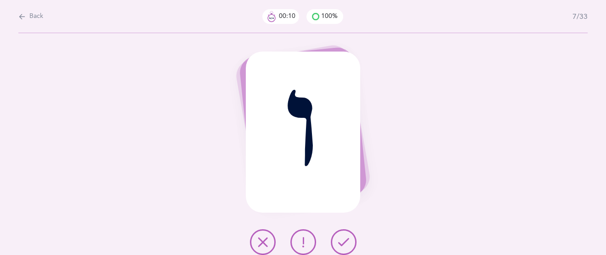
click at [339, 240] on icon at bounding box center [343, 241] width 11 height 11
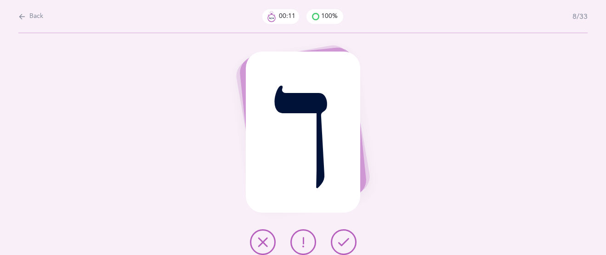
click at [339, 240] on icon at bounding box center [343, 241] width 11 height 11
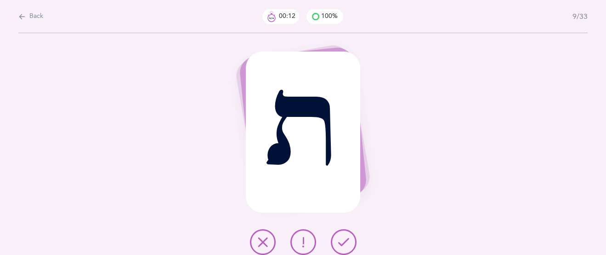
click at [339, 240] on icon at bounding box center [343, 241] width 11 height 11
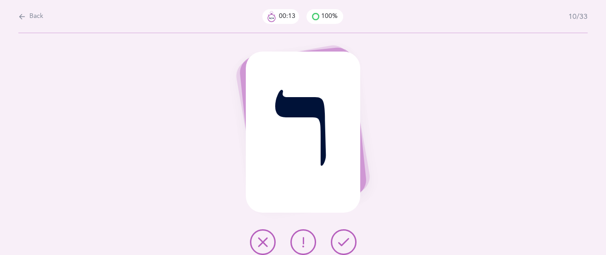
click at [339, 240] on icon at bounding box center [343, 241] width 11 height 11
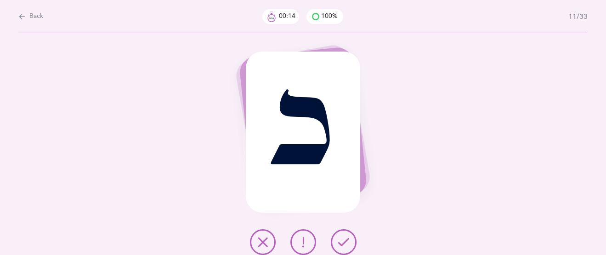
click at [339, 238] on icon at bounding box center [343, 241] width 11 height 11
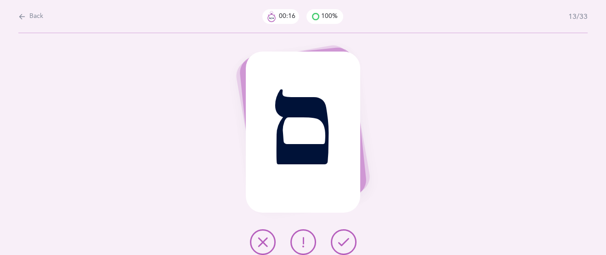
click at [340, 238] on icon at bounding box center [343, 241] width 11 height 11
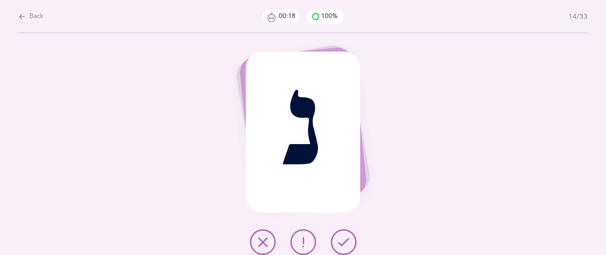
click at [340, 238] on icon at bounding box center [343, 241] width 11 height 11
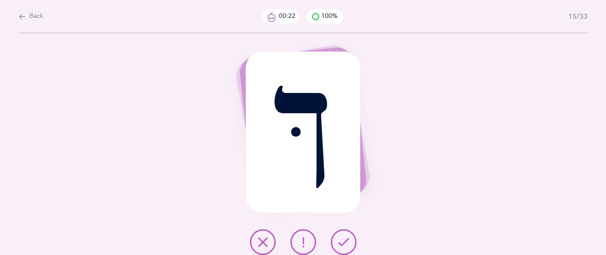
click at [299, 239] on icon at bounding box center [303, 241] width 11 height 11
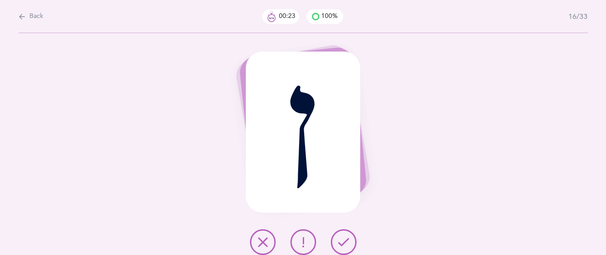
click at [348, 241] on icon at bounding box center [343, 241] width 11 height 11
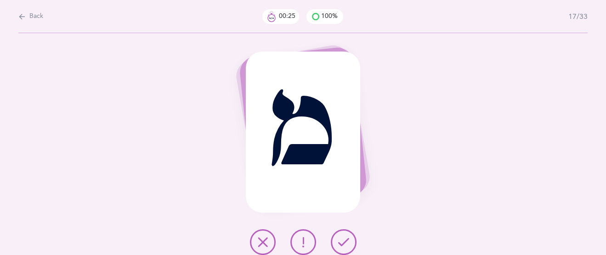
click at [348, 241] on icon at bounding box center [343, 241] width 11 height 11
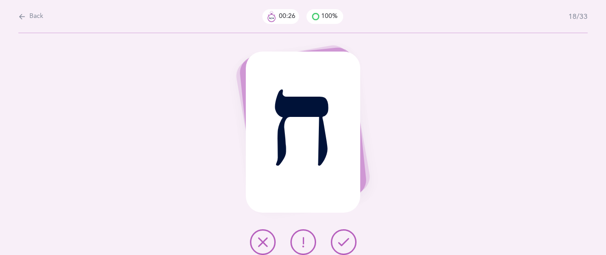
click at [348, 241] on icon at bounding box center [343, 241] width 11 height 11
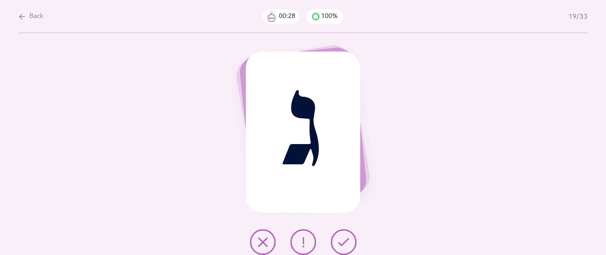
click at [350, 249] on button at bounding box center [344, 242] width 26 height 26
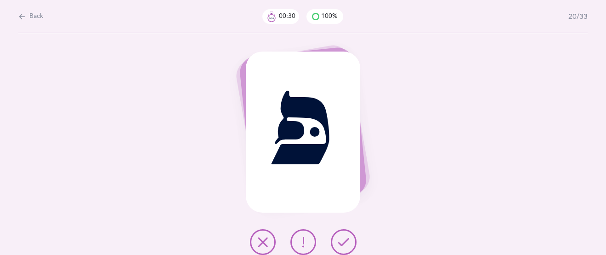
click at [350, 242] on button at bounding box center [344, 242] width 26 height 26
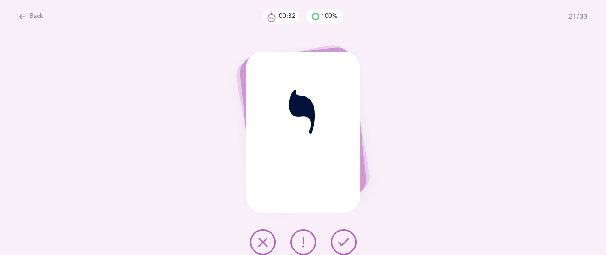
click at [341, 238] on icon at bounding box center [343, 241] width 11 height 11
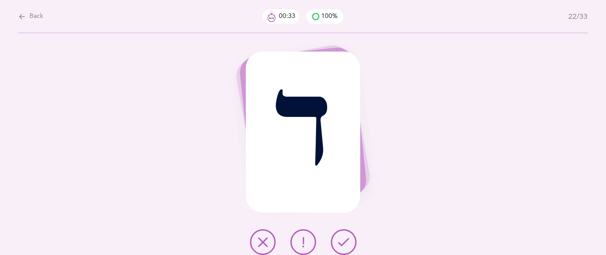
click at [341, 237] on icon at bounding box center [343, 241] width 11 height 11
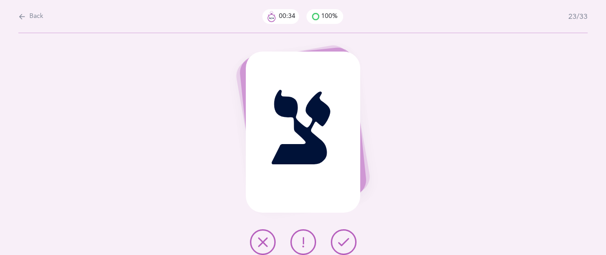
click at [341, 237] on icon at bounding box center [343, 241] width 11 height 11
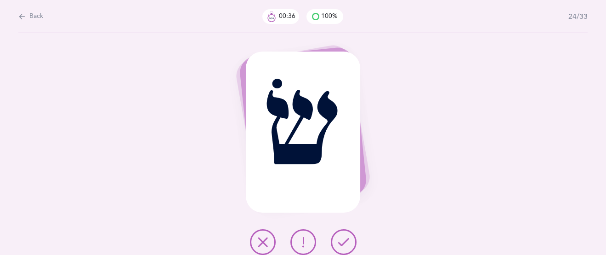
click at [341, 237] on icon at bounding box center [343, 241] width 11 height 11
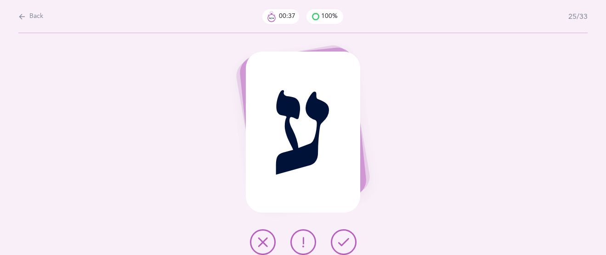
click at [341, 237] on icon at bounding box center [343, 241] width 11 height 11
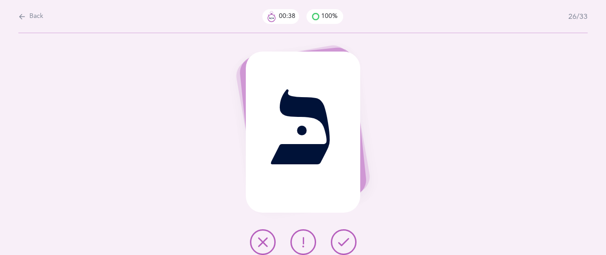
click at [341, 237] on icon at bounding box center [343, 241] width 11 height 11
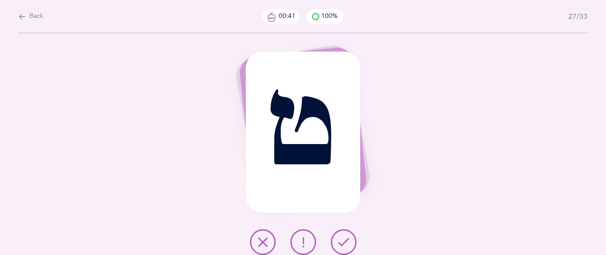
click at [298, 242] on icon at bounding box center [303, 241] width 11 height 11
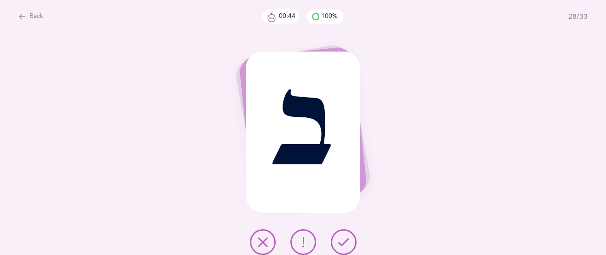
click at [342, 243] on icon at bounding box center [343, 241] width 11 height 11
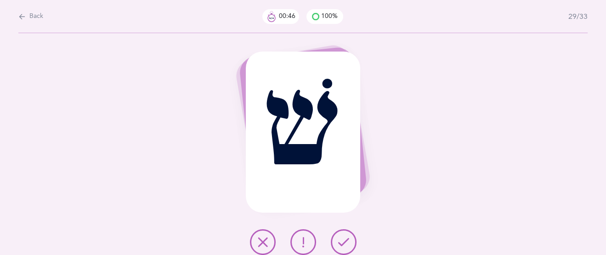
click at [342, 243] on icon at bounding box center [343, 241] width 11 height 11
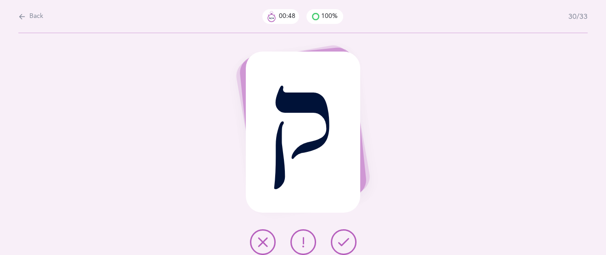
click at [342, 243] on icon at bounding box center [343, 241] width 11 height 11
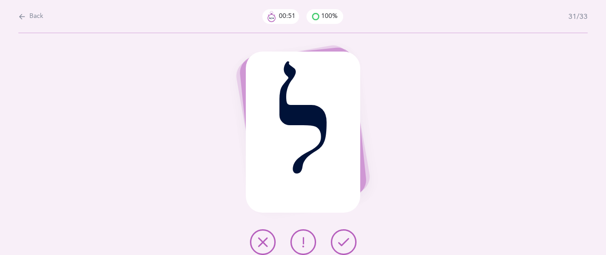
click at [341, 242] on icon at bounding box center [343, 241] width 11 height 11
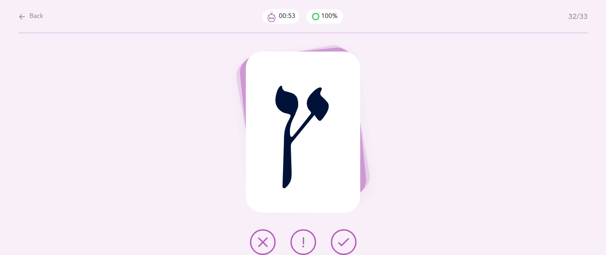
click at [341, 242] on icon at bounding box center [343, 241] width 11 height 11
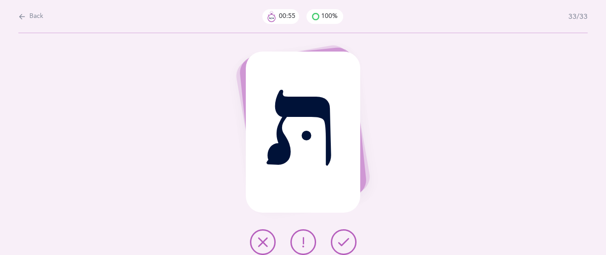
click at [341, 242] on icon at bounding box center [343, 241] width 11 height 11
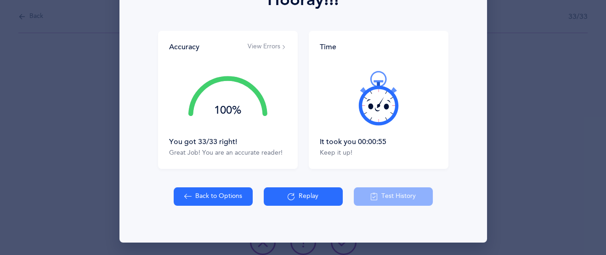
click at [234, 192] on button "Back to Options" at bounding box center [213, 196] width 79 height 18
select select "27"
select select "single"
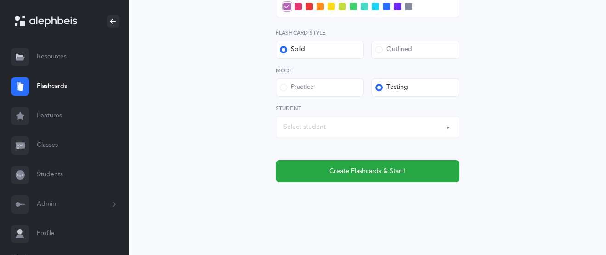
scroll to position [434, 0]
click at [446, 124] on button "Select student" at bounding box center [368, 126] width 184 height 22
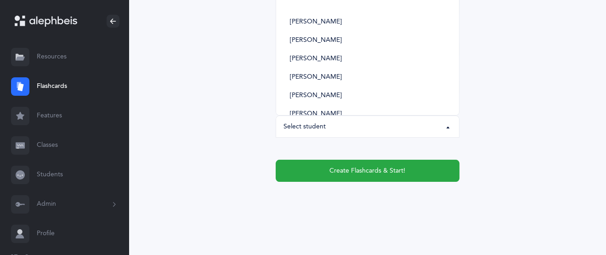
scroll to position [295, 0]
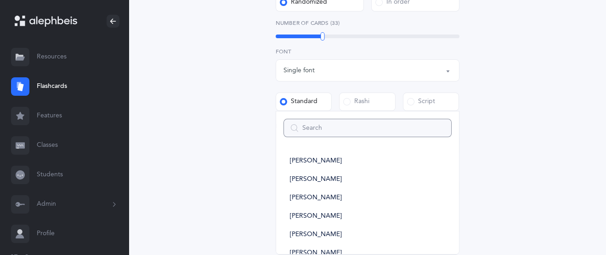
type input "s"
select select
type input "sh"
select select
type input "sha"
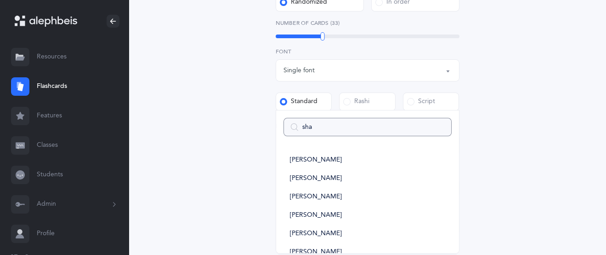
select select
type input "shac"
select select
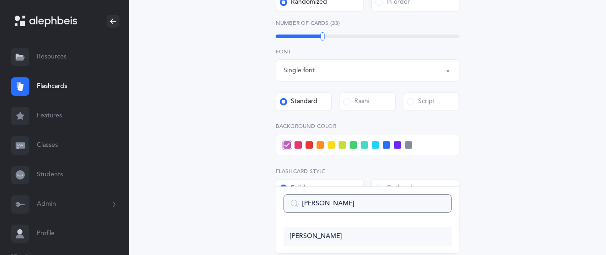
type input "shac"
click at [366, 235] on link "[PERSON_NAME]" at bounding box center [368, 236] width 168 height 18
select select "11813"
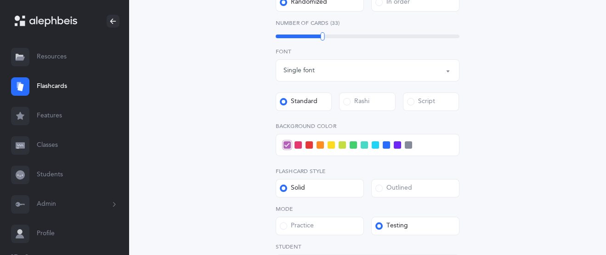
scroll to position [316, 0]
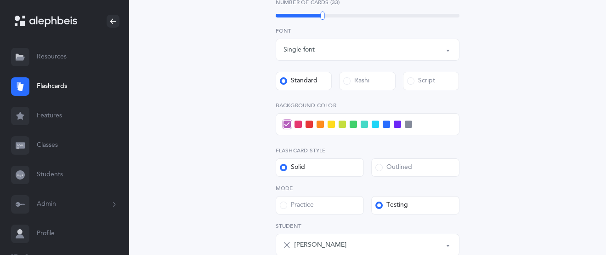
click at [374, 124] on span at bounding box center [375, 123] width 7 height 7
click at [0, 0] on input "checkbox" at bounding box center [0, 0] width 0 height 0
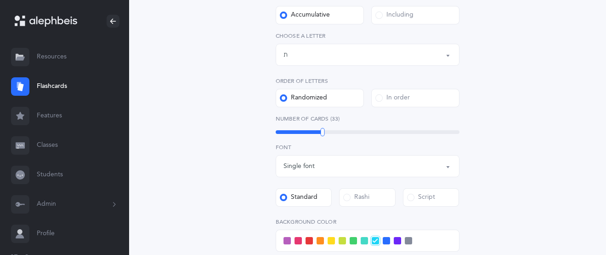
scroll to position [49, 0]
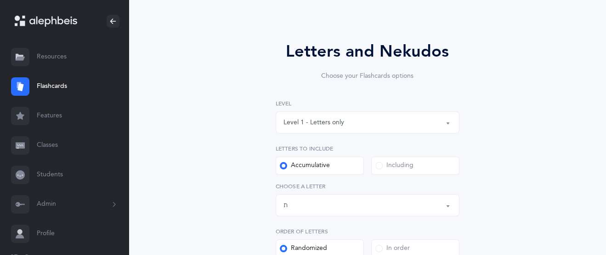
click at [450, 121] on button "Level 1 - Letters only" at bounding box center [368, 122] width 184 height 22
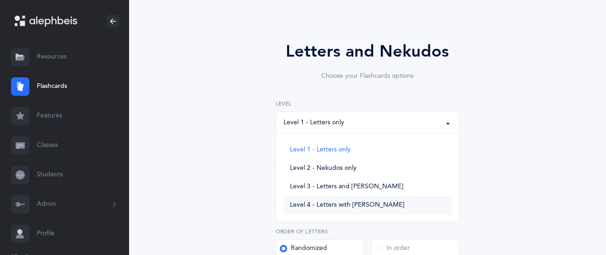
click at [357, 203] on span "Level 4 - Letters with [PERSON_NAME]" at bounding box center [347, 205] width 114 height 8
select select "4"
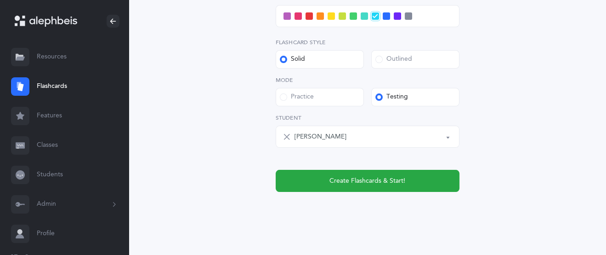
scroll to position [479, 0]
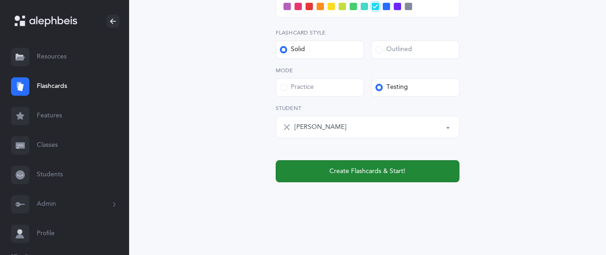
click at [362, 167] on span "Create Flashcards & Start!" at bounding box center [368, 171] width 76 height 10
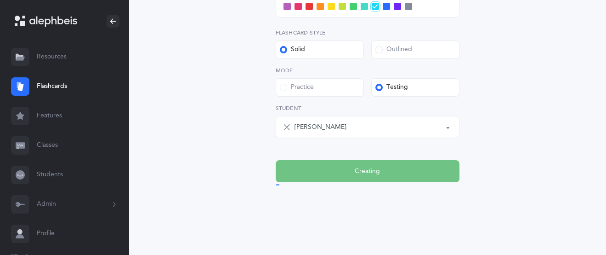
scroll to position [0, 0]
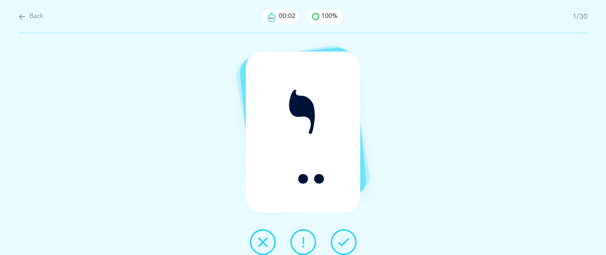
click at [345, 236] on icon at bounding box center [343, 241] width 11 height 11
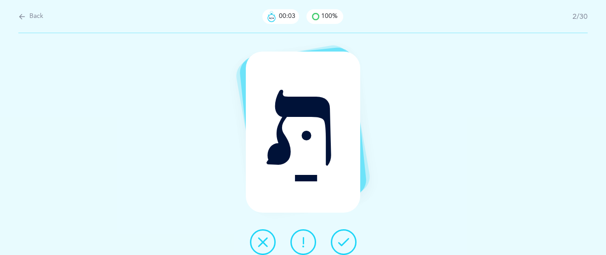
click at [345, 236] on icon at bounding box center [343, 241] width 11 height 11
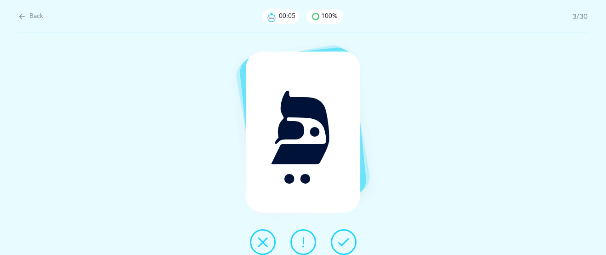
click at [349, 235] on button at bounding box center [344, 242] width 26 height 26
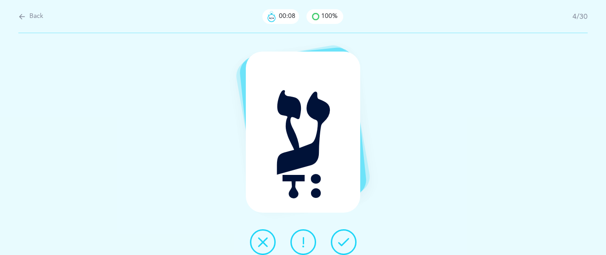
click at [338, 240] on icon at bounding box center [343, 241] width 11 height 11
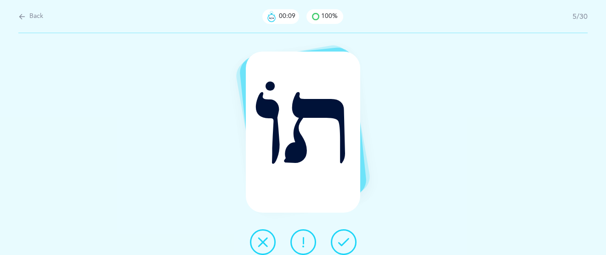
click at [339, 240] on icon at bounding box center [343, 241] width 11 height 11
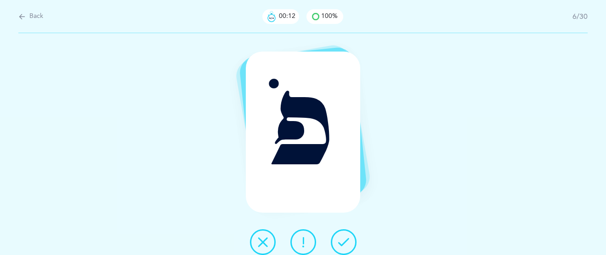
click at [344, 237] on icon at bounding box center [343, 241] width 11 height 11
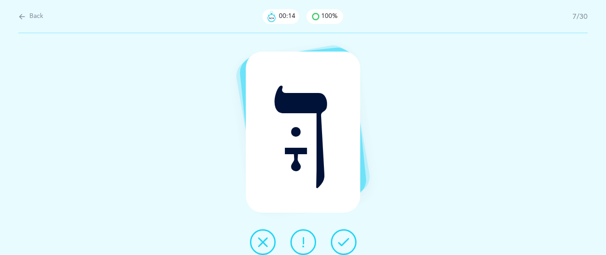
click at [344, 237] on icon at bounding box center [343, 241] width 11 height 11
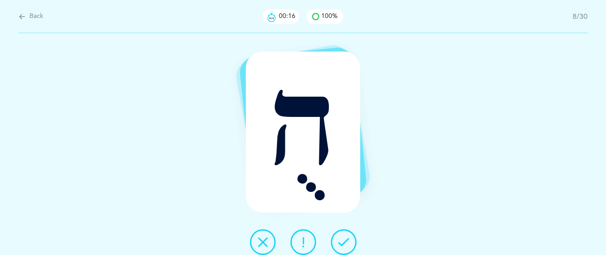
click at [344, 237] on icon at bounding box center [343, 241] width 11 height 11
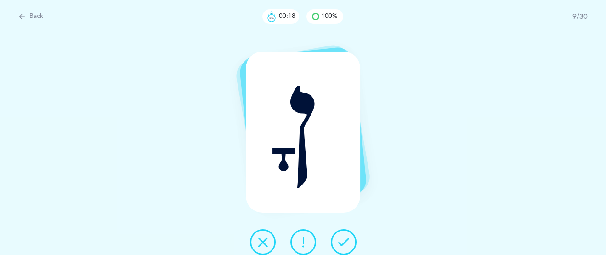
click at [344, 237] on icon at bounding box center [343, 241] width 11 height 11
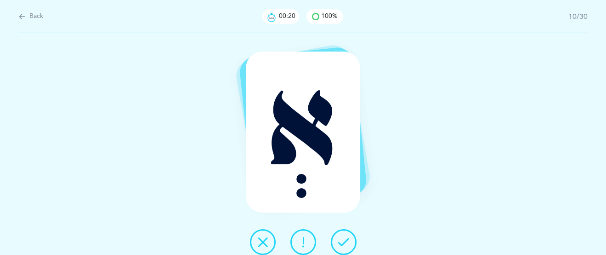
click at [344, 237] on icon at bounding box center [343, 241] width 11 height 11
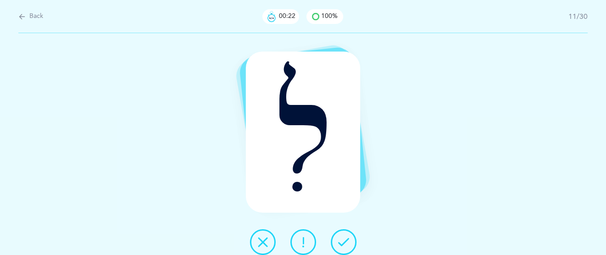
click at [344, 237] on icon at bounding box center [343, 241] width 11 height 11
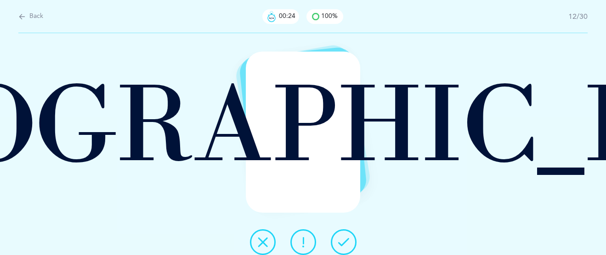
click at [344, 237] on icon at bounding box center [343, 241] width 11 height 11
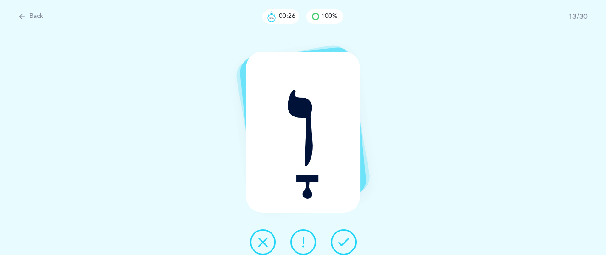
click at [344, 237] on icon at bounding box center [343, 241] width 11 height 11
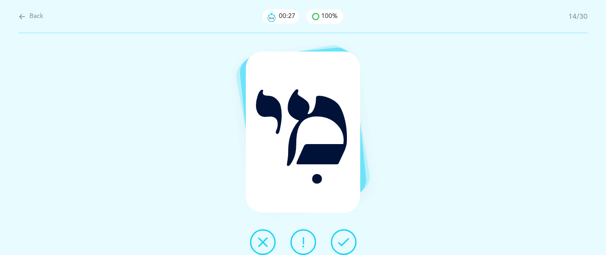
click at [346, 236] on icon at bounding box center [343, 241] width 11 height 11
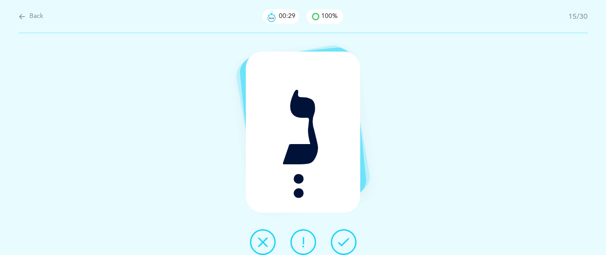
click at [346, 236] on icon at bounding box center [343, 241] width 11 height 11
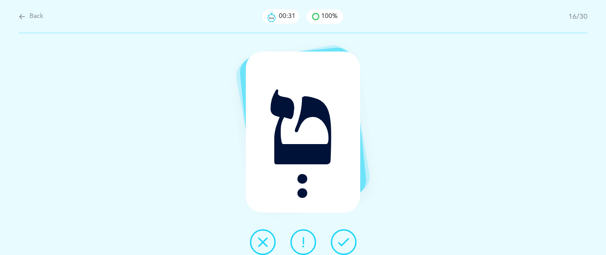
click at [346, 236] on icon at bounding box center [343, 241] width 11 height 11
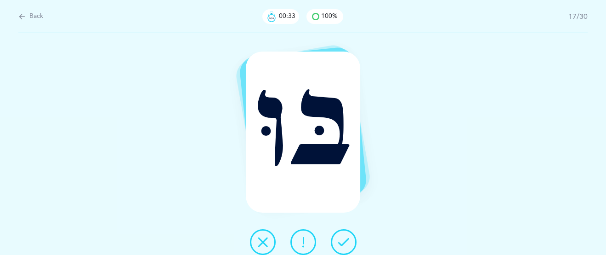
click at [343, 236] on icon at bounding box center [343, 241] width 11 height 11
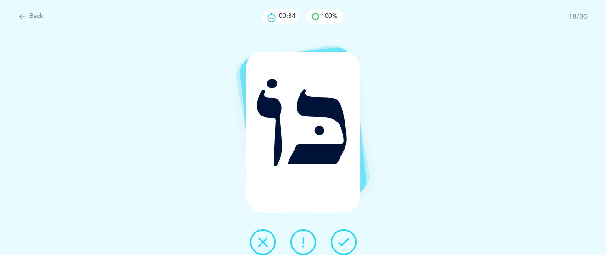
click at [343, 235] on button at bounding box center [344, 242] width 26 height 26
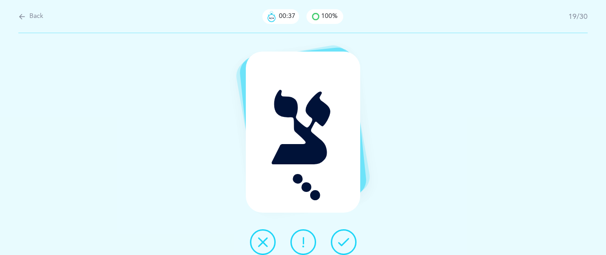
click at [343, 235] on button at bounding box center [344, 242] width 26 height 26
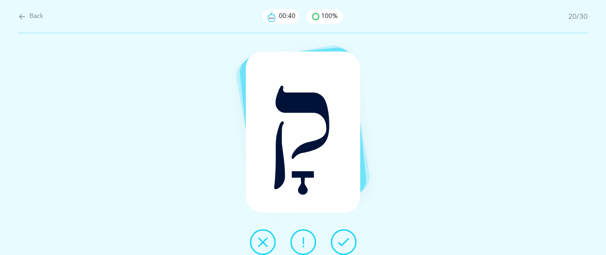
click at [338, 242] on icon at bounding box center [343, 241] width 11 height 11
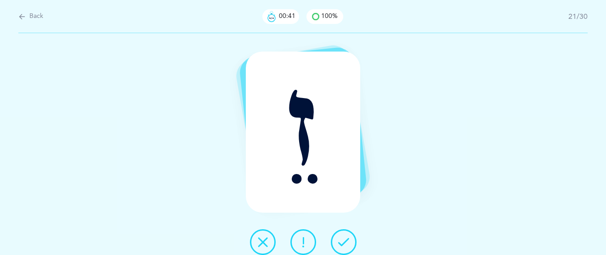
click at [341, 238] on icon at bounding box center [343, 241] width 11 height 11
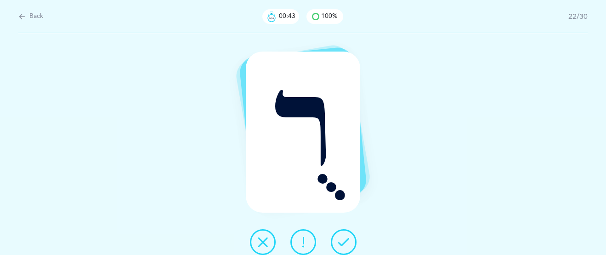
click at [341, 238] on icon at bounding box center [343, 241] width 11 height 11
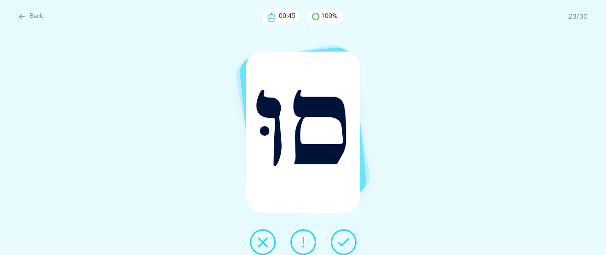
click at [341, 237] on icon at bounding box center [343, 241] width 11 height 11
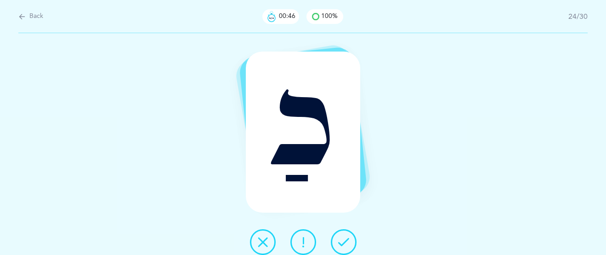
click at [341, 237] on icon at bounding box center [343, 241] width 11 height 11
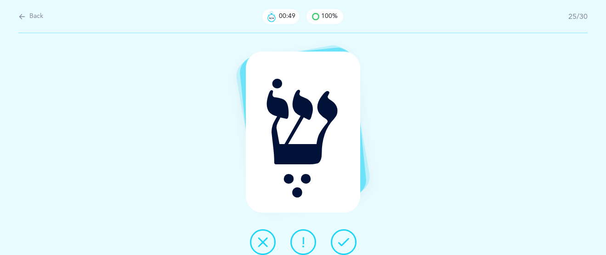
click at [341, 237] on icon at bounding box center [343, 241] width 11 height 11
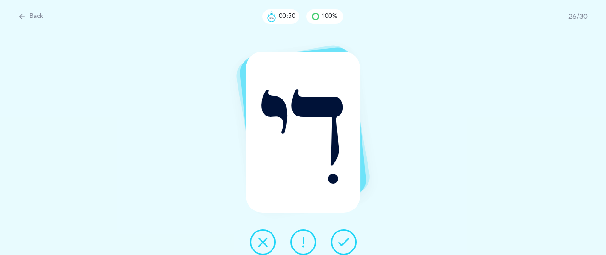
click at [342, 236] on icon at bounding box center [343, 241] width 11 height 11
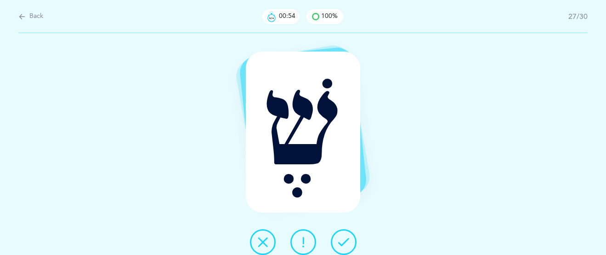
click at [342, 236] on icon at bounding box center [343, 241] width 11 height 11
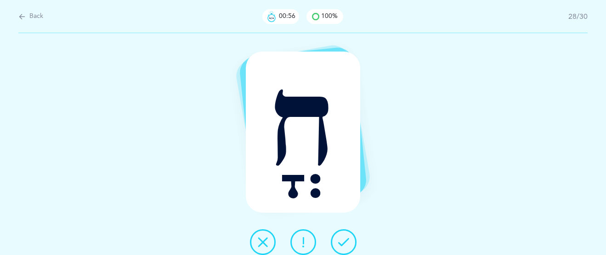
click at [342, 236] on icon at bounding box center [343, 241] width 11 height 11
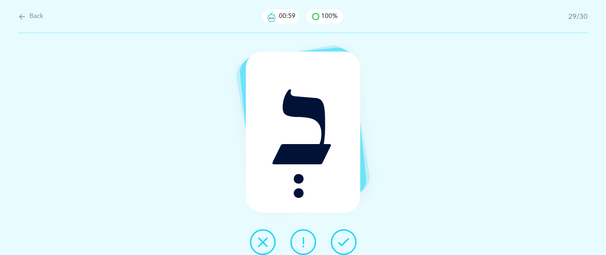
click at [342, 236] on icon at bounding box center [343, 241] width 11 height 11
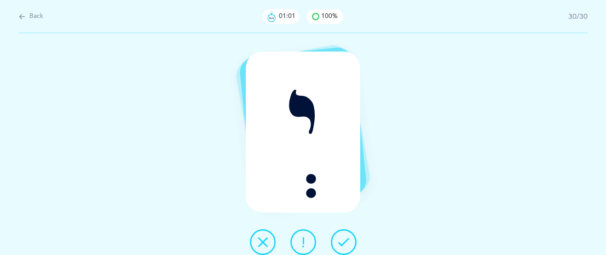
click at [342, 236] on icon at bounding box center [343, 241] width 11 height 11
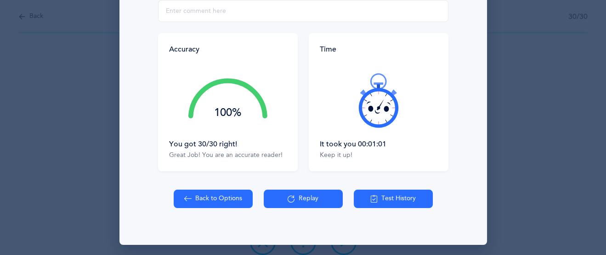
scroll to position [182, 0]
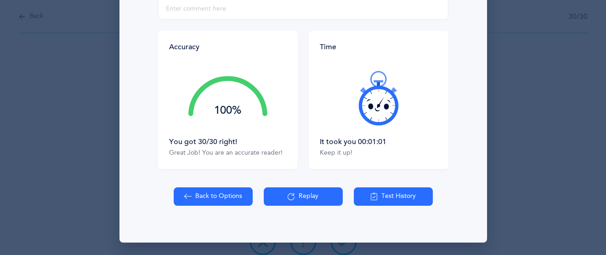
click at [312, 197] on button "Replay" at bounding box center [303, 196] width 79 height 18
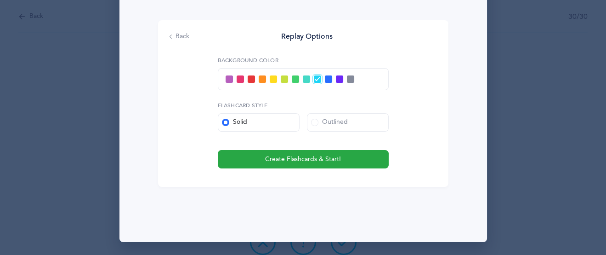
scroll to position [160, 0]
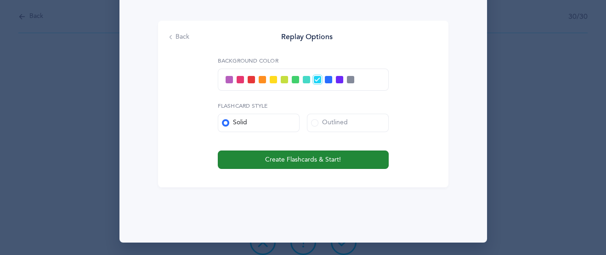
click at [313, 152] on button "Create Flashcards & Start!" at bounding box center [303, 159] width 171 height 18
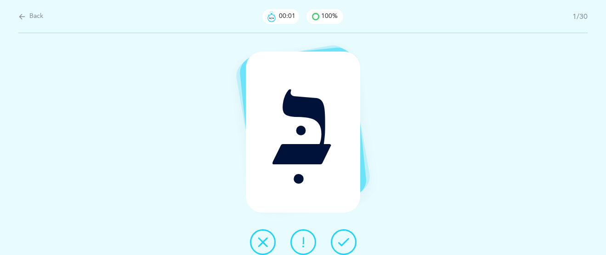
click at [341, 244] on icon at bounding box center [343, 241] width 11 height 11
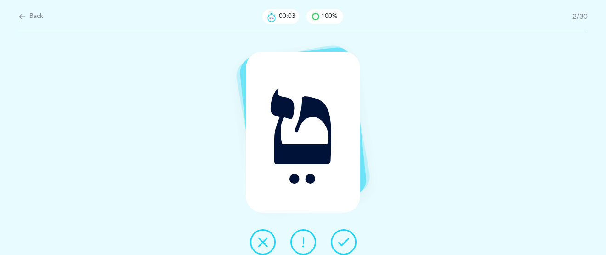
click at [342, 244] on icon at bounding box center [343, 241] width 11 height 11
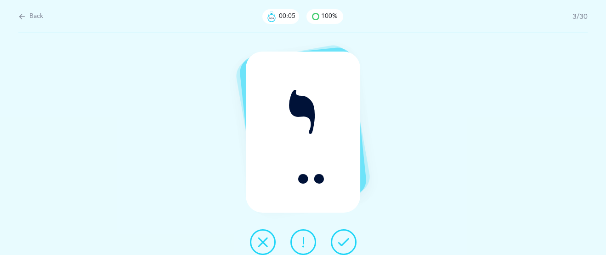
click at [342, 239] on icon at bounding box center [343, 241] width 11 height 11
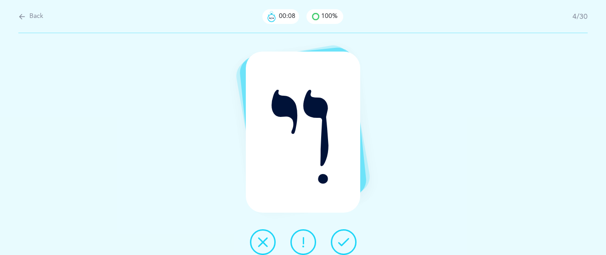
click at [342, 239] on icon at bounding box center [343, 241] width 11 height 11
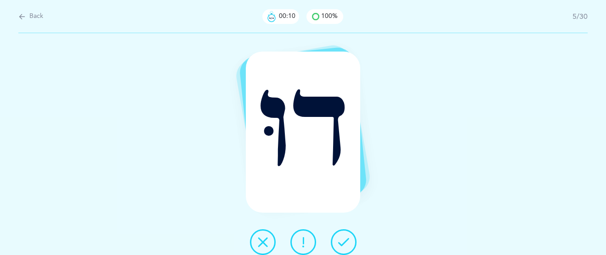
click at [342, 239] on icon at bounding box center [343, 241] width 11 height 11
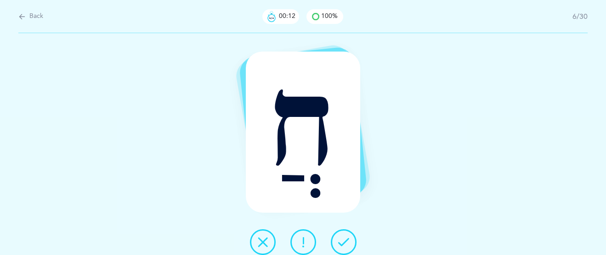
click at [342, 239] on icon at bounding box center [343, 241] width 11 height 11
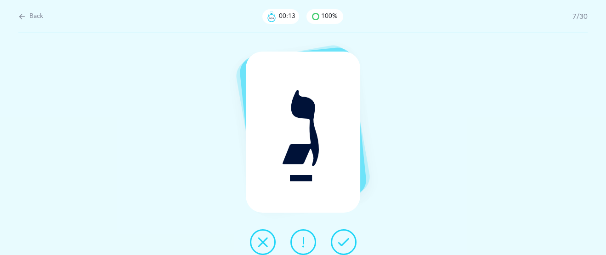
click at [342, 239] on icon at bounding box center [343, 241] width 11 height 11
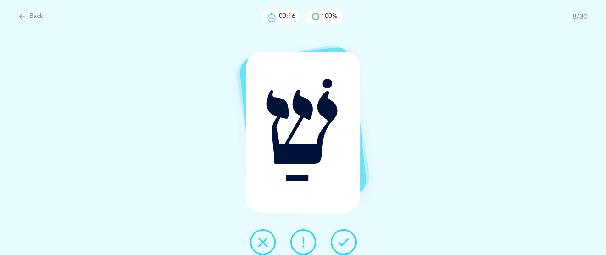
click at [342, 239] on icon at bounding box center [343, 241] width 11 height 11
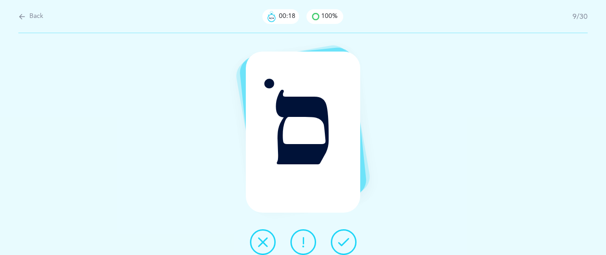
click at [342, 239] on icon at bounding box center [343, 241] width 11 height 11
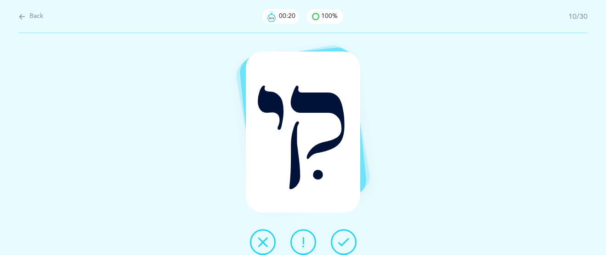
click at [342, 239] on icon at bounding box center [343, 241] width 11 height 11
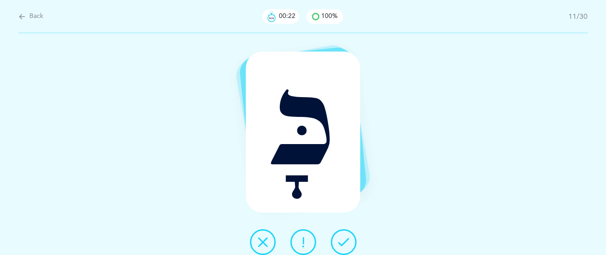
click at [342, 239] on icon at bounding box center [343, 241] width 11 height 11
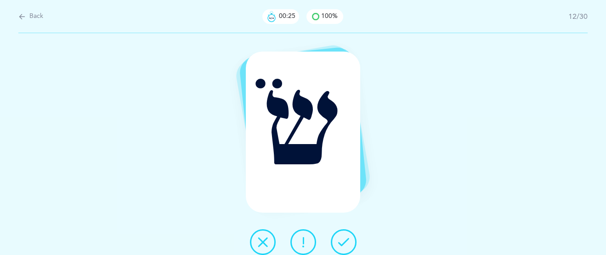
click at [342, 239] on icon at bounding box center [343, 241] width 11 height 11
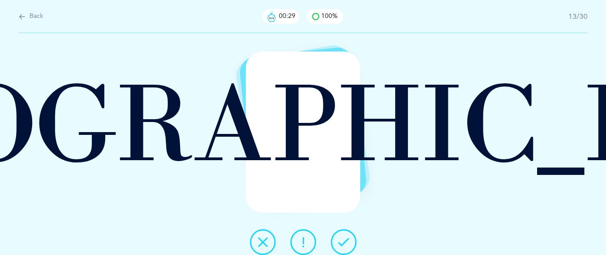
click at [342, 239] on icon at bounding box center [343, 241] width 11 height 11
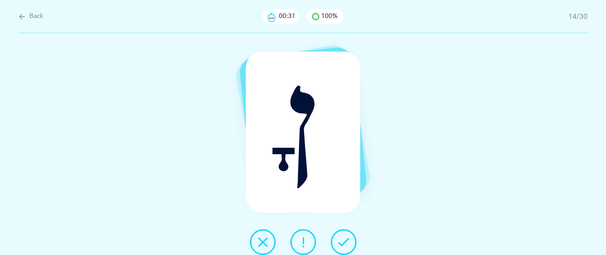
click at [342, 239] on icon at bounding box center [343, 241] width 11 height 11
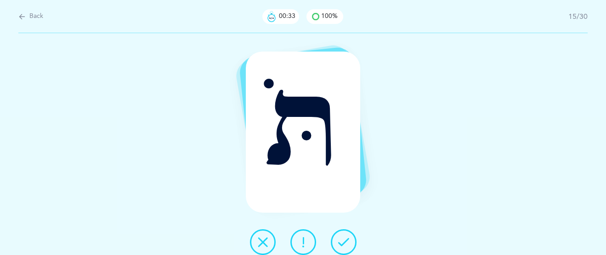
click at [342, 244] on icon at bounding box center [343, 241] width 11 height 11
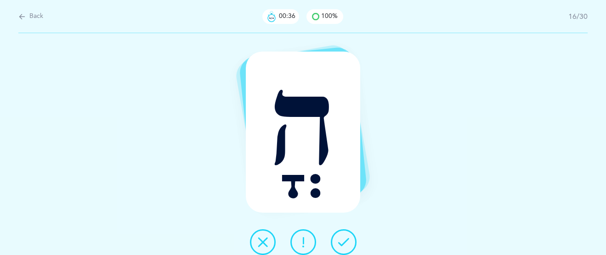
click at [347, 240] on icon at bounding box center [343, 241] width 11 height 11
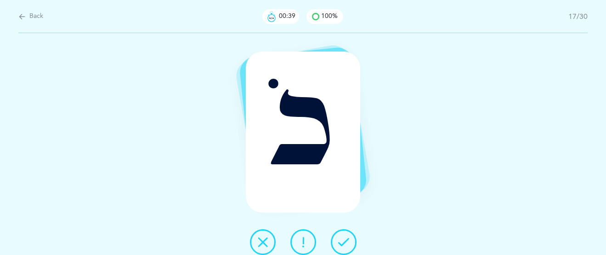
click at [348, 238] on icon at bounding box center [343, 241] width 11 height 11
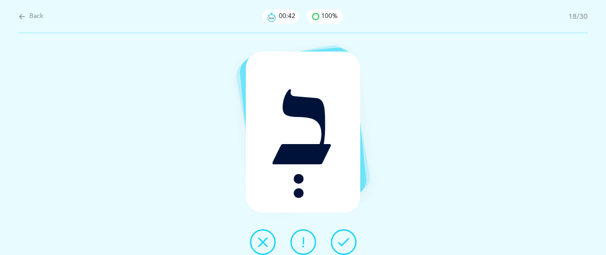
click at [347, 240] on icon at bounding box center [343, 241] width 11 height 11
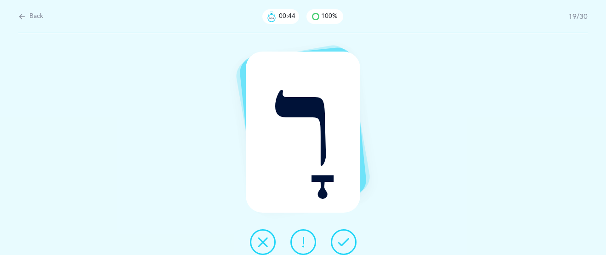
click at [346, 240] on icon at bounding box center [343, 241] width 11 height 11
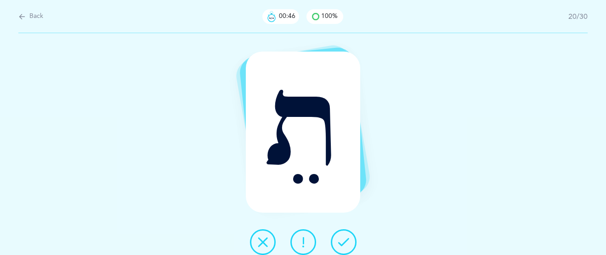
click at [346, 240] on icon at bounding box center [343, 241] width 11 height 11
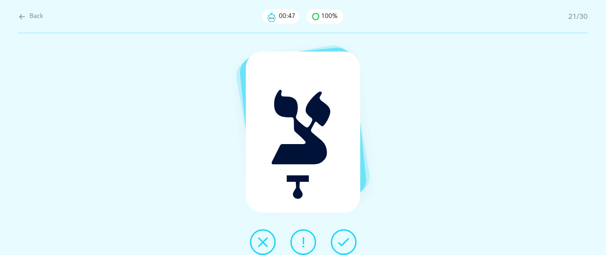
click at [346, 240] on icon at bounding box center [343, 241] width 11 height 11
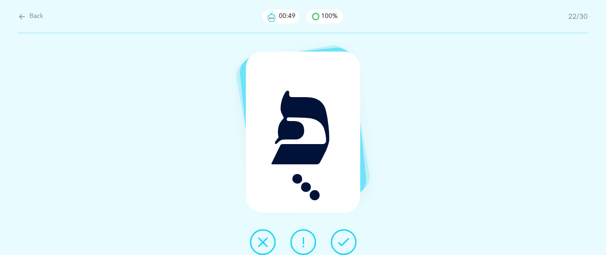
click at [346, 240] on icon at bounding box center [343, 241] width 11 height 11
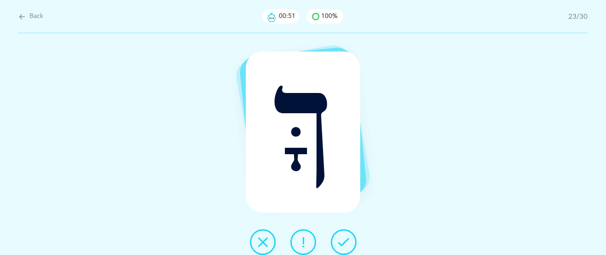
click at [344, 244] on icon at bounding box center [343, 241] width 11 height 11
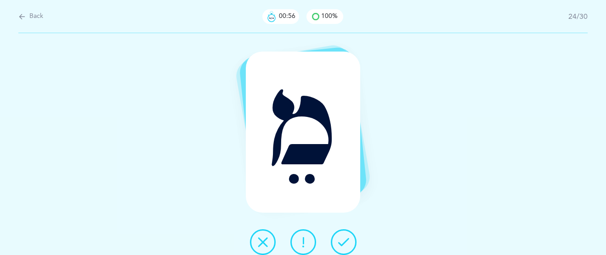
click at [349, 239] on button at bounding box center [344, 242] width 26 height 26
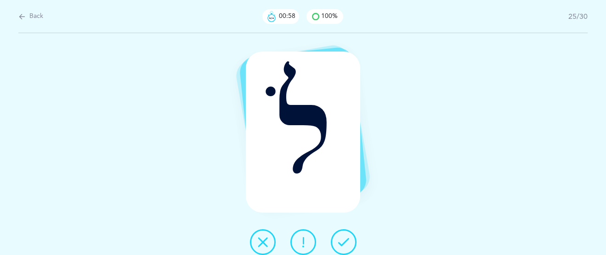
click at [349, 238] on button at bounding box center [344, 242] width 26 height 26
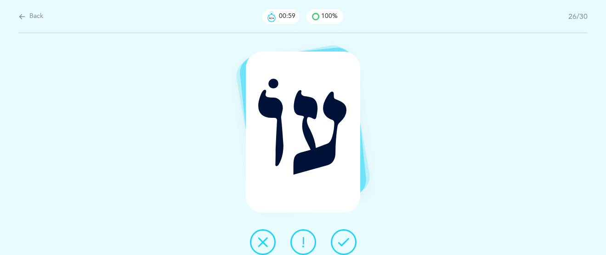
click at [349, 238] on button at bounding box center [344, 242] width 26 height 26
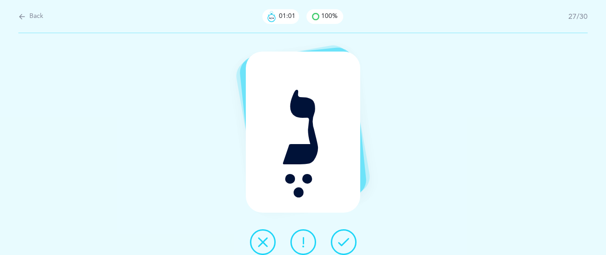
click at [349, 238] on button at bounding box center [344, 242] width 26 height 26
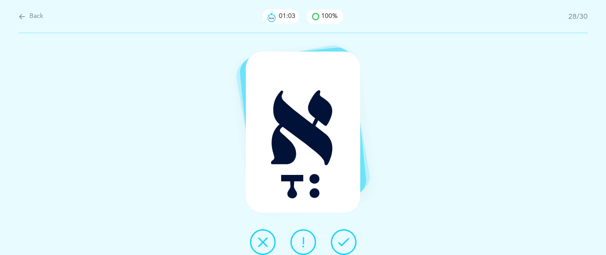
click at [349, 238] on button at bounding box center [344, 242] width 26 height 26
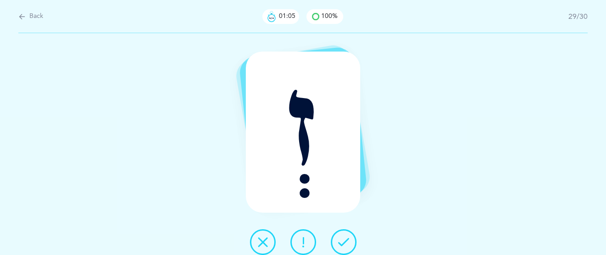
click at [349, 238] on button at bounding box center [344, 242] width 26 height 26
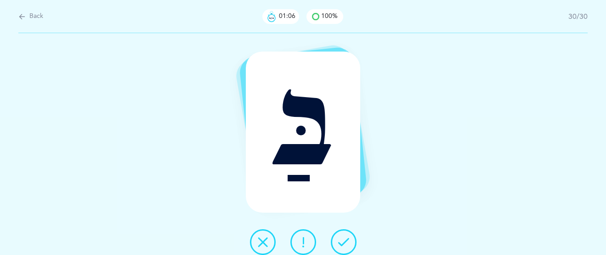
click at [349, 238] on button at bounding box center [344, 242] width 26 height 26
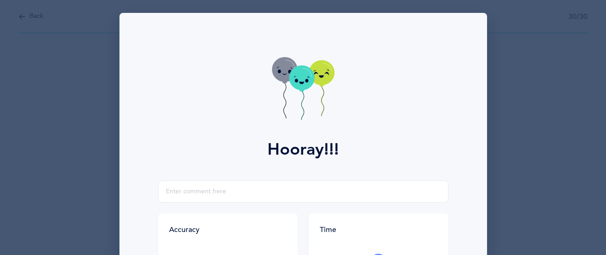
click at [430, 127] on div "Hooray!!!" at bounding box center [303, 96] width 357 height 167
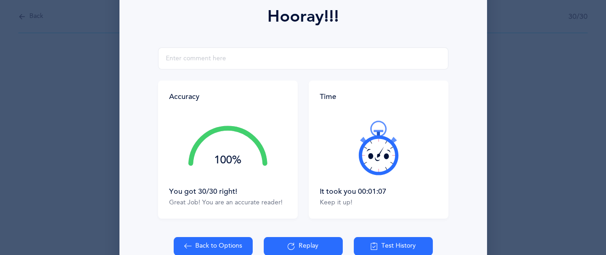
scroll to position [142, 0]
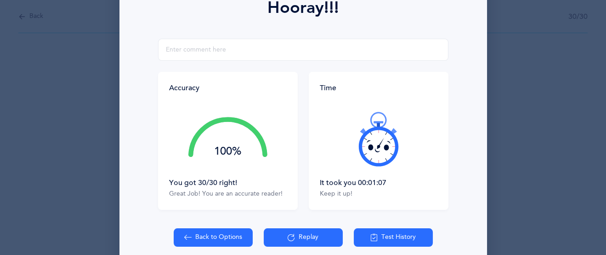
click at [393, 140] on icon at bounding box center [378, 138] width 55 height 55
click at [327, 238] on button "Replay" at bounding box center [303, 237] width 79 height 18
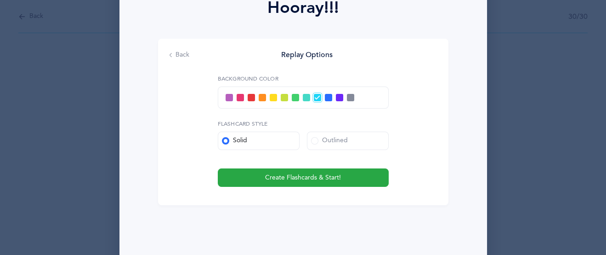
click at [300, 95] on div at bounding box center [303, 97] width 171 height 22
click at [294, 95] on span at bounding box center [295, 97] width 7 height 7
click at [0, 0] on input "checkbox" at bounding box center [0, 0] width 0 height 0
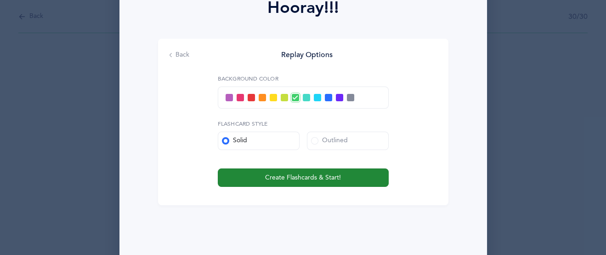
click at [281, 178] on span "Create Flashcards & Start!" at bounding box center [303, 178] width 76 height 10
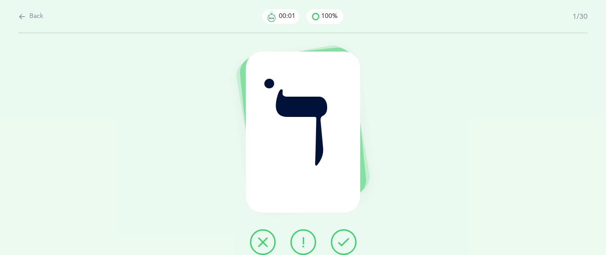
click at [337, 250] on button at bounding box center [344, 242] width 26 height 26
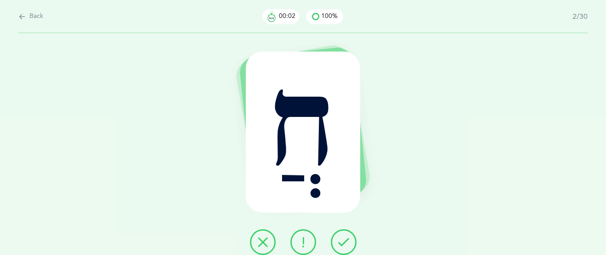
click at [342, 247] on button at bounding box center [344, 242] width 26 height 26
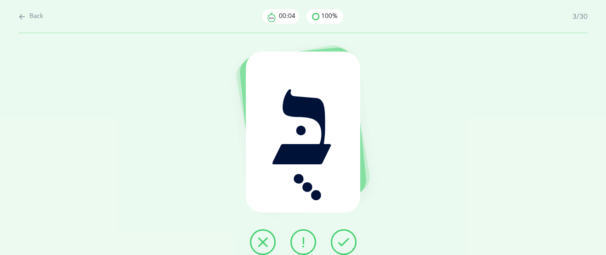
click at [342, 246] on icon at bounding box center [343, 241] width 11 height 11
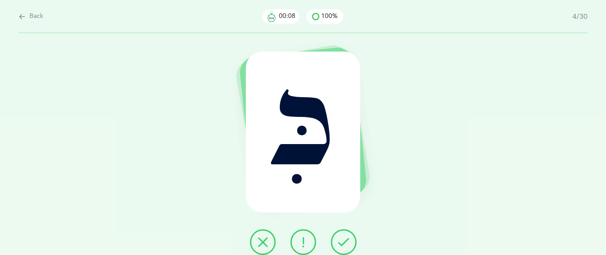
click at [304, 238] on icon at bounding box center [303, 241] width 11 height 11
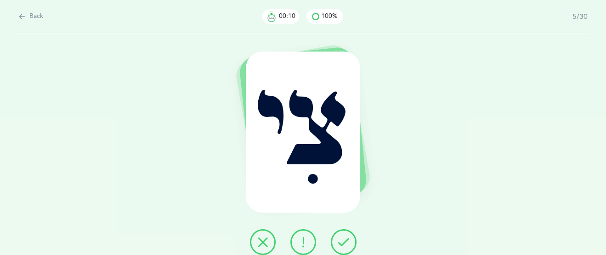
click at [348, 243] on icon at bounding box center [343, 241] width 11 height 11
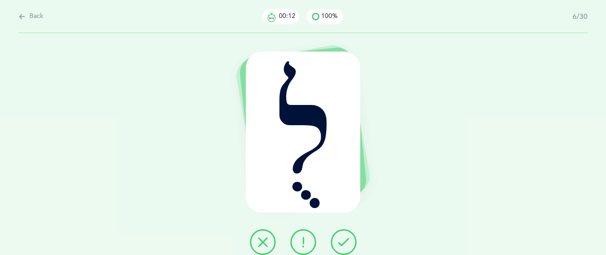
click at [348, 243] on icon at bounding box center [343, 241] width 11 height 11
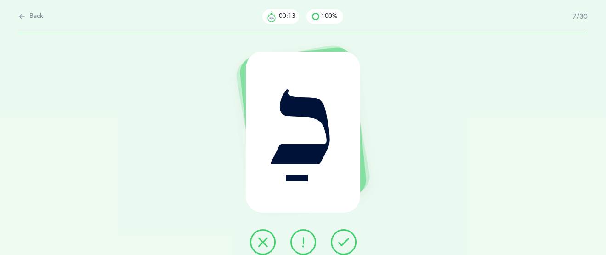
click at [348, 243] on icon at bounding box center [343, 241] width 11 height 11
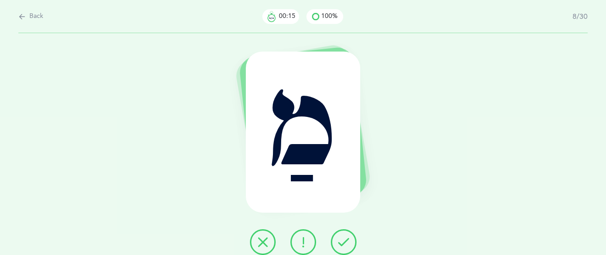
click at [348, 243] on icon at bounding box center [343, 241] width 11 height 11
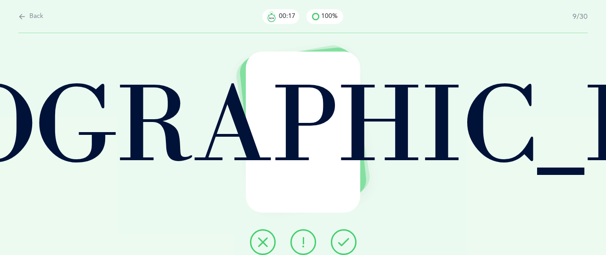
click at [348, 243] on icon at bounding box center [343, 241] width 11 height 11
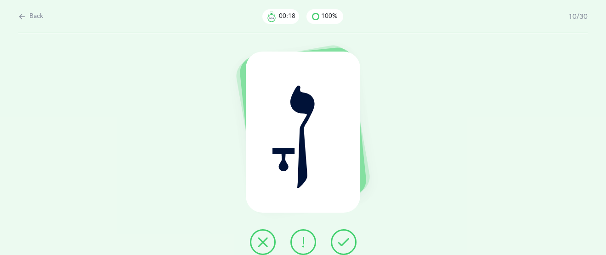
click at [348, 243] on icon at bounding box center [343, 241] width 11 height 11
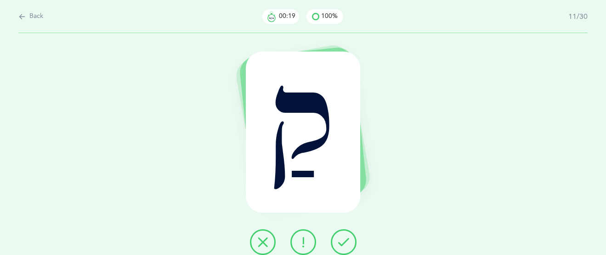
click at [347, 243] on icon at bounding box center [343, 241] width 11 height 11
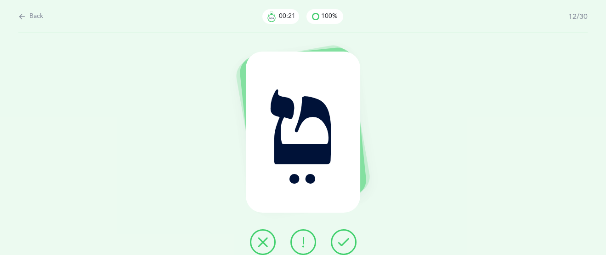
click at [346, 243] on icon at bounding box center [343, 241] width 11 height 11
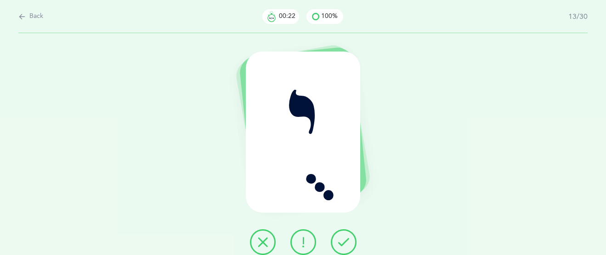
click at [346, 243] on icon at bounding box center [343, 241] width 11 height 11
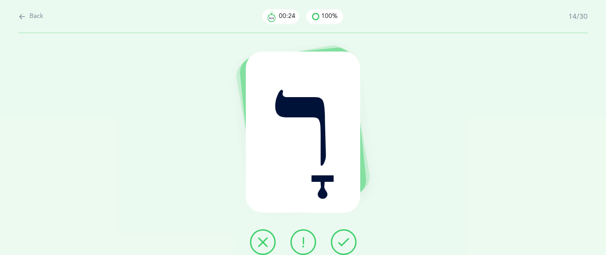
click at [348, 241] on icon at bounding box center [343, 241] width 11 height 11
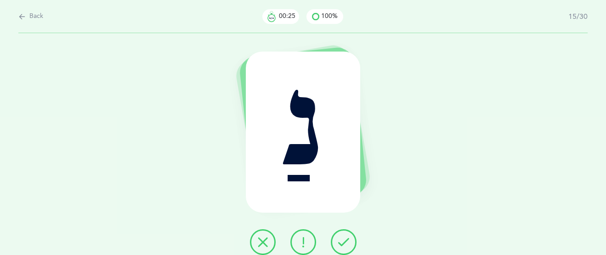
click at [346, 241] on icon at bounding box center [343, 241] width 11 height 11
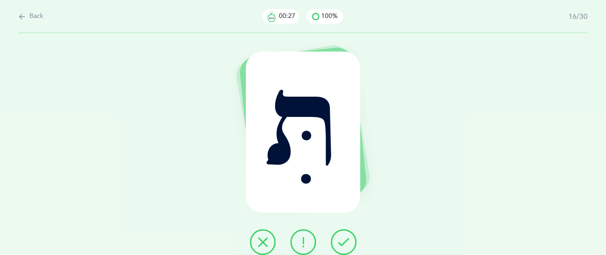
click at [346, 241] on icon at bounding box center [343, 241] width 11 height 11
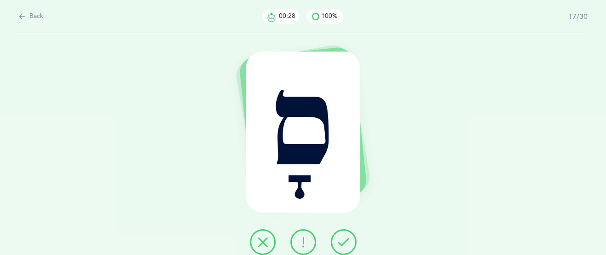
click at [345, 241] on icon at bounding box center [343, 241] width 11 height 11
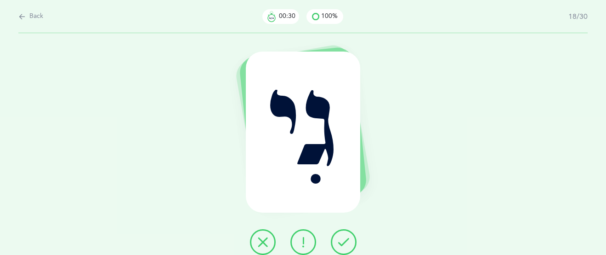
click at [344, 241] on icon at bounding box center [343, 241] width 11 height 11
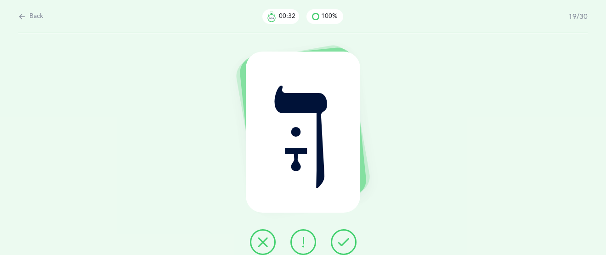
click at [344, 241] on icon at bounding box center [343, 241] width 11 height 11
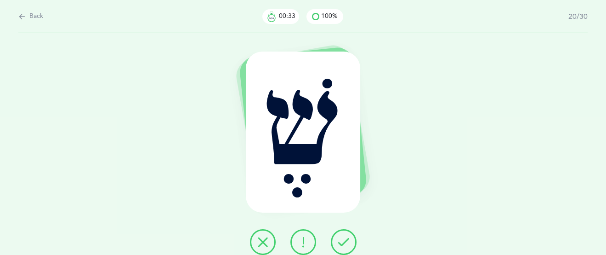
click at [343, 242] on icon at bounding box center [343, 241] width 11 height 11
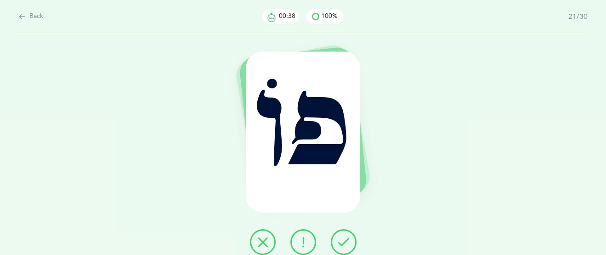
click at [263, 239] on icon at bounding box center [262, 241] width 11 height 11
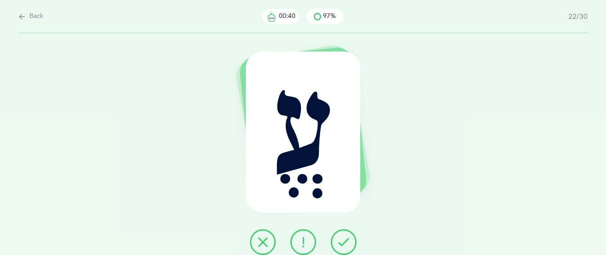
click at [347, 245] on icon at bounding box center [343, 241] width 11 height 11
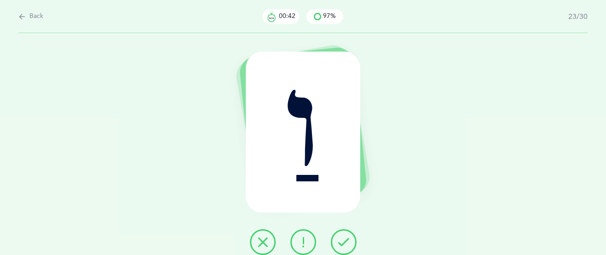
click at [347, 245] on icon at bounding box center [343, 241] width 11 height 11
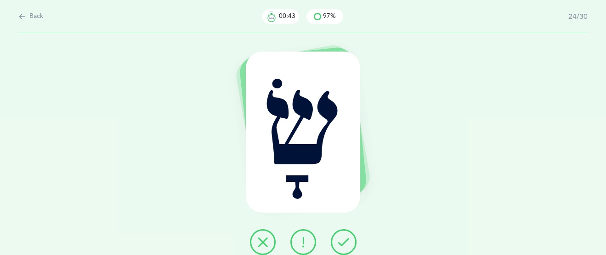
click at [347, 245] on icon at bounding box center [343, 241] width 11 height 11
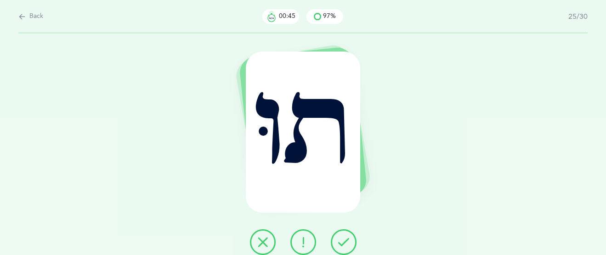
click at [347, 245] on icon at bounding box center [343, 241] width 11 height 11
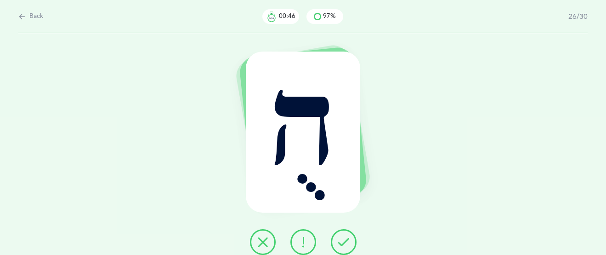
click at [348, 245] on icon at bounding box center [343, 241] width 11 height 11
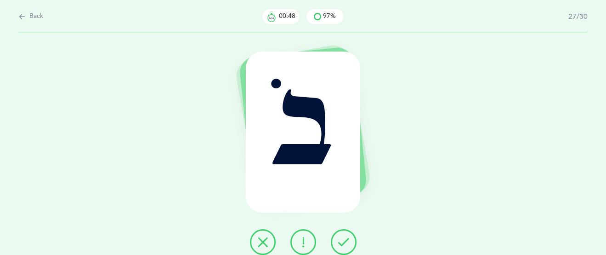
click at [348, 245] on icon at bounding box center [343, 241] width 11 height 11
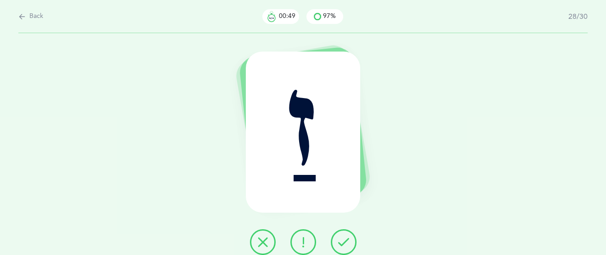
click at [348, 244] on icon at bounding box center [343, 241] width 11 height 11
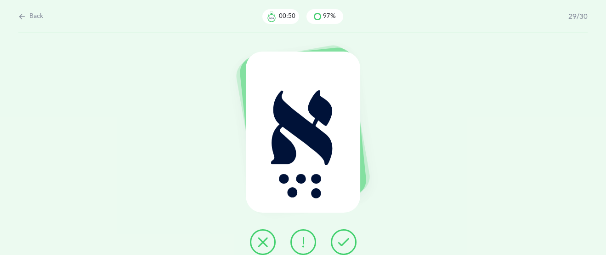
click at [348, 243] on icon at bounding box center [343, 241] width 11 height 11
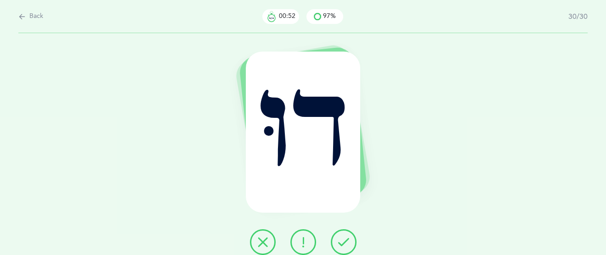
click at [348, 243] on icon at bounding box center [343, 241] width 11 height 11
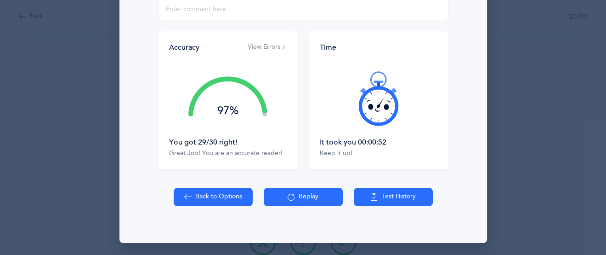
scroll to position [182, 0]
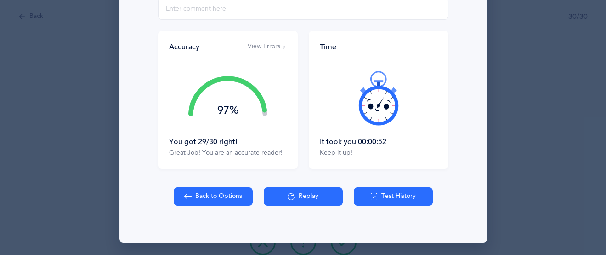
click at [220, 199] on button "Back to Options" at bounding box center [213, 196] width 79 height 18
select select "4"
select select "27"
select select "single"
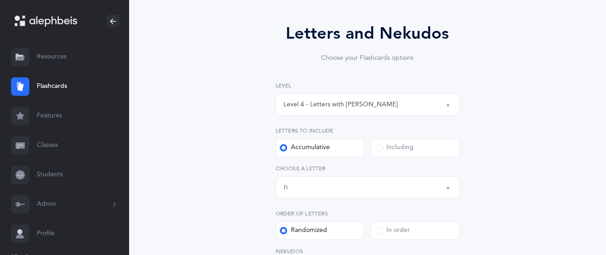
scroll to position [76, 0]
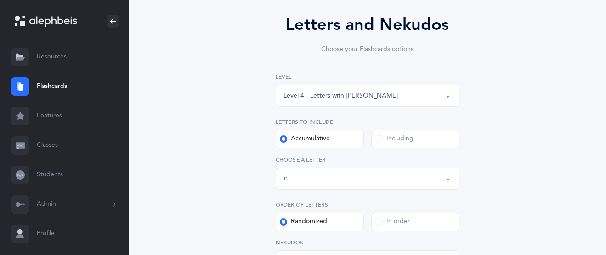
click at [439, 98] on div "Level 4 - Letters with [PERSON_NAME]" at bounding box center [368, 96] width 168 height 16
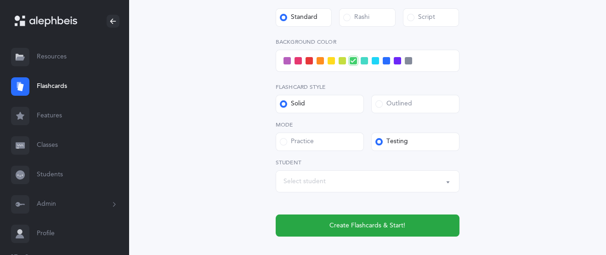
scroll to position [418, 0]
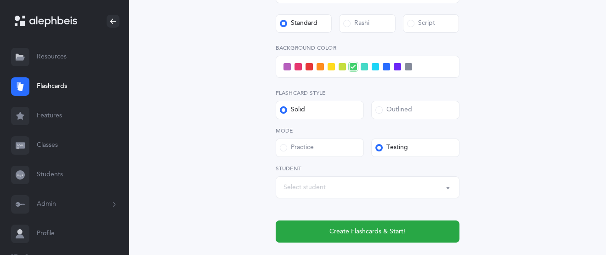
click at [334, 64] on label at bounding box center [331, 66] width 7 height 7
click at [0, 0] on input "checkbox" at bounding box center [0, 0] width 0 height 0
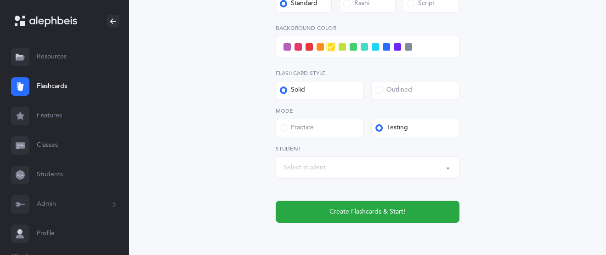
scroll to position [438, 0]
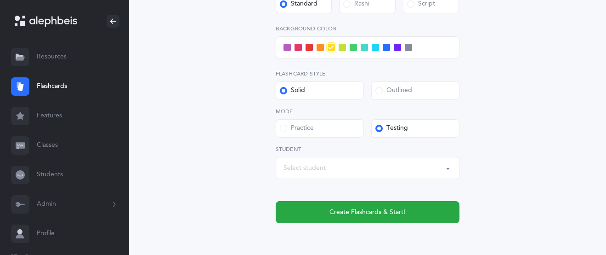
click at [386, 47] on span at bounding box center [386, 47] width 7 height 7
click at [0, 0] on input "checkbox" at bounding box center [0, 0] width 0 height 0
click at [333, 44] on span at bounding box center [331, 47] width 7 height 7
click at [0, 0] on input "checkbox" at bounding box center [0, 0] width 0 height 0
click at [297, 46] on span at bounding box center [298, 47] width 7 height 7
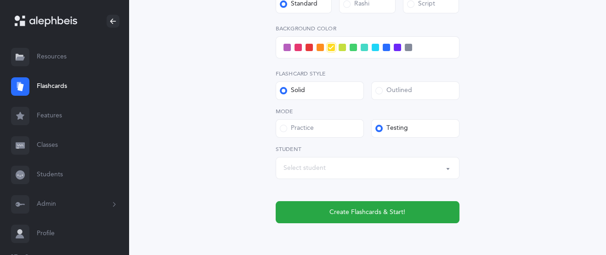
click at [0, 0] on input "checkbox" at bounding box center [0, 0] width 0 height 0
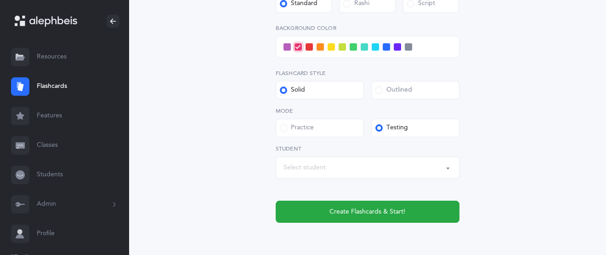
scroll to position [433, 0]
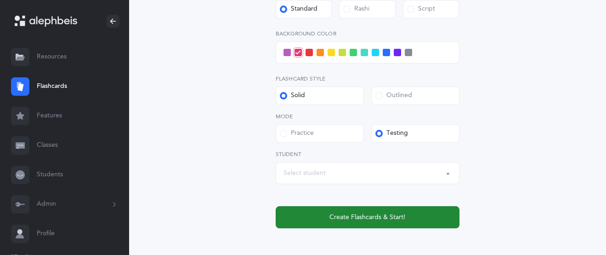
click at [389, 220] on span "Create Flashcards & Start!" at bounding box center [368, 217] width 76 height 10
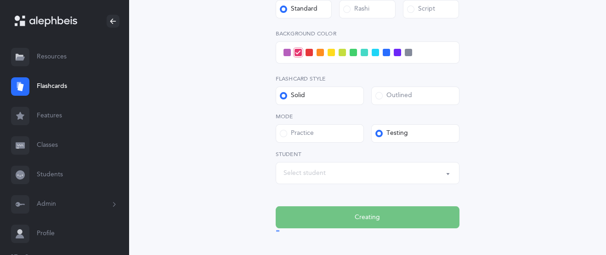
scroll to position [0, 0]
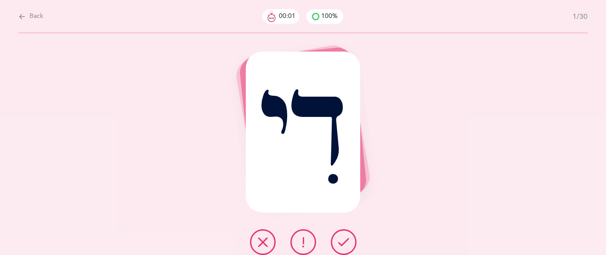
click at [353, 239] on button at bounding box center [344, 242] width 26 height 26
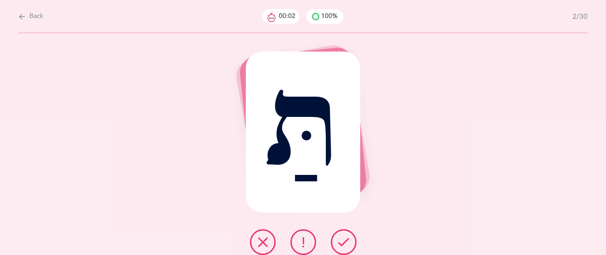
click at [348, 239] on icon at bounding box center [343, 241] width 11 height 11
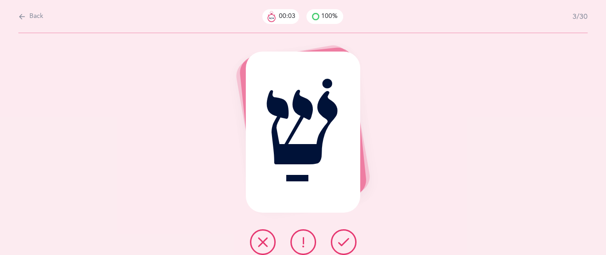
click at [348, 239] on icon at bounding box center [343, 241] width 11 height 11
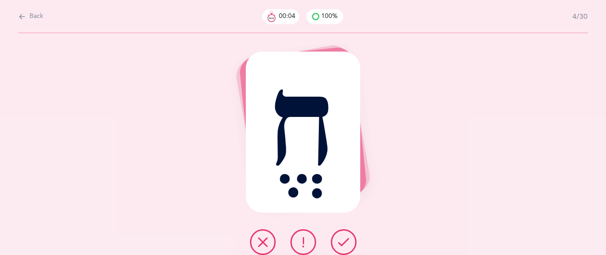
click at [348, 239] on icon at bounding box center [343, 241] width 11 height 11
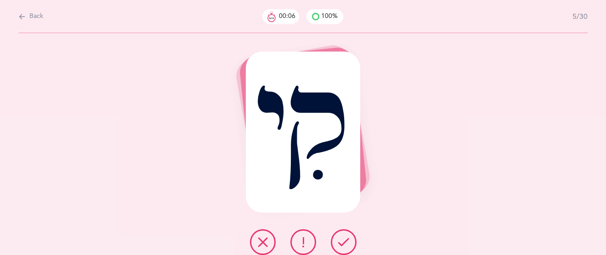
click at [348, 239] on icon at bounding box center [343, 241] width 11 height 11
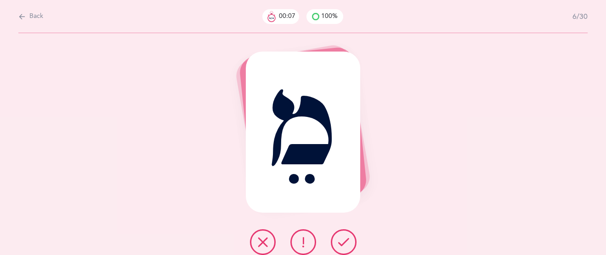
click at [348, 239] on icon at bounding box center [343, 241] width 11 height 11
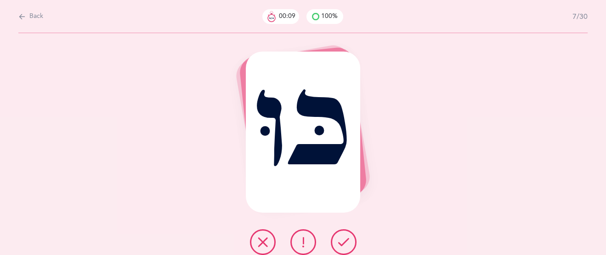
click at [348, 239] on icon at bounding box center [343, 241] width 11 height 11
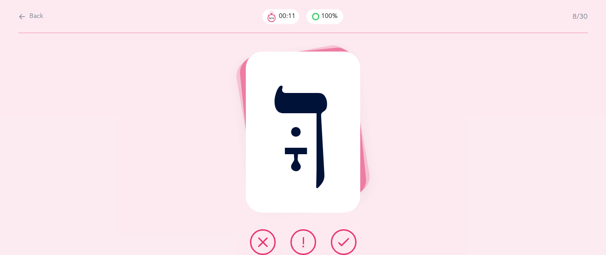
click at [272, 239] on button at bounding box center [263, 242] width 26 height 26
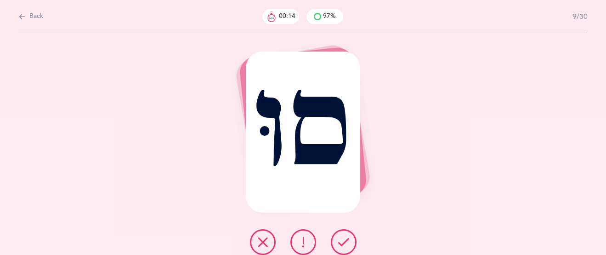
click at [349, 234] on button at bounding box center [344, 242] width 26 height 26
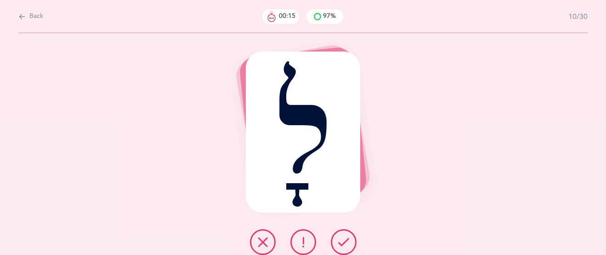
click at [338, 245] on icon at bounding box center [343, 241] width 11 height 11
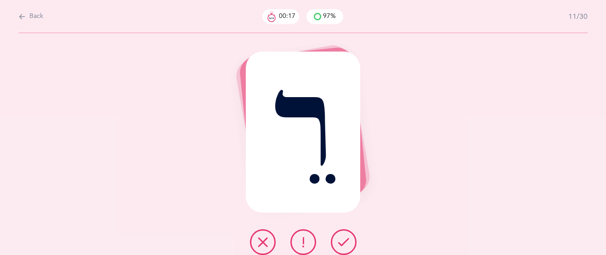
click at [343, 248] on button at bounding box center [344, 242] width 26 height 26
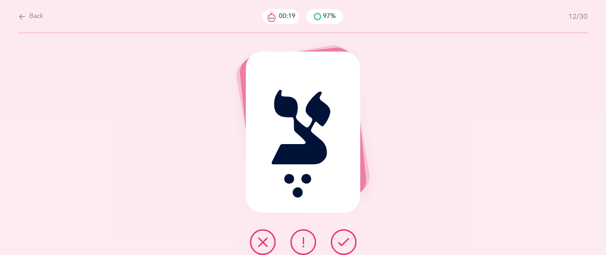
click at [348, 241] on icon at bounding box center [343, 241] width 11 height 11
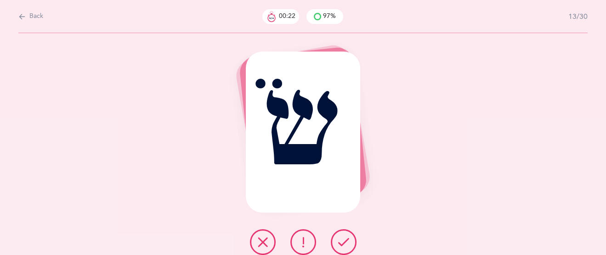
click at [301, 242] on icon at bounding box center [303, 241] width 11 height 11
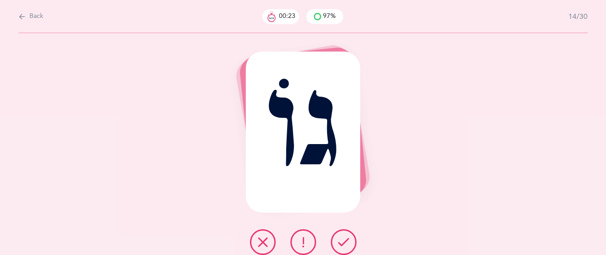
click at [344, 242] on icon at bounding box center [343, 241] width 11 height 11
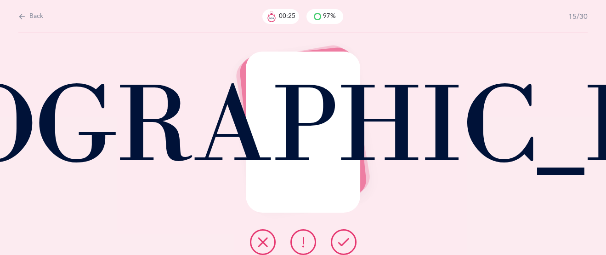
click at [344, 242] on icon at bounding box center [343, 241] width 11 height 11
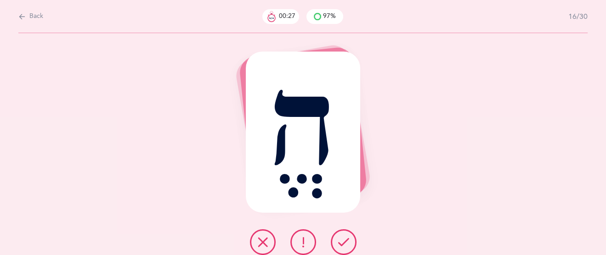
click at [344, 242] on icon at bounding box center [343, 241] width 11 height 11
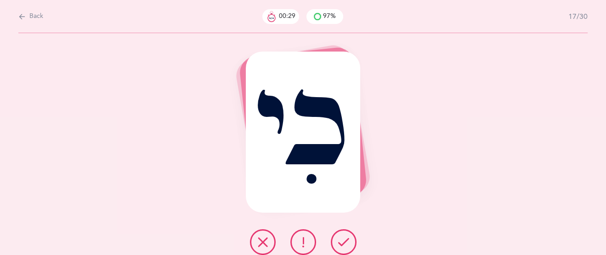
click at [255, 234] on button at bounding box center [263, 242] width 26 height 26
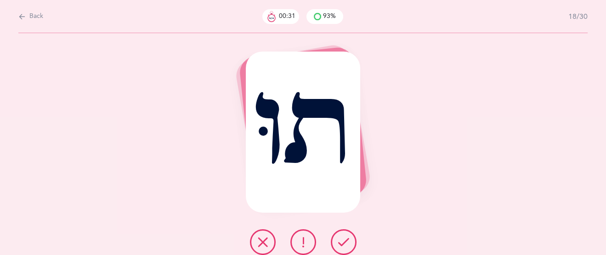
click at [345, 237] on icon at bounding box center [343, 241] width 11 height 11
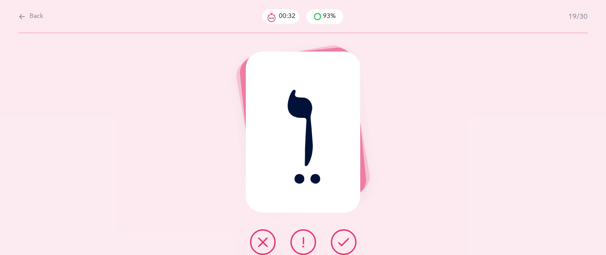
click at [344, 237] on icon at bounding box center [343, 241] width 11 height 11
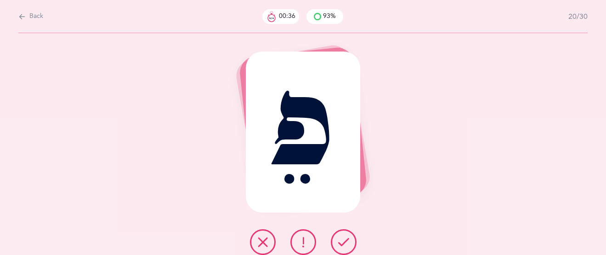
click at [265, 241] on icon at bounding box center [262, 241] width 11 height 11
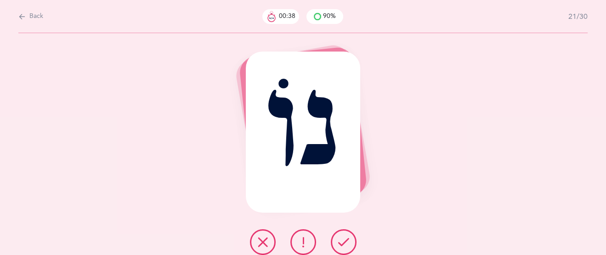
click at [345, 245] on icon at bounding box center [343, 241] width 11 height 11
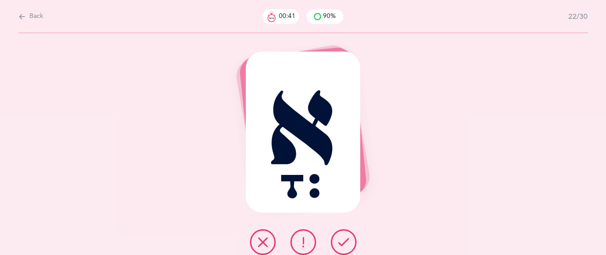
click at [345, 245] on icon at bounding box center [343, 241] width 11 height 11
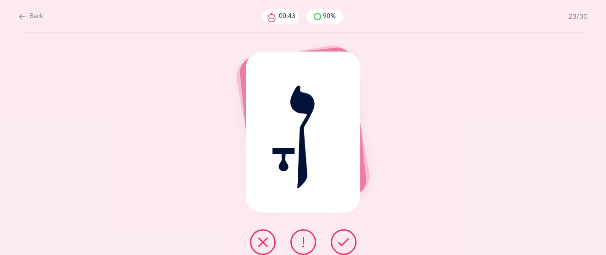
click at [345, 245] on icon at bounding box center [343, 241] width 11 height 11
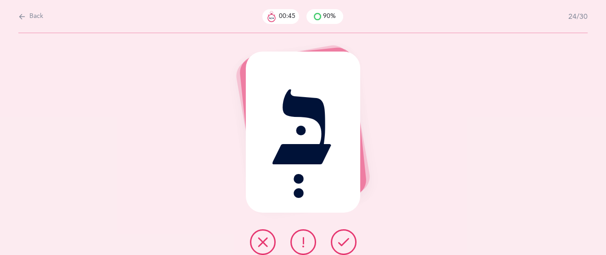
click at [345, 245] on icon at bounding box center [343, 241] width 11 height 11
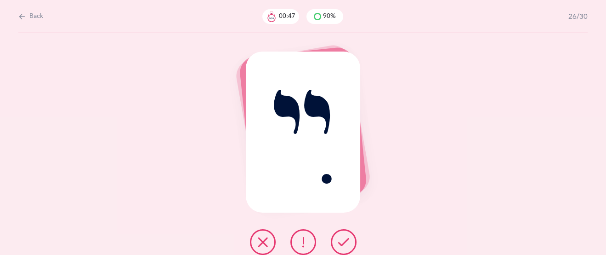
click at [345, 245] on icon at bounding box center [343, 241] width 11 height 11
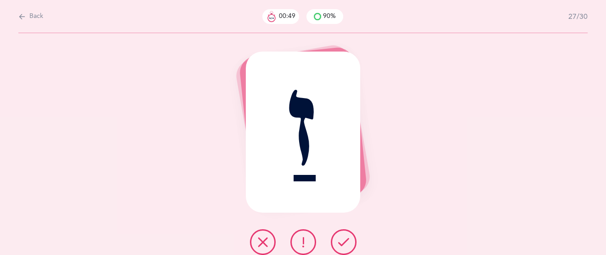
click at [345, 245] on icon at bounding box center [343, 241] width 11 height 11
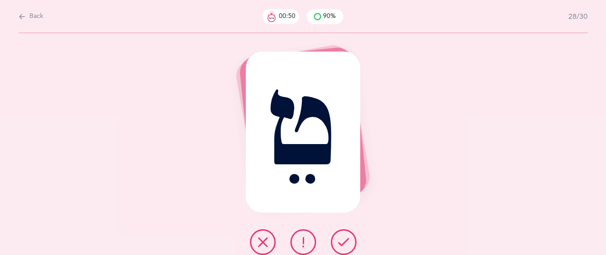
click at [345, 245] on icon at bounding box center [343, 241] width 11 height 11
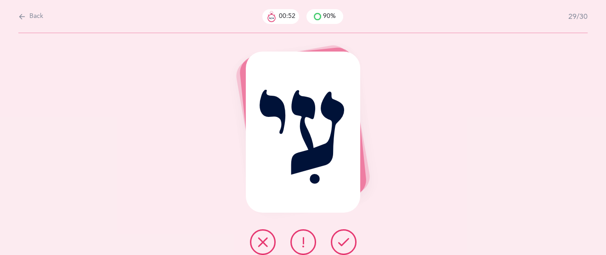
click at [345, 245] on icon at bounding box center [343, 241] width 11 height 11
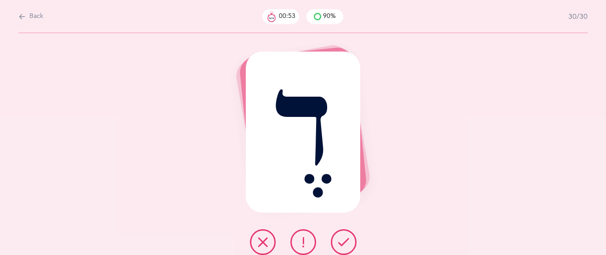
click at [345, 245] on icon at bounding box center [343, 241] width 11 height 11
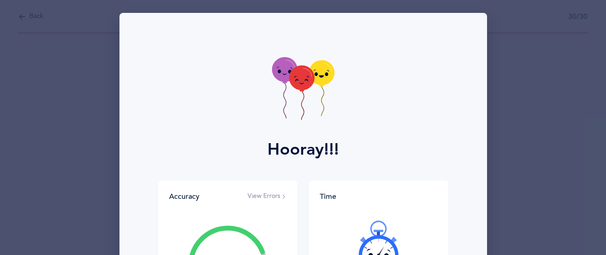
scroll to position [123, 0]
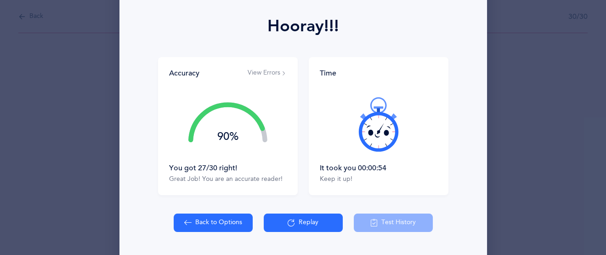
click at [268, 73] on button "View Errors" at bounding box center [267, 72] width 39 height 9
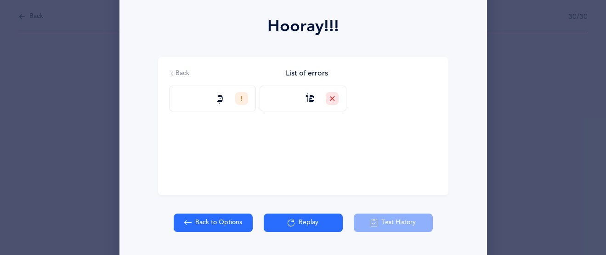
click at [314, 221] on button "Replay" at bounding box center [303, 222] width 79 height 18
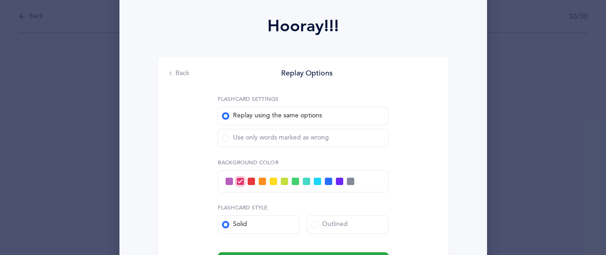
click at [228, 138] on span at bounding box center [225, 137] width 7 height 7
click at [0, 0] on input "Use only words marked as wrong" at bounding box center [0, 0] width 0 height 0
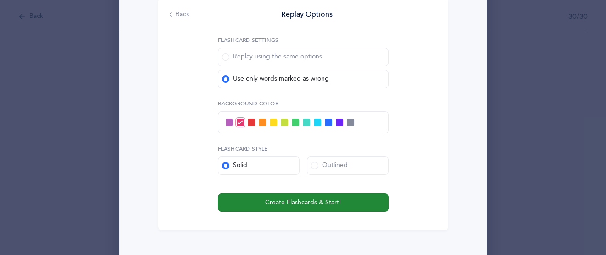
scroll to position [182, 0]
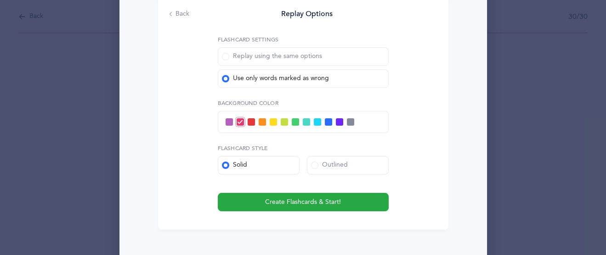
click at [327, 118] on span at bounding box center [328, 121] width 7 height 7
click at [0, 0] on input "checkbox" at bounding box center [0, 0] width 0 height 0
click at [339, 123] on span at bounding box center [339, 121] width 7 height 7
click at [0, 0] on input "checkbox" at bounding box center [0, 0] width 0 height 0
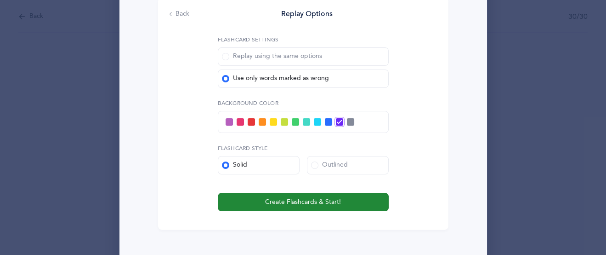
click at [326, 207] on button "Create Flashcards & Start!" at bounding box center [303, 202] width 171 height 18
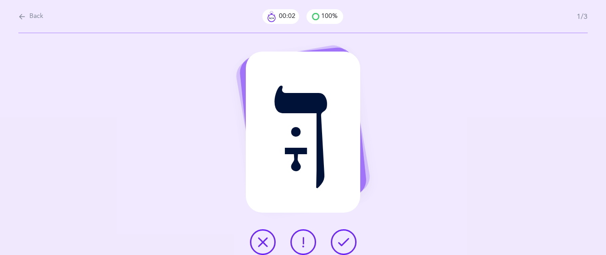
click at [272, 243] on button at bounding box center [263, 242] width 26 height 26
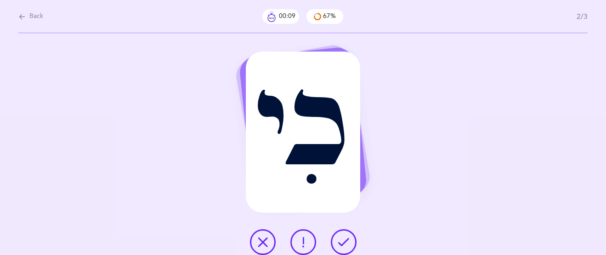
click at [295, 235] on button at bounding box center [304, 242] width 26 height 26
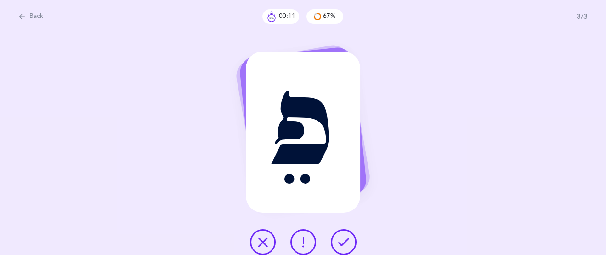
click at [272, 240] on button at bounding box center [263, 242] width 26 height 26
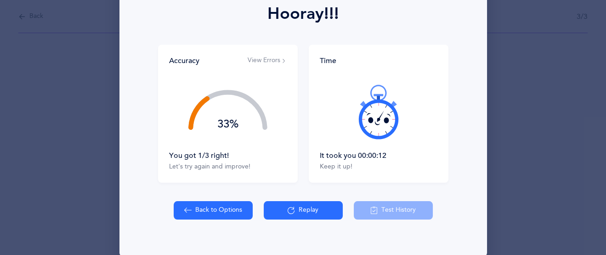
scroll to position [149, 0]
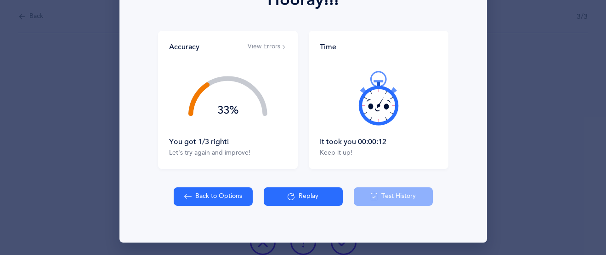
click at [260, 47] on button "View Errors" at bounding box center [267, 46] width 39 height 9
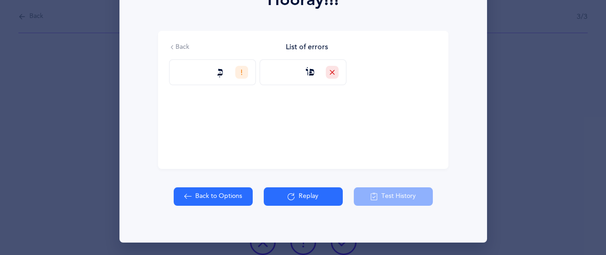
click at [304, 198] on button "Replay" at bounding box center [303, 196] width 79 height 18
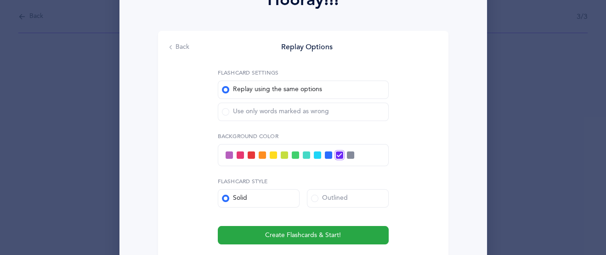
click at [225, 111] on span at bounding box center [225, 111] width 7 height 7
click at [0, 0] on input "Use only words marked as wrong" at bounding box center [0, 0] width 0 height 0
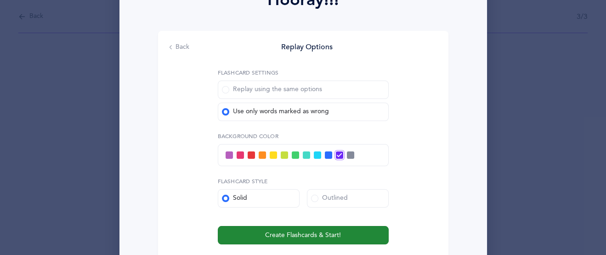
click at [331, 231] on span "Create Flashcards & Start!" at bounding box center [303, 235] width 76 height 10
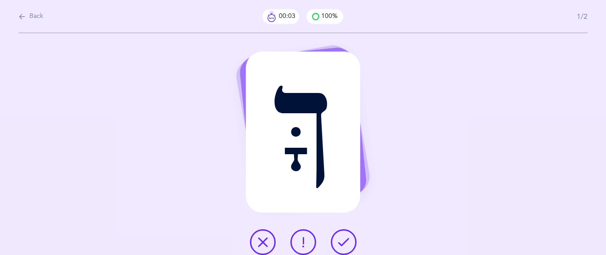
click at [297, 240] on button at bounding box center [304, 242] width 26 height 26
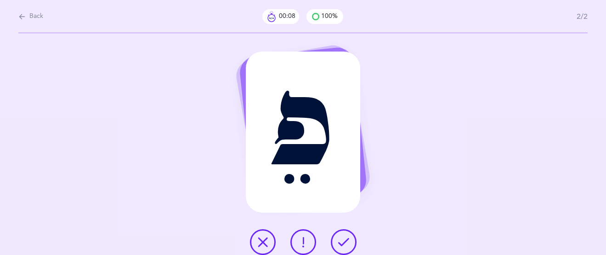
click at [333, 241] on button at bounding box center [344, 242] width 26 height 26
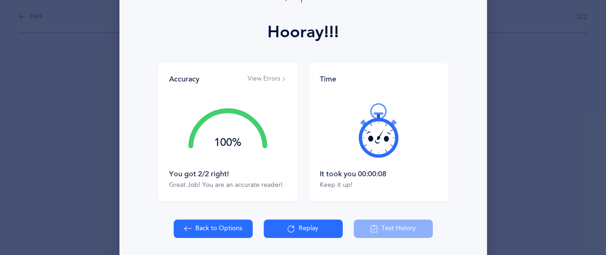
scroll to position [123, 0]
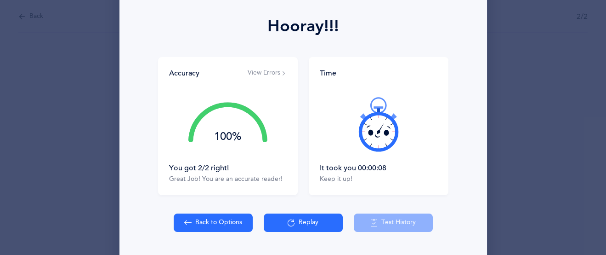
click at [319, 219] on button "Replay" at bounding box center [303, 222] width 79 height 18
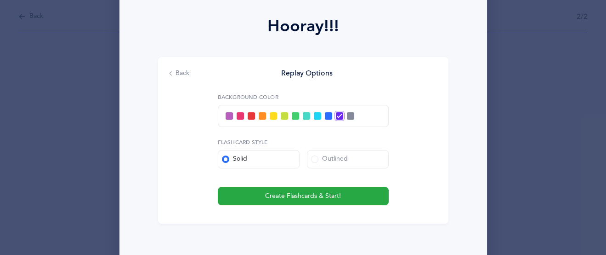
click at [267, 114] on div at bounding box center [303, 116] width 171 height 22
click at [270, 114] on span at bounding box center [273, 115] width 7 height 7
click at [0, 0] on input "checkbox" at bounding box center [0, 0] width 0 height 0
click at [251, 116] on span at bounding box center [251, 115] width 7 height 7
click at [0, 0] on input "checkbox" at bounding box center [0, 0] width 0 height 0
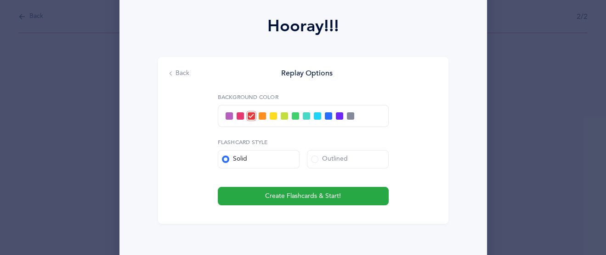
click at [230, 113] on span at bounding box center [229, 115] width 7 height 7
click at [0, 0] on input "checkbox" at bounding box center [0, 0] width 0 height 0
click at [309, 154] on label "Outlined" at bounding box center [348, 159] width 82 height 18
click at [0, 0] on input "Outlined" at bounding box center [0, 0] width 0 height 0
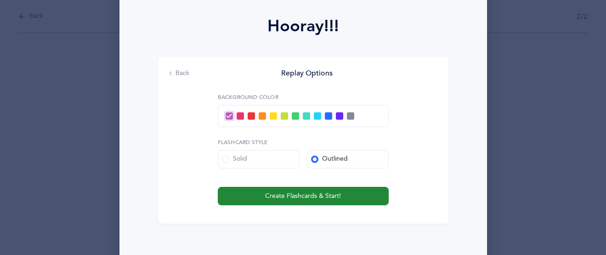
click at [303, 190] on button "Create Flashcards & Start!" at bounding box center [303, 196] width 171 height 18
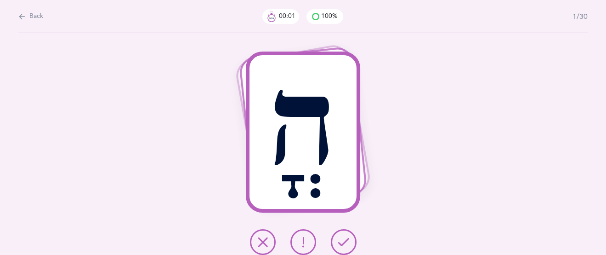
click at [340, 239] on icon at bounding box center [343, 241] width 11 height 11
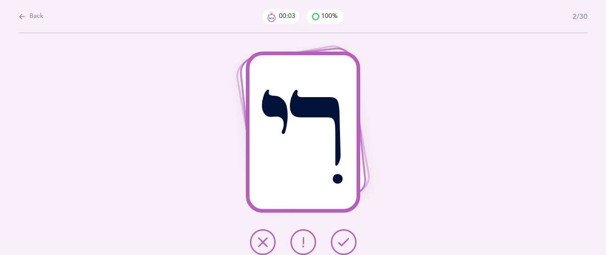
click at [340, 239] on icon at bounding box center [343, 241] width 11 height 11
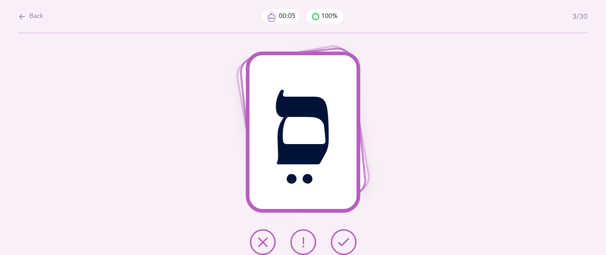
click at [340, 235] on button at bounding box center [344, 242] width 26 height 26
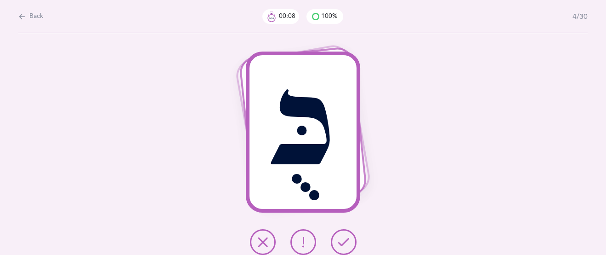
click at [260, 241] on icon at bounding box center [262, 241] width 11 height 11
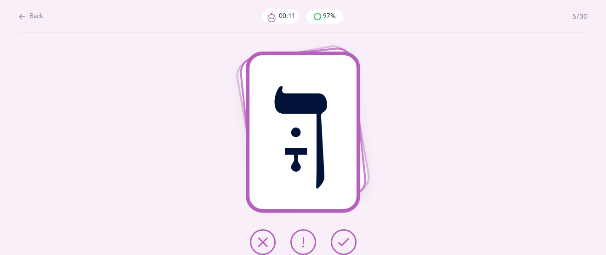
click at [273, 246] on button at bounding box center [263, 242] width 26 height 26
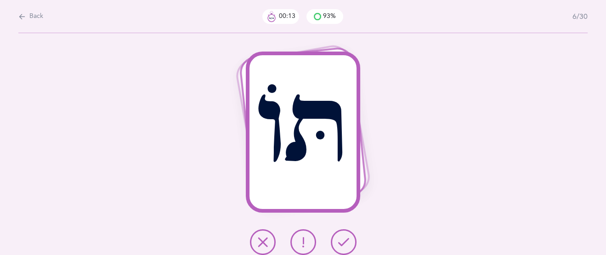
click at [341, 240] on icon at bounding box center [343, 241] width 11 height 11
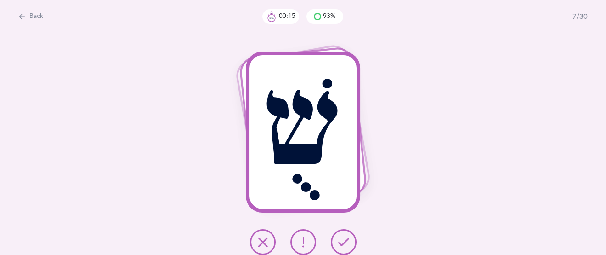
click at [341, 240] on icon at bounding box center [343, 241] width 11 height 11
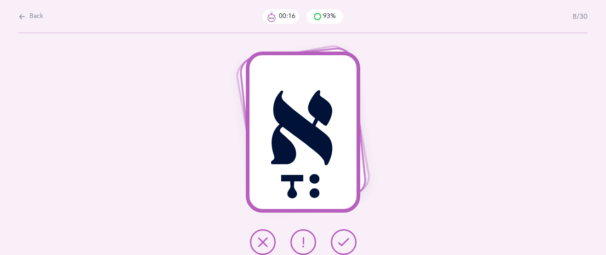
click at [341, 240] on icon at bounding box center [343, 241] width 11 height 11
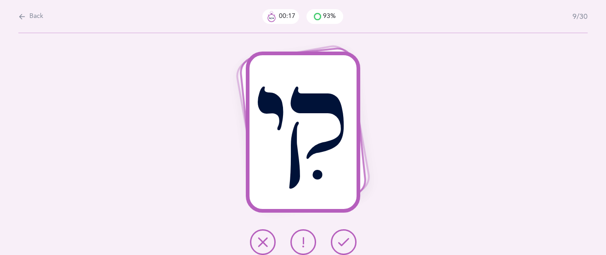
click at [341, 240] on icon at bounding box center [343, 241] width 11 height 11
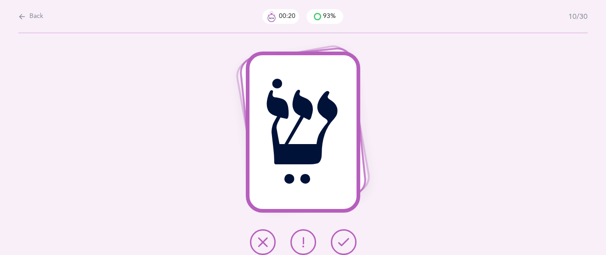
click at [341, 240] on icon at bounding box center [343, 241] width 11 height 11
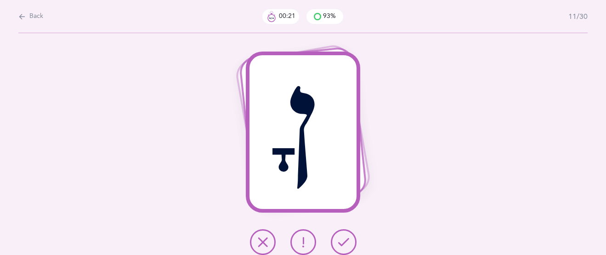
click at [341, 240] on icon at bounding box center [343, 241] width 11 height 11
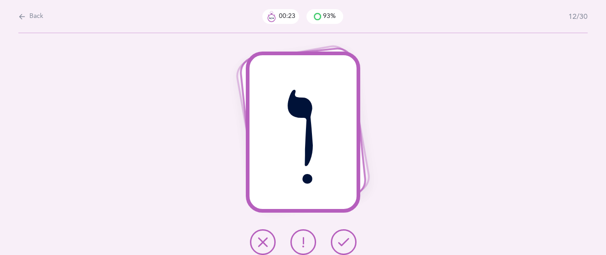
click at [341, 240] on icon at bounding box center [343, 241] width 11 height 11
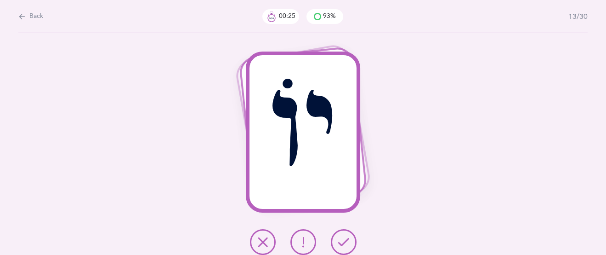
click at [341, 240] on icon at bounding box center [343, 241] width 11 height 11
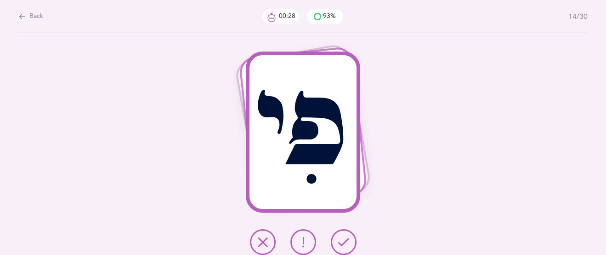
drag, startPoint x: 544, startPoint y: 93, endPoint x: 537, endPoint y: 125, distance: 32.9
click at [543, 110] on div "פִי" at bounding box center [303, 144] width 606 height 222
click at [297, 237] on button at bounding box center [304, 242] width 26 height 26
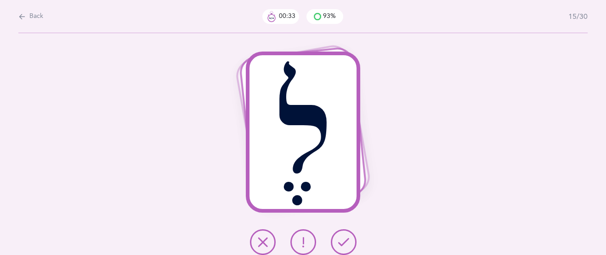
click at [343, 245] on icon at bounding box center [343, 241] width 11 height 11
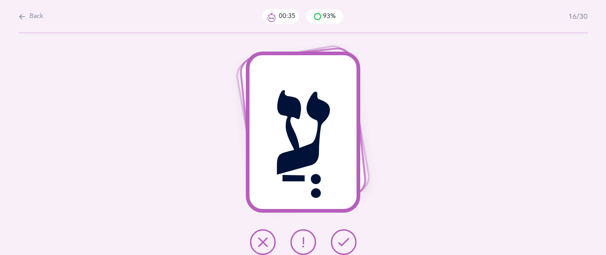
click at [350, 237] on button at bounding box center [344, 242] width 26 height 26
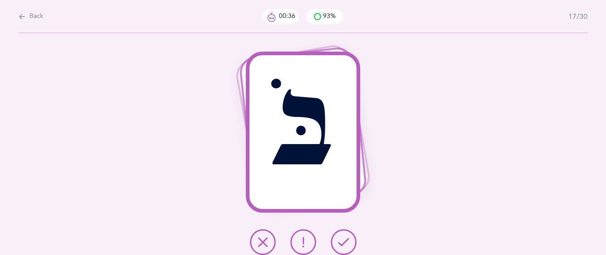
click at [346, 236] on icon at bounding box center [343, 241] width 11 height 11
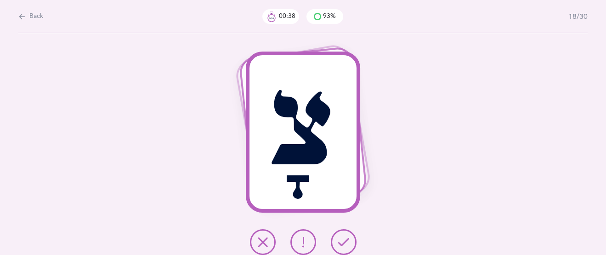
click at [345, 235] on button at bounding box center [344, 242] width 26 height 26
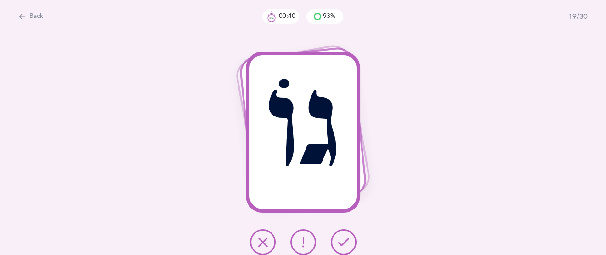
click at [345, 234] on button at bounding box center [344, 242] width 26 height 26
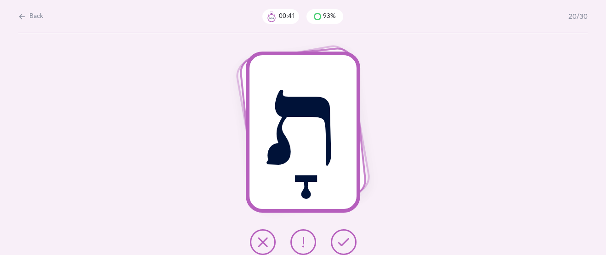
click at [345, 234] on button at bounding box center [344, 242] width 26 height 26
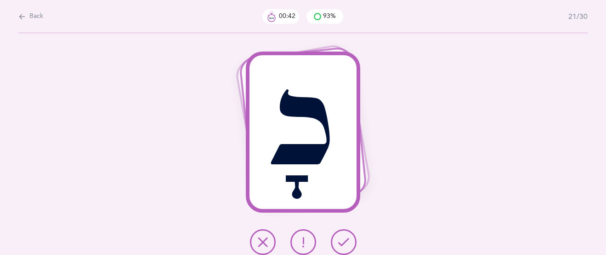
click at [345, 234] on button at bounding box center [344, 242] width 26 height 26
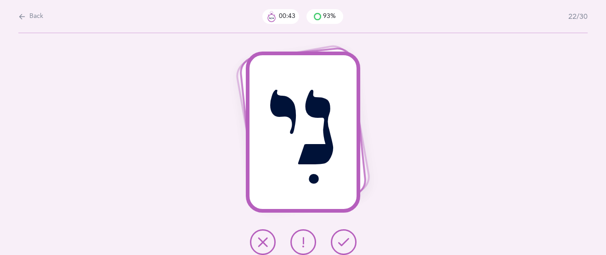
click at [344, 234] on button at bounding box center [344, 242] width 26 height 26
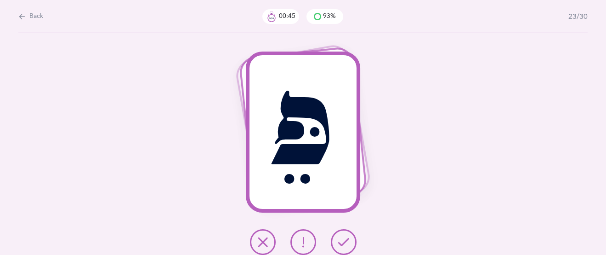
click at [344, 234] on button at bounding box center [344, 242] width 26 height 26
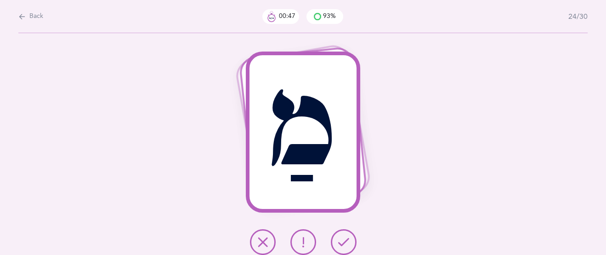
click at [344, 234] on button at bounding box center [344, 242] width 26 height 26
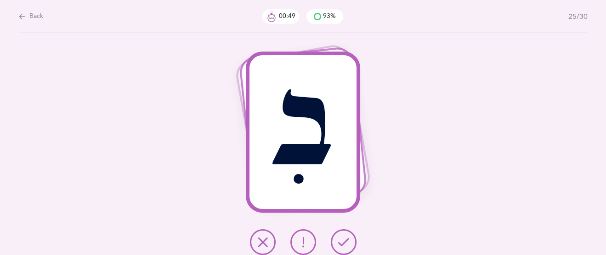
click at [308, 236] on icon at bounding box center [303, 241] width 11 height 11
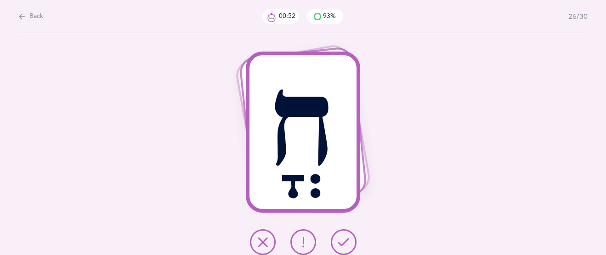
click at [342, 234] on button at bounding box center [344, 242] width 26 height 26
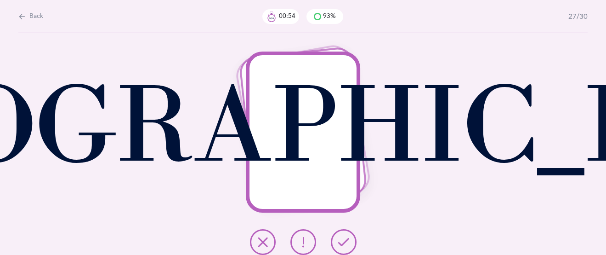
click at [342, 235] on button at bounding box center [344, 242] width 26 height 26
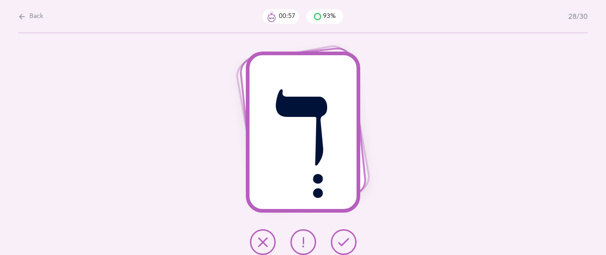
click at [342, 236] on icon at bounding box center [343, 241] width 11 height 11
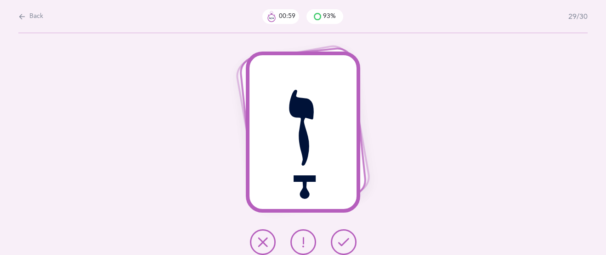
click at [343, 237] on icon at bounding box center [343, 241] width 11 height 11
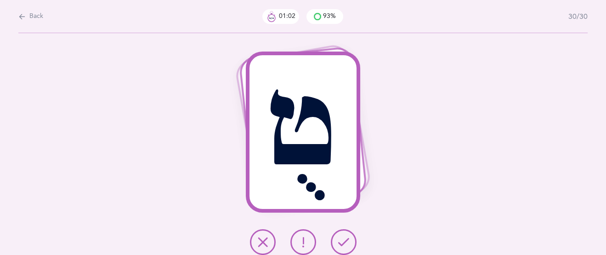
click at [345, 236] on icon at bounding box center [343, 241] width 11 height 11
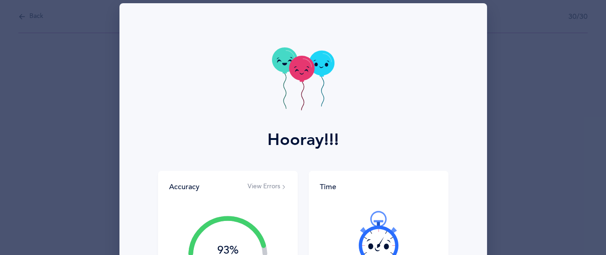
scroll to position [77, 0]
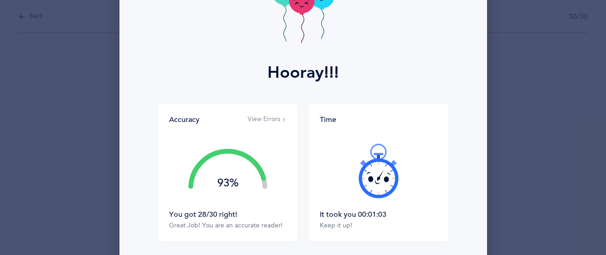
click at [271, 122] on button "View Errors" at bounding box center [267, 119] width 39 height 9
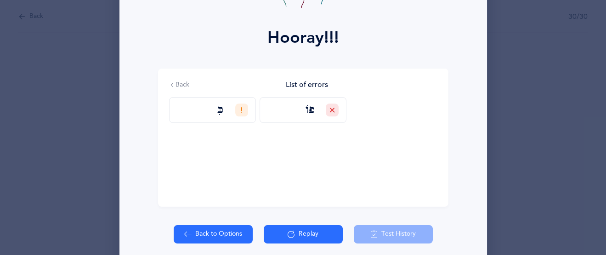
scroll to position [149, 0]
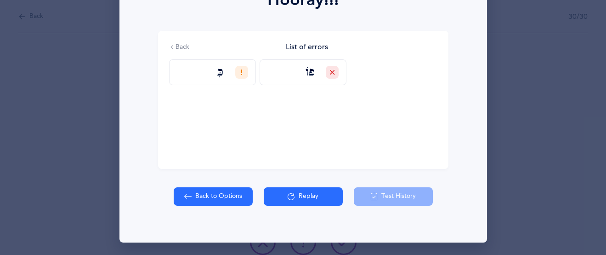
click at [325, 194] on button "Replay" at bounding box center [303, 196] width 79 height 18
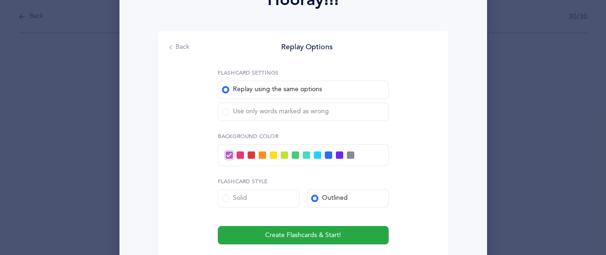
click at [225, 106] on label "Use only words marked as wrong" at bounding box center [303, 112] width 171 height 18
click at [0, 0] on input "Use only words marked as wrong" at bounding box center [0, 0] width 0 height 0
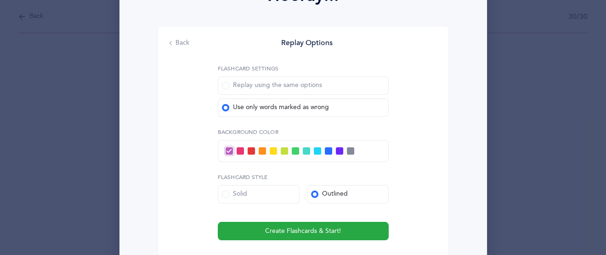
scroll to position [154, 0]
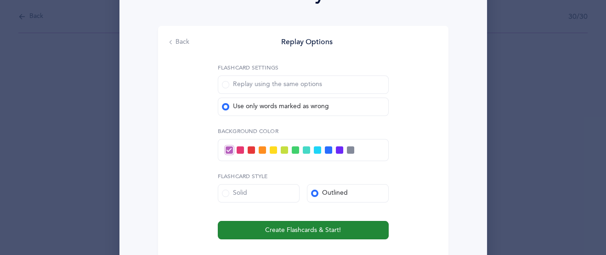
click at [333, 230] on span "Create Flashcards & Start!" at bounding box center [303, 230] width 76 height 10
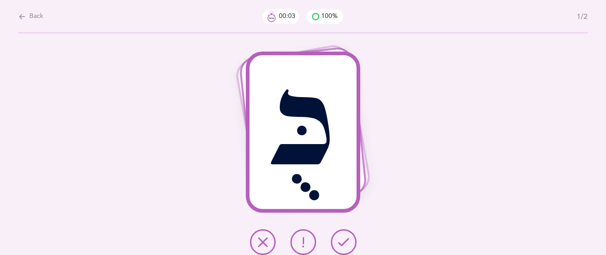
click at [303, 243] on icon at bounding box center [303, 241] width 11 height 11
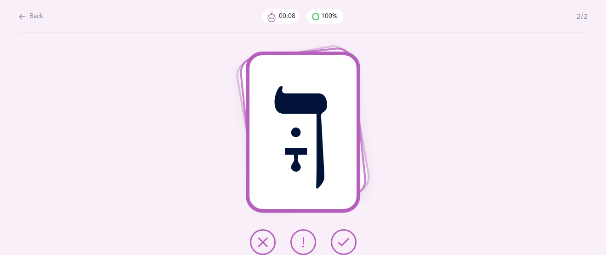
click at [265, 242] on icon at bounding box center [262, 241] width 11 height 11
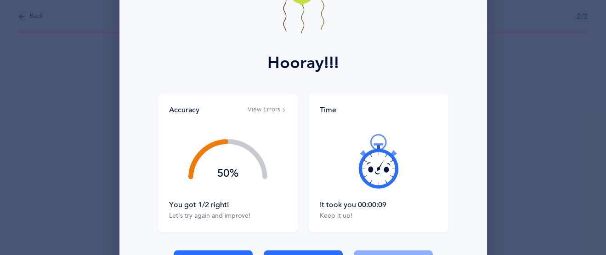
scroll to position [111, 0]
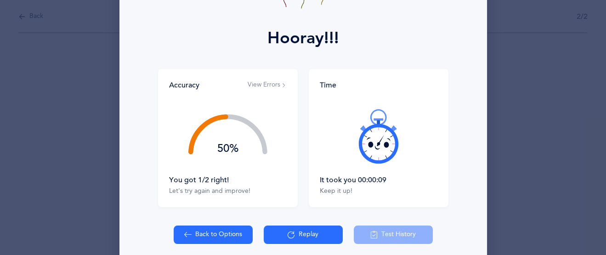
click at [270, 87] on button "View Errors" at bounding box center [267, 84] width 39 height 9
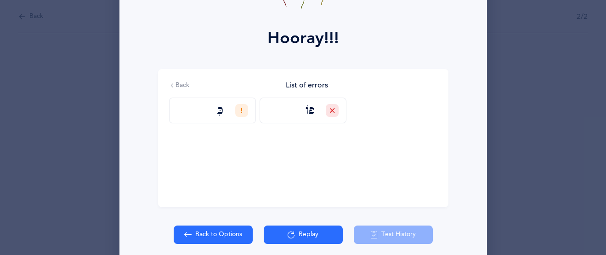
click at [306, 235] on button "Replay" at bounding box center [303, 234] width 79 height 18
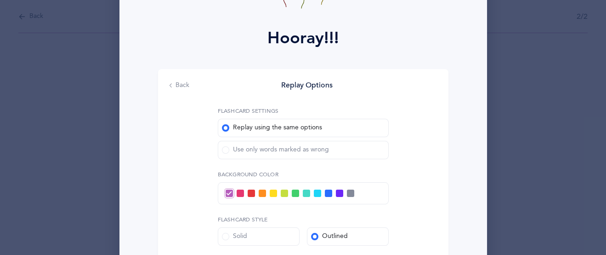
click at [222, 149] on label "Use only words marked as wrong" at bounding box center [303, 150] width 171 height 18
click at [227, 153] on span at bounding box center [225, 149] width 7 height 7
click at [0, 0] on input "Use only words marked as wrong" at bounding box center [0, 0] width 0 height 0
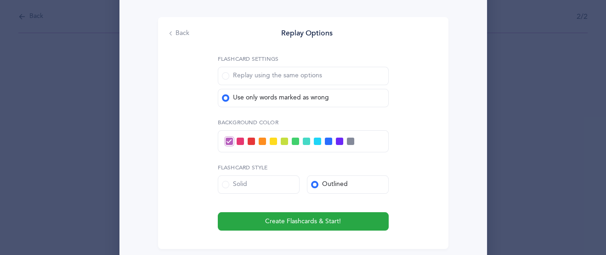
scroll to position [165, 0]
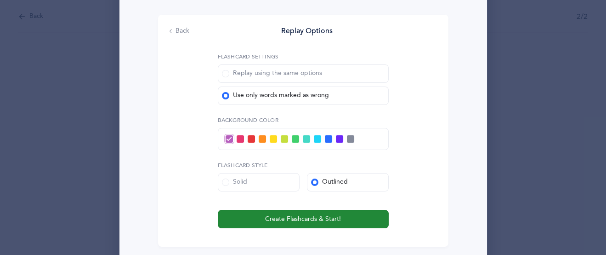
click at [315, 220] on span "Create Flashcards & Start!" at bounding box center [303, 219] width 76 height 10
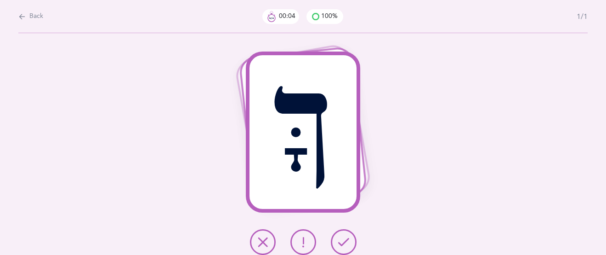
click at [350, 241] on button at bounding box center [344, 242] width 26 height 26
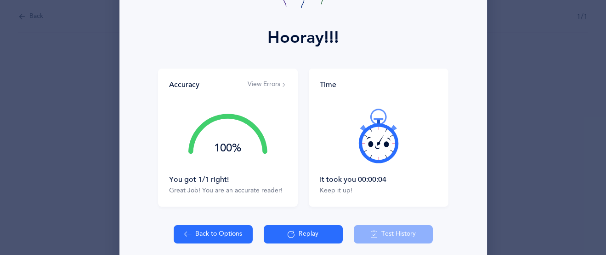
scroll to position [115, 0]
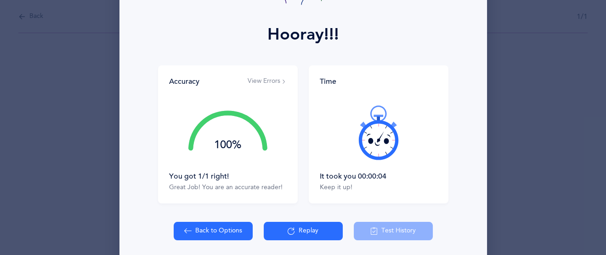
click at [304, 226] on button "Replay" at bounding box center [303, 231] width 79 height 18
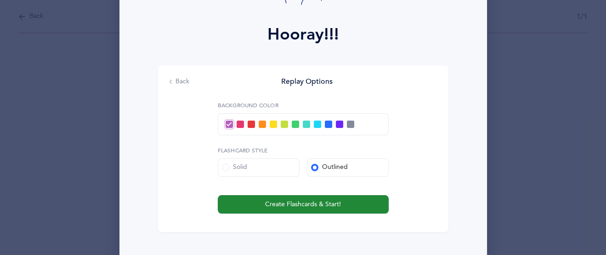
click at [305, 206] on span "Create Flashcards & Start!" at bounding box center [303, 205] width 76 height 10
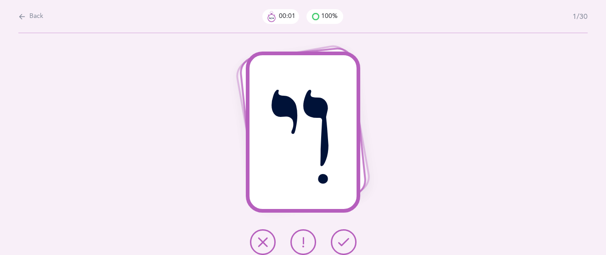
click at [347, 242] on icon at bounding box center [343, 241] width 11 height 11
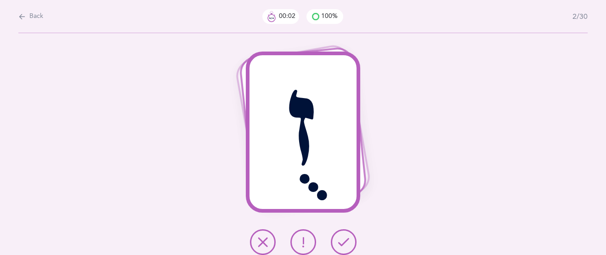
click at [346, 242] on icon at bounding box center [343, 241] width 11 height 11
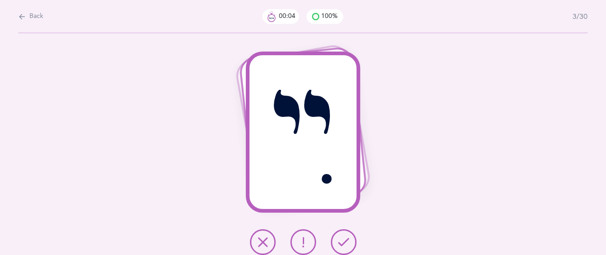
click at [346, 242] on icon at bounding box center [343, 241] width 11 height 11
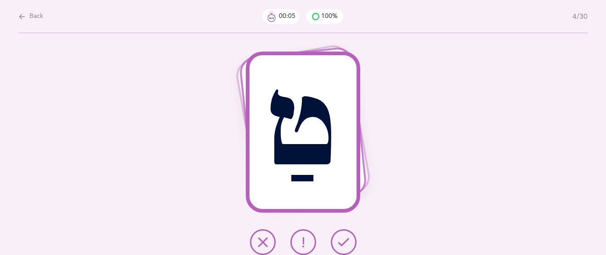
click at [346, 242] on icon at bounding box center [343, 241] width 11 height 11
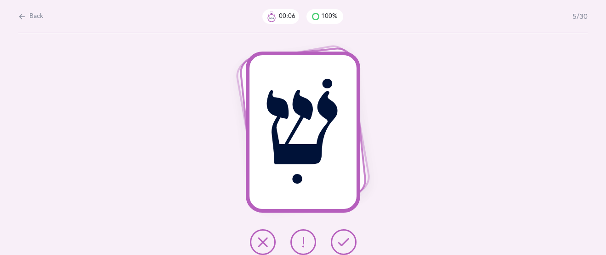
click at [346, 242] on icon at bounding box center [343, 241] width 11 height 11
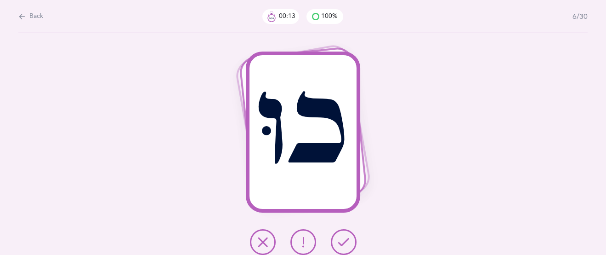
click at [264, 240] on icon at bounding box center [262, 241] width 11 height 11
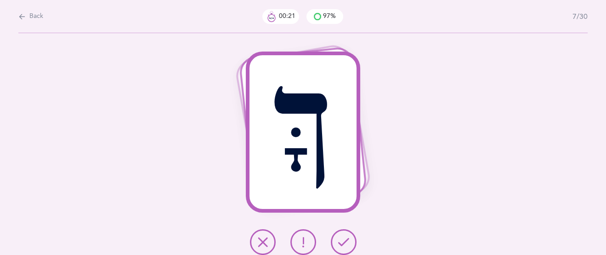
click at [263, 240] on icon at bounding box center [262, 241] width 11 height 11
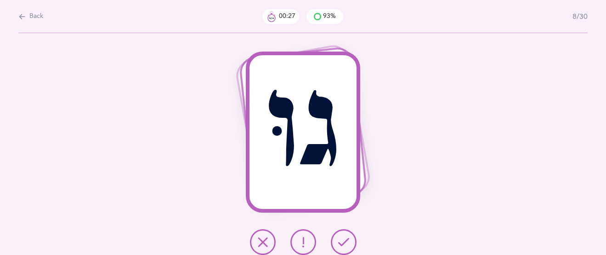
click at [344, 241] on icon at bounding box center [343, 241] width 11 height 11
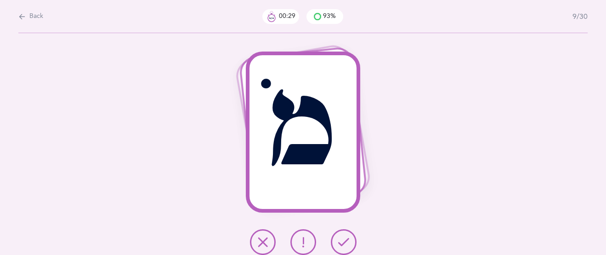
click at [353, 245] on button at bounding box center [344, 242] width 26 height 26
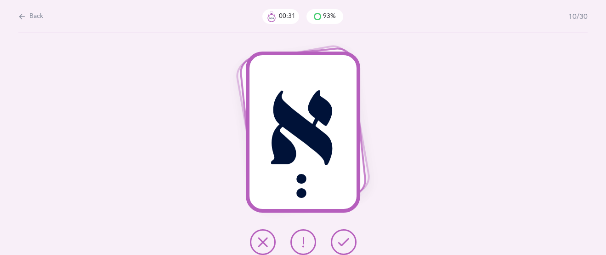
click at [353, 245] on button at bounding box center [344, 242] width 26 height 26
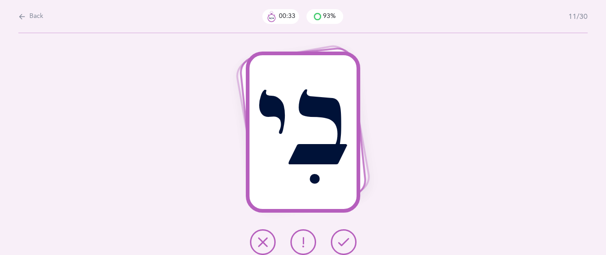
click at [353, 245] on button at bounding box center [344, 242] width 26 height 26
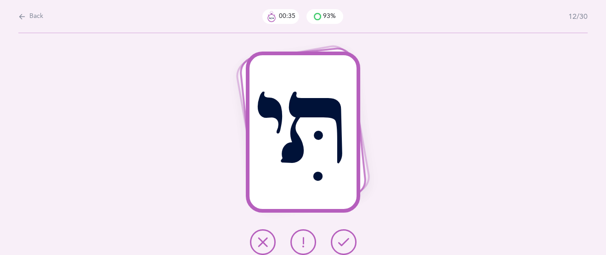
click at [353, 245] on button at bounding box center [344, 242] width 26 height 26
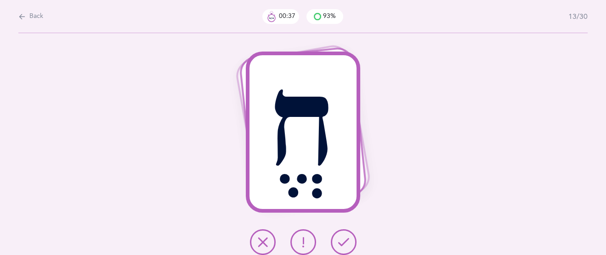
click at [346, 239] on icon at bounding box center [343, 241] width 11 height 11
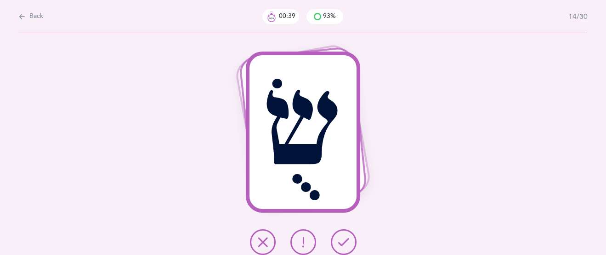
click at [346, 239] on icon at bounding box center [343, 241] width 11 height 11
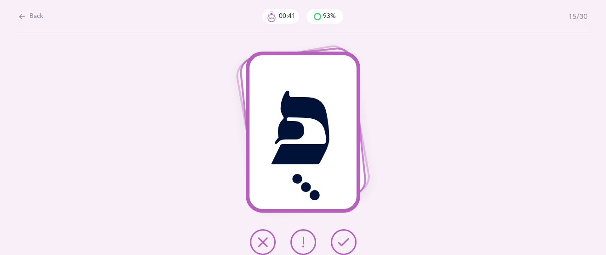
click at [253, 244] on button at bounding box center [263, 242] width 26 height 26
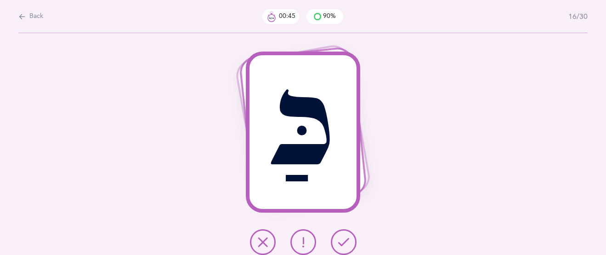
click at [345, 239] on icon at bounding box center [343, 241] width 11 height 11
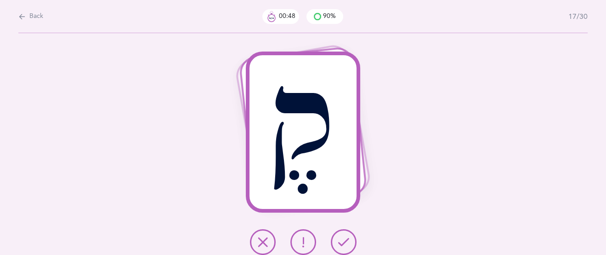
click at [345, 239] on icon at bounding box center [343, 241] width 11 height 11
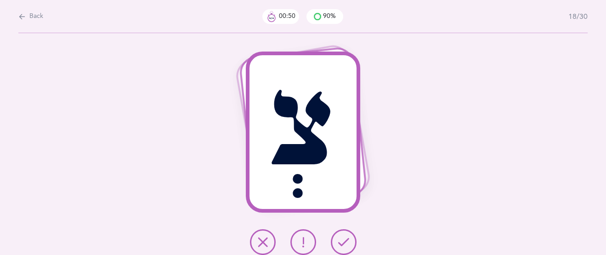
click at [345, 239] on icon at bounding box center [343, 241] width 11 height 11
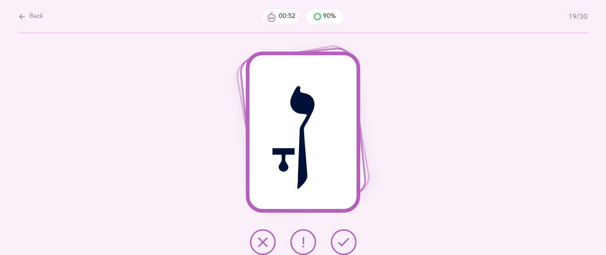
click at [345, 239] on icon at bounding box center [343, 241] width 11 height 11
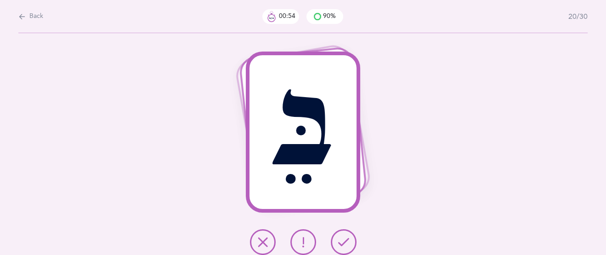
click at [345, 239] on icon at bounding box center [343, 241] width 11 height 11
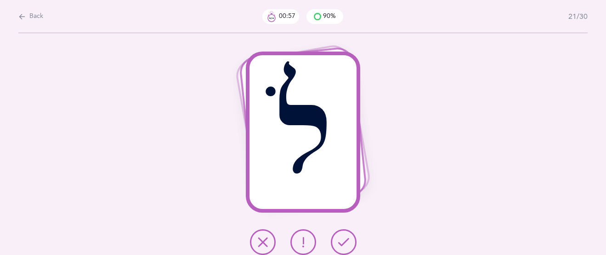
click at [345, 239] on icon at bounding box center [343, 241] width 11 height 11
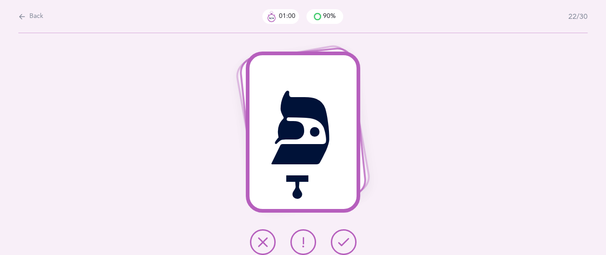
click at [345, 239] on icon at bounding box center [343, 241] width 11 height 11
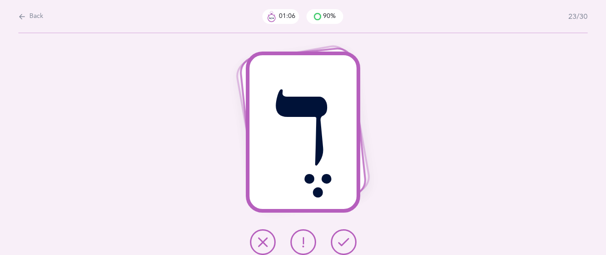
click at [347, 238] on icon at bounding box center [343, 241] width 11 height 11
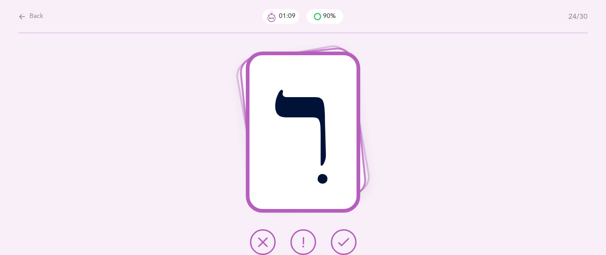
click at [345, 237] on icon at bounding box center [343, 241] width 11 height 11
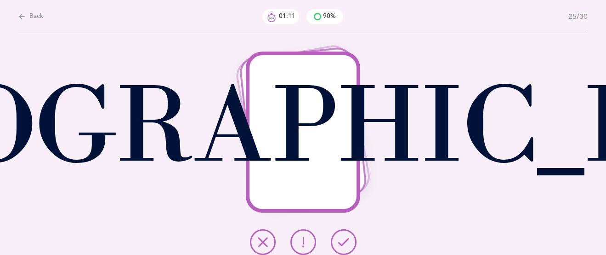
click at [345, 237] on icon at bounding box center [343, 241] width 11 height 11
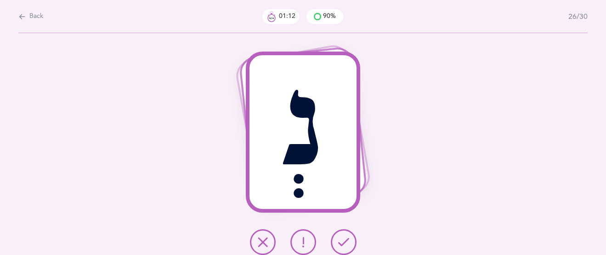
click at [340, 241] on icon at bounding box center [343, 241] width 11 height 11
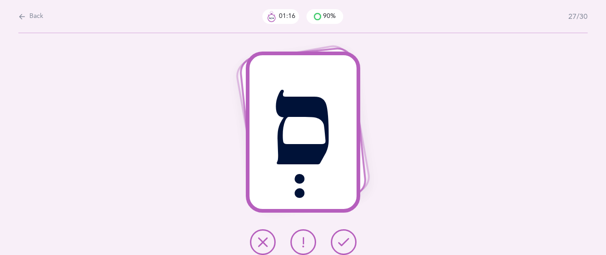
click at [299, 240] on icon at bounding box center [303, 241] width 11 height 11
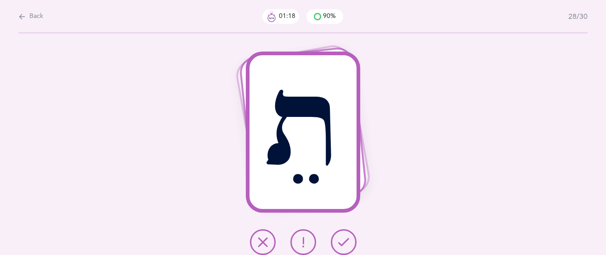
click at [342, 236] on icon at bounding box center [343, 241] width 11 height 11
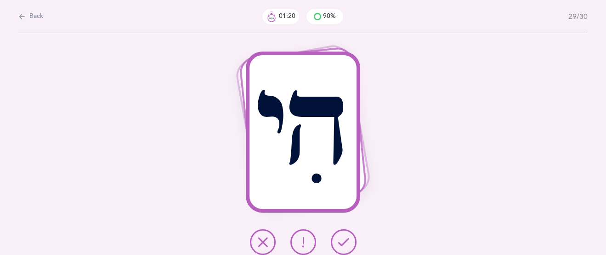
click at [342, 236] on icon at bounding box center [343, 241] width 11 height 11
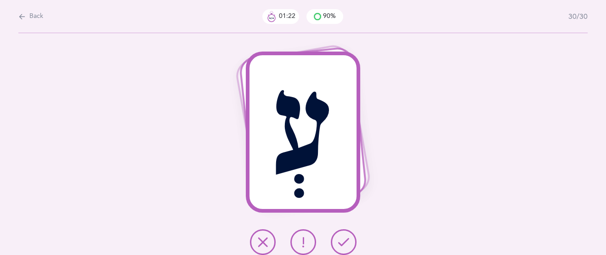
click at [343, 236] on icon at bounding box center [343, 241] width 11 height 11
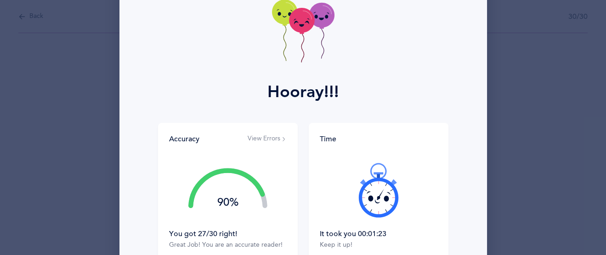
scroll to position [70, 0]
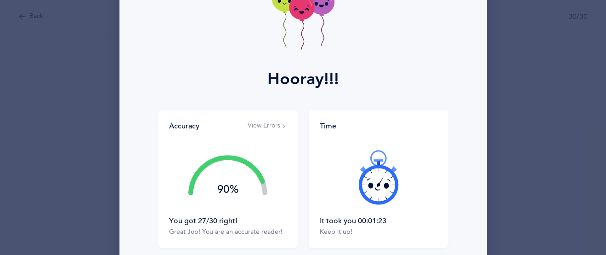
click at [259, 123] on button "View Errors" at bounding box center [267, 125] width 39 height 9
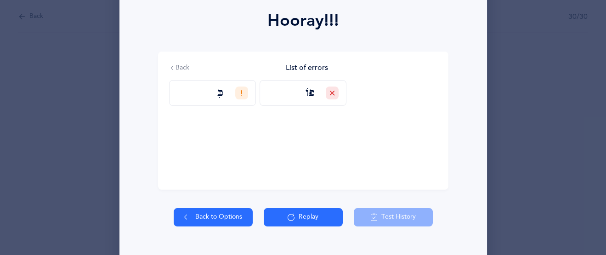
scroll to position [120, 0]
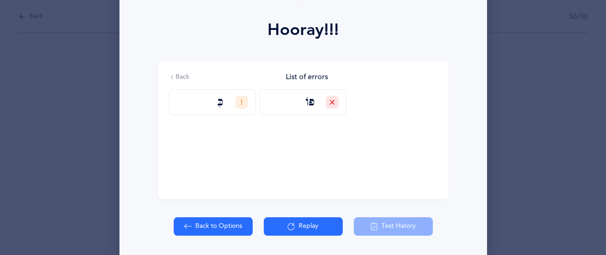
click at [206, 223] on button "Back to Options" at bounding box center [213, 226] width 79 height 18
select select "4"
select select "27"
select select "single"
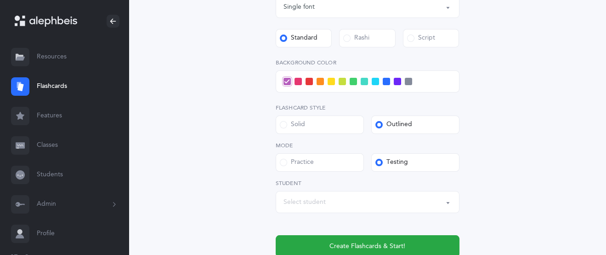
scroll to position [479, 0]
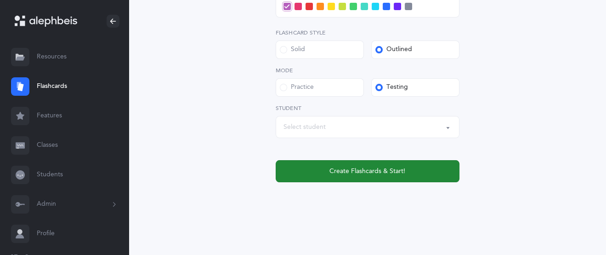
click at [351, 172] on span "Create Flashcards & Start!" at bounding box center [368, 171] width 76 height 10
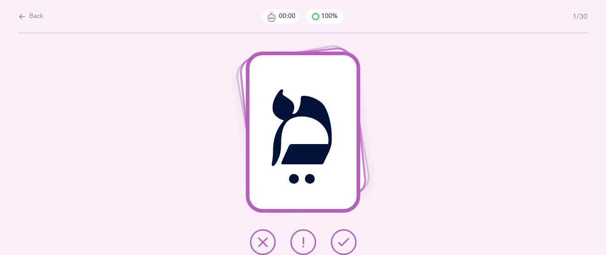
scroll to position [0, 0]
click at [339, 240] on icon at bounding box center [343, 241] width 11 height 11
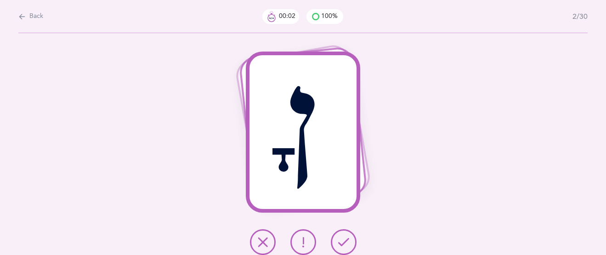
click at [339, 240] on icon at bounding box center [343, 241] width 11 height 11
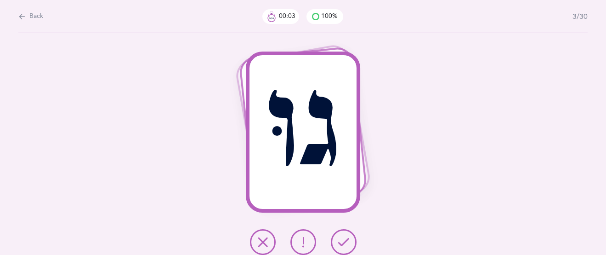
click at [339, 240] on icon at bounding box center [343, 241] width 11 height 11
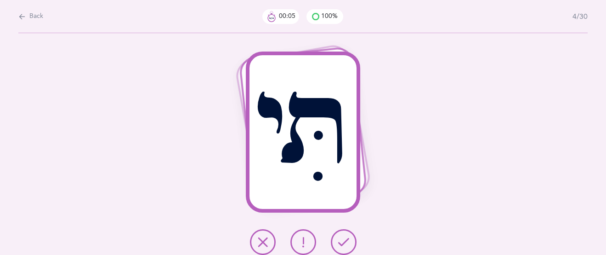
click at [339, 240] on icon at bounding box center [343, 241] width 11 height 11
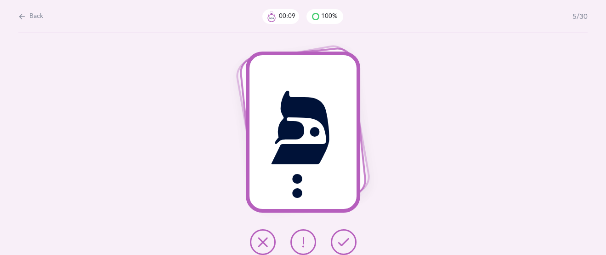
click at [339, 240] on icon at bounding box center [343, 241] width 11 height 11
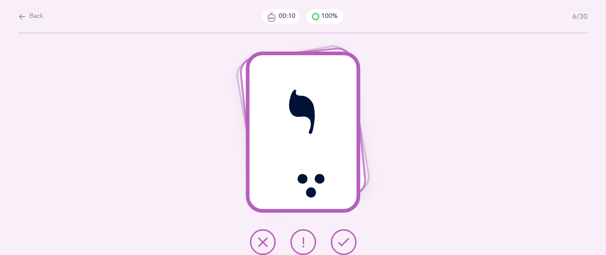
click at [342, 240] on icon at bounding box center [343, 241] width 11 height 11
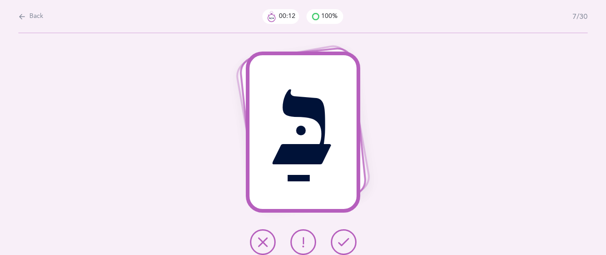
click at [342, 240] on icon at bounding box center [343, 241] width 11 height 11
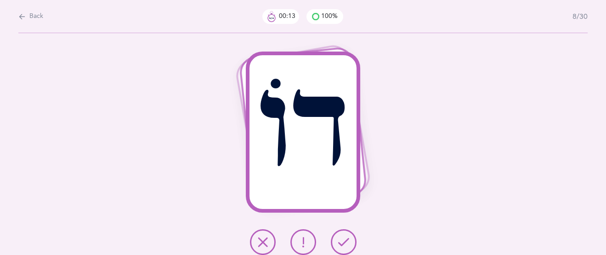
click at [342, 240] on icon at bounding box center [343, 241] width 11 height 11
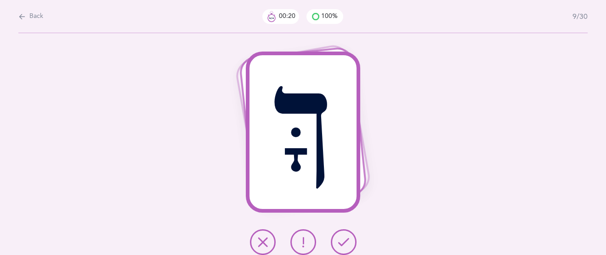
click at [294, 238] on button at bounding box center [304, 242] width 26 height 26
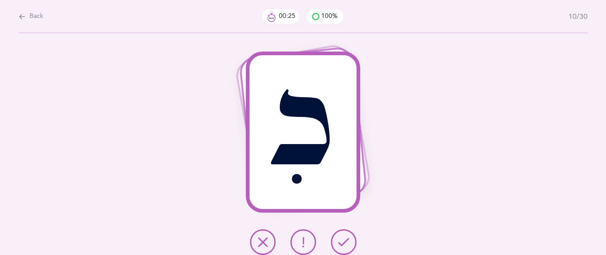
click at [298, 240] on icon at bounding box center [303, 241] width 11 height 11
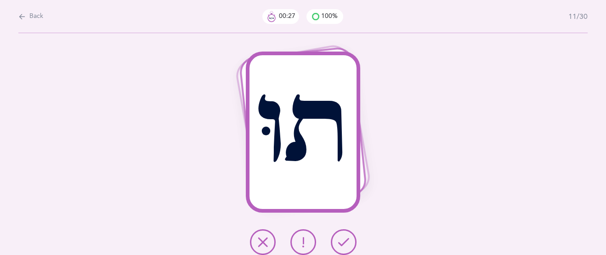
click at [328, 241] on div at bounding box center [303, 242] width 121 height 26
click at [336, 243] on button at bounding box center [344, 242] width 26 height 26
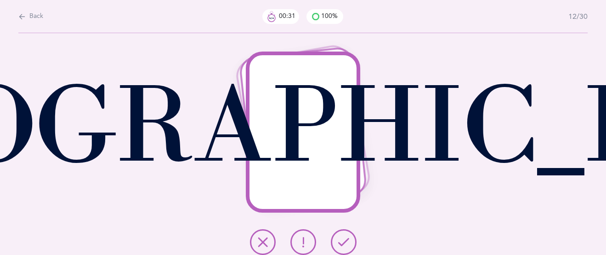
click at [342, 240] on icon at bounding box center [343, 241] width 11 height 11
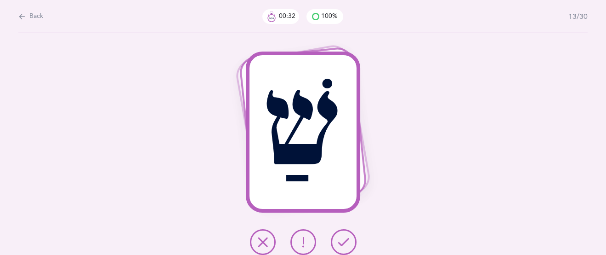
click at [343, 240] on icon at bounding box center [343, 241] width 11 height 11
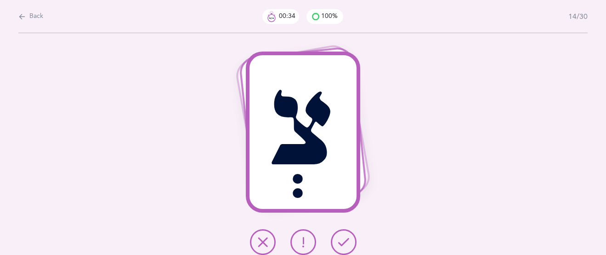
click at [343, 240] on icon at bounding box center [343, 241] width 11 height 11
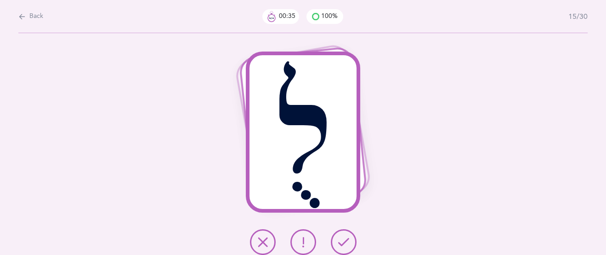
click at [343, 240] on icon at bounding box center [343, 241] width 11 height 11
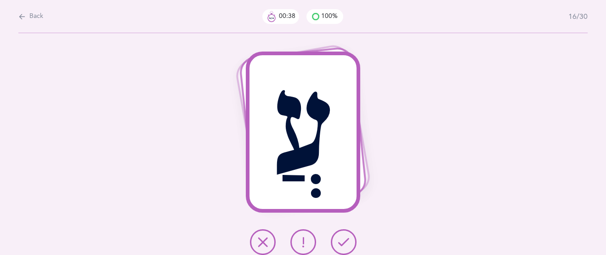
click at [345, 239] on icon at bounding box center [343, 241] width 11 height 11
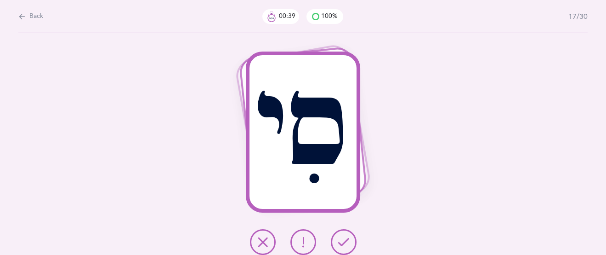
click at [345, 239] on icon at bounding box center [343, 241] width 11 height 11
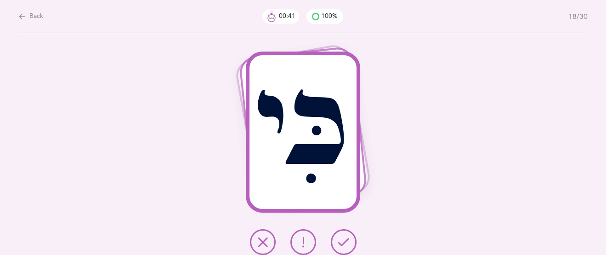
click at [346, 239] on icon at bounding box center [343, 241] width 11 height 11
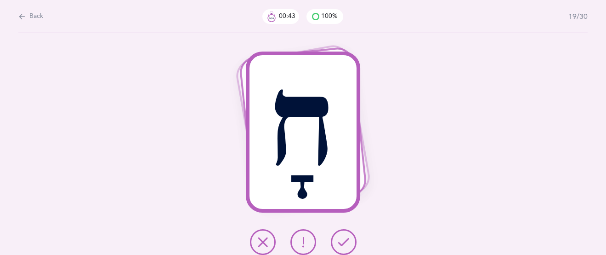
click at [346, 239] on icon at bounding box center [343, 241] width 11 height 11
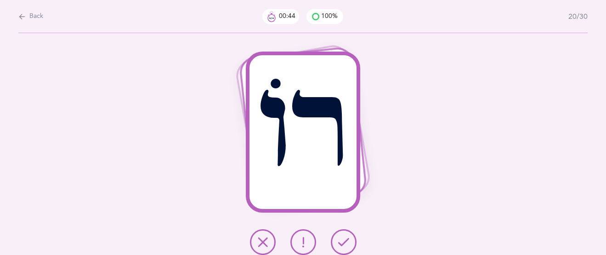
click at [346, 239] on icon at bounding box center [343, 241] width 11 height 11
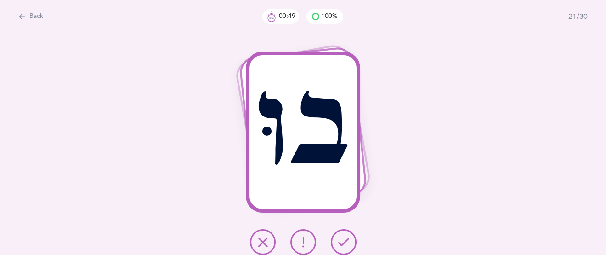
click at [349, 244] on button at bounding box center [344, 242] width 26 height 26
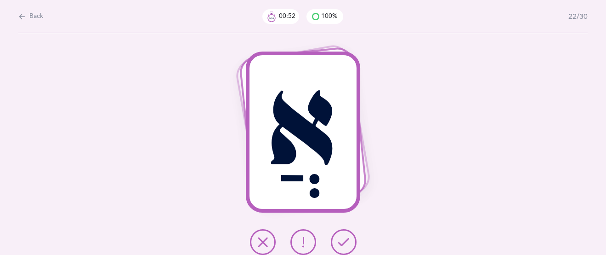
click at [345, 245] on icon at bounding box center [343, 241] width 11 height 11
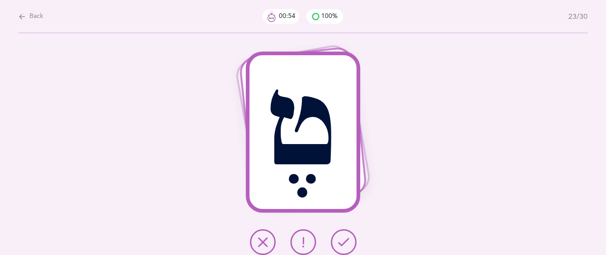
click at [344, 239] on icon at bounding box center [343, 241] width 11 height 11
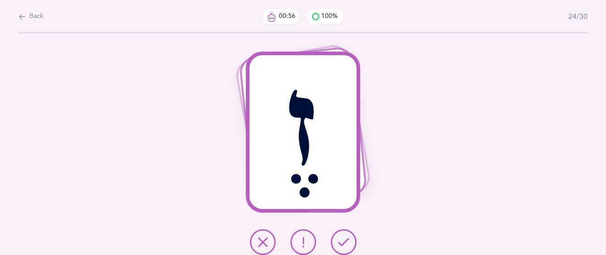
click at [344, 239] on icon at bounding box center [343, 241] width 11 height 11
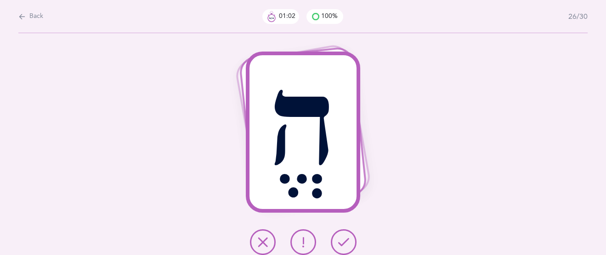
click at [265, 240] on icon at bounding box center [262, 241] width 11 height 11
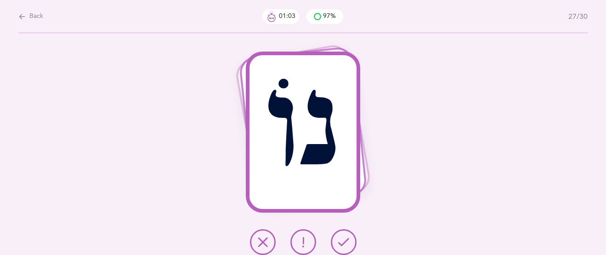
click at [341, 236] on icon at bounding box center [343, 241] width 11 height 11
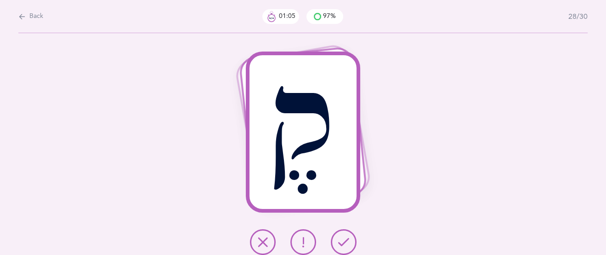
click at [341, 236] on icon at bounding box center [343, 241] width 11 height 11
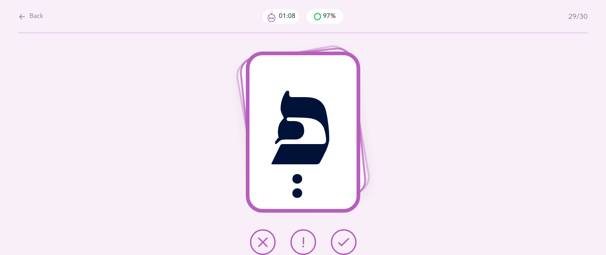
click at [263, 234] on button at bounding box center [263, 242] width 26 height 26
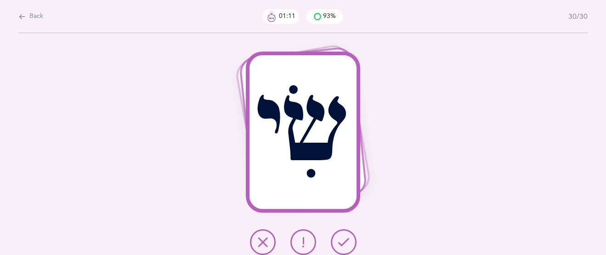
click at [346, 242] on icon at bounding box center [343, 241] width 11 height 11
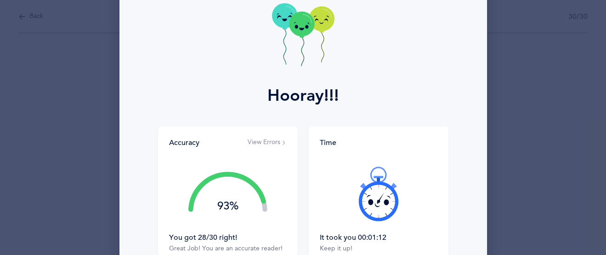
scroll to position [92, 0]
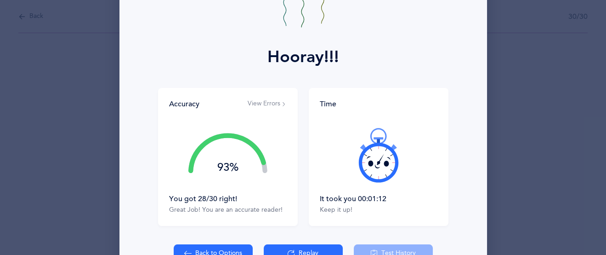
click at [264, 104] on button "View Errors" at bounding box center [267, 103] width 39 height 9
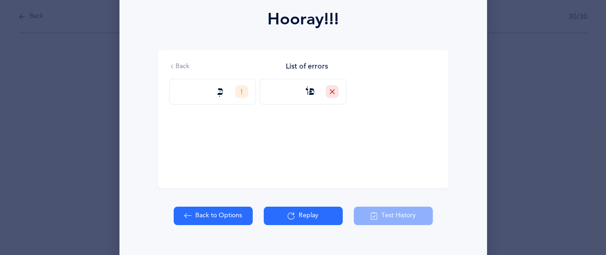
scroll to position [142, 0]
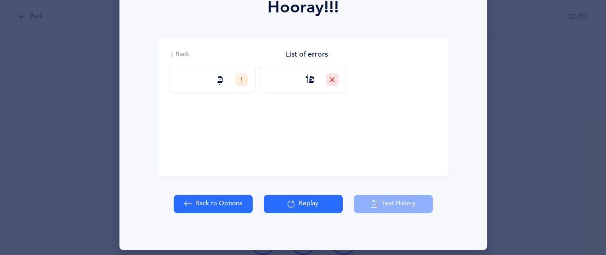
click at [278, 198] on button "Replay" at bounding box center [303, 203] width 79 height 18
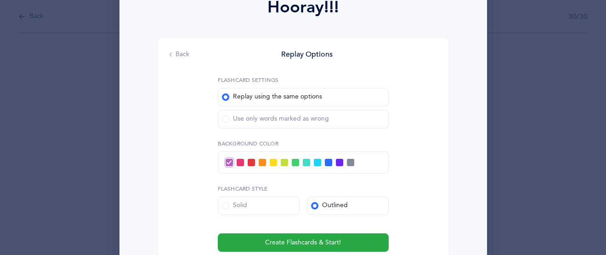
click at [298, 116] on div "Use only words marked as wrong" at bounding box center [275, 118] width 107 height 9
click at [0, 0] on input "Use only words marked as wrong" at bounding box center [0, 0] width 0 height 0
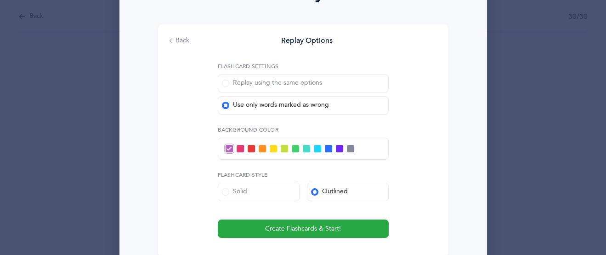
scroll to position [158, 0]
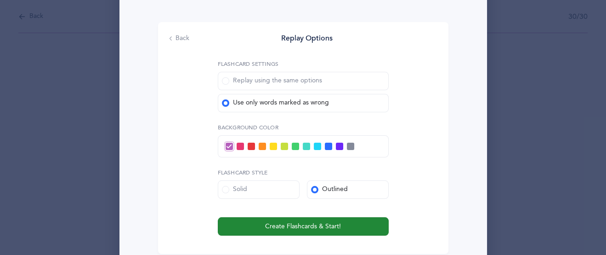
click at [300, 224] on span "Create Flashcards & Start!" at bounding box center [303, 227] width 76 height 10
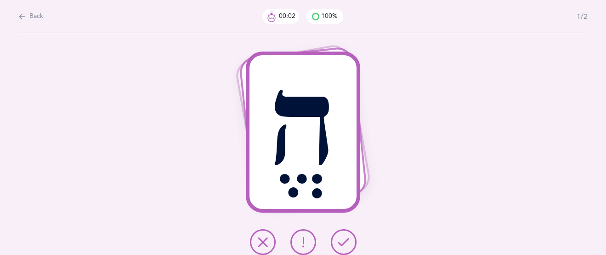
click at [341, 240] on icon at bounding box center [343, 241] width 11 height 11
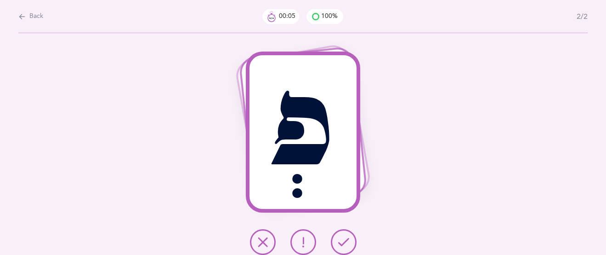
click at [259, 242] on icon at bounding box center [262, 241] width 11 height 11
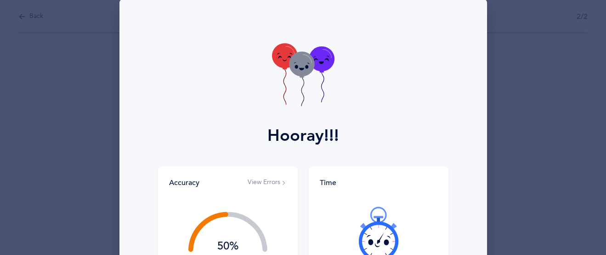
scroll to position [83, 0]
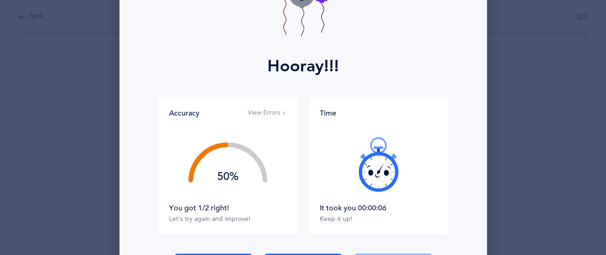
click at [274, 116] on button "View Errors" at bounding box center [267, 112] width 39 height 9
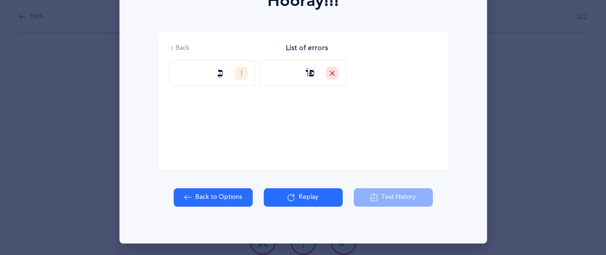
scroll to position [149, 0]
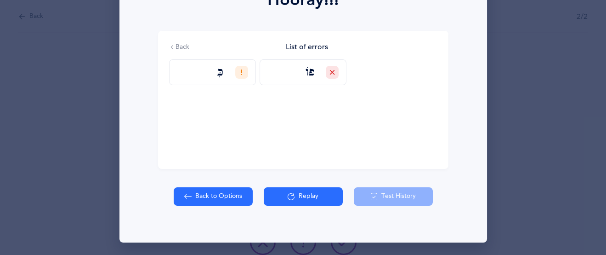
click at [302, 190] on button "Replay" at bounding box center [303, 196] width 79 height 18
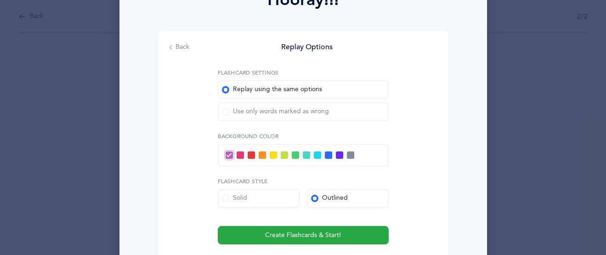
click at [223, 113] on span at bounding box center [225, 111] width 7 height 7
click at [0, 0] on input "Use only words marked as wrong" at bounding box center [0, 0] width 0 height 0
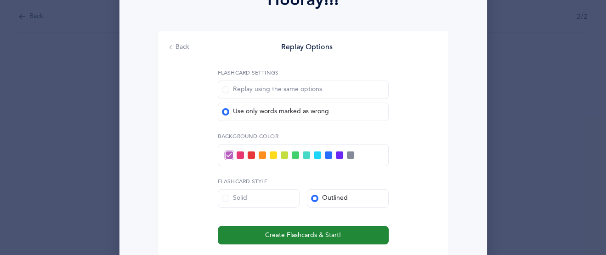
drag, startPoint x: 308, startPoint y: 233, endPoint x: 312, endPoint y: 233, distance: 4.6
click at [311, 233] on span "Create Flashcards & Start!" at bounding box center [303, 235] width 76 height 10
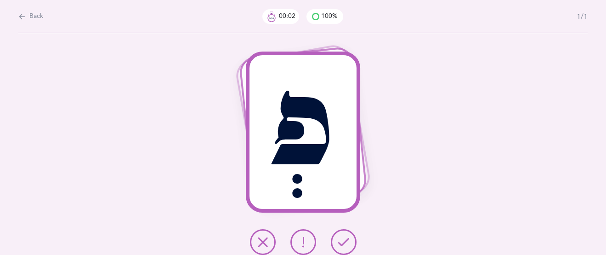
click at [340, 240] on icon at bounding box center [343, 241] width 11 height 11
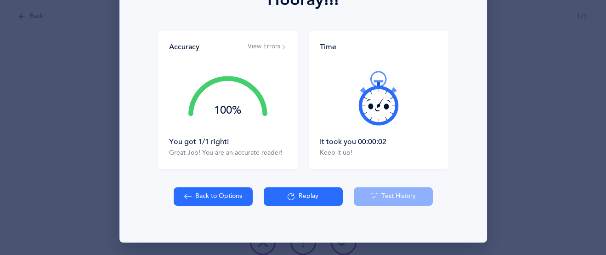
click at [222, 203] on button "Back to Options" at bounding box center [213, 196] width 79 height 18
select select "4"
select select "27"
select select "single"
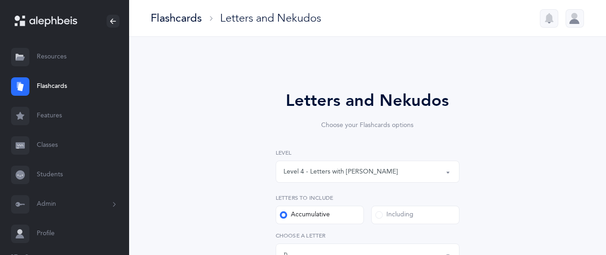
click at [448, 171] on button "Level 4 - Letters with [PERSON_NAME]" at bounding box center [368, 171] width 184 height 22
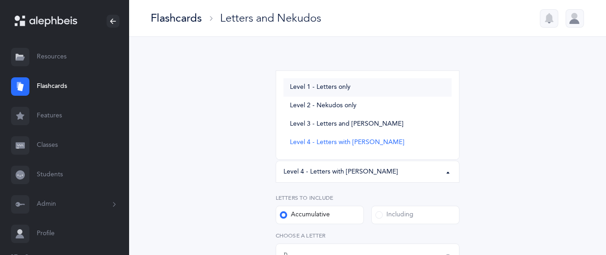
click at [384, 81] on link "Level 1 - Letters only" at bounding box center [368, 87] width 168 height 18
select select "1"
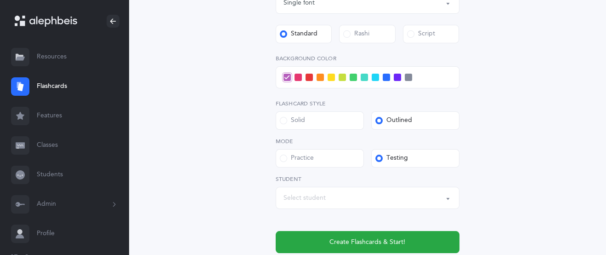
scroll to position [434, 0]
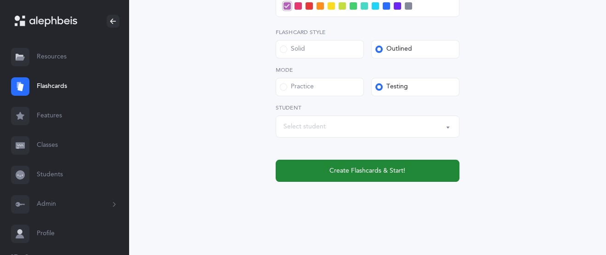
click at [365, 171] on span "Create Flashcards & Start!" at bounding box center [368, 171] width 76 height 10
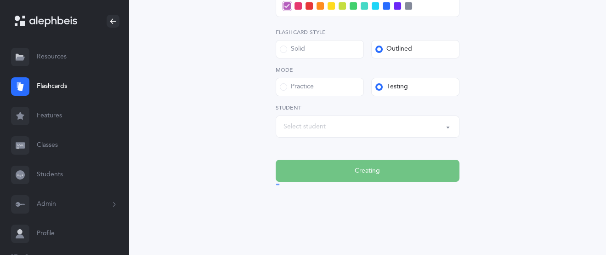
scroll to position [0, 0]
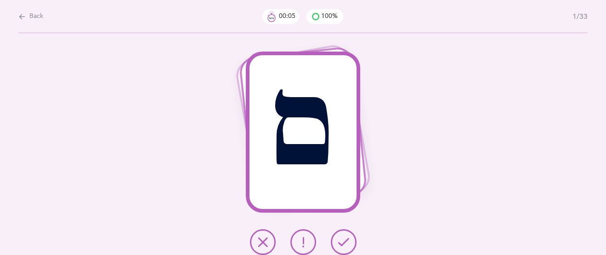
click at [342, 239] on icon at bounding box center [343, 241] width 11 height 11
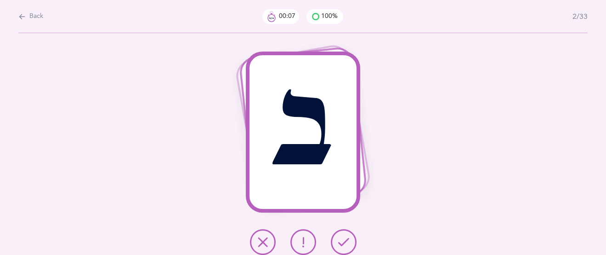
click at [342, 239] on icon at bounding box center [343, 241] width 11 height 11
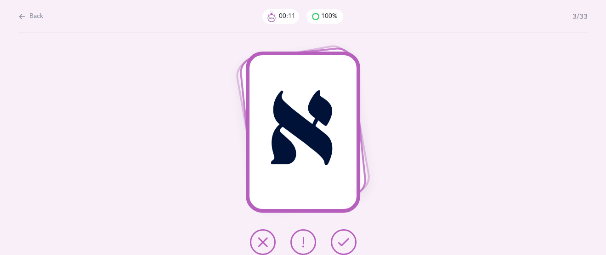
click at [342, 239] on icon at bounding box center [343, 241] width 11 height 11
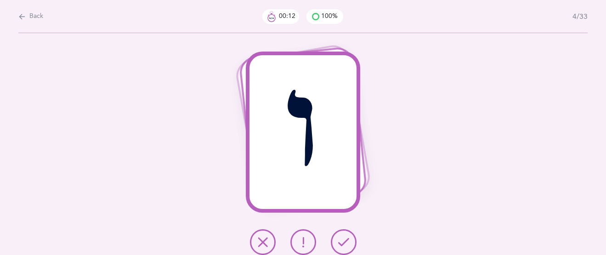
click at [342, 239] on icon at bounding box center [343, 241] width 11 height 11
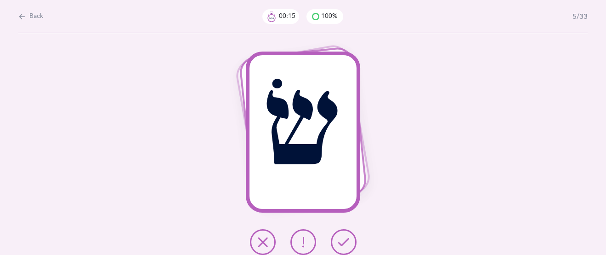
click at [270, 247] on button at bounding box center [263, 242] width 26 height 26
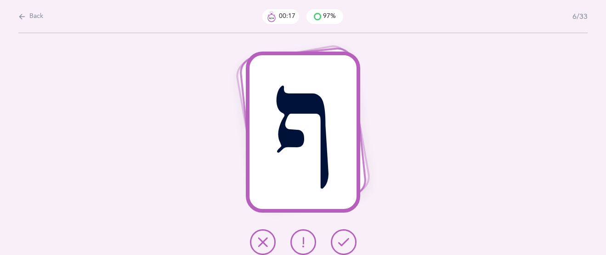
click at [345, 244] on icon at bounding box center [343, 241] width 11 height 11
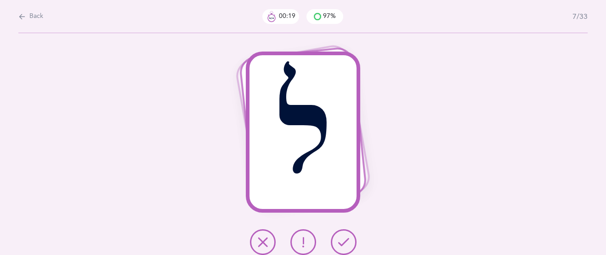
click at [345, 244] on icon at bounding box center [343, 241] width 11 height 11
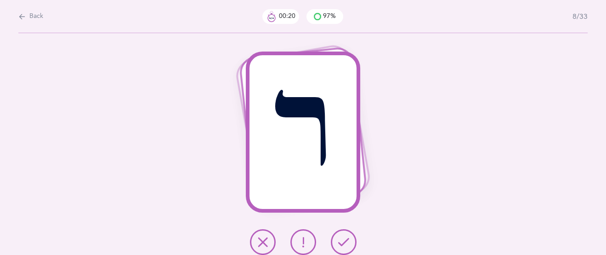
click at [345, 244] on icon at bounding box center [343, 241] width 11 height 11
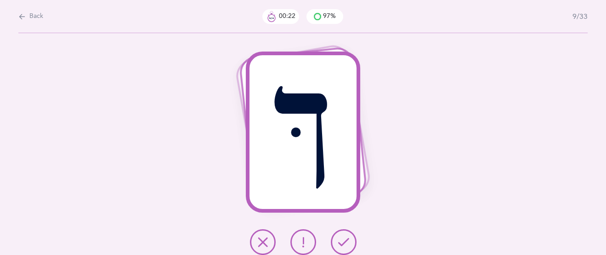
click at [345, 244] on icon at bounding box center [343, 241] width 11 height 11
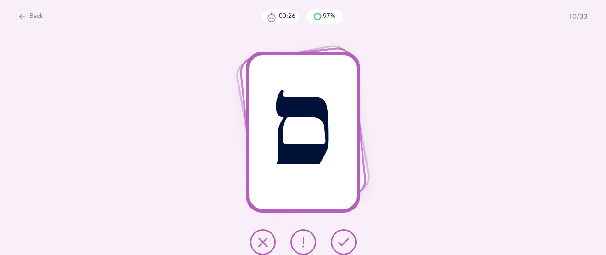
click at [346, 242] on icon at bounding box center [343, 241] width 11 height 11
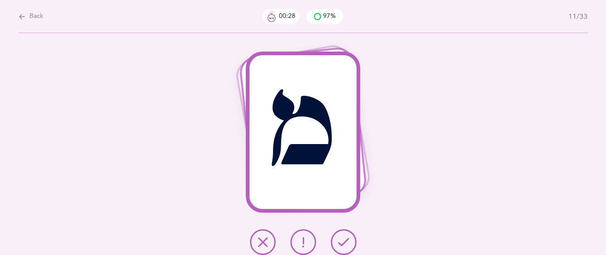
click at [346, 242] on icon at bounding box center [343, 241] width 11 height 11
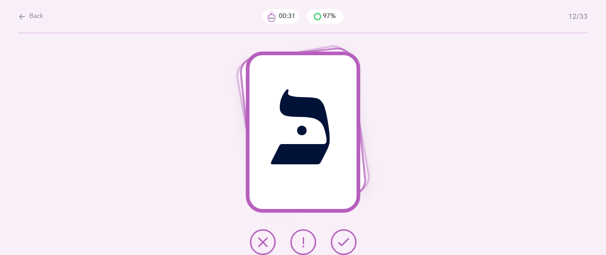
click at [346, 242] on icon at bounding box center [343, 241] width 11 height 11
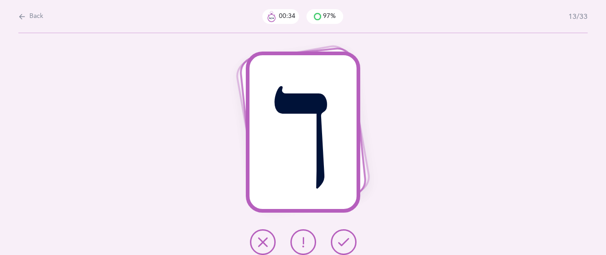
click at [261, 242] on icon at bounding box center [262, 241] width 11 height 11
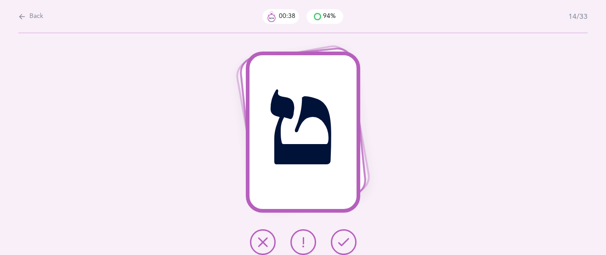
click at [342, 239] on icon at bounding box center [343, 241] width 11 height 11
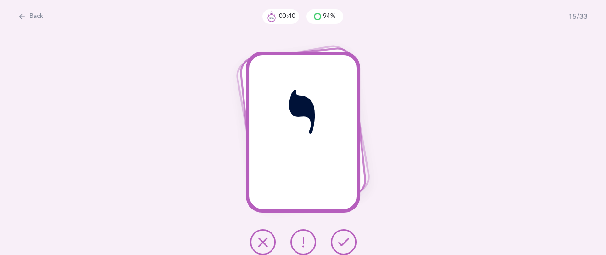
click at [342, 238] on icon at bounding box center [343, 241] width 11 height 11
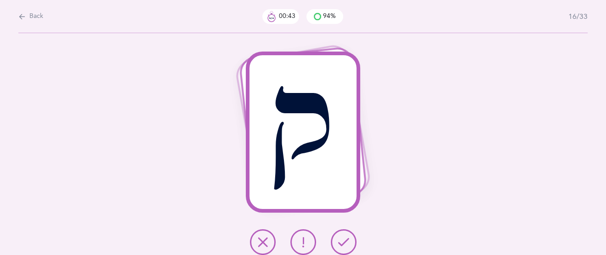
click at [280, 236] on div at bounding box center [303, 242] width 121 height 26
click at [266, 236] on icon at bounding box center [262, 241] width 11 height 11
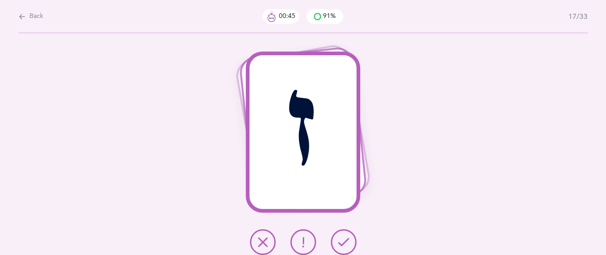
click at [335, 239] on button at bounding box center [344, 242] width 26 height 26
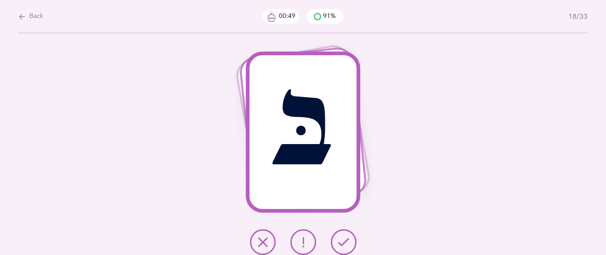
click at [342, 246] on icon at bounding box center [343, 241] width 11 height 11
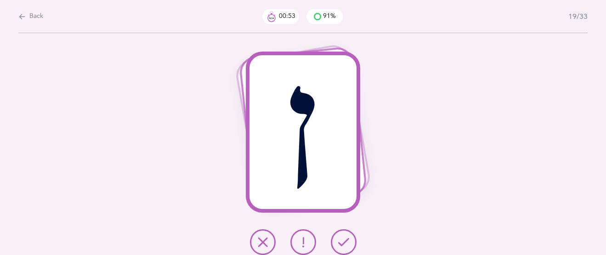
click at [344, 243] on icon at bounding box center [343, 241] width 11 height 11
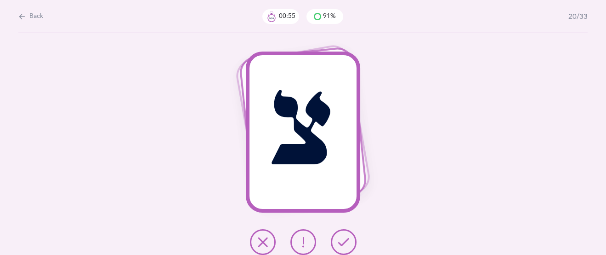
click at [343, 239] on icon at bounding box center [343, 241] width 11 height 11
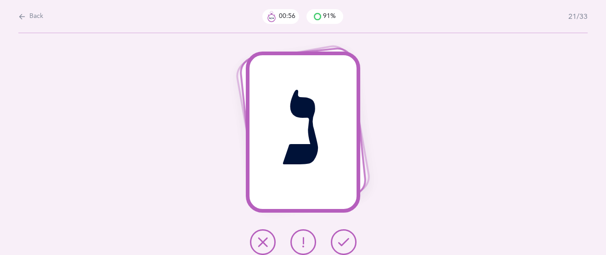
click at [343, 239] on icon at bounding box center [343, 241] width 11 height 11
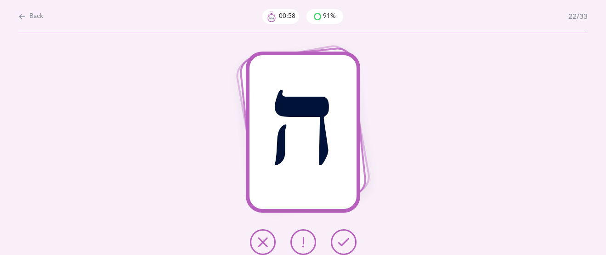
click at [342, 236] on icon at bounding box center [343, 241] width 11 height 11
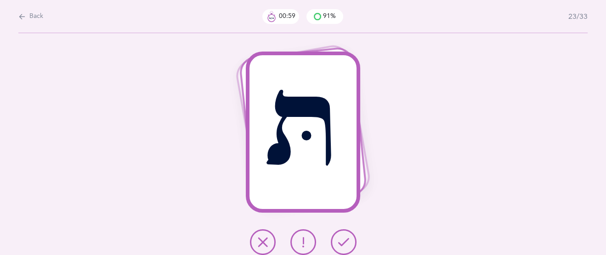
click at [342, 236] on icon at bounding box center [343, 241] width 11 height 11
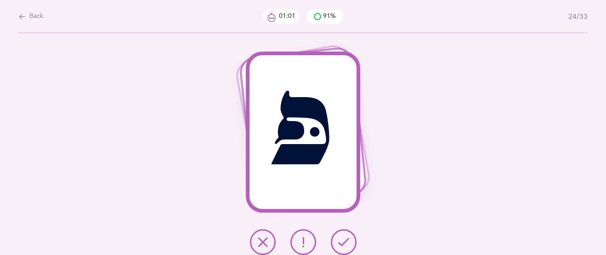
click at [342, 236] on icon at bounding box center [343, 241] width 11 height 11
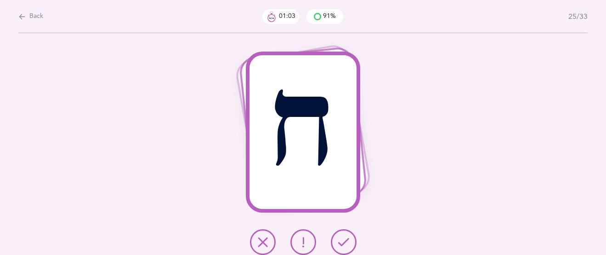
click at [342, 236] on icon at bounding box center [343, 241] width 11 height 11
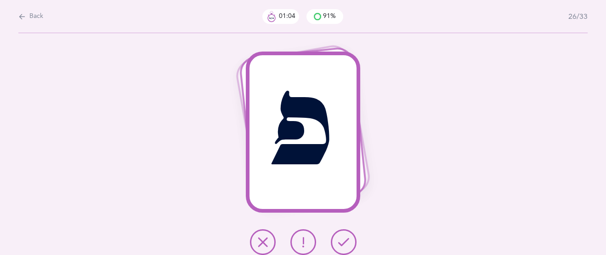
click at [342, 236] on icon at bounding box center [343, 241] width 11 height 11
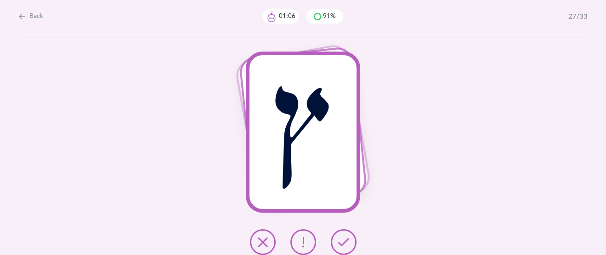
click at [342, 236] on icon at bounding box center [343, 241] width 11 height 11
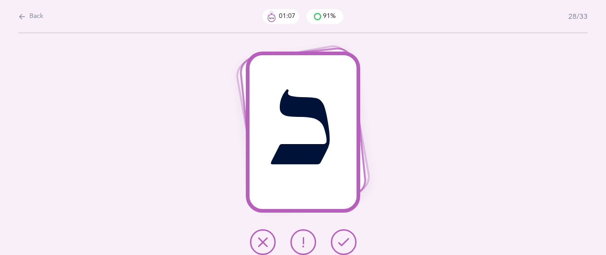
click at [342, 236] on icon at bounding box center [343, 241] width 11 height 11
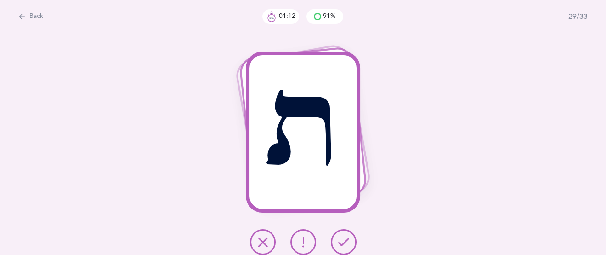
click at [342, 236] on icon at bounding box center [343, 241] width 11 height 11
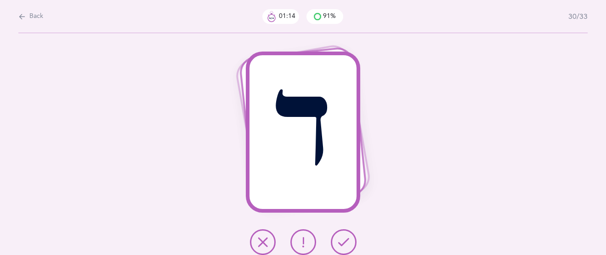
click at [334, 242] on button at bounding box center [344, 242] width 26 height 26
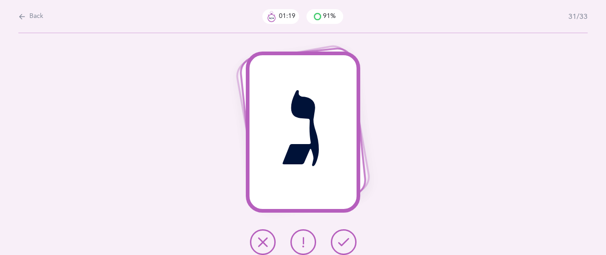
click at [342, 241] on icon at bounding box center [343, 241] width 11 height 11
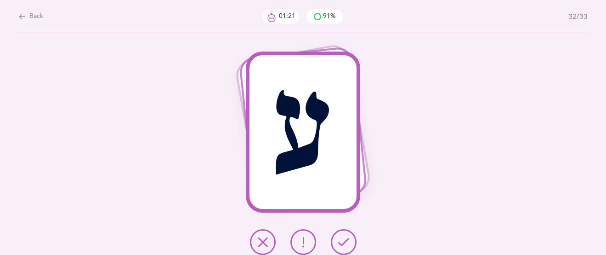
click at [332, 223] on div "ע" at bounding box center [303, 144] width 606 height 222
click at [344, 238] on icon at bounding box center [343, 241] width 11 height 11
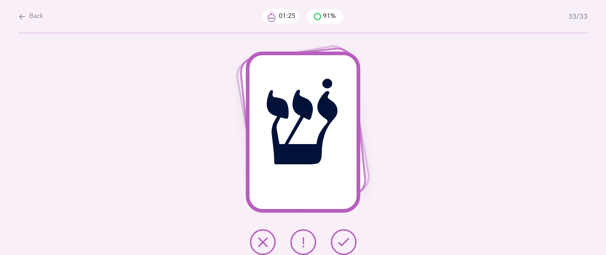
click at [342, 230] on button at bounding box center [344, 242] width 26 height 26
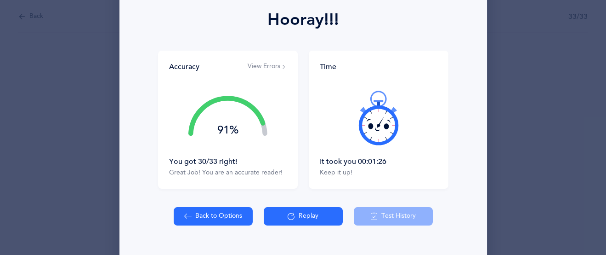
scroll to position [145, 0]
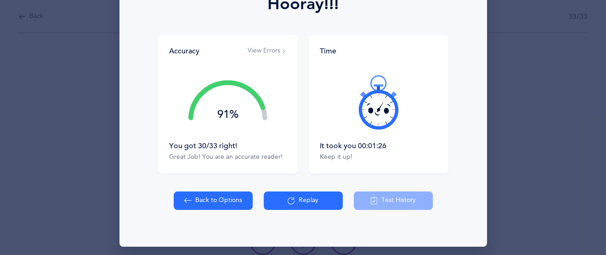
click at [269, 54] on button "View Errors" at bounding box center [267, 50] width 39 height 9
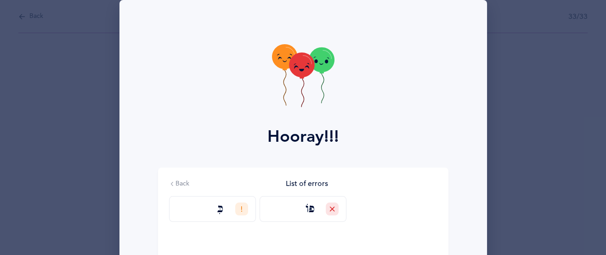
scroll to position [149, 0]
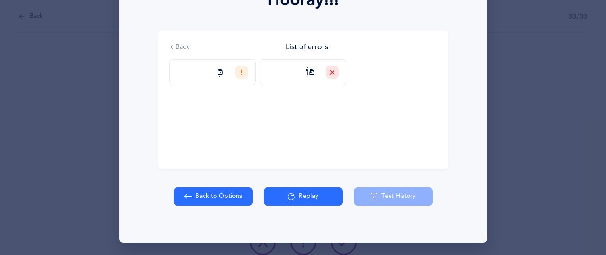
click at [218, 191] on button "Back to Options" at bounding box center [213, 196] width 79 height 18
select select "27"
select select "single"
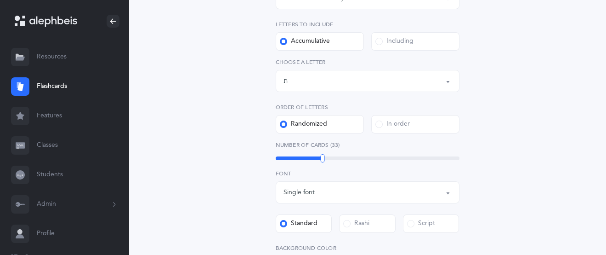
scroll to position [171, 0]
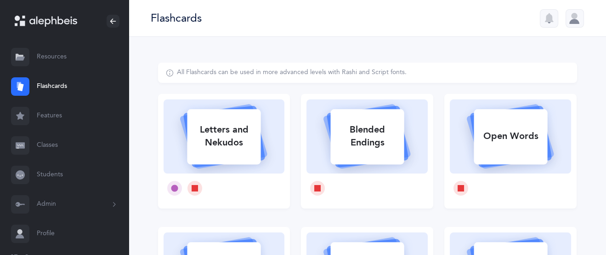
select select
select select "single"
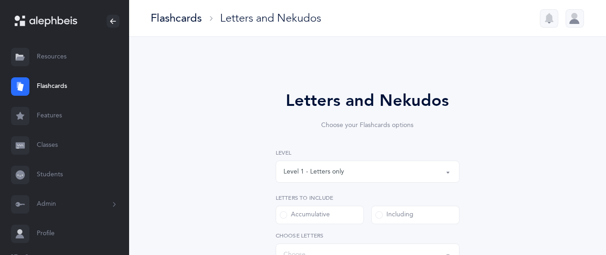
select select "27"
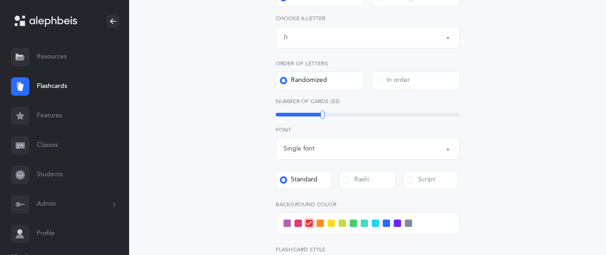
scroll to position [393, 0]
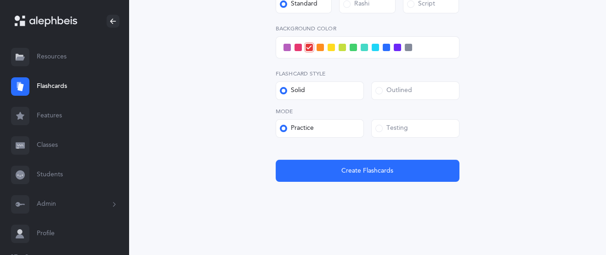
click at [380, 128] on span at bounding box center [379, 128] width 7 height 7
click at [0, 0] on input "Testing" at bounding box center [0, 0] width 0 height 0
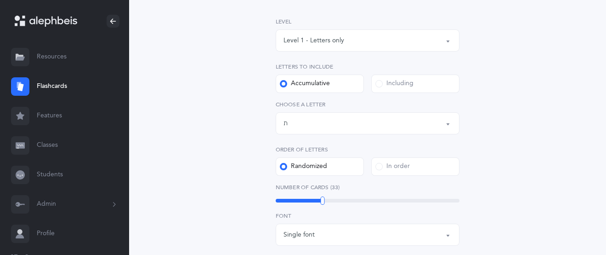
scroll to position [0, 0]
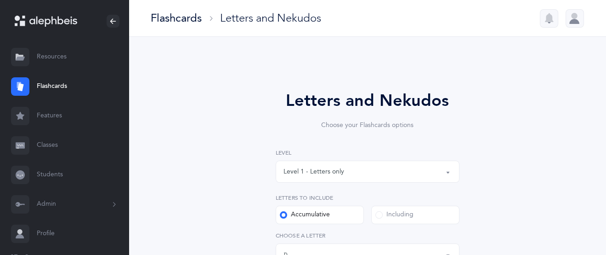
click at [53, 175] on link "Students" at bounding box center [64, 174] width 129 height 29
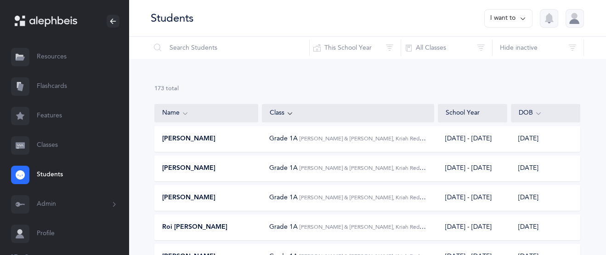
click at [40, 143] on link "Classes" at bounding box center [64, 145] width 129 height 29
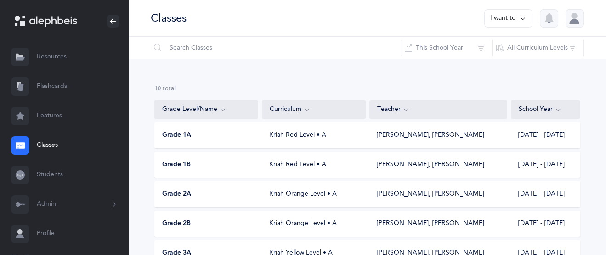
click at [51, 89] on link "Flashcards" at bounding box center [64, 86] width 129 height 29
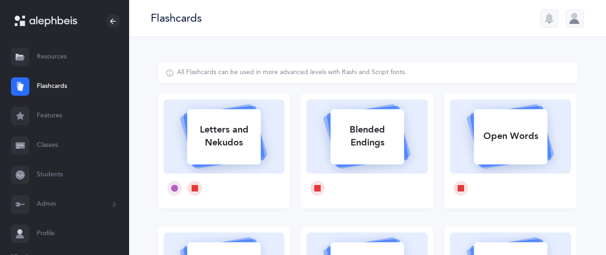
click at [228, 150] on div "Letters and Nekudos" at bounding box center [224, 136] width 74 height 37
select select "27"
select select "single"
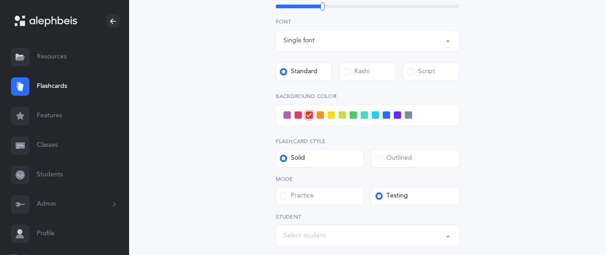
scroll to position [434, 0]
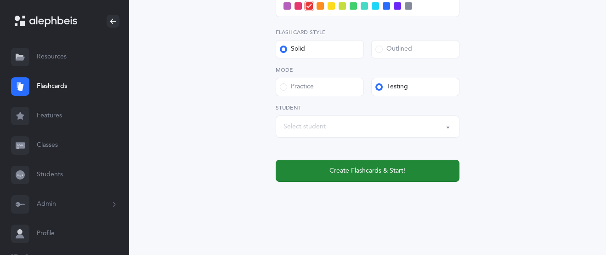
click at [378, 169] on span "Create Flashcards & Start!" at bounding box center [368, 171] width 76 height 10
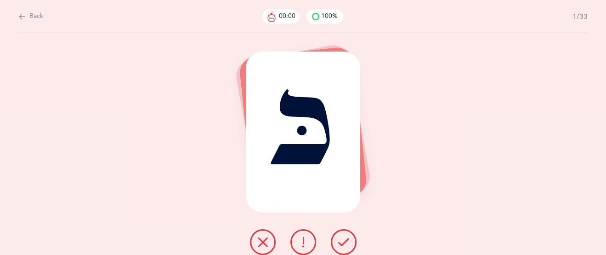
scroll to position [0, 0]
click at [348, 243] on icon at bounding box center [343, 241] width 11 height 11
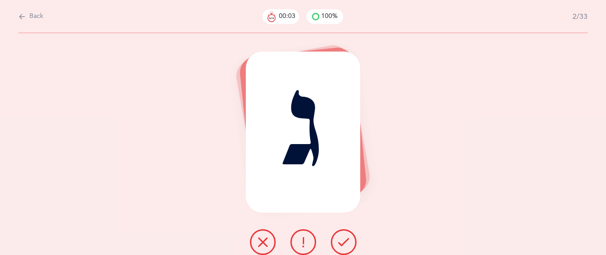
click at [348, 243] on icon at bounding box center [343, 241] width 11 height 11
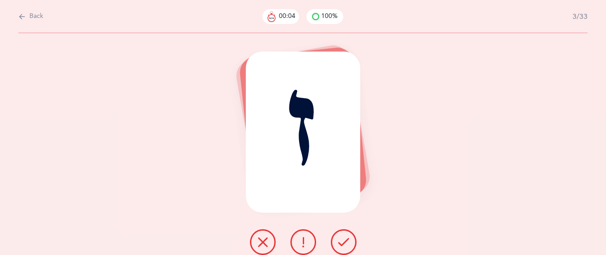
click at [348, 242] on icon at bounding box center [343, 241] width 11 height 11
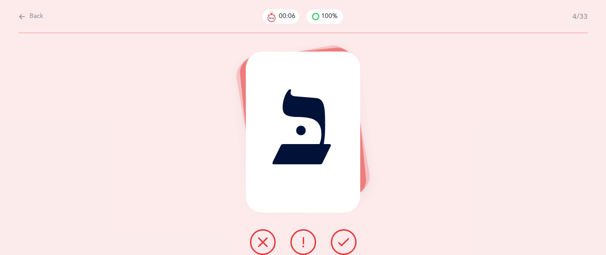
click at [348, 242] on icon at bounding box center [343, 241] width 11 height 11
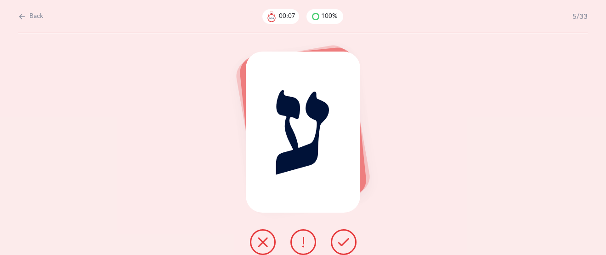
click at [348, 242] on icon at bounding box center [343, 241] width 11 height 11
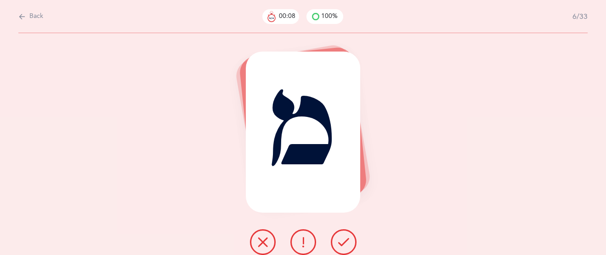
click at [348, 242] on icon at bounding box center [343, 241] width 11 height 11
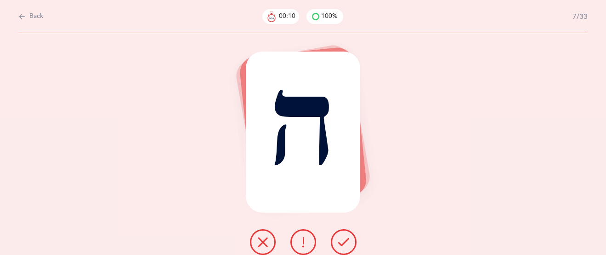
click at [348, 242] on icon at bounding box center [343, 241] width 11 height 11
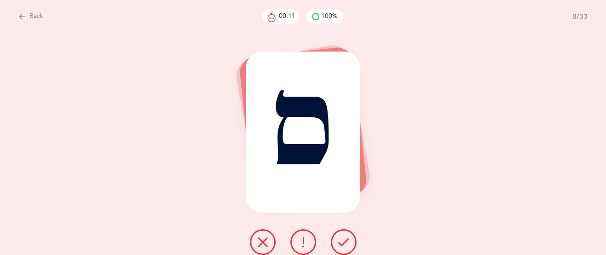
click at [348, 242] on icon at bounding box center [343, 241] width 11 height 11
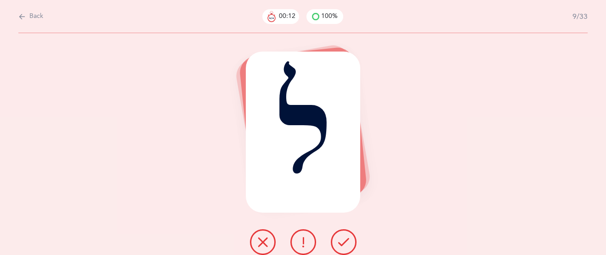
click at [348, 242] on icon at bounding box center [343, 241] width 11 height 11
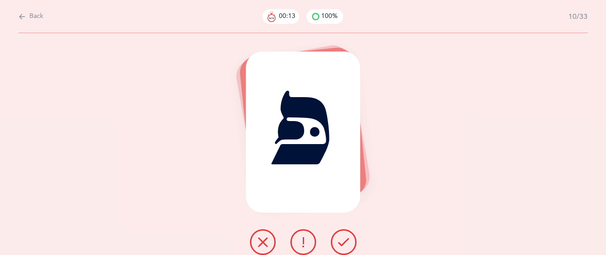
click at [348, 242] on icon at bounding box center [343, 241] width 11 height 11
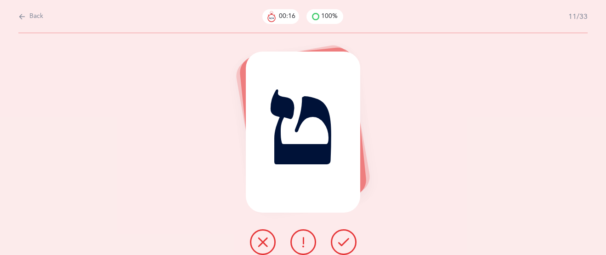
click at [348, 241] on icon at bounding box center [343, 241] width 11 height 11
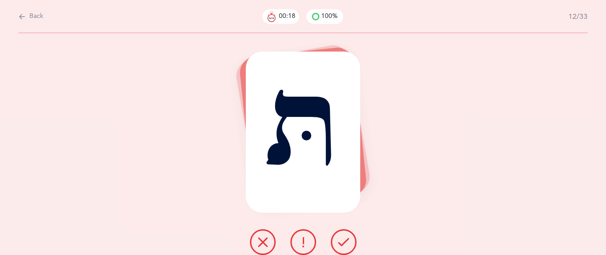
click at [348, 240] on icon at bounding box center [343, 241] width 11 height 11
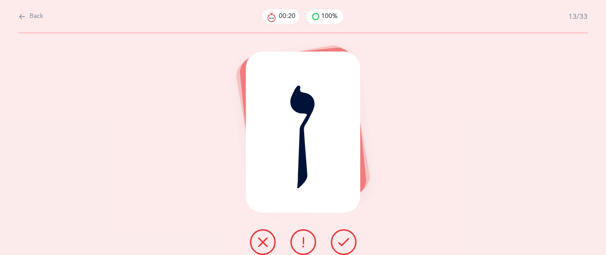
click at [348, 240] on icon at bounding box center [343, 241] width 11 height 11
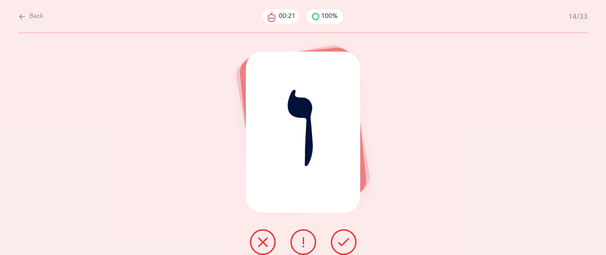
click at [348, 240] on icon at bounding box center [343, 241] width 11 height 11
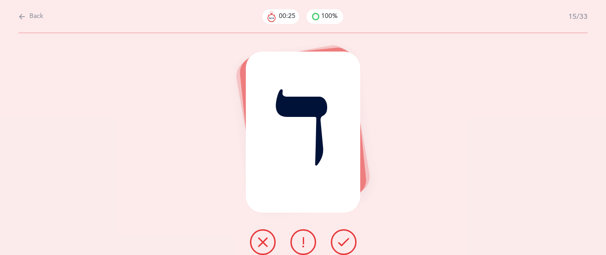
click at [344, 240] on icon at bounding box center [343, 241] width 11 height 11
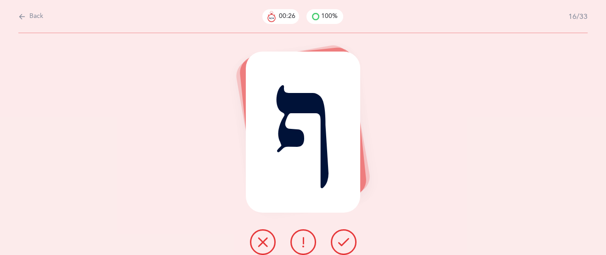
click at [345, 236] on icon at bounding box center [343, 241] width 11 height 11
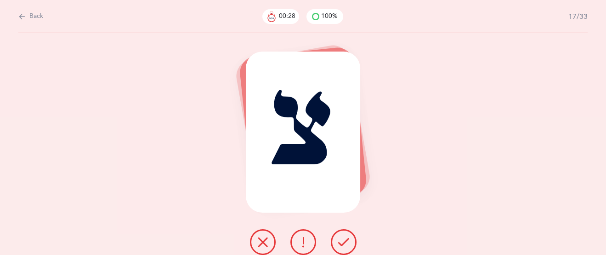
click at [345, 236] on icon at bounding box center [343, 241] width 11 height 11
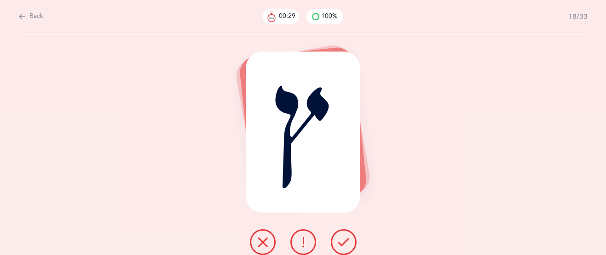
click at [345, 236] on icon at bounding box center [343, 241] width 11 height 11
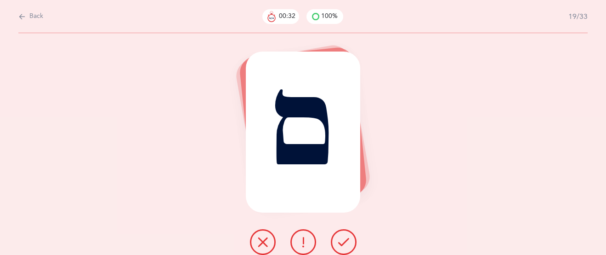
click at [345, 238] on icon at bounding box center [343, 241] width 11 height 11
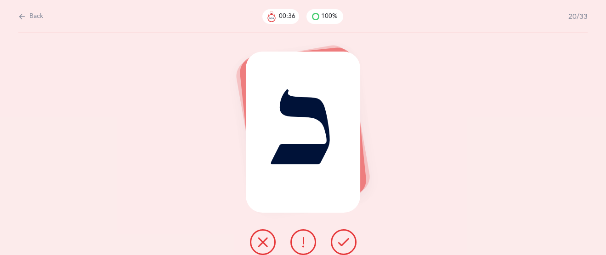
click at [345, 244] on icon at bounding box center [343, 241] width 11 height 11
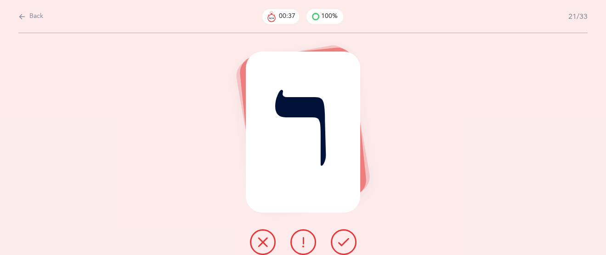
click at [345, 244] on icon at bounding box center [343, 241] width 11 height 11
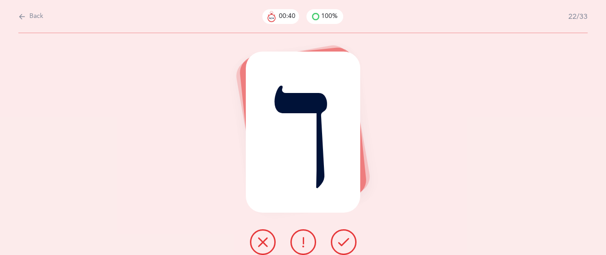
click at [345, 244] on icon at bounding box center [343, 241] width 11 height 11
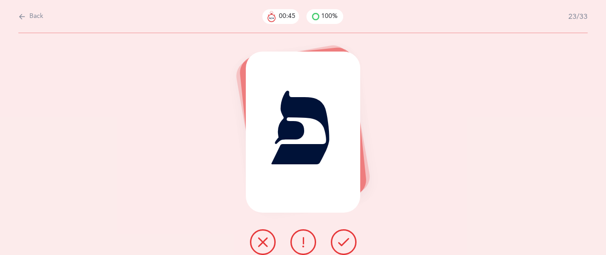
click at [309, 238] on button at bounding box center [304, 242] width 26 height 26
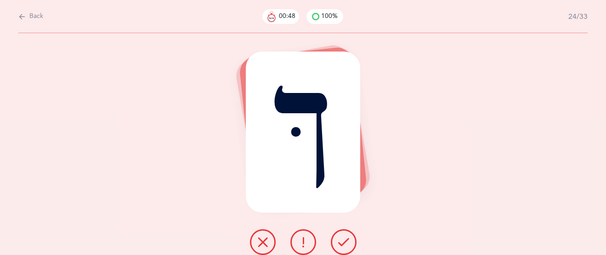
click at [342, 237] on icon at bounding box center [343, 241] width 11 height 11
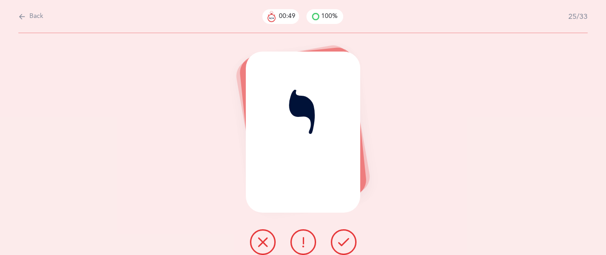
click at [342, 237] on icon at bounding box center [343, 241] width 11 height 11
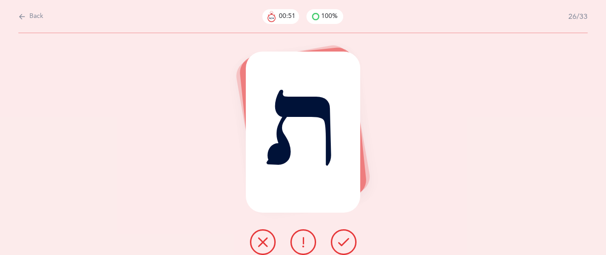
click at [342, 237] on icon at bounding box center [343, 241] width 11 height 11
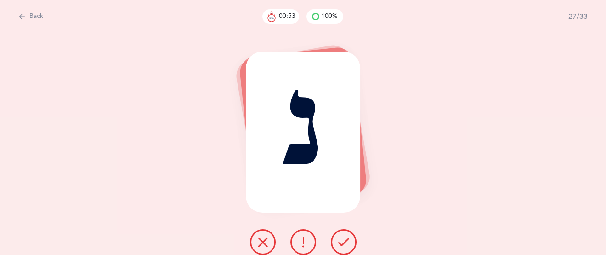
click at [346, 233] on button at bounding box center [344, 242] width 26 height 26
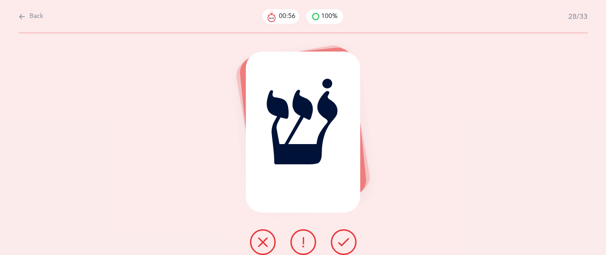
click at [344, 237] on icon at bounding box center [343, 241] width 11 height 11
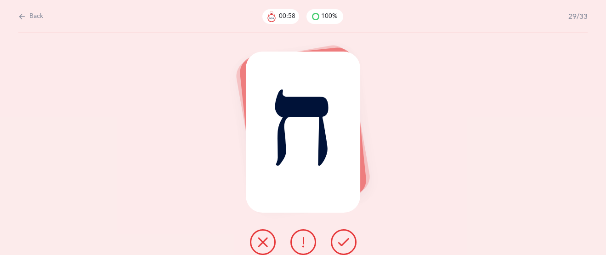
click at [344, 238] on icon at bounding box center [343, 241] width 11 height 11
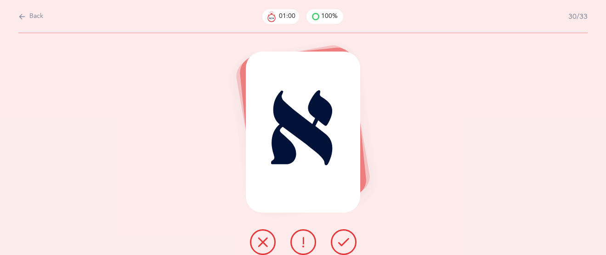
click at [344, 239] on icon at bounding box center [343, 241] width 11 height 11
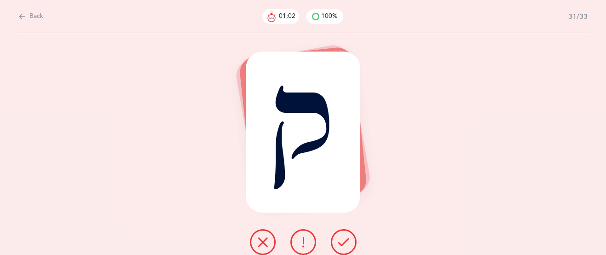
click at [347, 240] on icon at bounding box center [343, 241] width 11 height 11
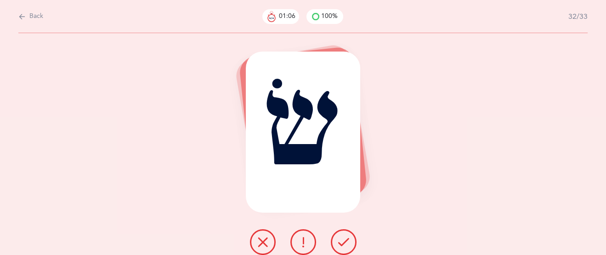
click at [304, 244] on icon at bounding box center [303, 241] width 11 height 11
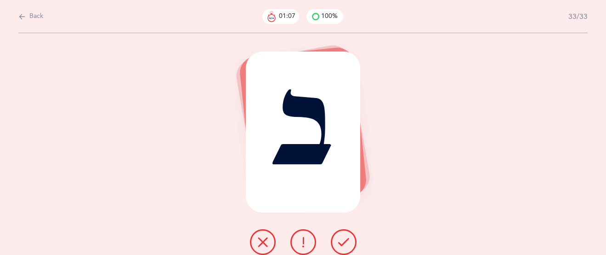
click at [291, 229] on button at bounding box center [304, 242] width 26 height 26
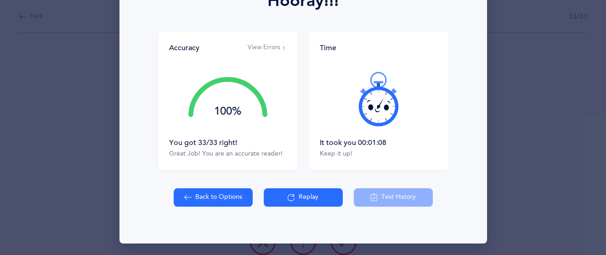
scroll to position [149, 0]
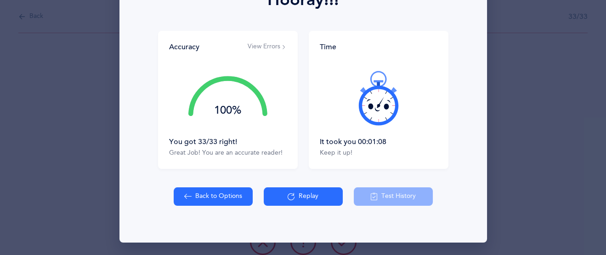
click at [276, 44] on button "View Errors" at bounding box center [267, 46] width 39 height 9
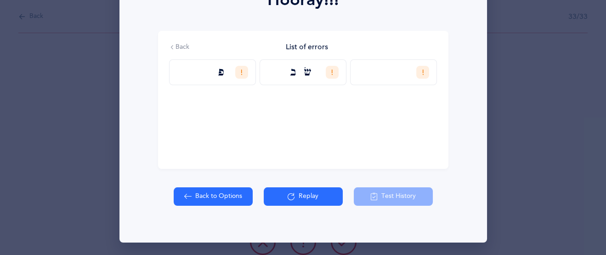
click at [305, 198] on button "Replay" at bounding box center [303, 196] width 79 height 18
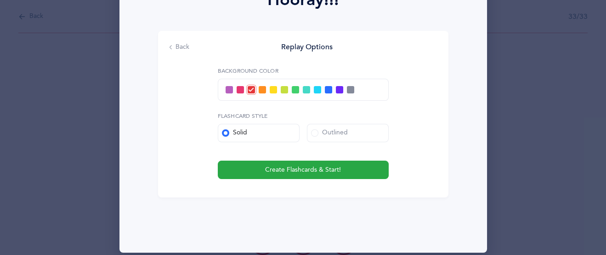
click at [176, 46] on icon at bounding box center [172, 47] width 9 height 6
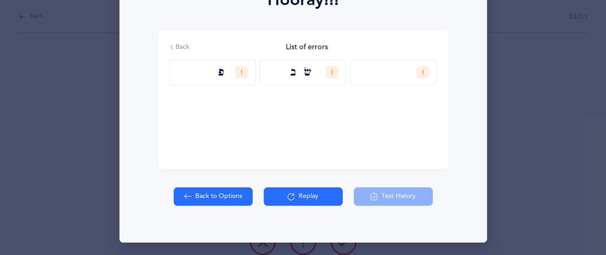
click at [197, 204] on button "Back to Options" at bounding box center [213, 196] width 79 height 18
select select "27"
select select "single"
